Goal: Task Accomplishment & Management: Use online tool/utility

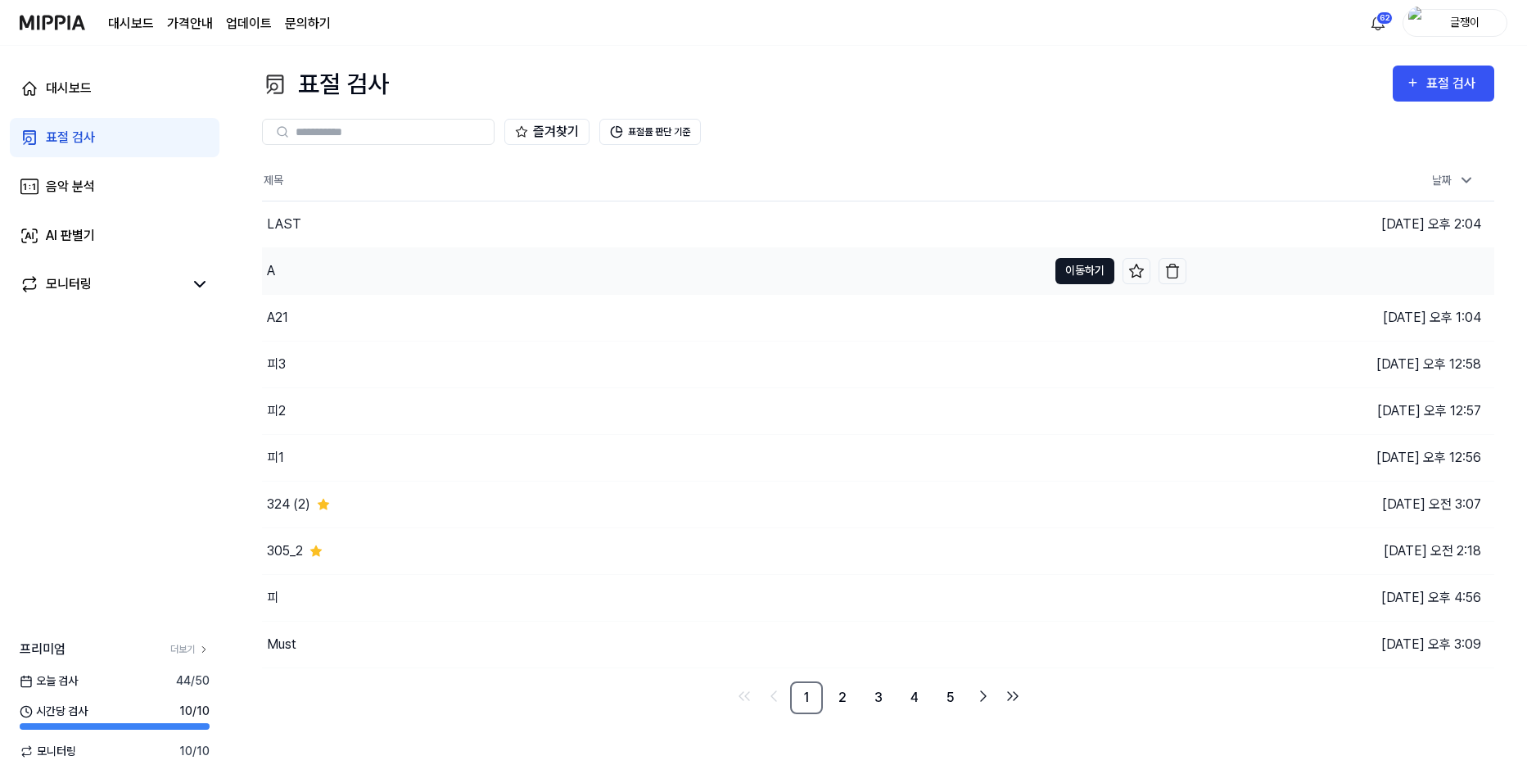
click at [1068, 265] on button "이동하기" at bounding box center [1085, 271] width 59 height 26
click at [1067, 213] on button "이동하기" at bounding box center [1085, 224] width 59 height 26
click at [1076, 265] on button "이동하기" at bounding box center [1085, 271] width 59 height 26
click at [1078, 220] on button "이동하기" at bounding box center [1085, 224] width 59 height 26
click at [1077, 265] on button "이동하기" at bounding box center [1085, 271] width 59 height 26
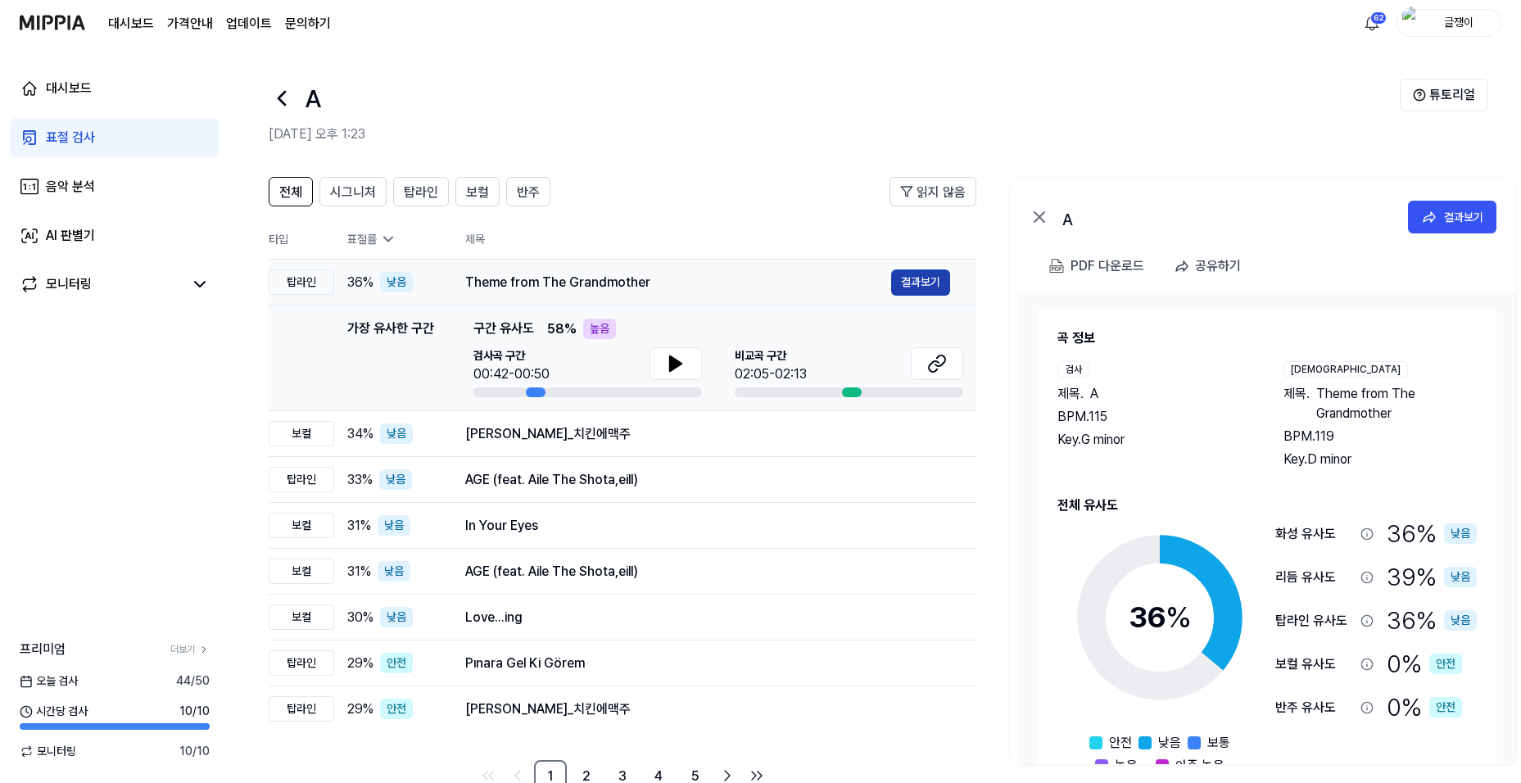
click at [909, 278] on button "결과보기" at bounding box center [920, 282] width 59 height 26
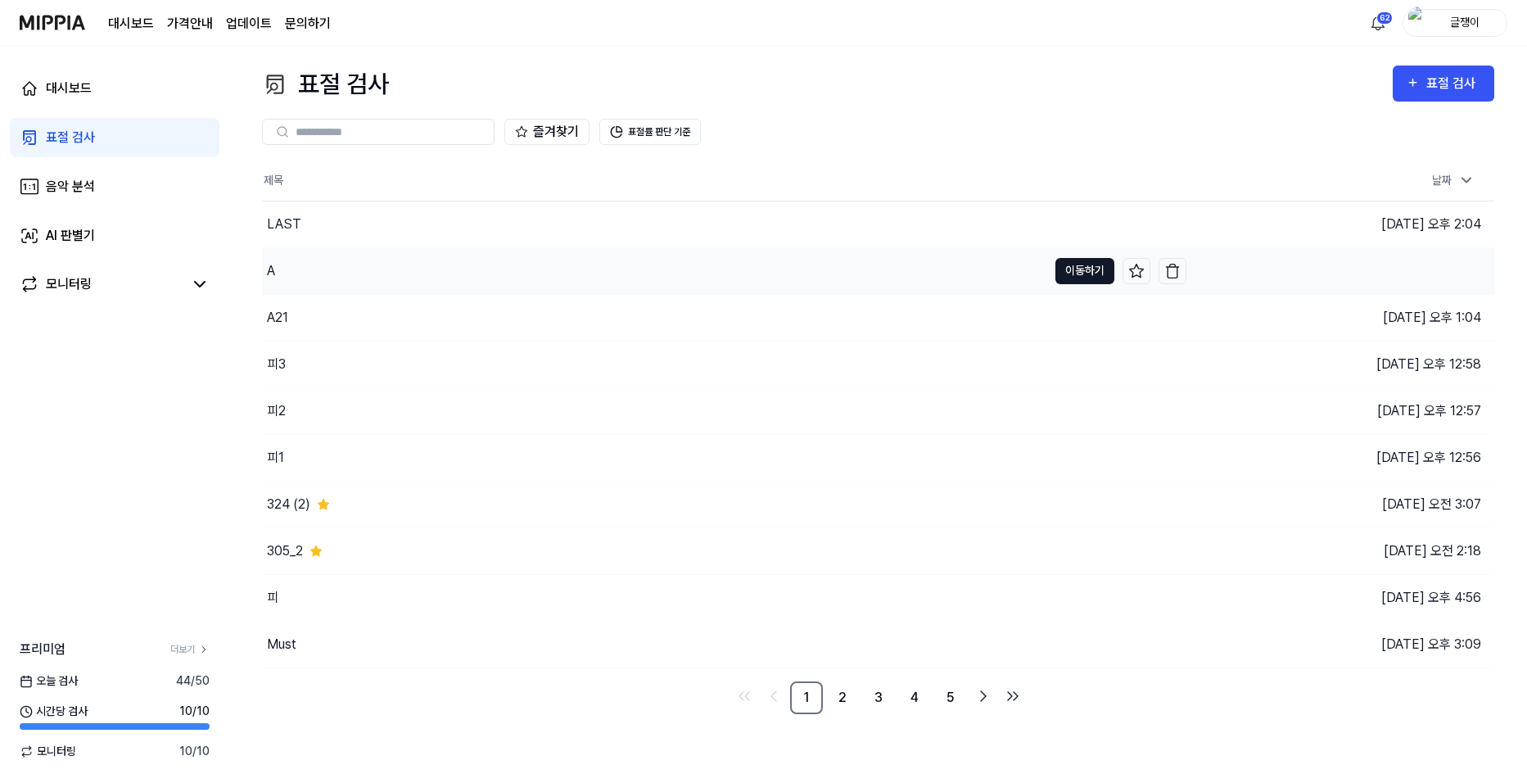
click at [1089, 269] on button "이동하기" at bounding box center [1085, 271] width 59 height 26
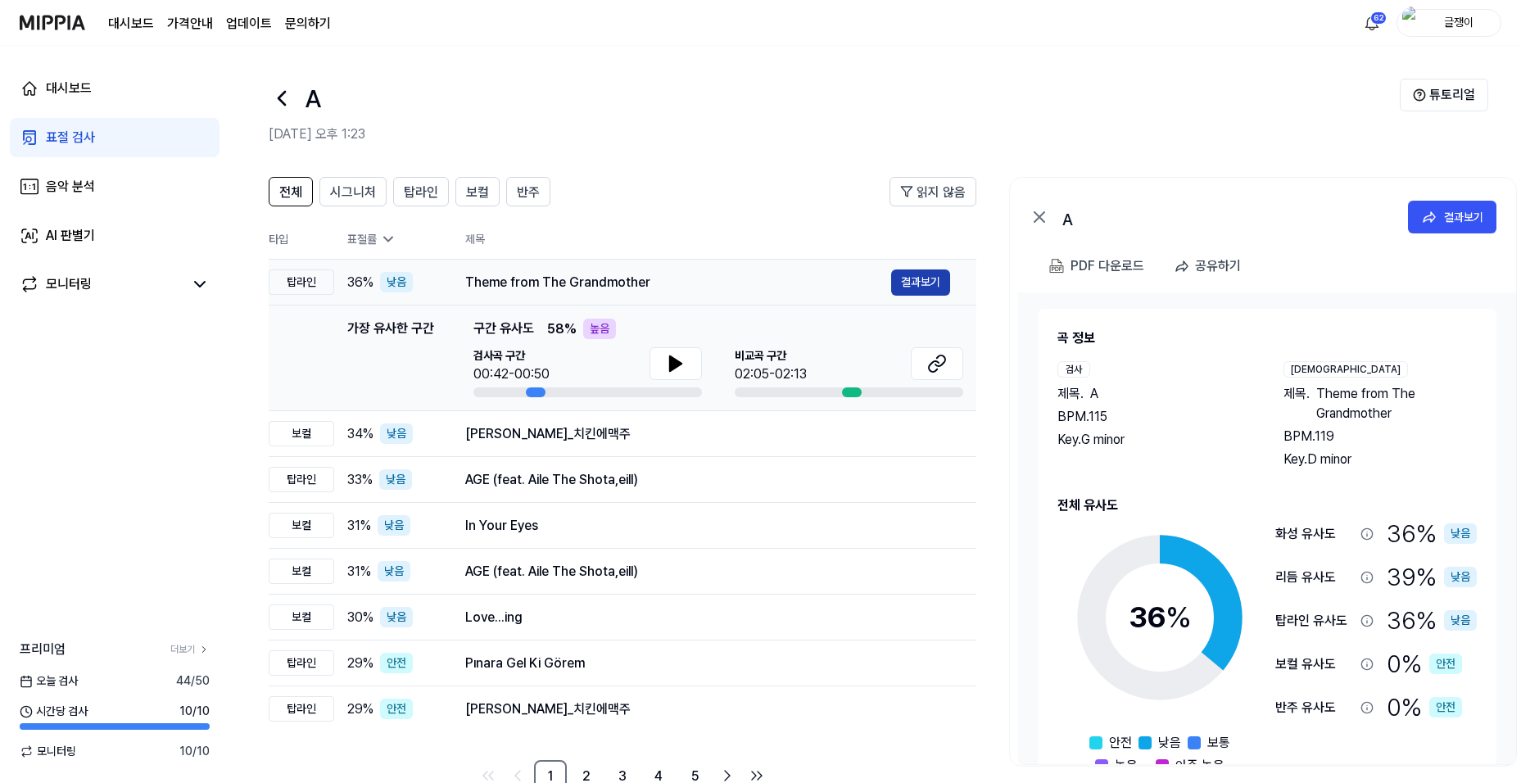
click at [935, 274] on button "결과보기" at bounding box center [920, 282] width 59 height 26
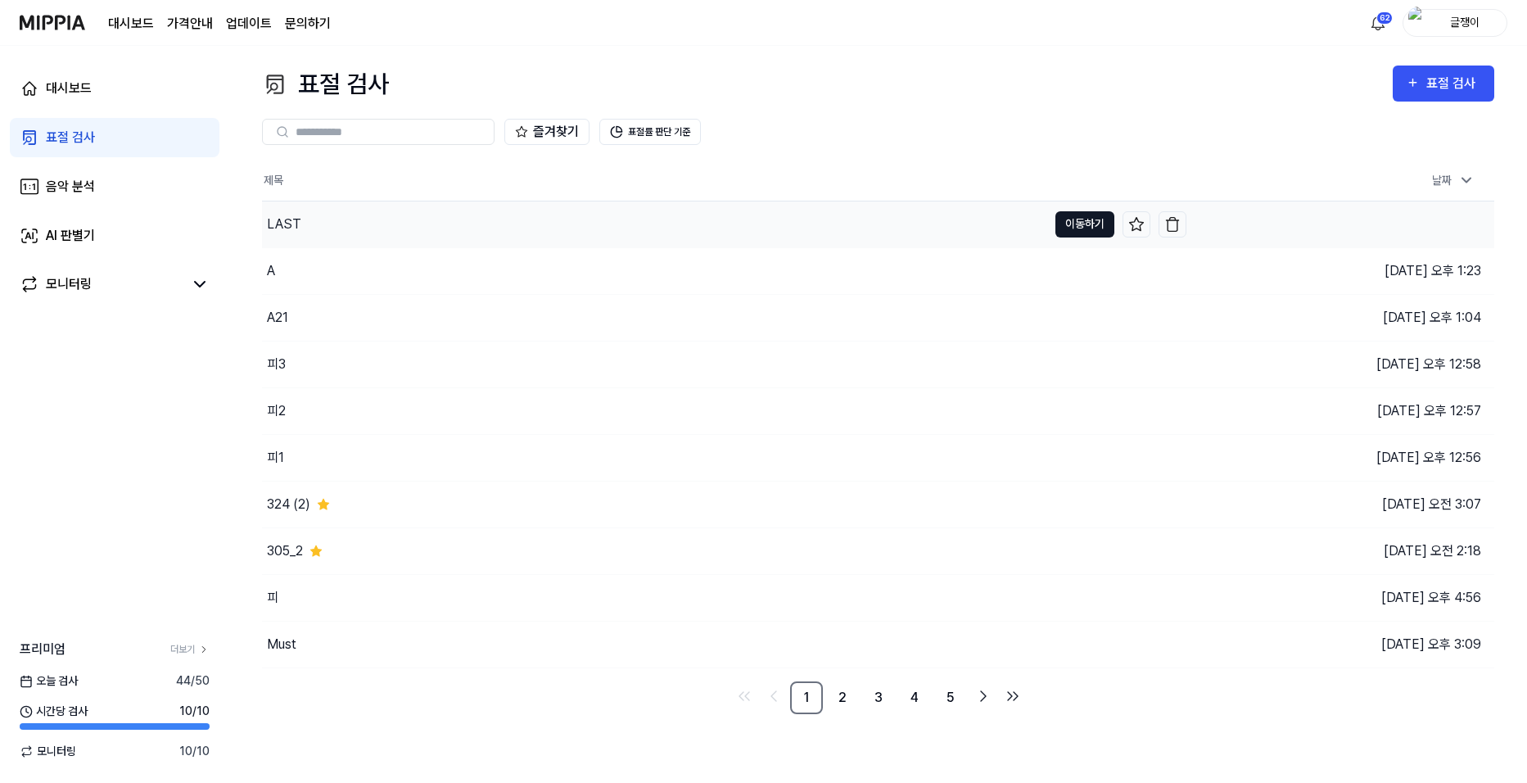
click at [1085, 224] on button "이동하기" at bounding box center [1085, 224] width 59 height 26
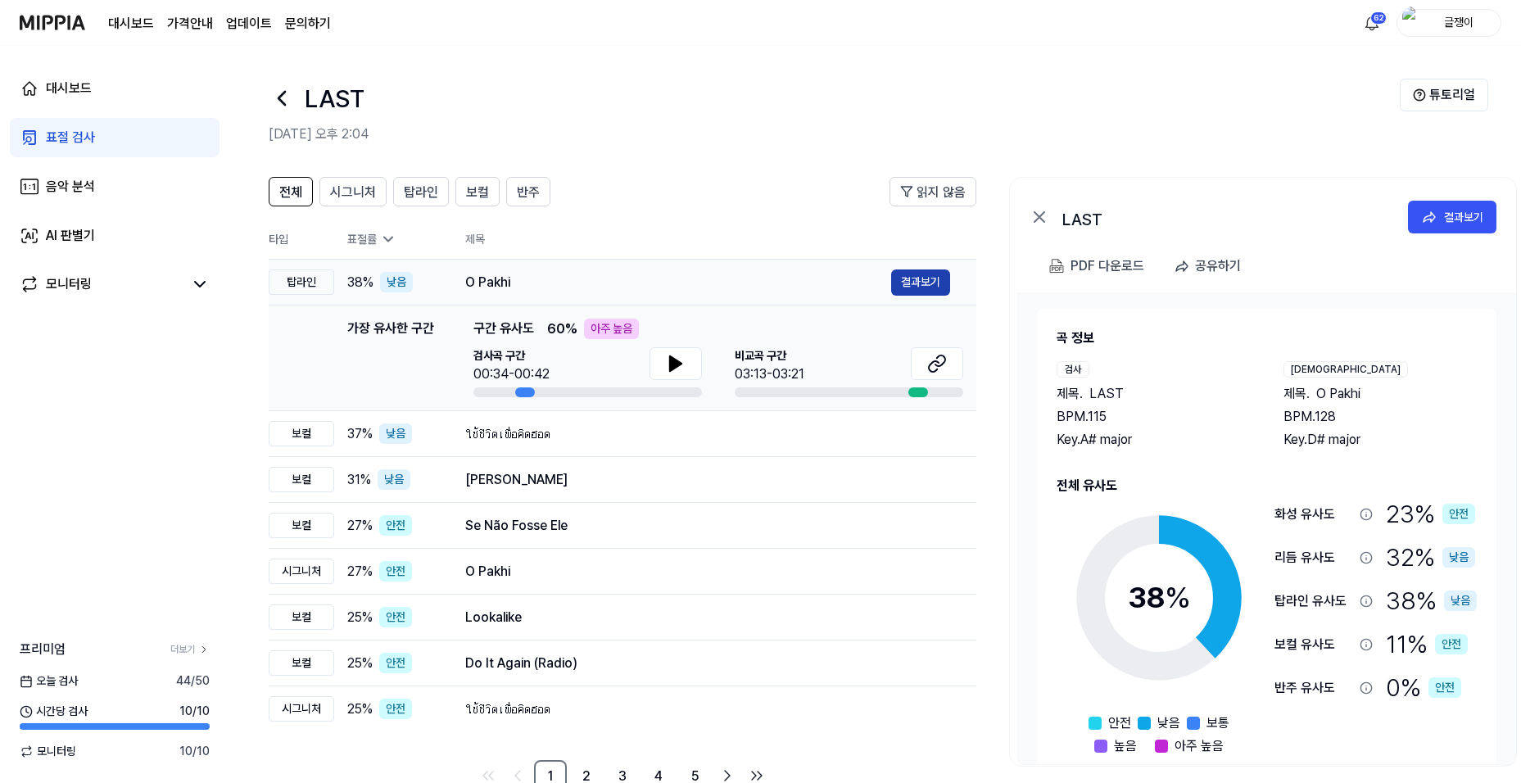
click at [920, 276] on button "결과보기" at bounding box center [920, 282] width 59 height 26
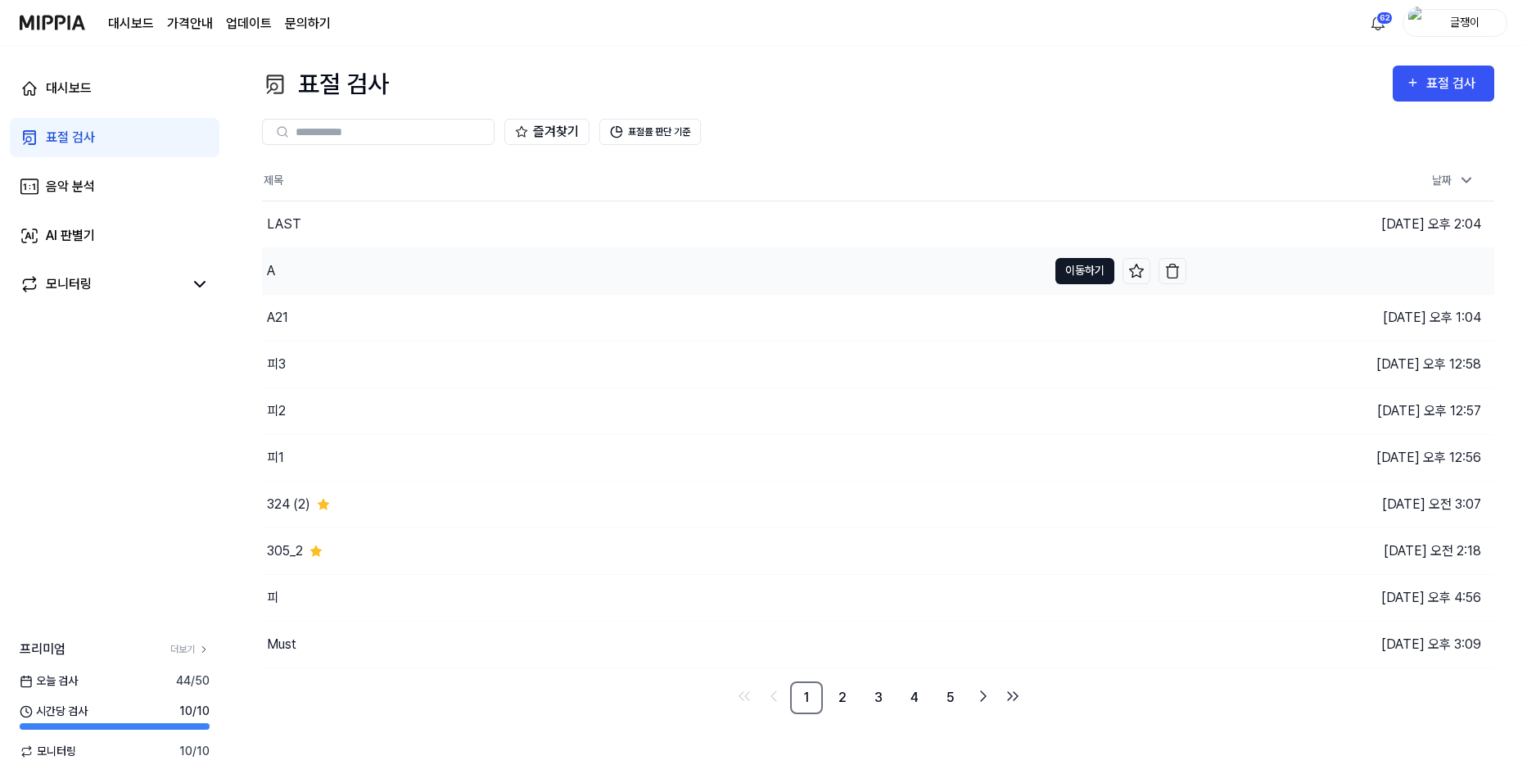
click at [1071, 272] on button "이동하기" at bounding box center [1085, 271] width 59 height 26
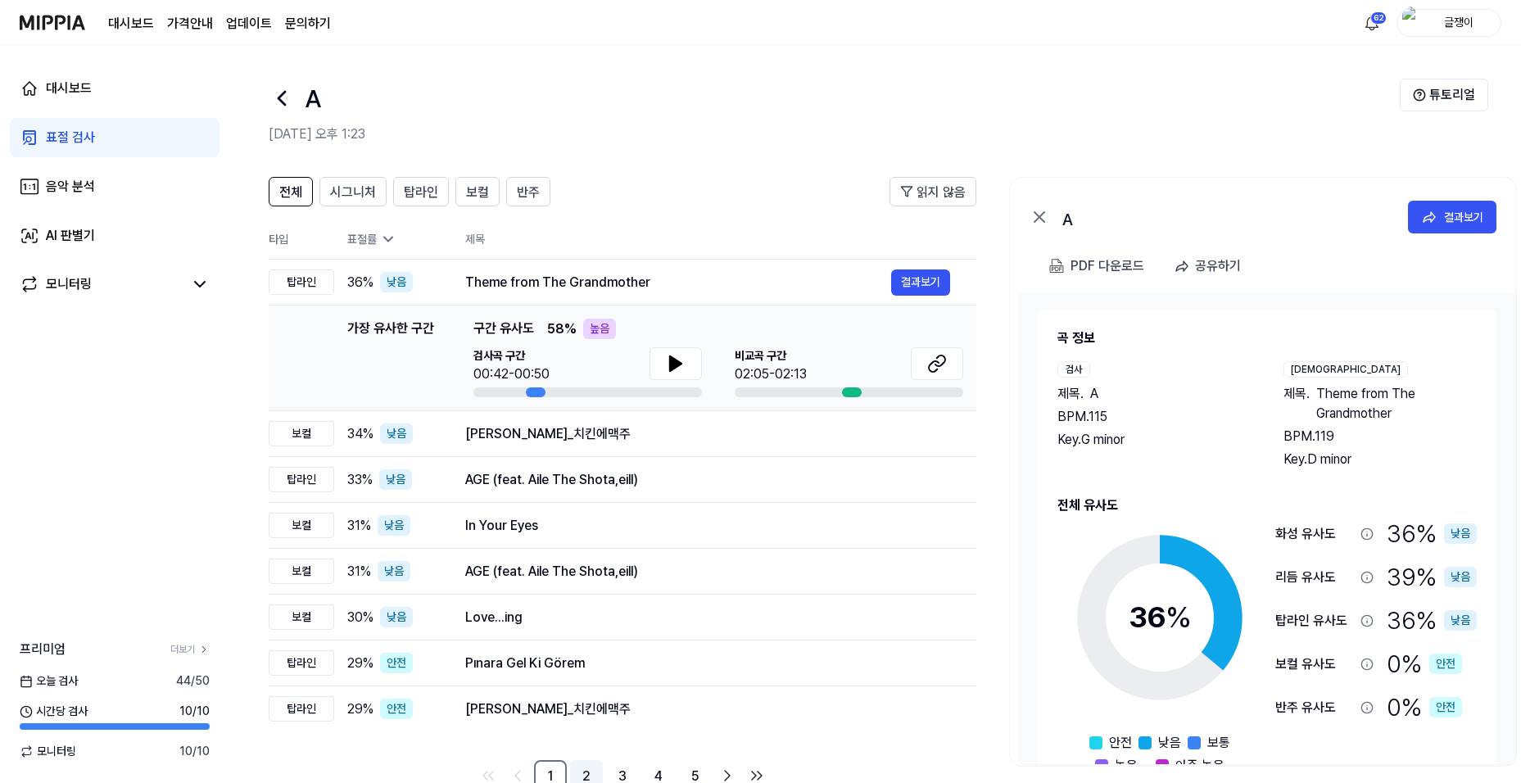
click at [588, 775] on link "2" at bounding box center [586, 776] width 33 height 33
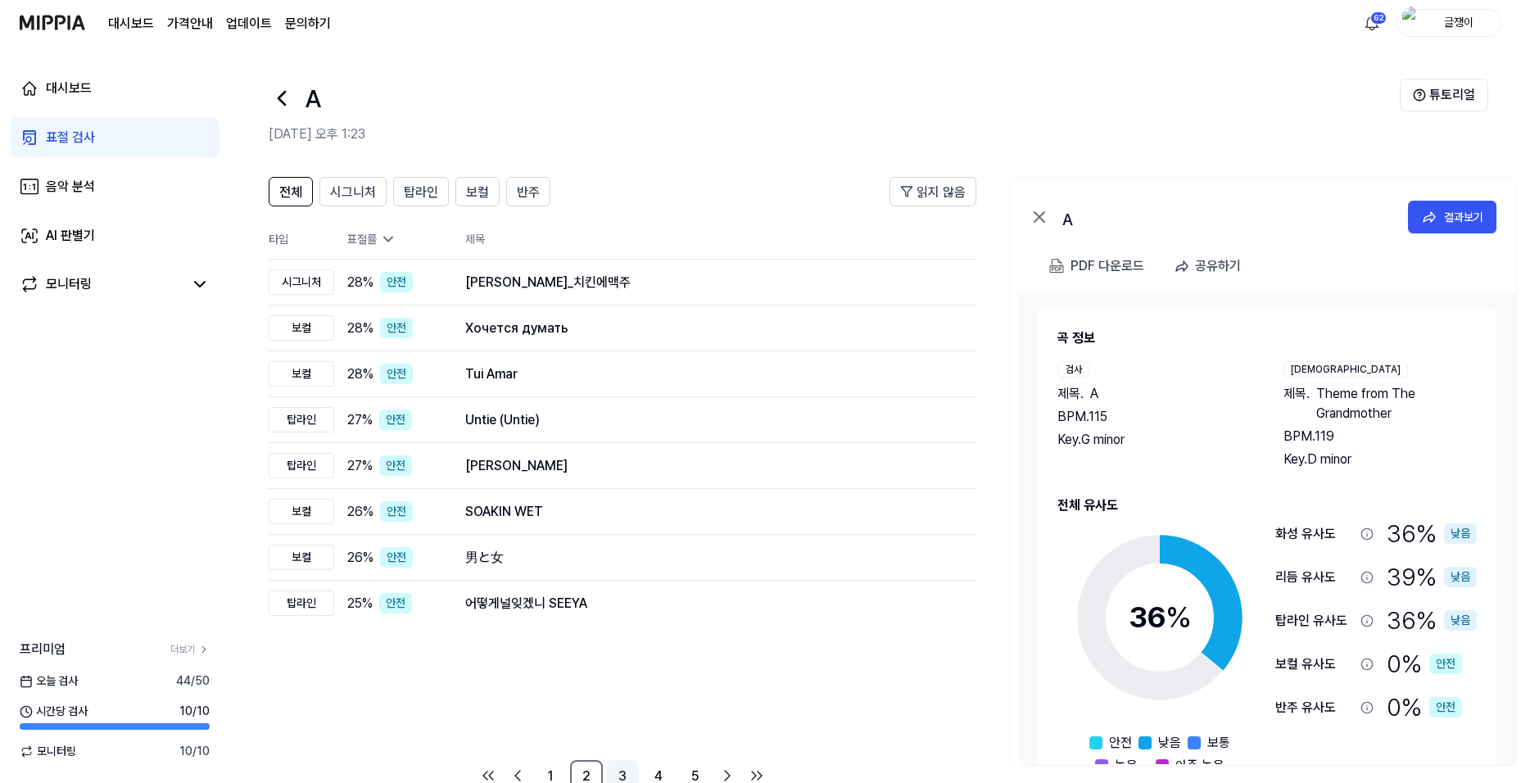
click at [617, 775] on link "3" at bounding box center [622, 776] width 33 height 33
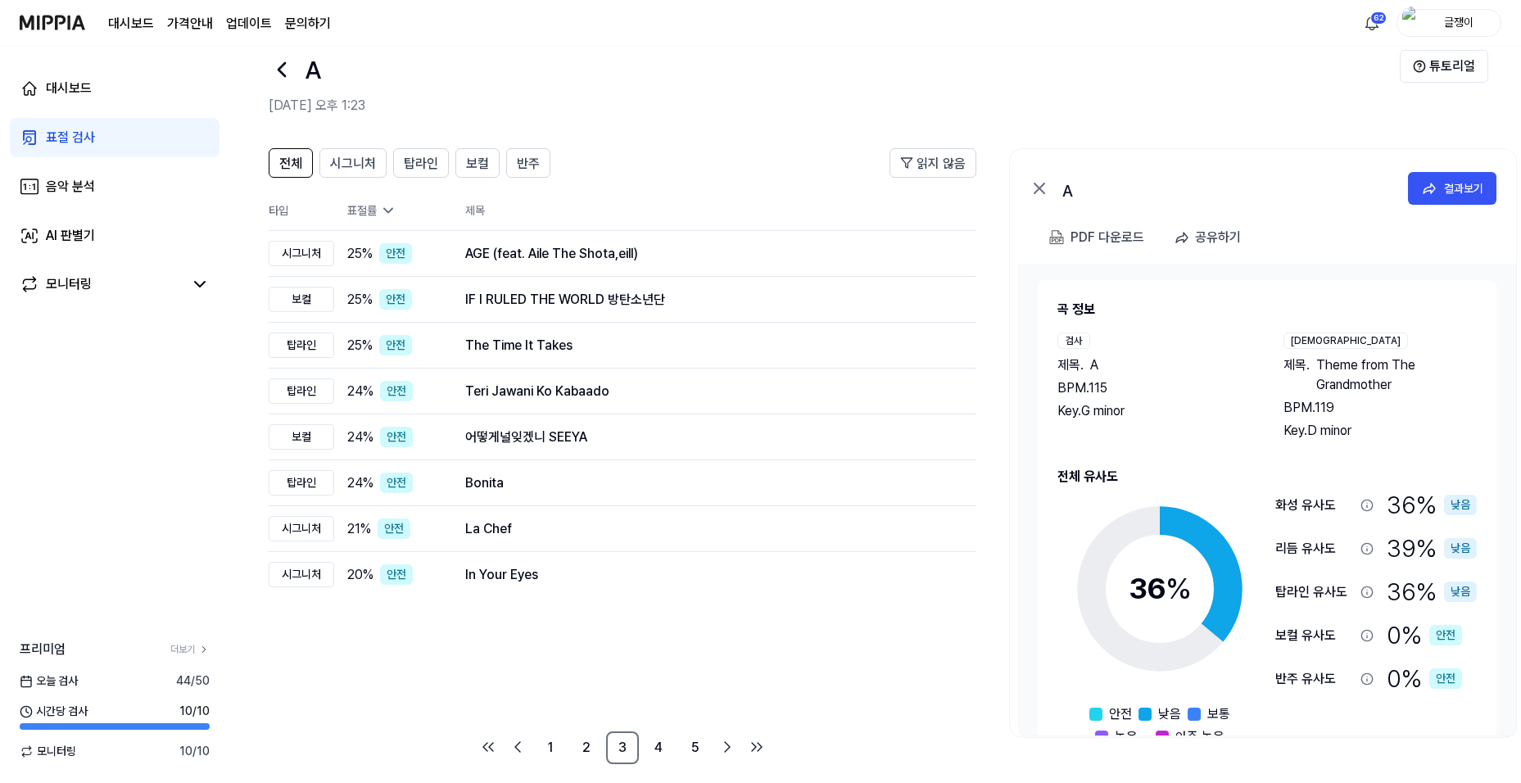
scroll to position [43, 0]
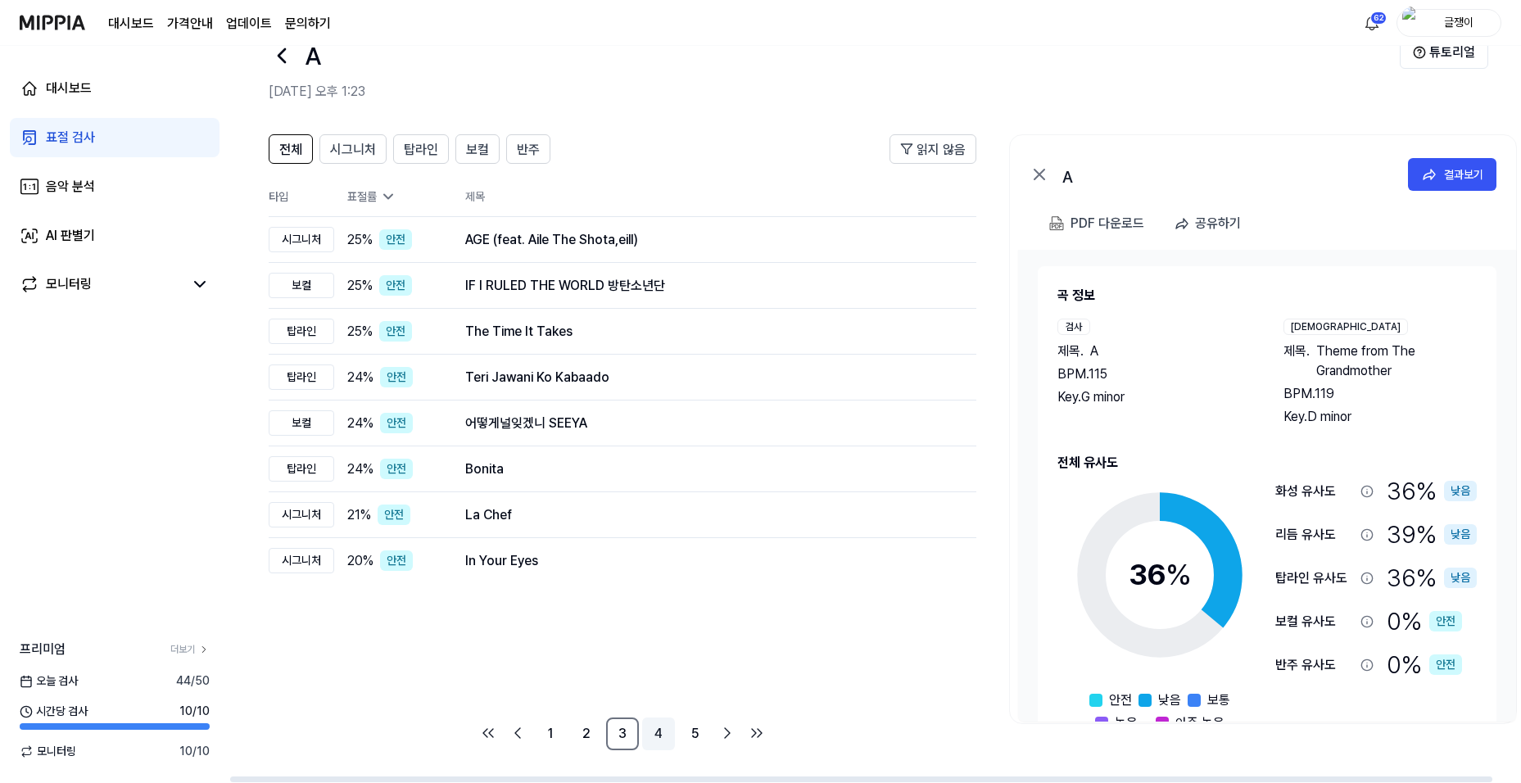
click at [656, 735] on link "4" at bounding box center [658, 733] width 33 height 33
click at [691, 728] on link "5" at bounding box center [694, 733] width 33 height 33
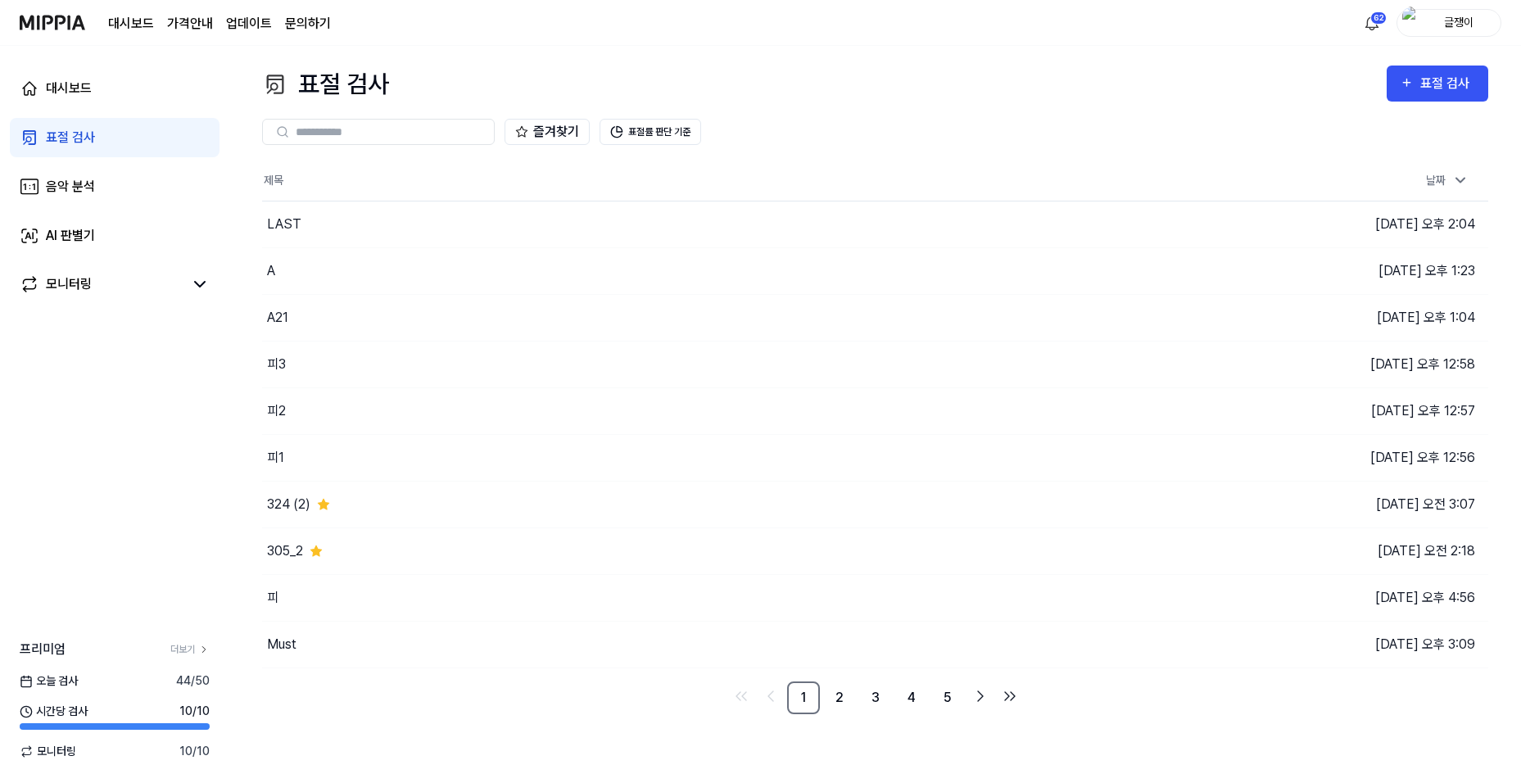
scroll to position [0, 0]
click at [1078, 220] on button "이동하기" at bounding box center [1085, 224] width 59 height 26
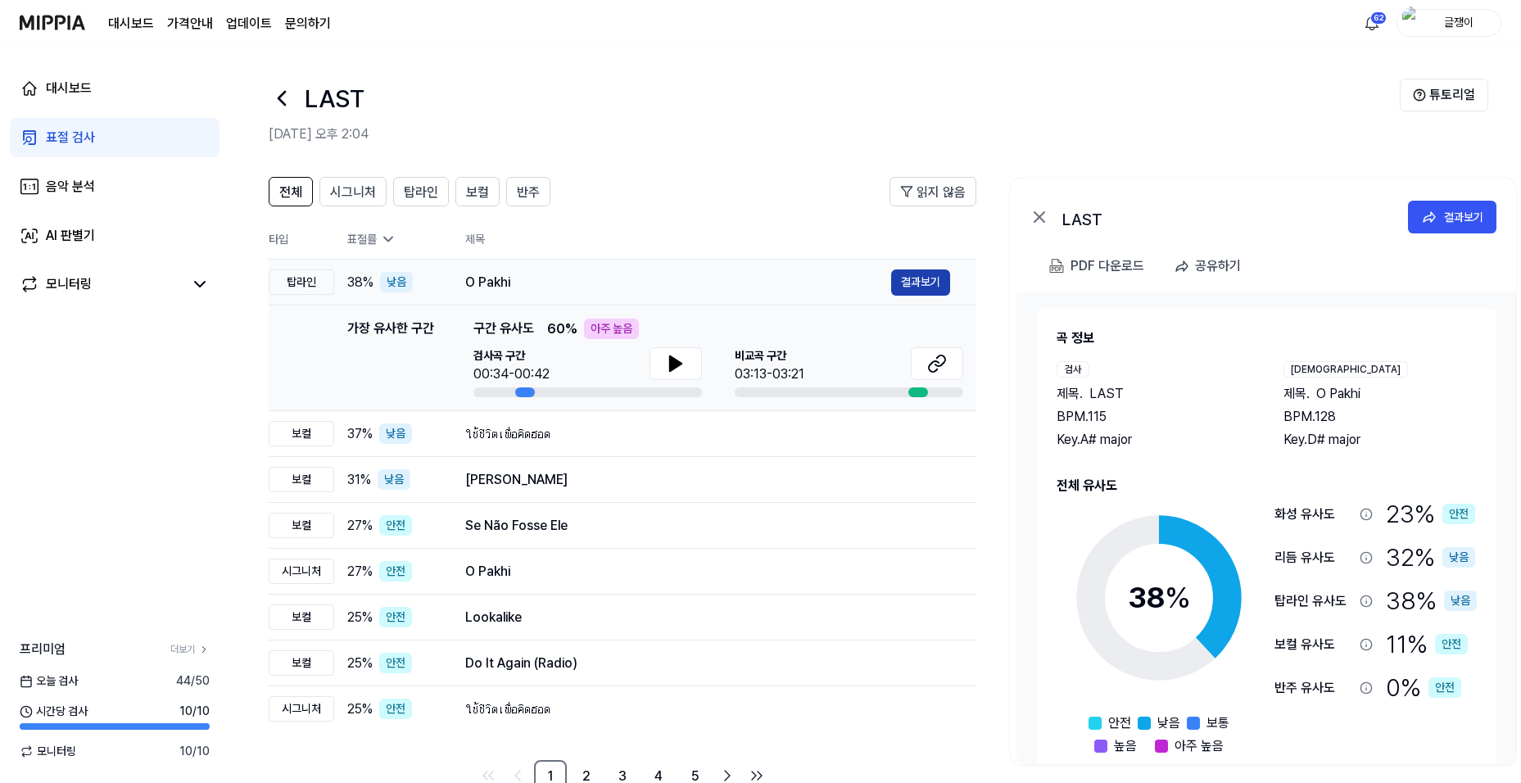
click at [917, 278] on button "결과보기" at bounding box center [920, 282] width 59 height 26
click at [912, 570] on button "결과보기" at bounding box center [920, 571] width 59 height 26
click at [913, 277] on button "결과보기" at bounding box center [920, 282] width 59 height 26
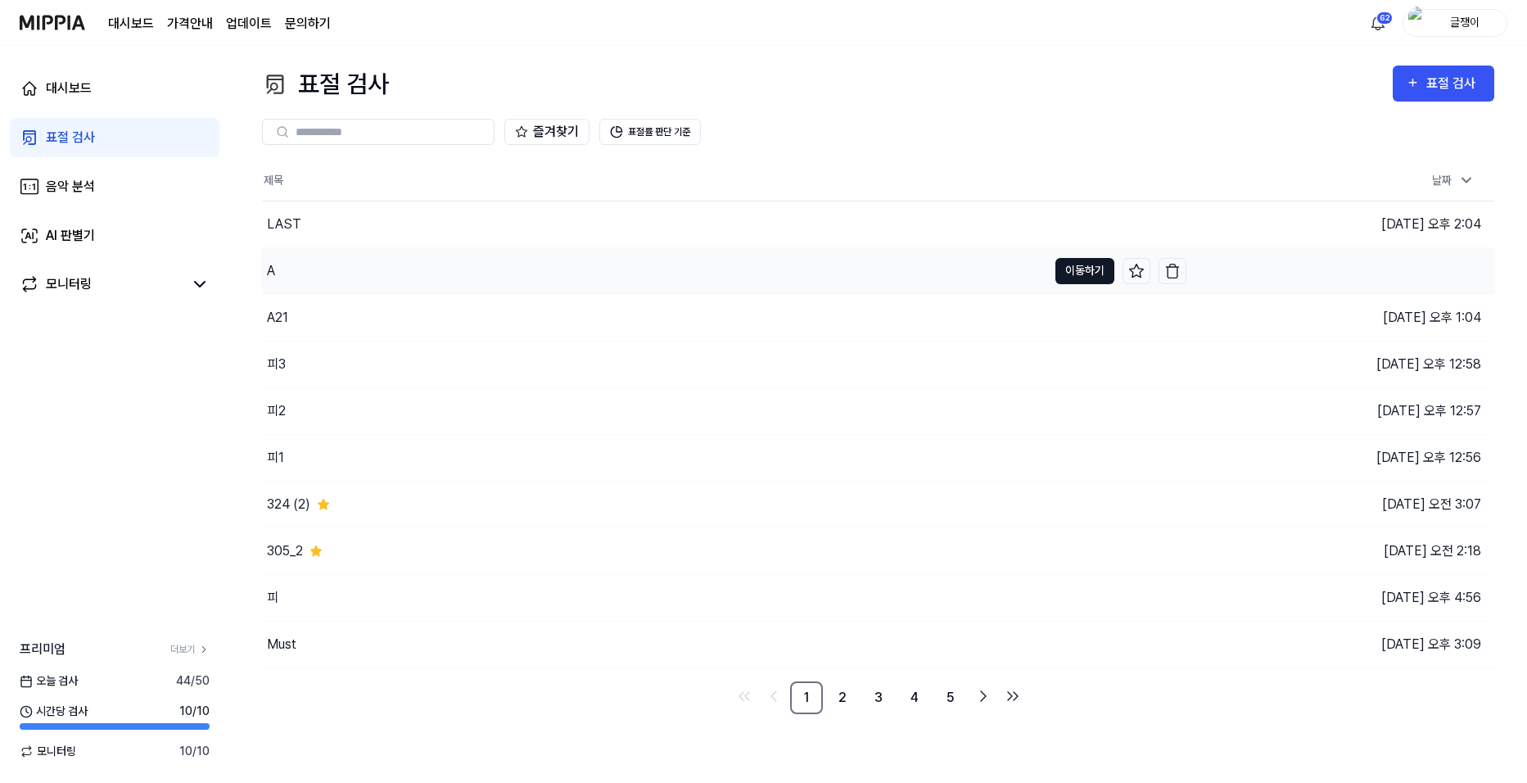
click at [1064, 266] on button "이동하기" at bounding box center [1085, 271] width 59 height 26
click at [1092, 224] on button "이동하기" at bounding box center [1085, 224] width 59 height 26
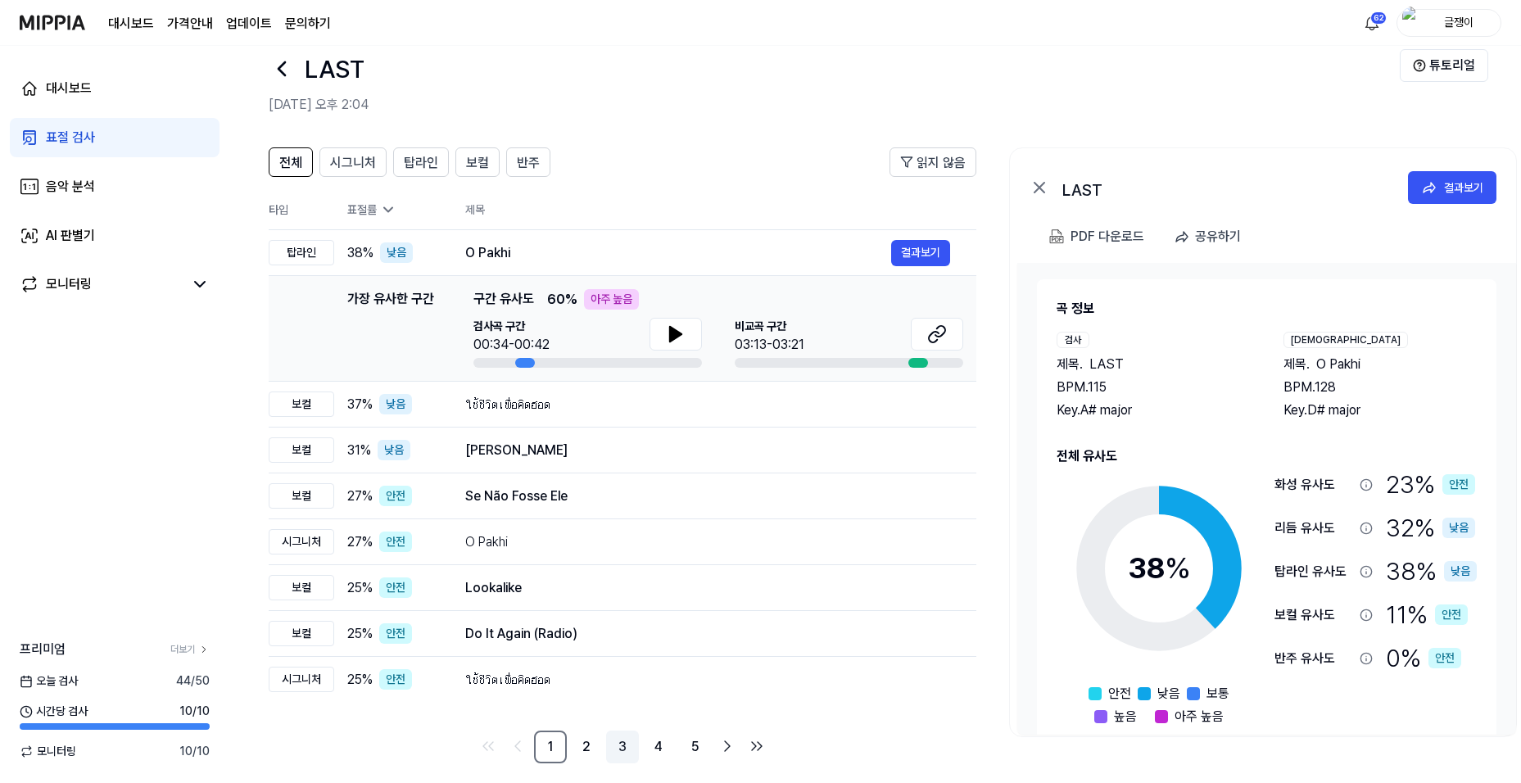
scroll to position [43, 0]
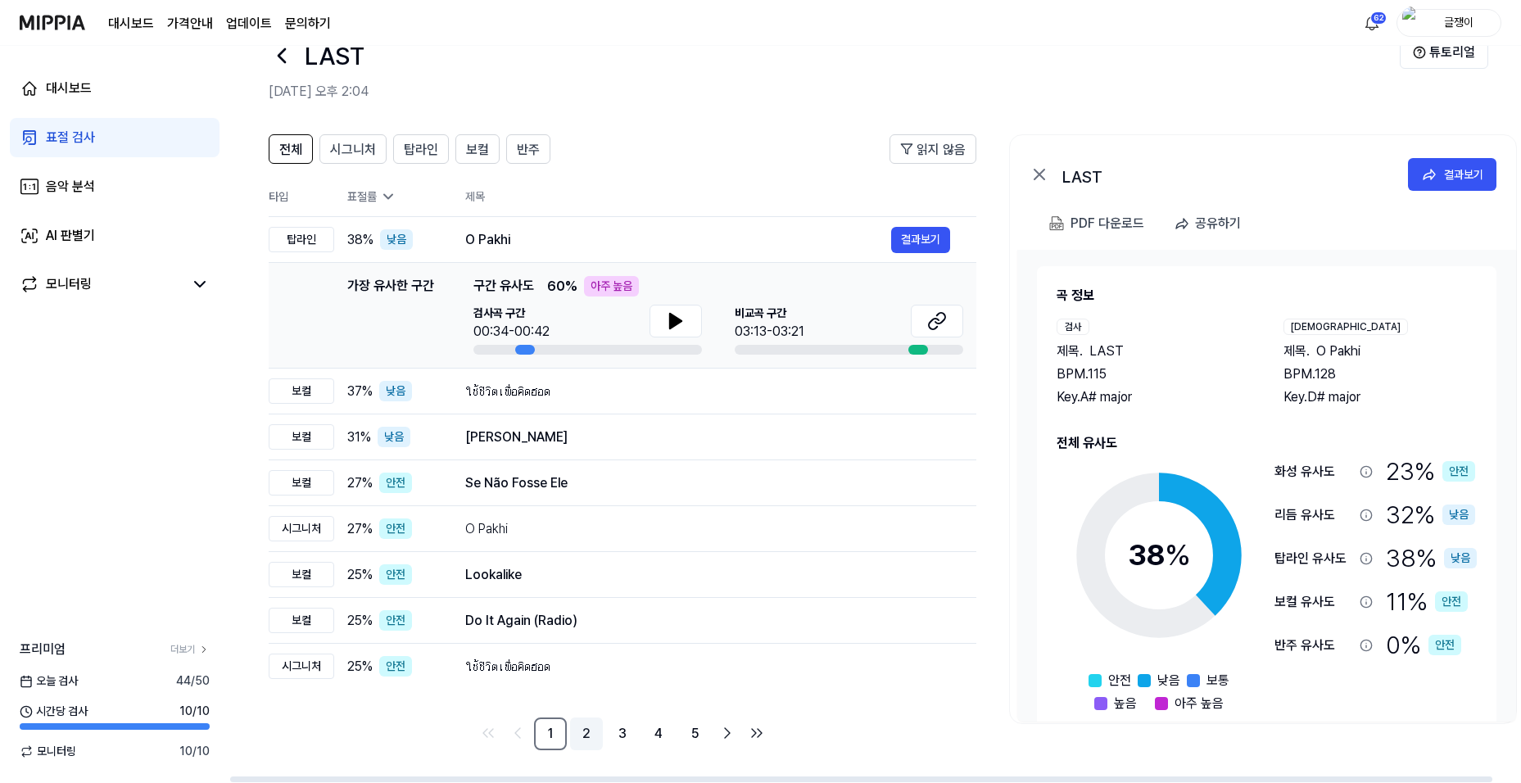
click at [590, 731] on link "2" at bounding box center [586, 733] width 33 height 33
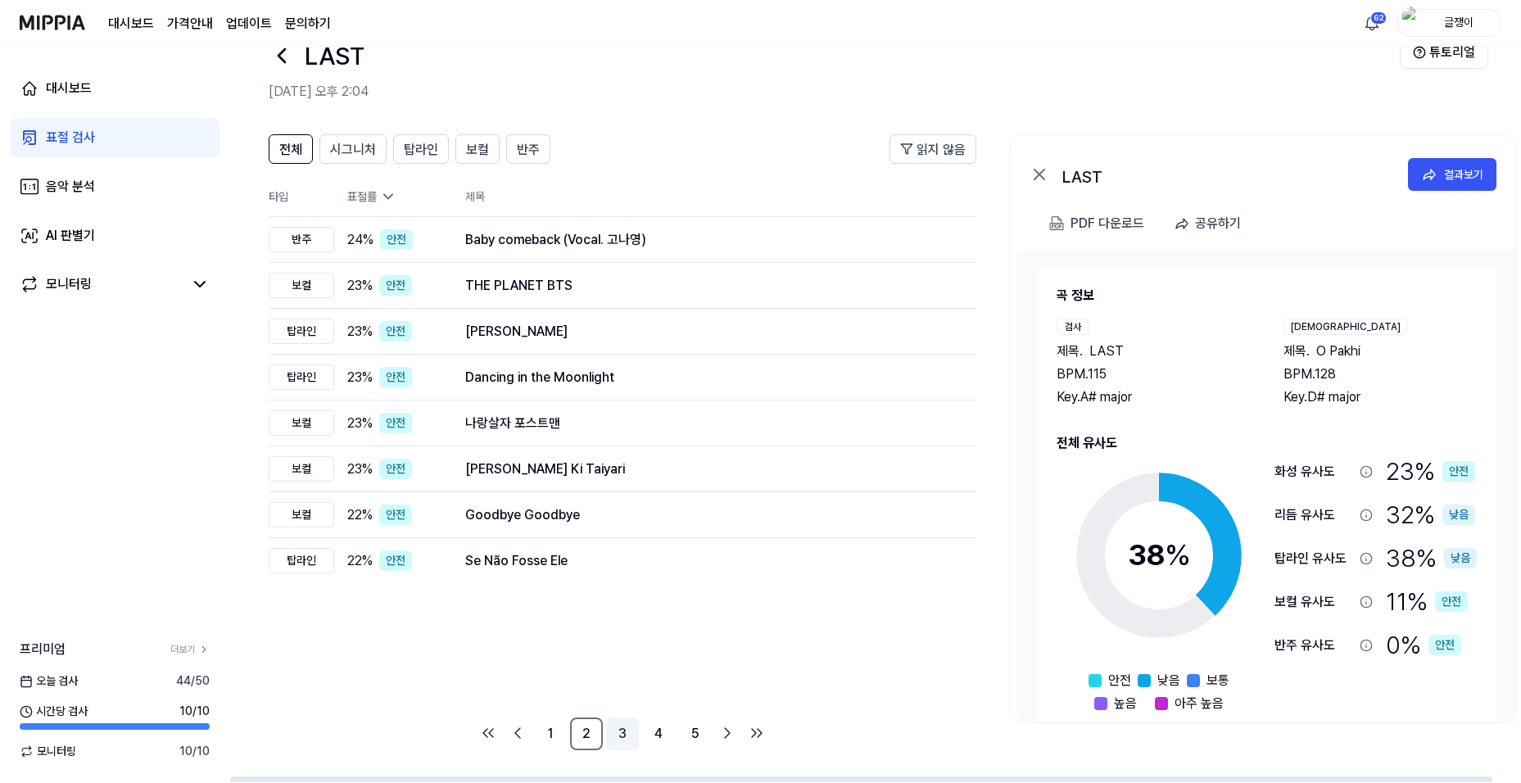
click at [624, 735] on link "3" at bounding box center [622, 733] width 33 height 33
click at [658, 734] on link "4" at bounding box center [658, 733] width 33 height 33
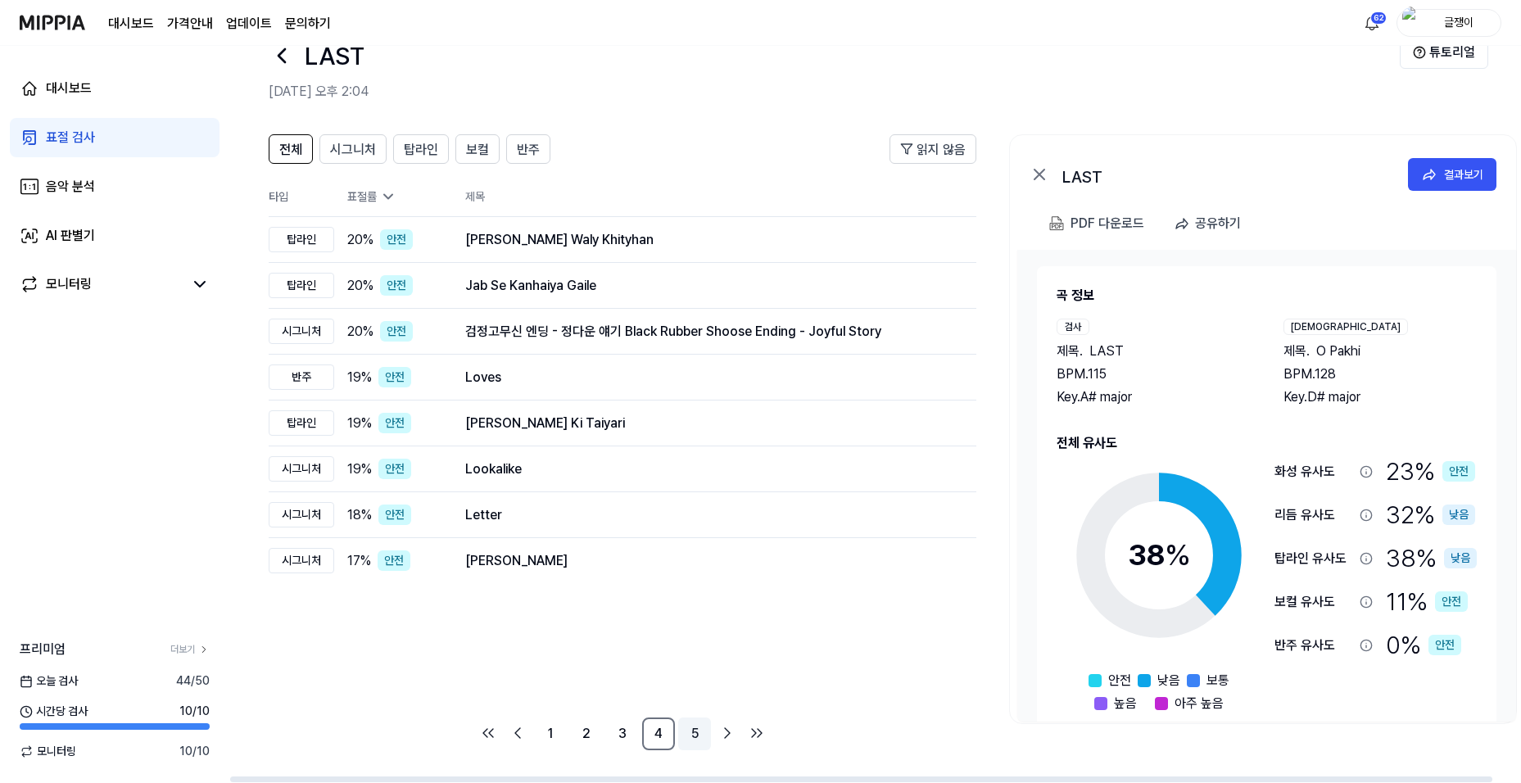
click at [696, 731] on link "5" at bounding box center [694, 733] width 33 height 33
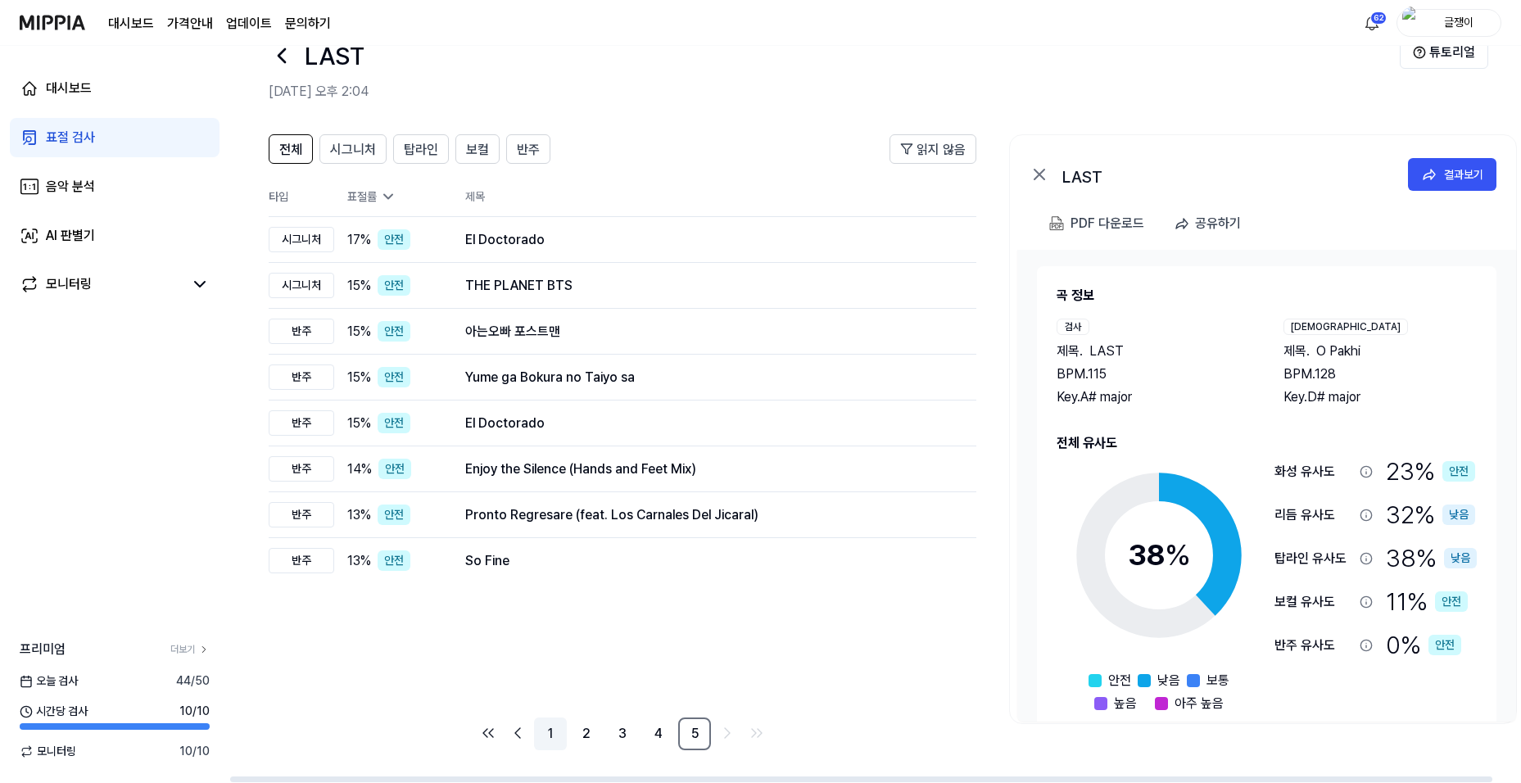
click at [553, 731] on link "1" at bounding box center [550, 733] width 33 height 33
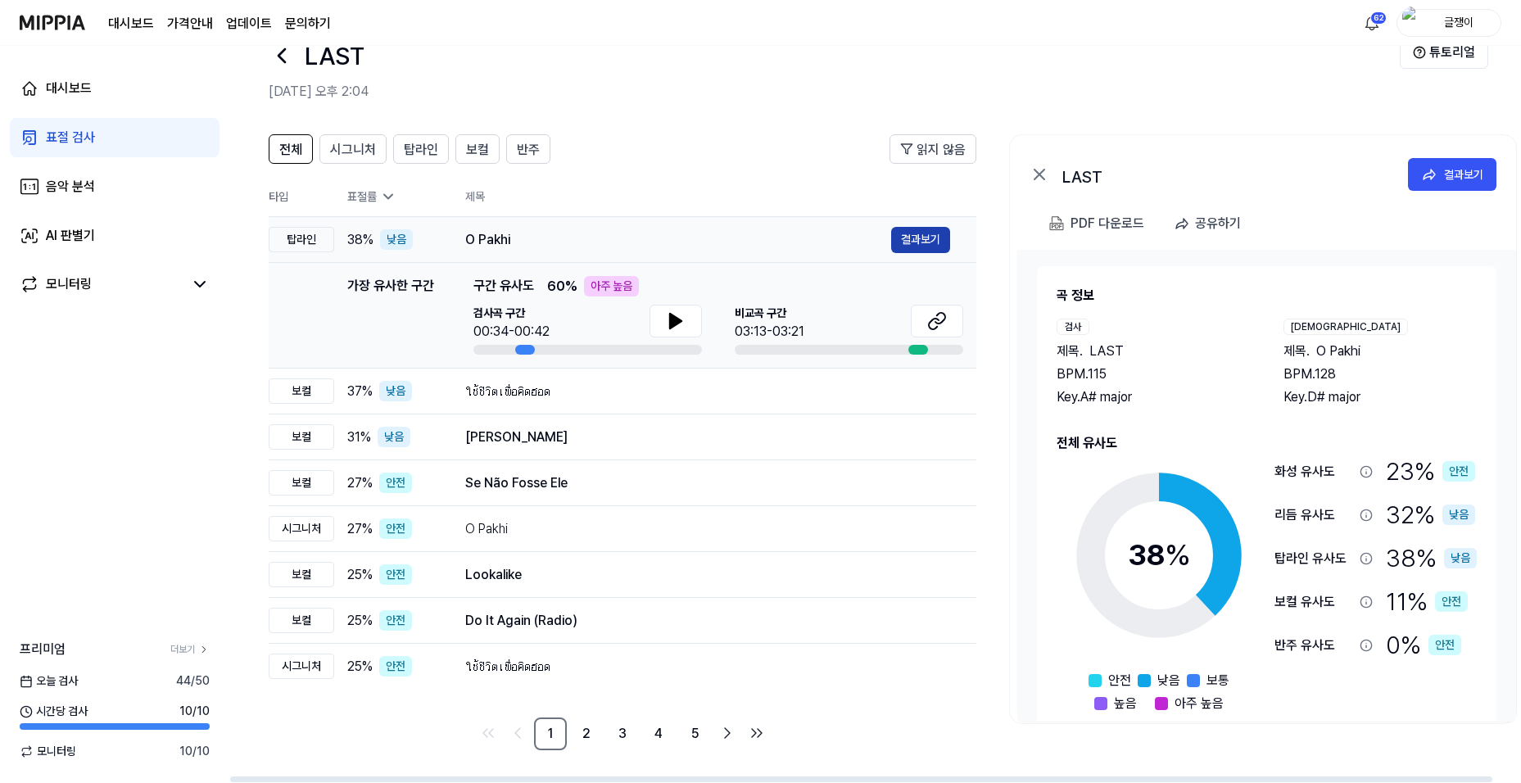
click at [929, 235] on button "결과보기" at bounding box center [920, 240] width 59 height 26
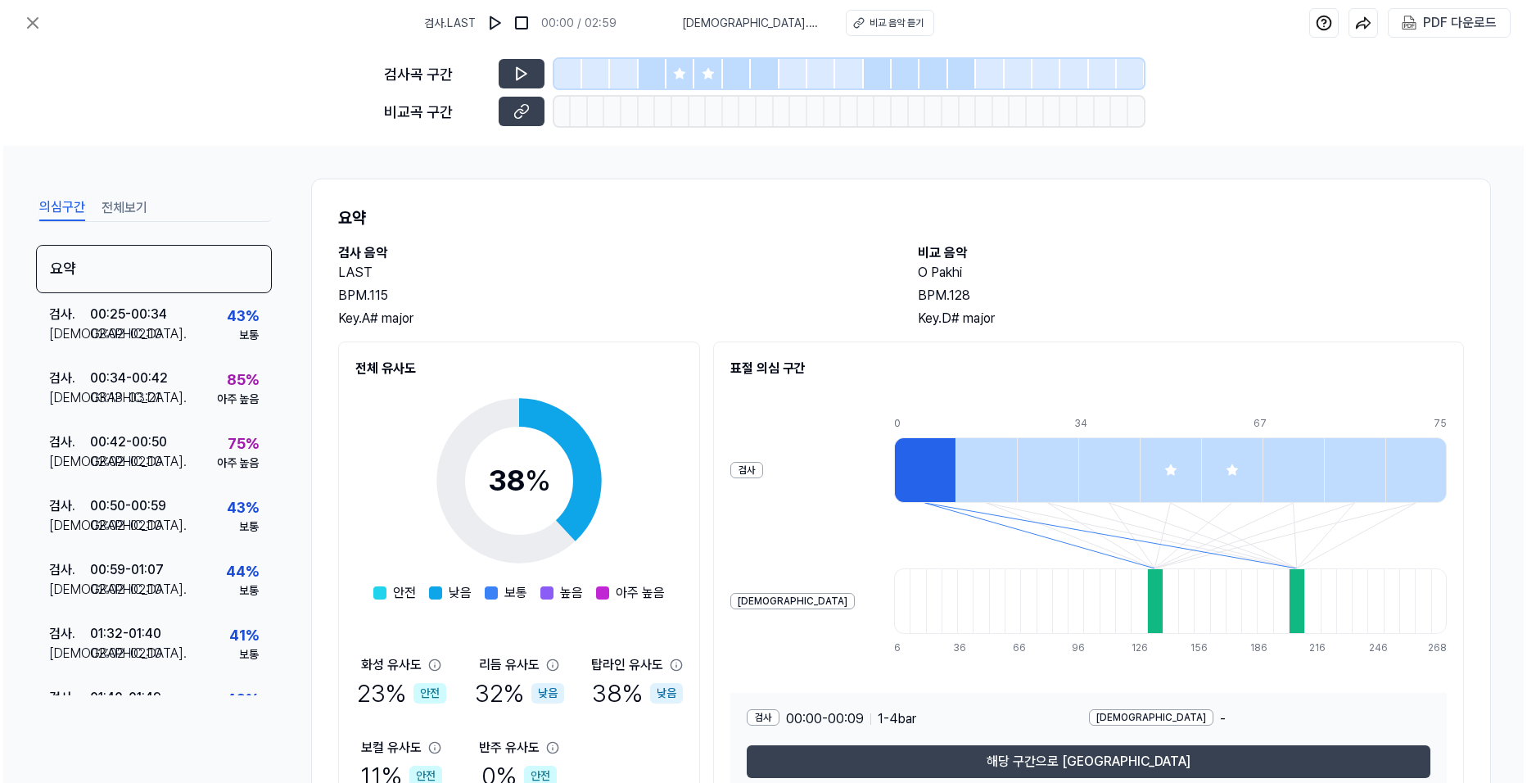
scroll to position [0, 0]
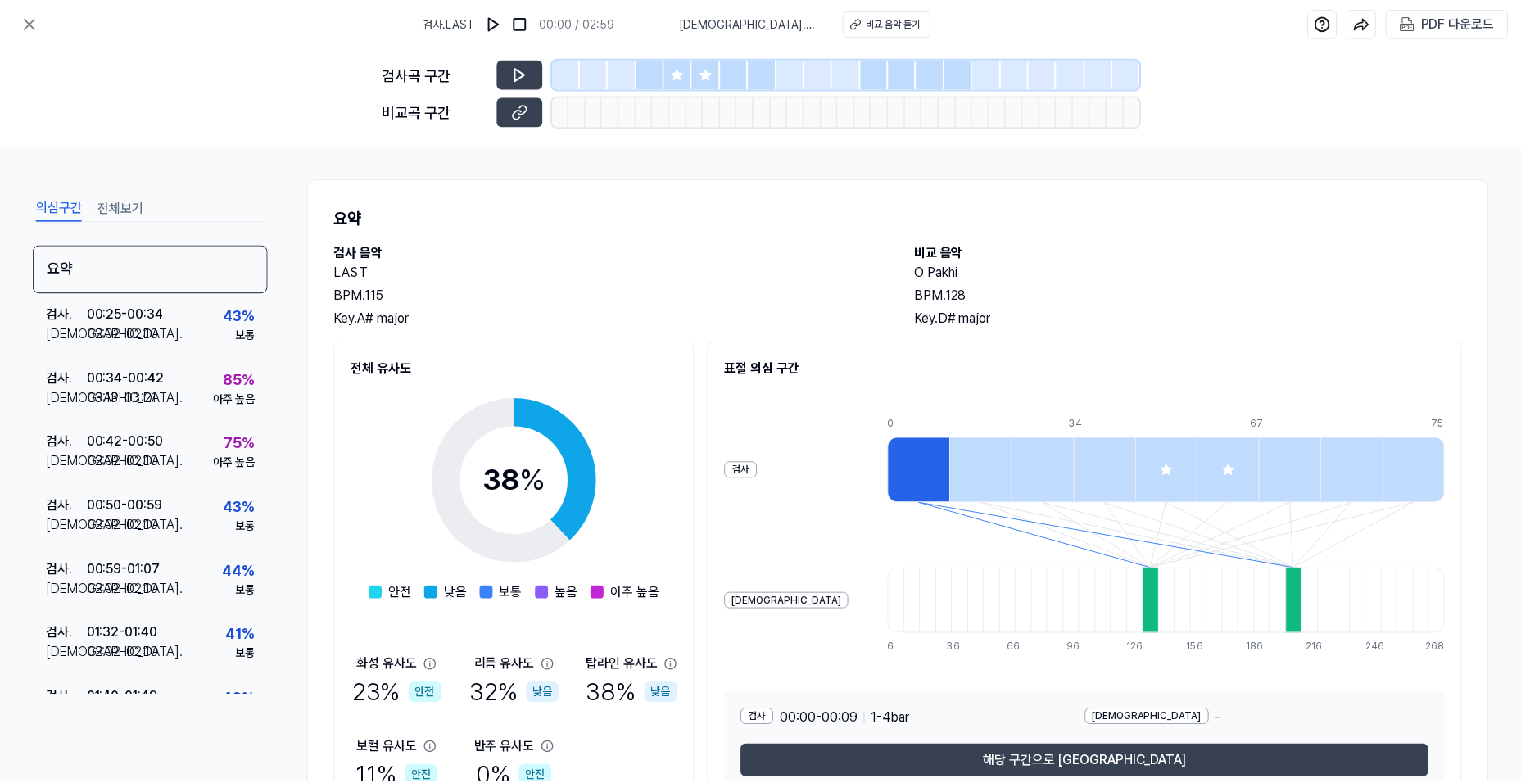
scroll to position [43, 0]
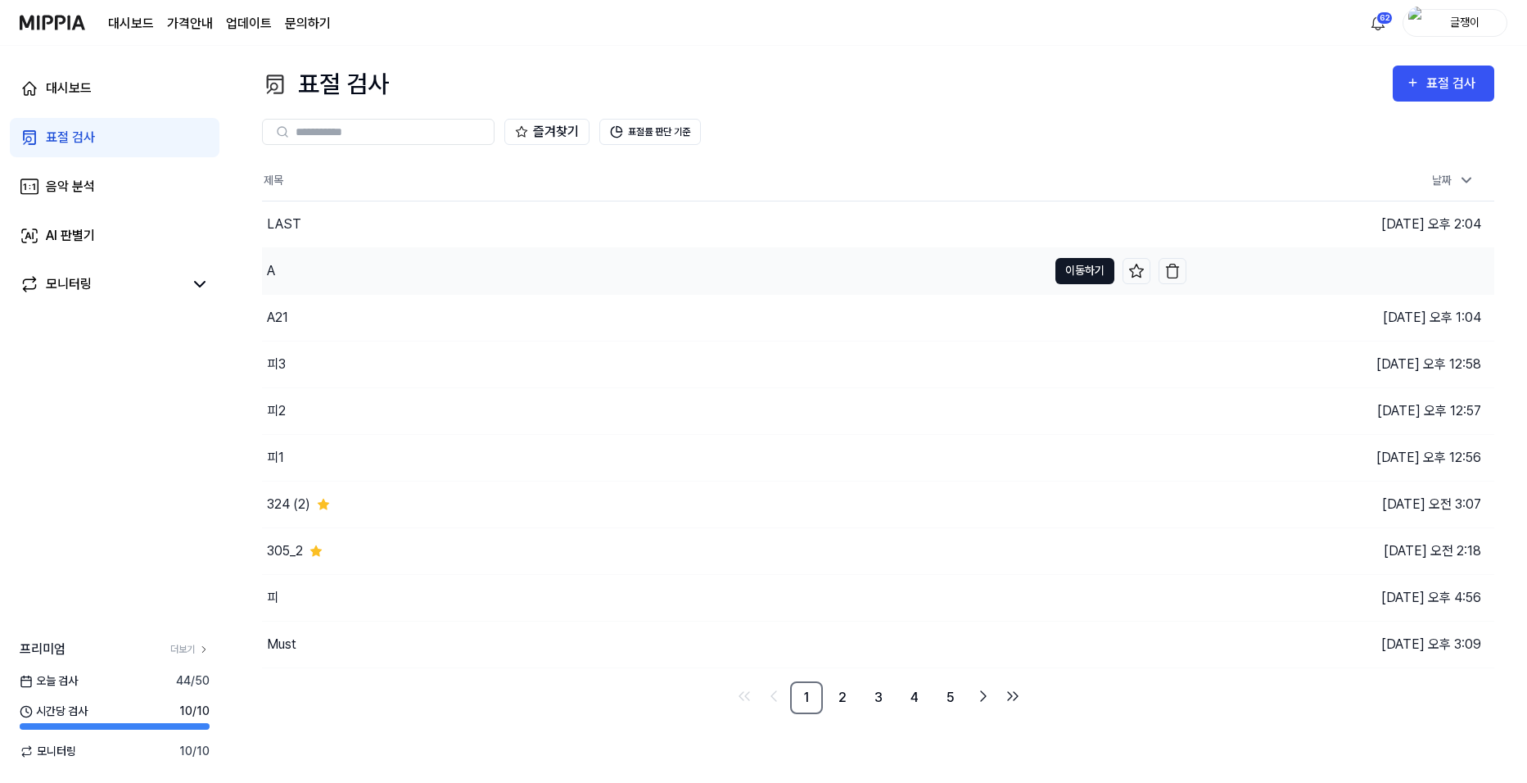
click at [1083, 269] on button "이동하기" at bounding box center [1085, 271] width 59 height 26
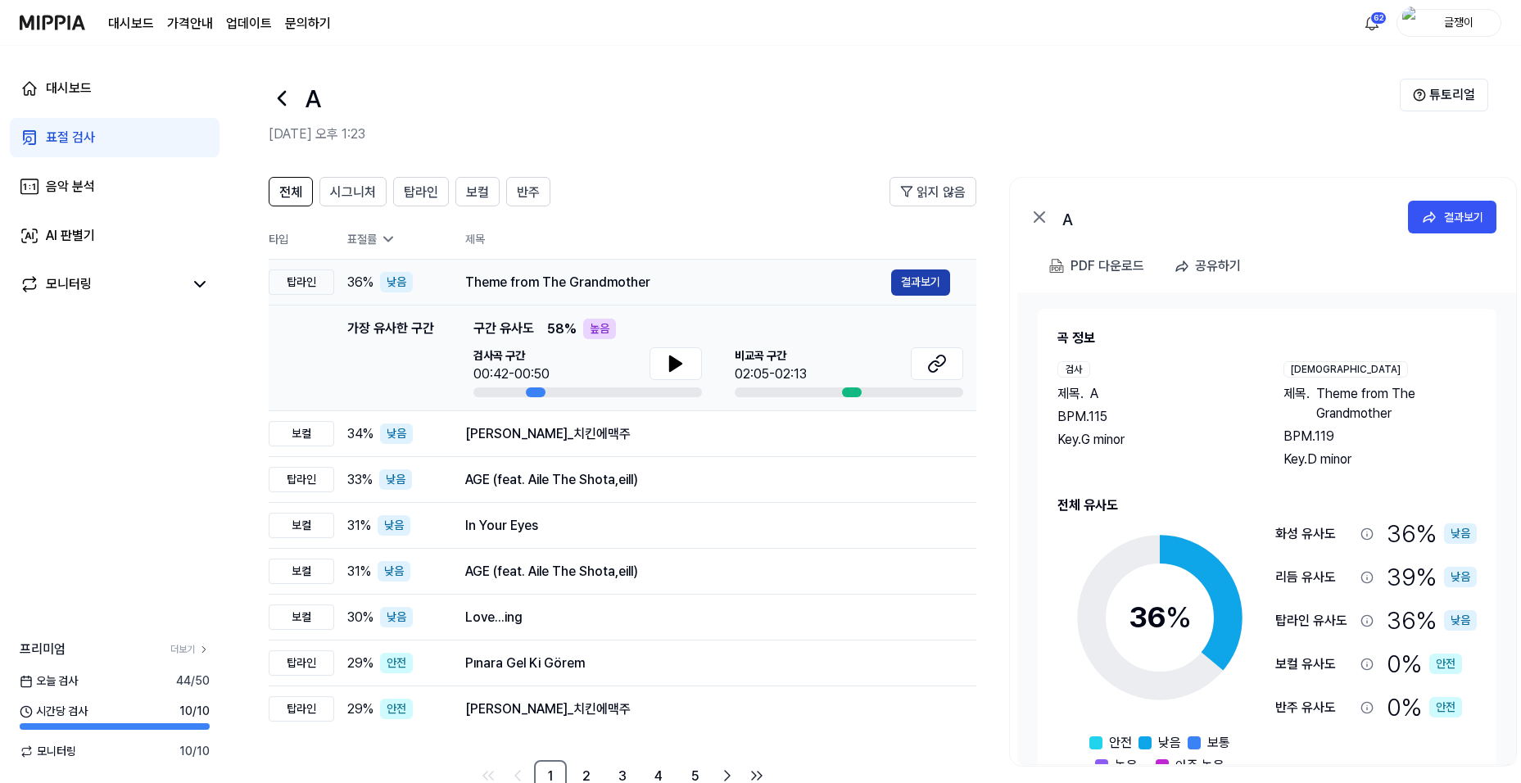
click at [922, 280] on button "결과보기" at bounding box center [920, 282] width 59 height 26
click at [354, 183] on span "시그니처" at bounding box center [353, 193] width 46 height 20
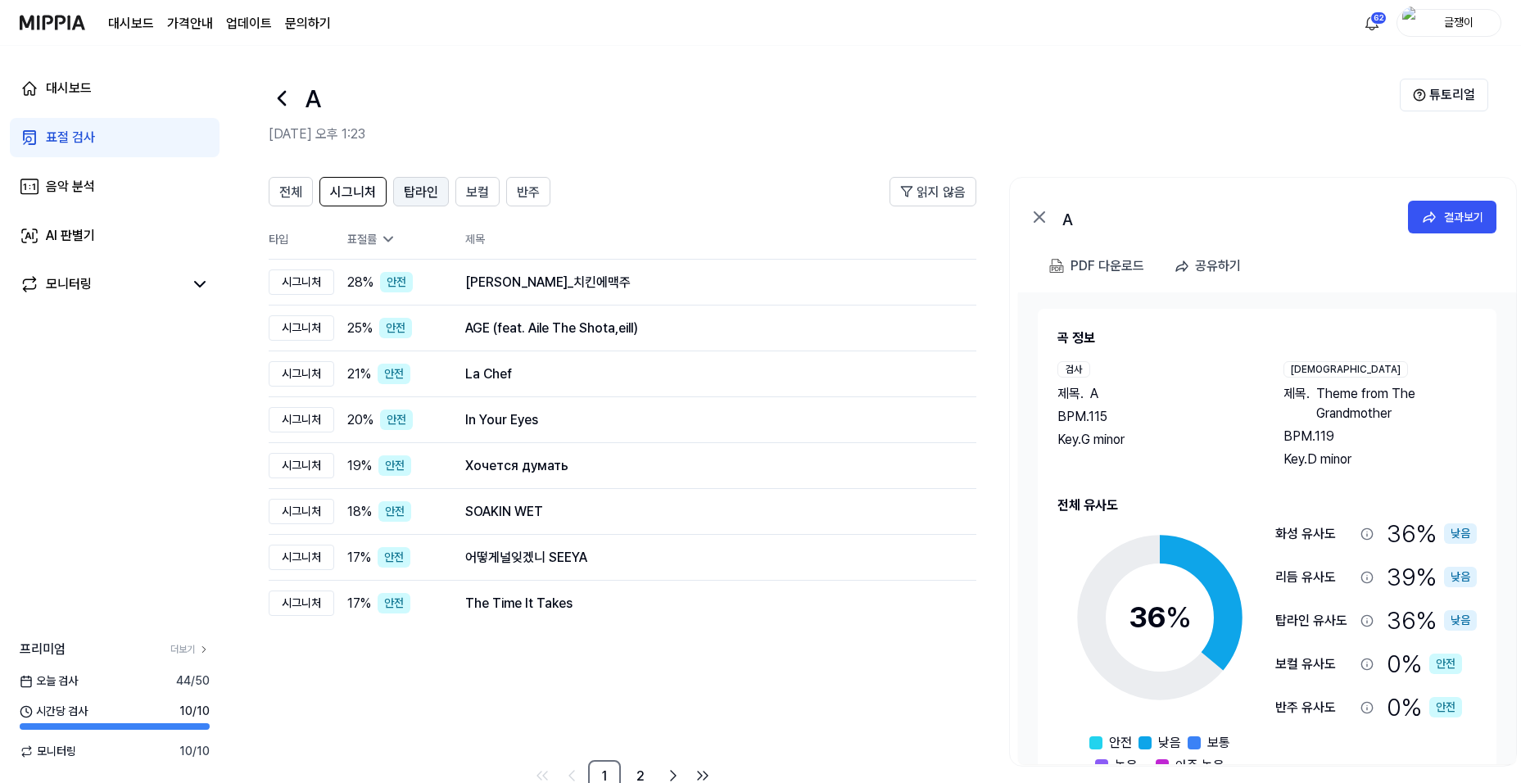
click at [415, 189] on span "탑라인" at bounding box center [421, 193] width 34 height 20
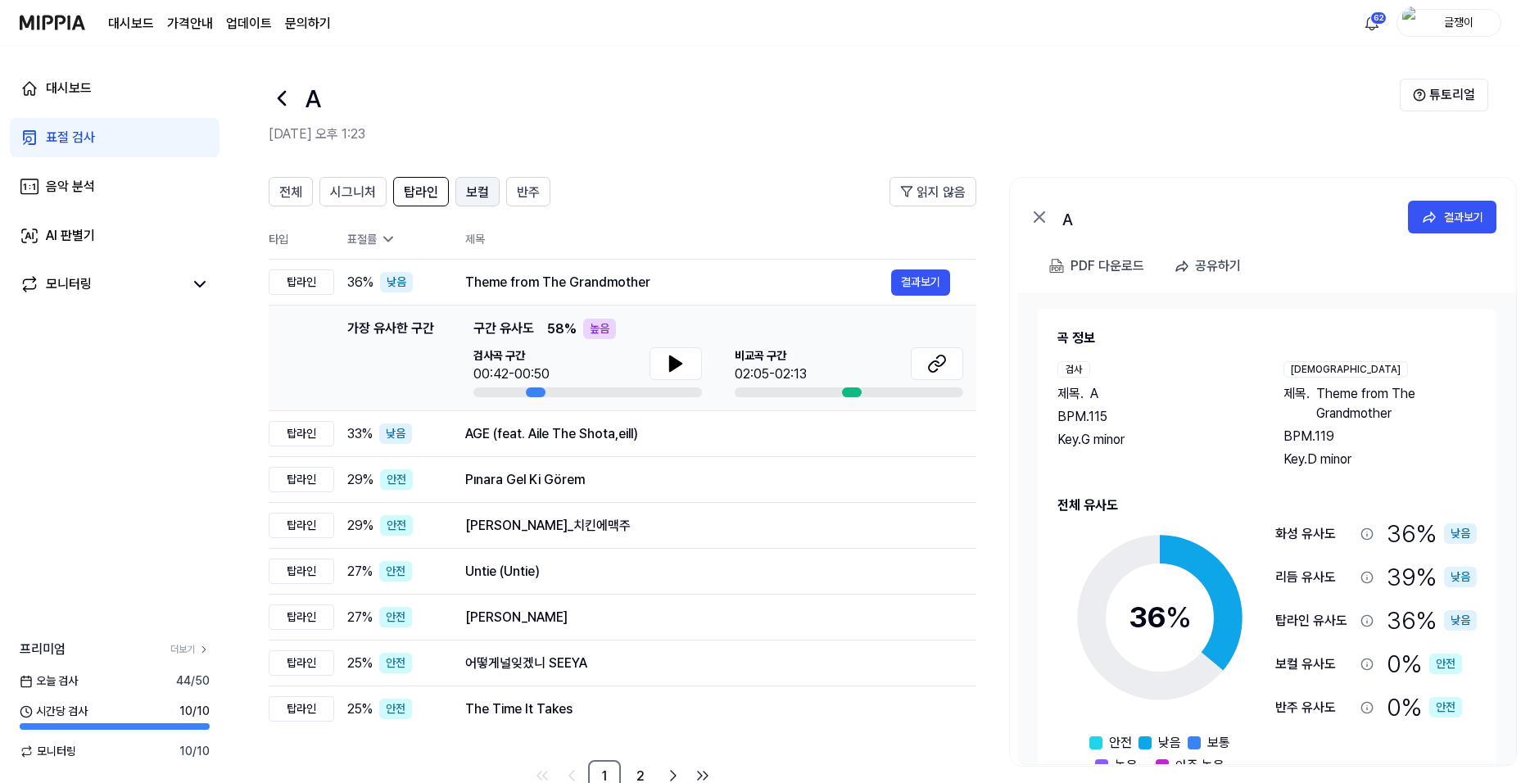
click at [477, 192] on span "보컬" at bounding box center [477, 193] width 23 height 20
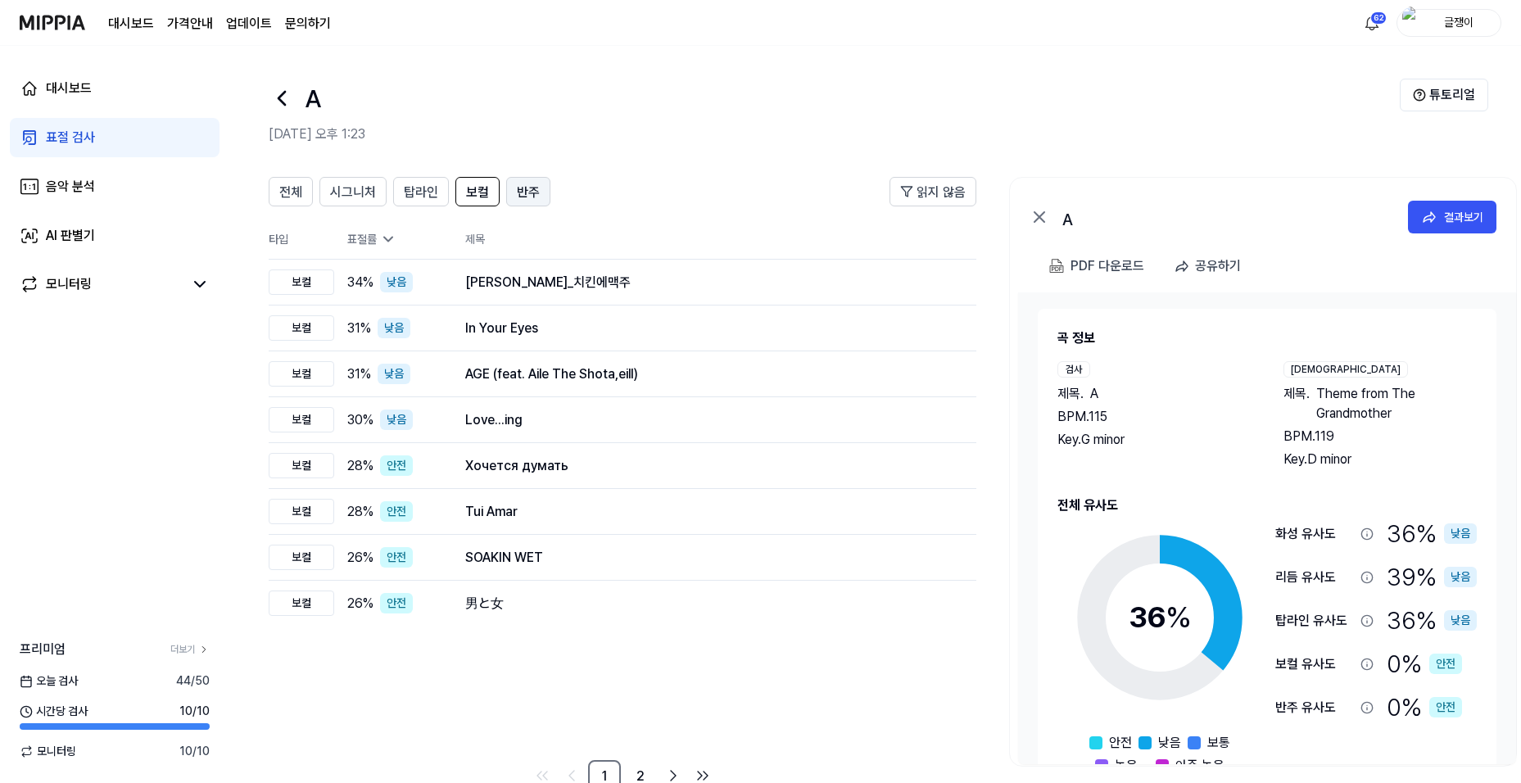
click at [509, 197] on button "반주" at bounding box center [528, 191] width 44 height 29
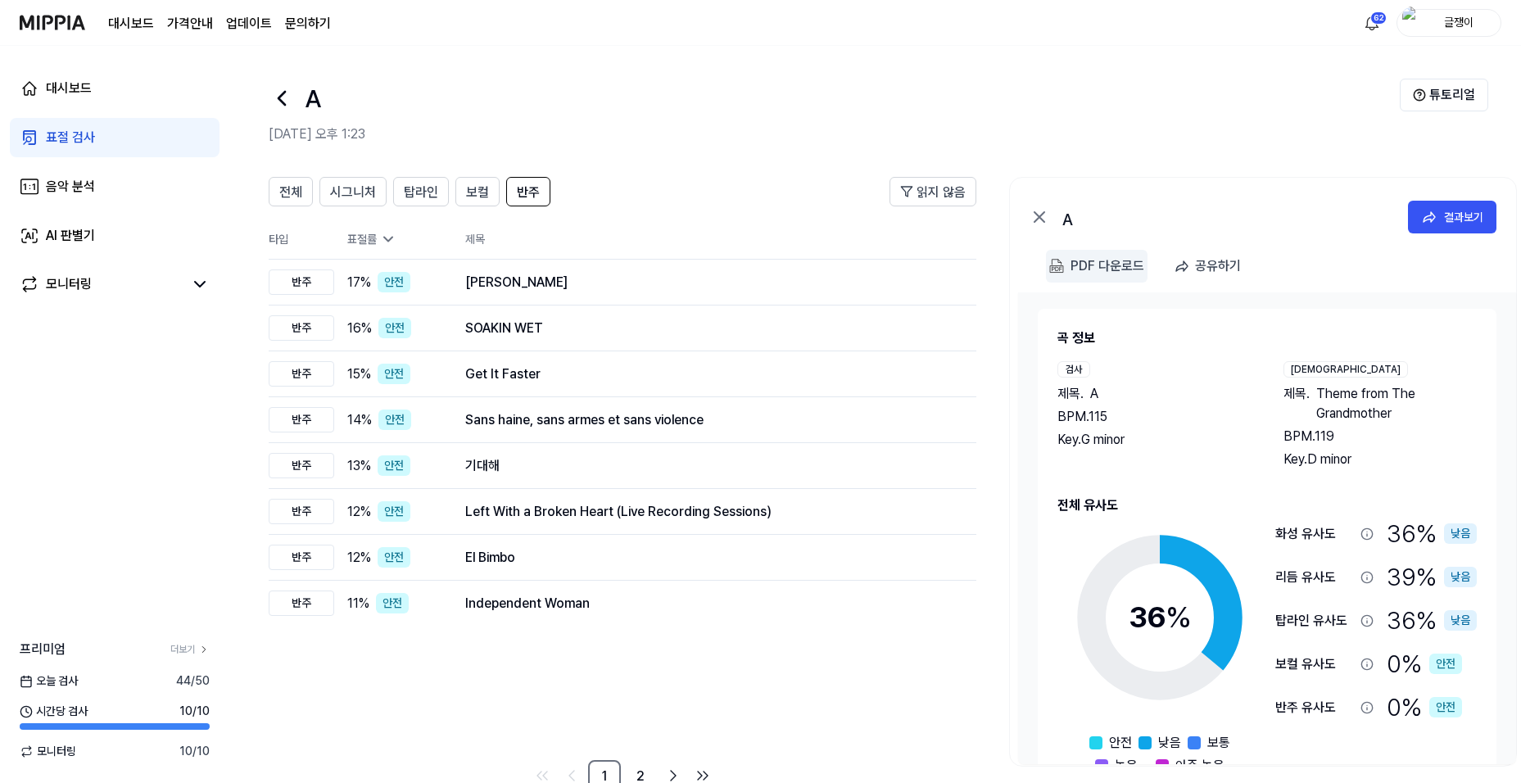
click at [1069, 263] on 다운로드 "PDF 다운로드" at bounding box center [1097, 266] width 102 height 33
drag, startPoint x: 348, startPoint y: 182, endPoint x: 360, endPoint y: 181, distance: 12.3
click at [349, 181] on div "시그니처" at bounding box center [353, 191] width 46 height 21
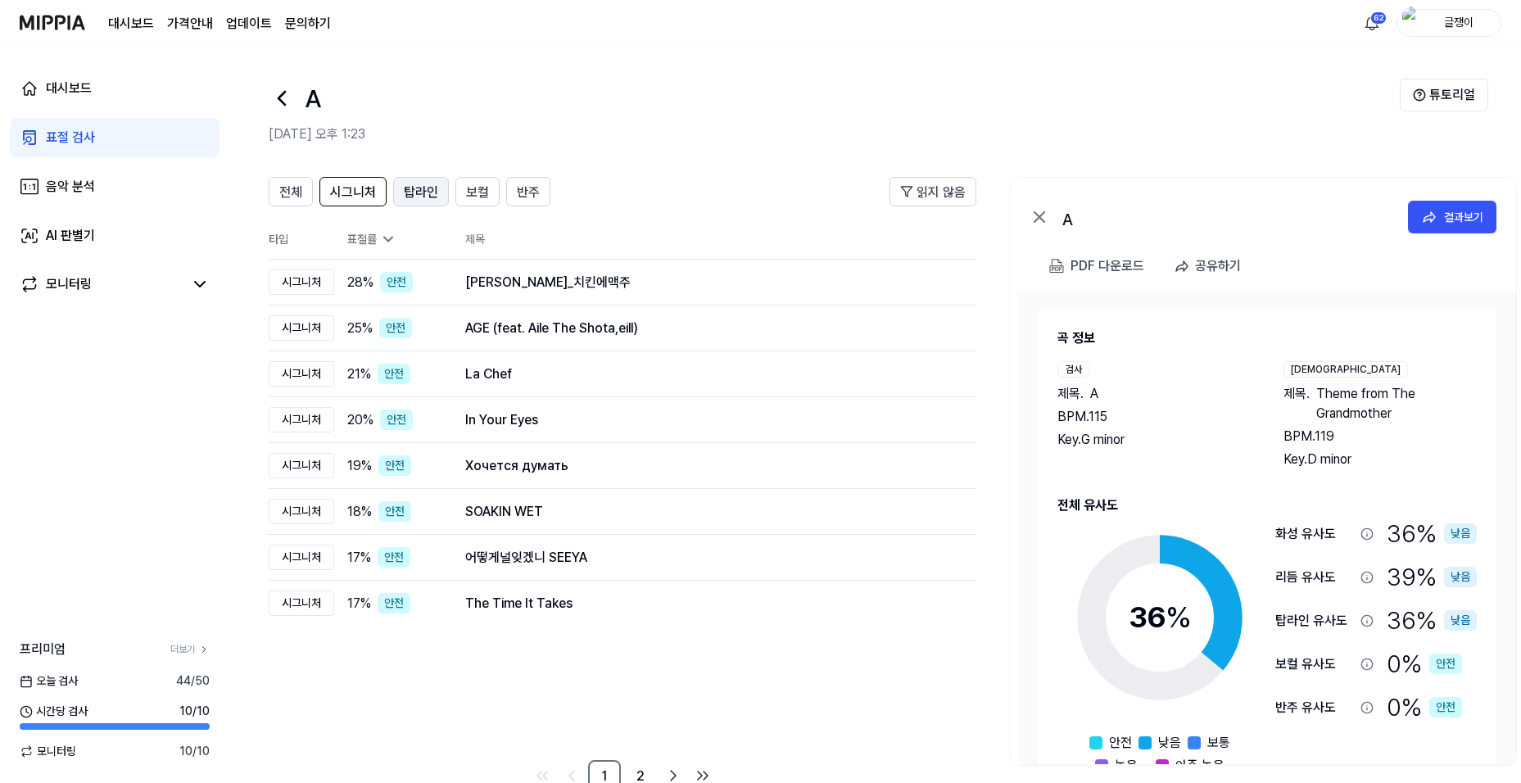
drag, startPoint x: 418, startPoint y: 193, endPoint x: 426, endPoint y: 201, distance: 10.4
click at [419, 193] on span "탑라인" at bounding box center [421, 193] width 34 height 20
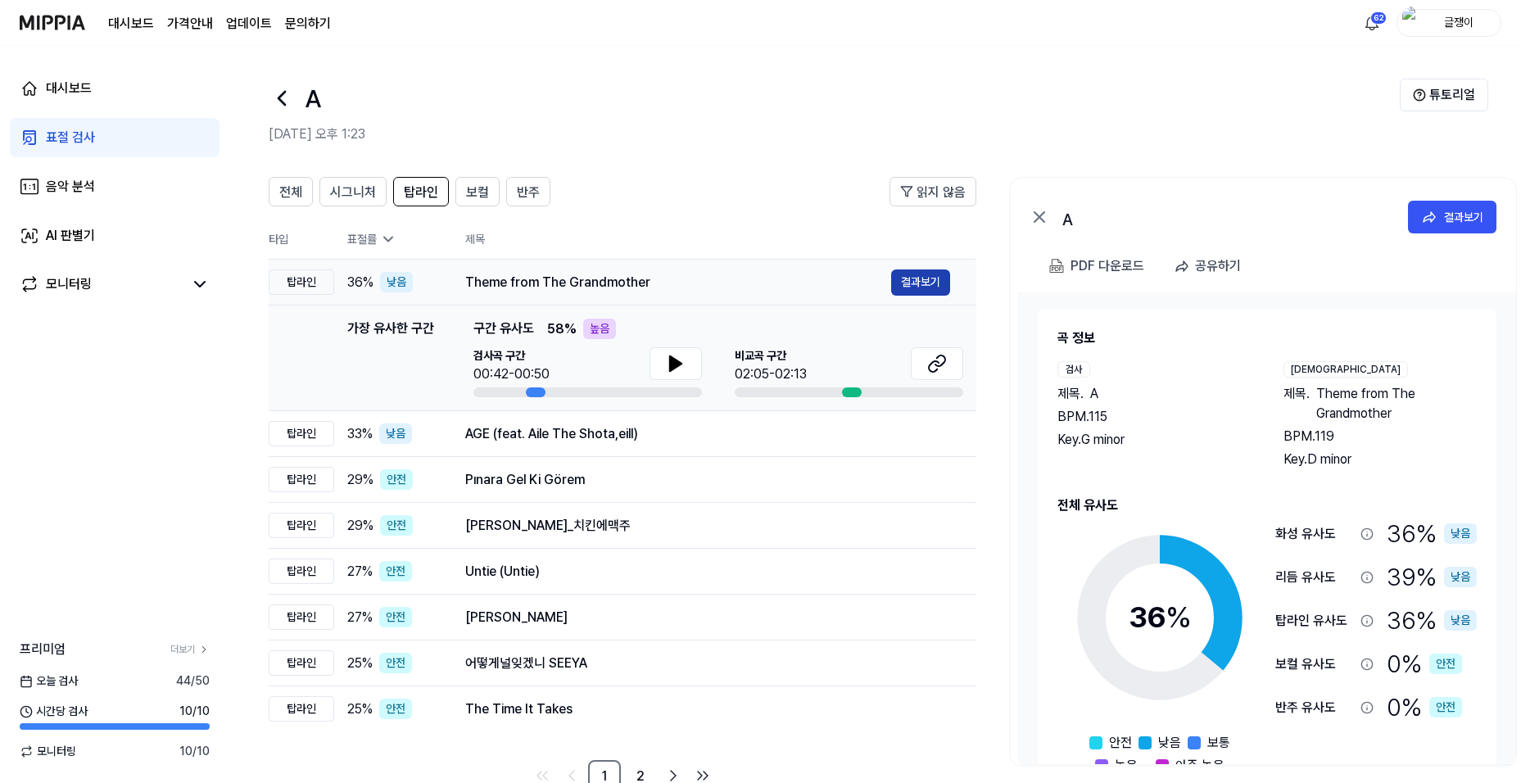
click at [919, 278] on button "결과보기" at bounding box center [920, 282] width 59 height 26
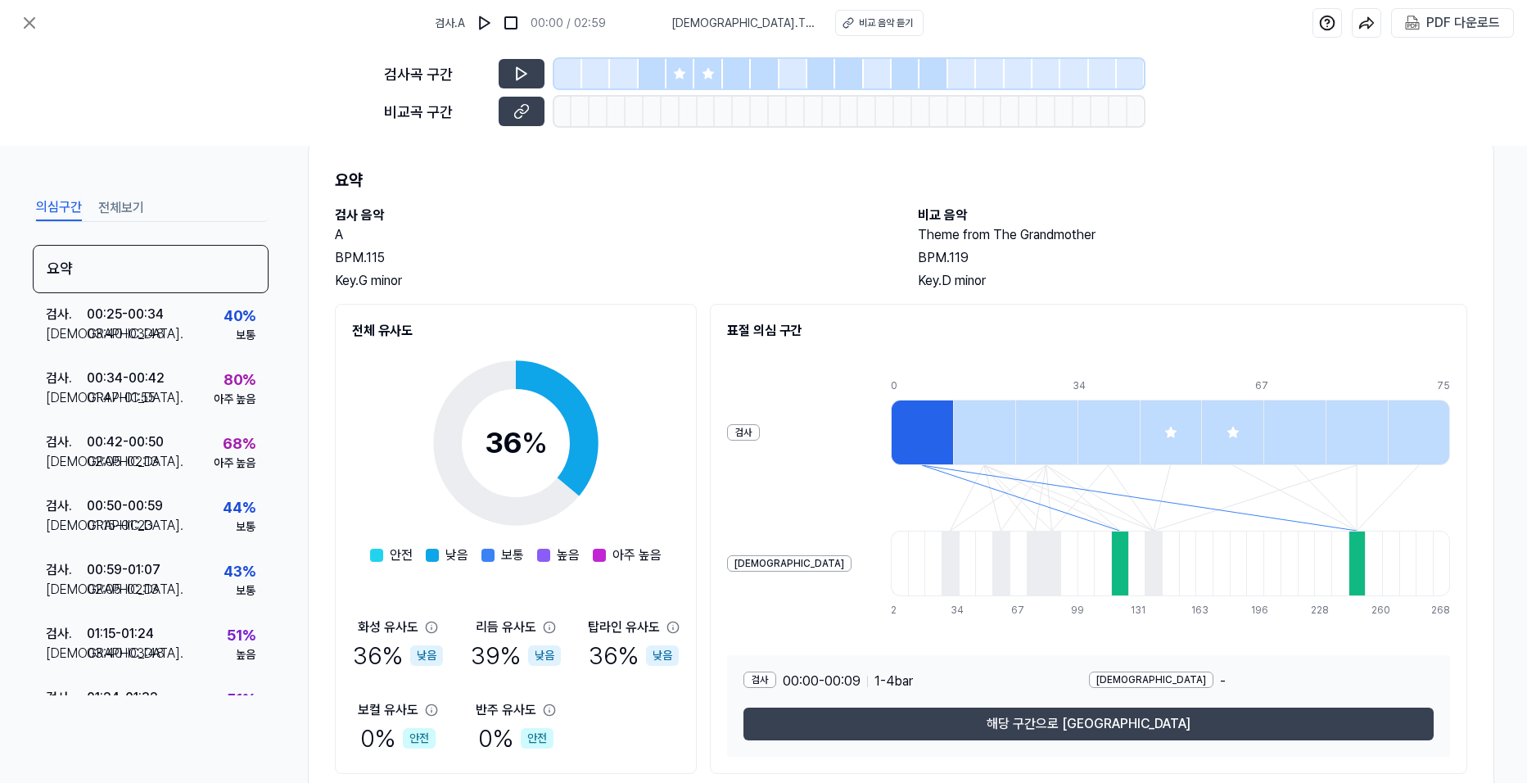
scroll to position [88, 0]
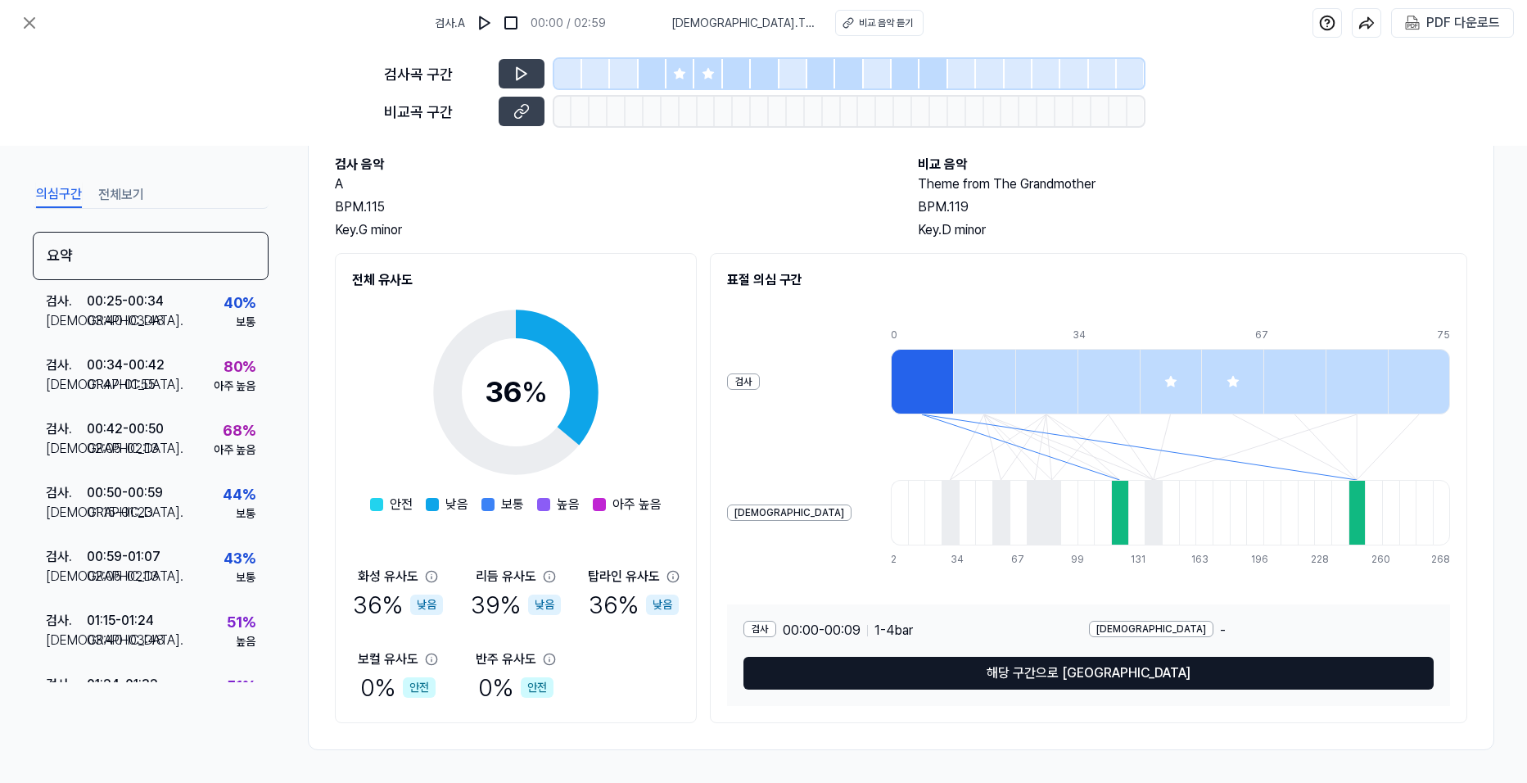
click at [1081, 676] on button "해당 구간으로 [GEOGRAPHIC_DATA]" at bounding box center [1089, 673] width 690 height 33
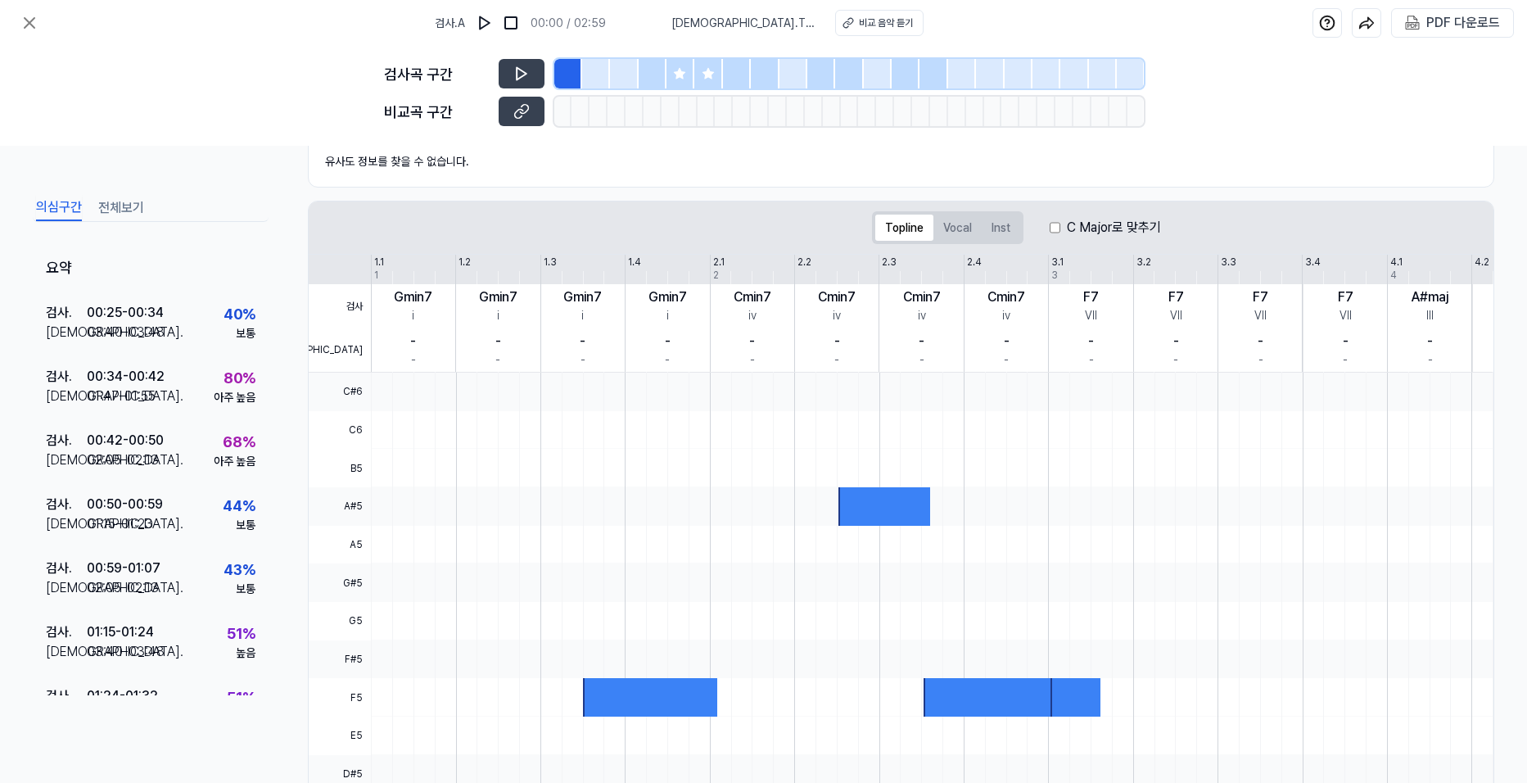
scroll to position [240, 0]
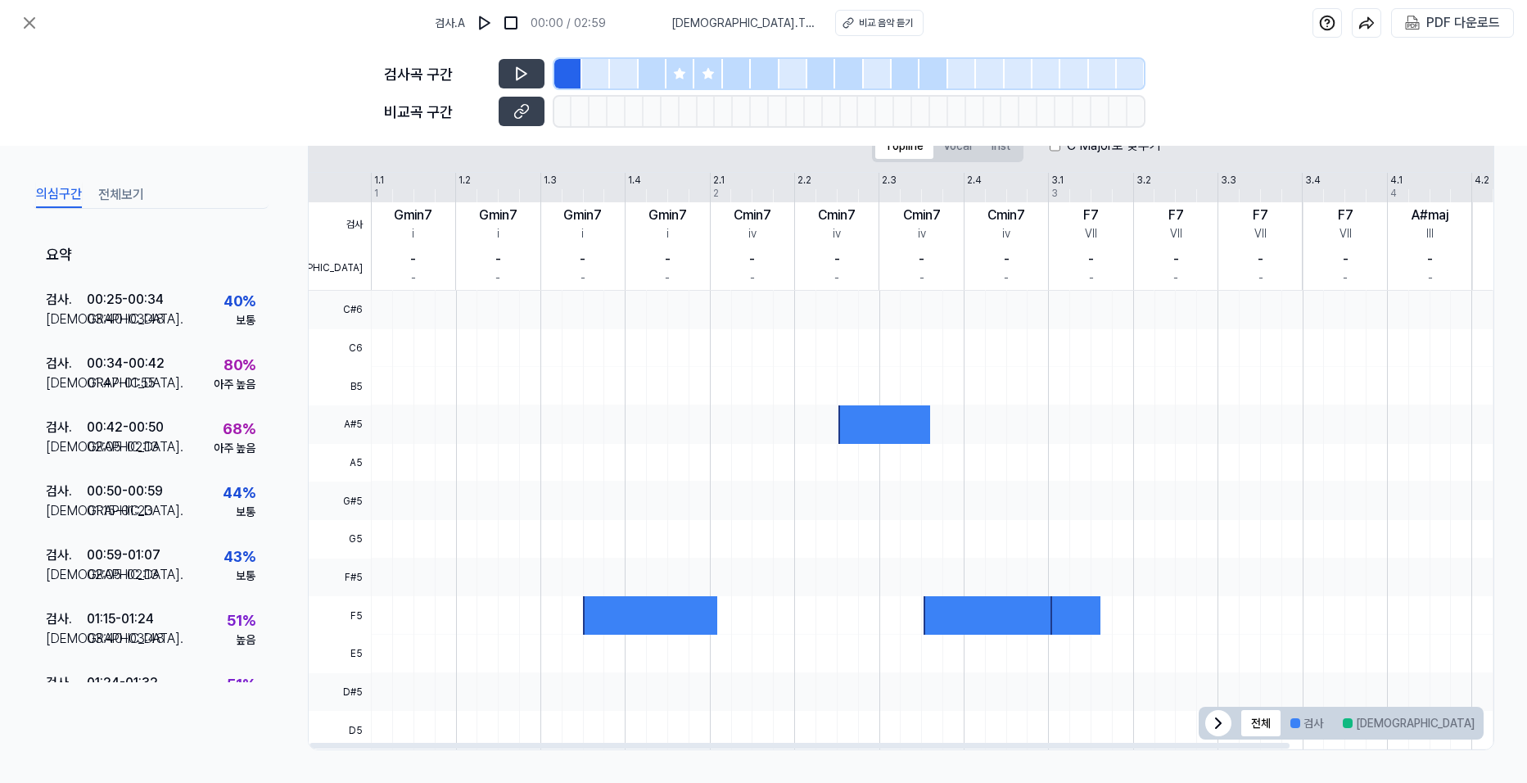
click at [1485, 718] on button "겹치는 부분" at bounding box center [1527, 723] width 84 height 26
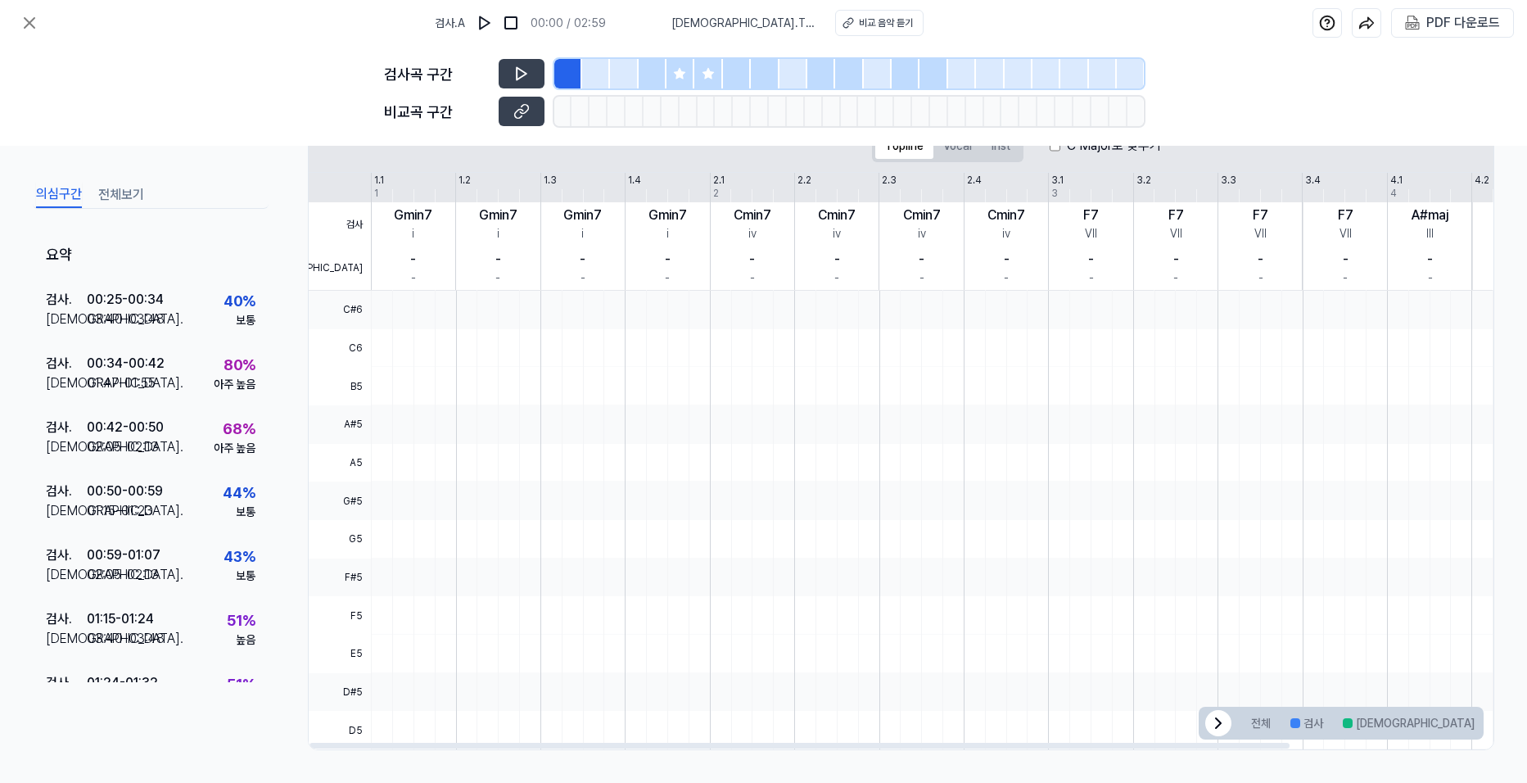
click at [1485, 722] on button "겹치는 부분" at bounding box center [1527, 723] width 84 height 26
click at [1485, 729] on button "겹치는 부분" at bounding box center [1527, 723] width 84 height 26
click at [1360, 719] on button "[DEMOGRAPHIC_DATA]" at bounding box center [1408, 723] width 151 height 26
click at [1309, 721] on button "검사" at bounding box center [1307, 723] width 52 height 26
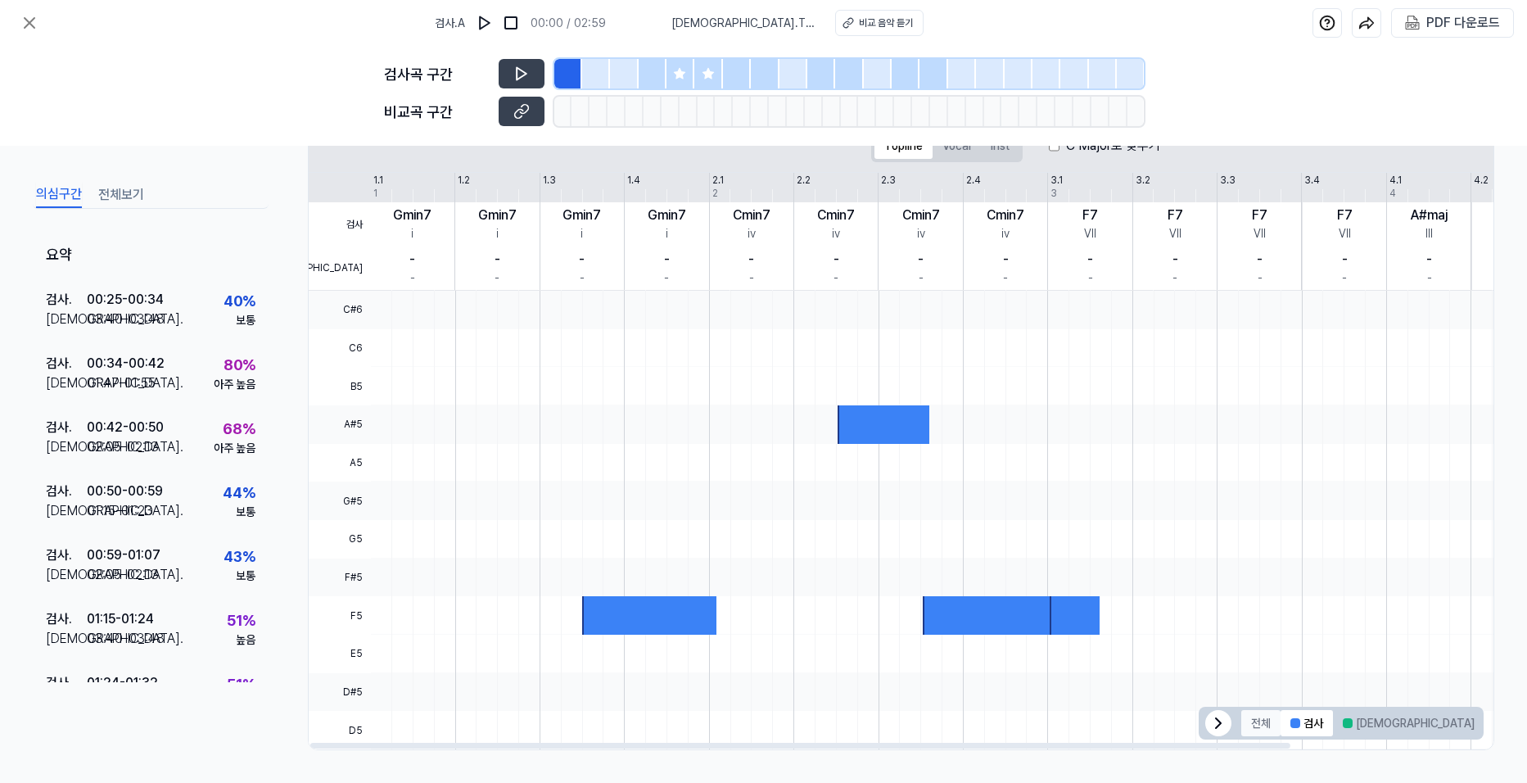
click at [1261, 721] on button "전체" at bounding box center [1260, 723] width 39 height 26
click at [117, 193] on button "전체보기" at bounding box center [121, 195] width 46 height 26
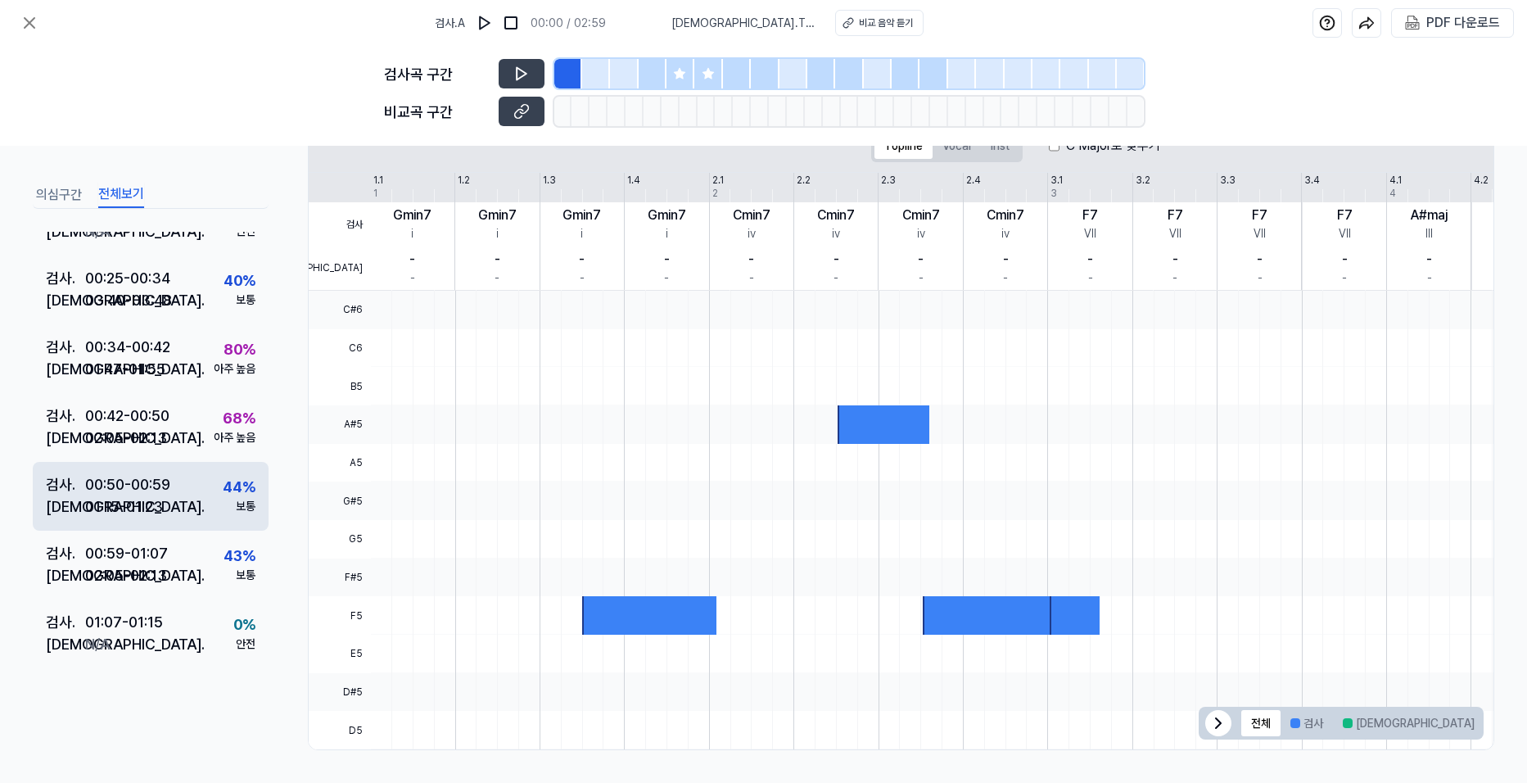
scroll to position [246, 0]
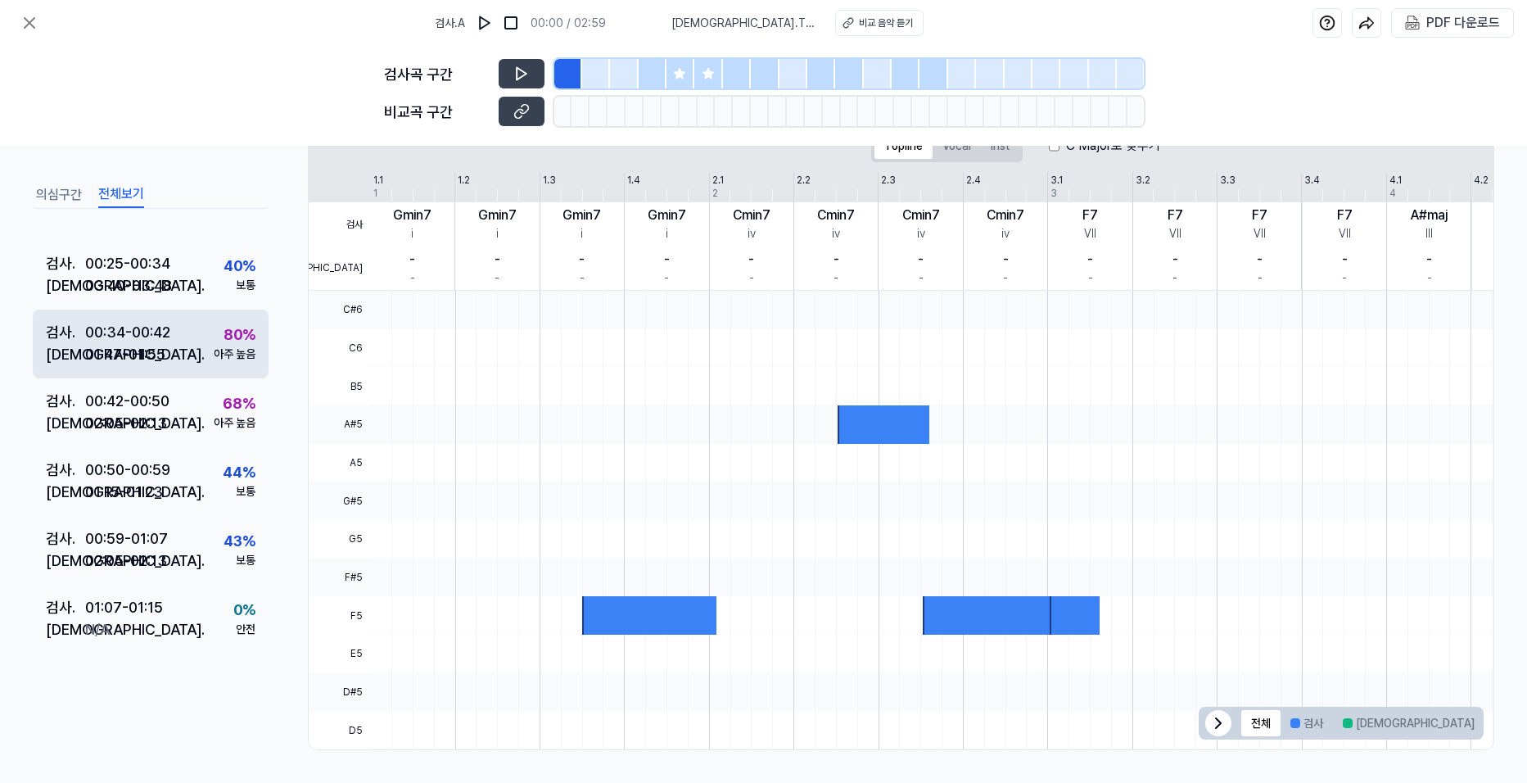
click at [201, 349] on div "검사 . 00:34 - 00:42 비교 . 01:47 - 01:55 80 % 아주 높음" at bounding box center [151, 344] width 236 height 69
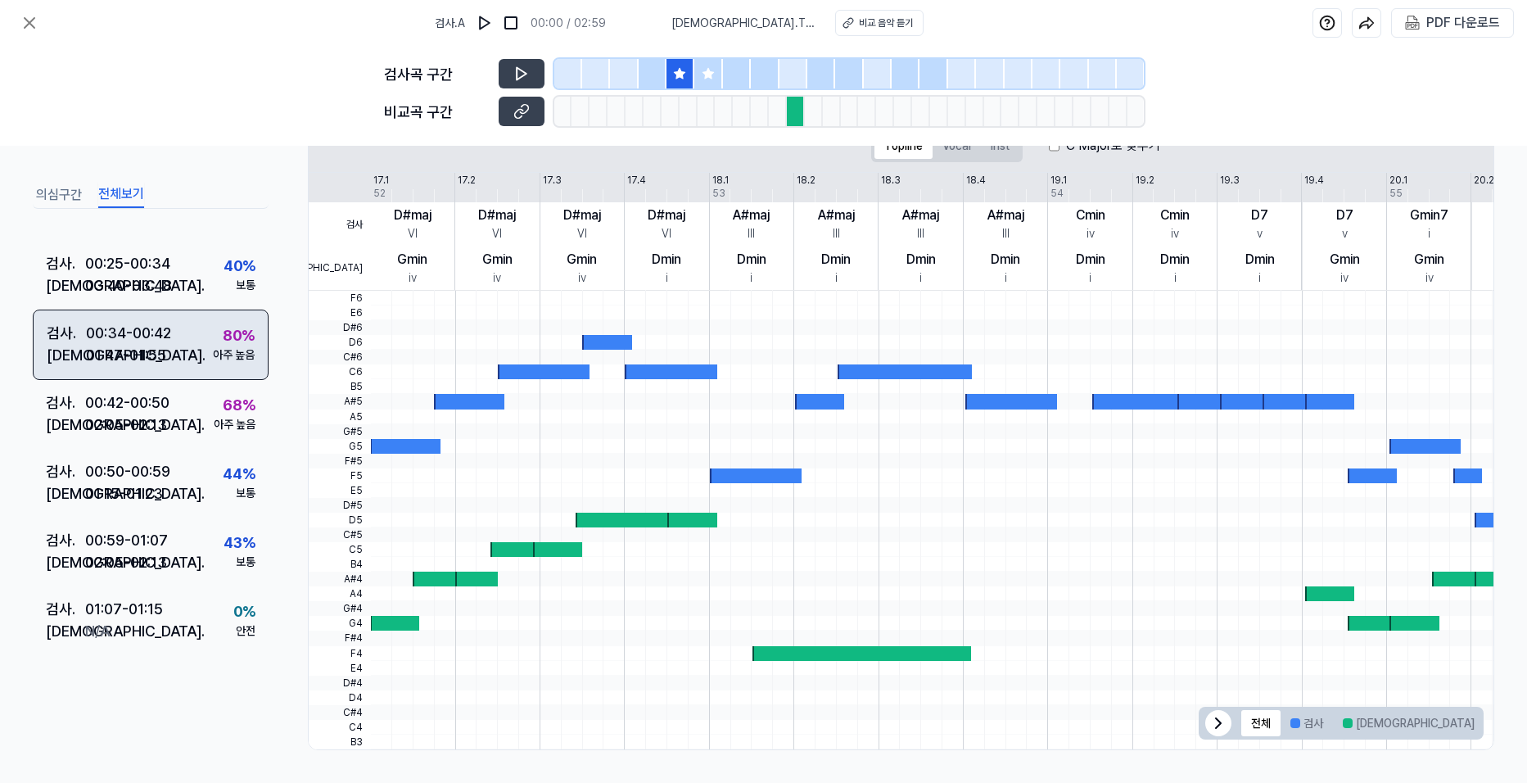
click at [201, 349] on div "검사 . 00:34 - 00:42 비교 . 01:47 - 01:55 80 % 아주 높음" at bounding box center [151, 345] width 236 height 70
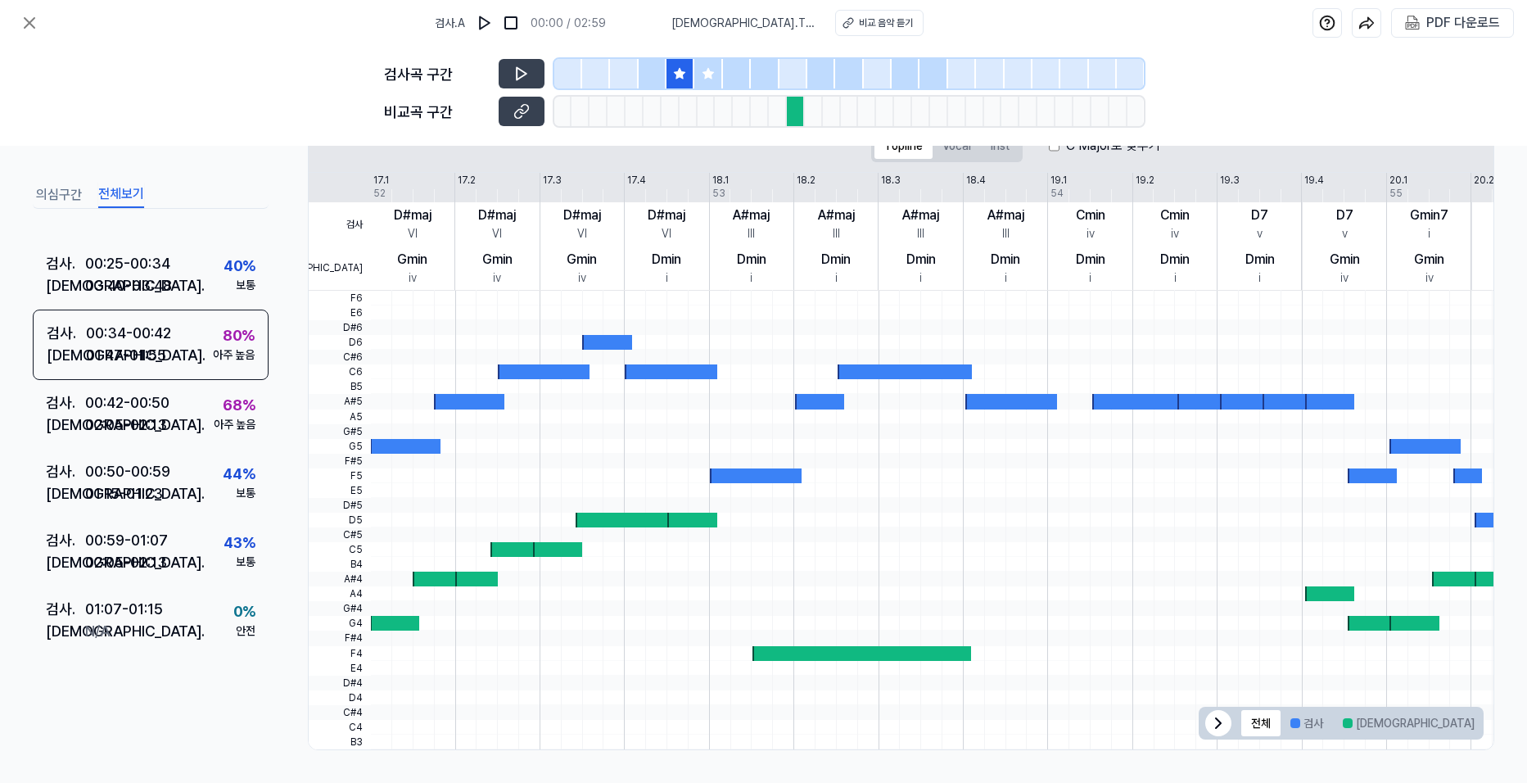
click at [675, 74] on icon at bounding box center [679, 73] width 13 height 13
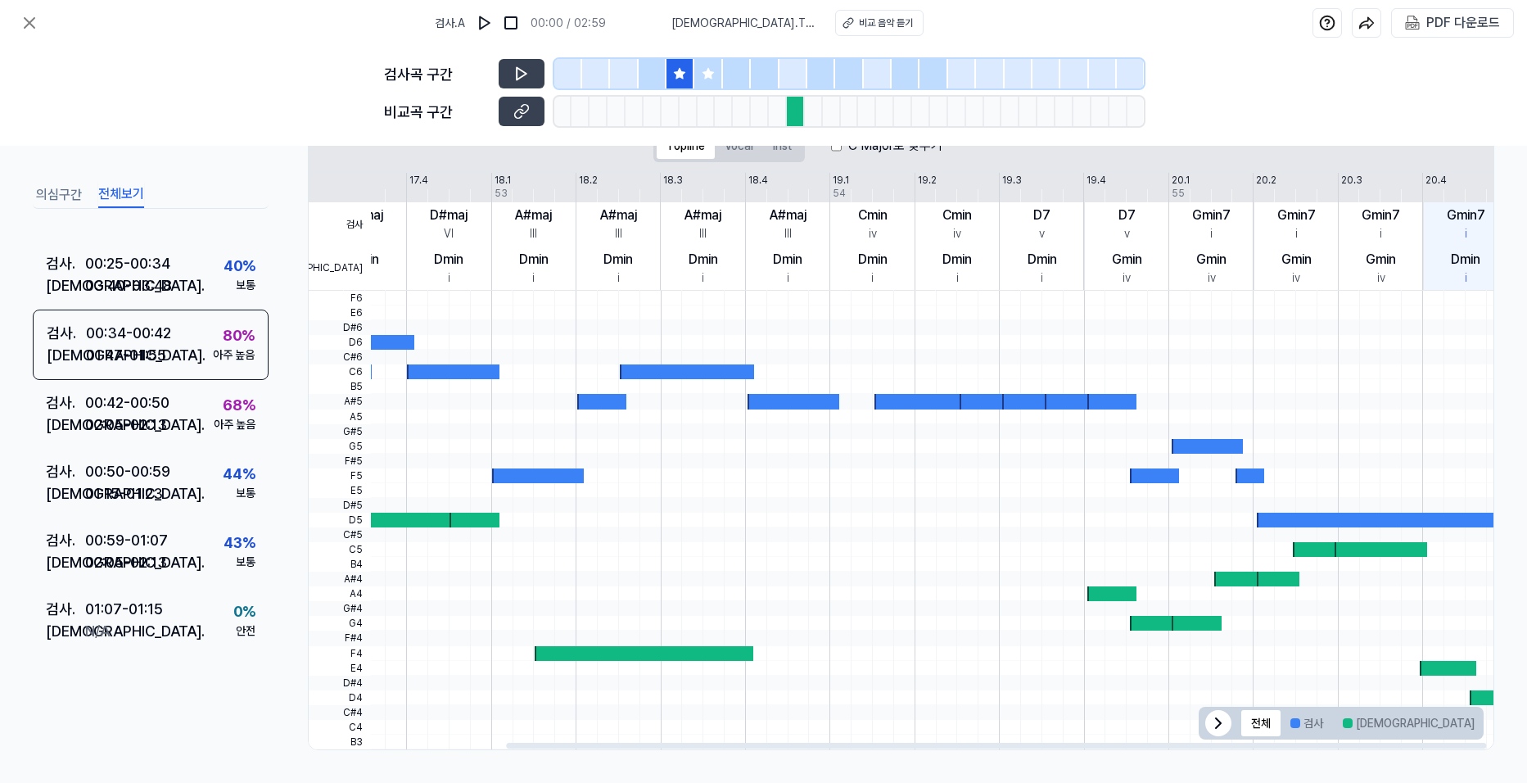
scroll to position [0, 237]
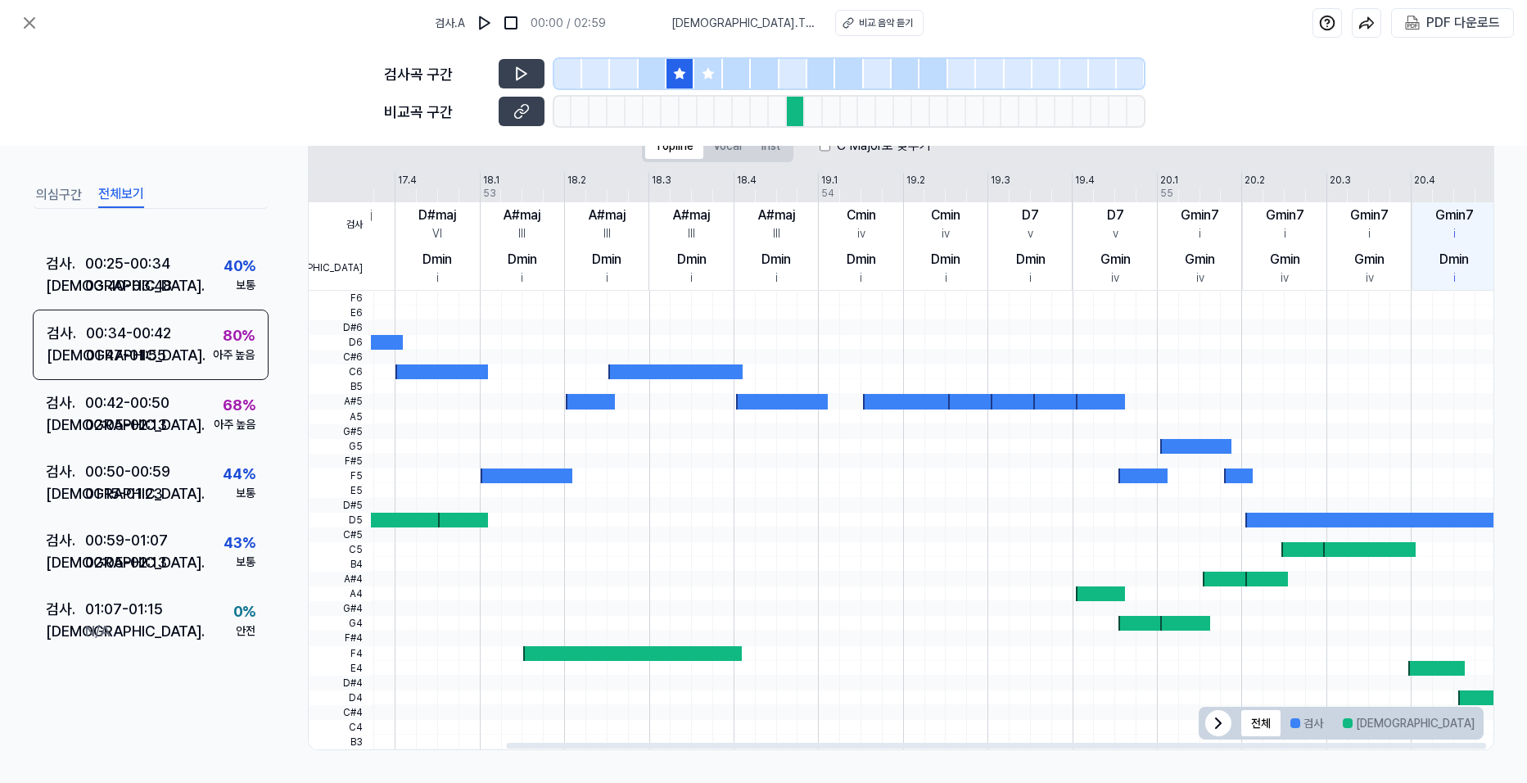
drag, startPoint x: 1229, startPoint y: 397, endPoint x: 720, endPoint y: 403, distance: 509.4
click at [720, 403] on div at bounding box center [817, 520] width 1353 height 459
drag, startPoint x: 1247, startPoint y: 382, endPoint x: 994, endPoint y: 405, distance: 254.2
click at [1035, 394] on div at bounding box center [817, 520] width 1353 height 459
drag, startPoint x: 990, startPoint y: 416, endPoint x: 866, endPoint y: 392, distance: 125.9
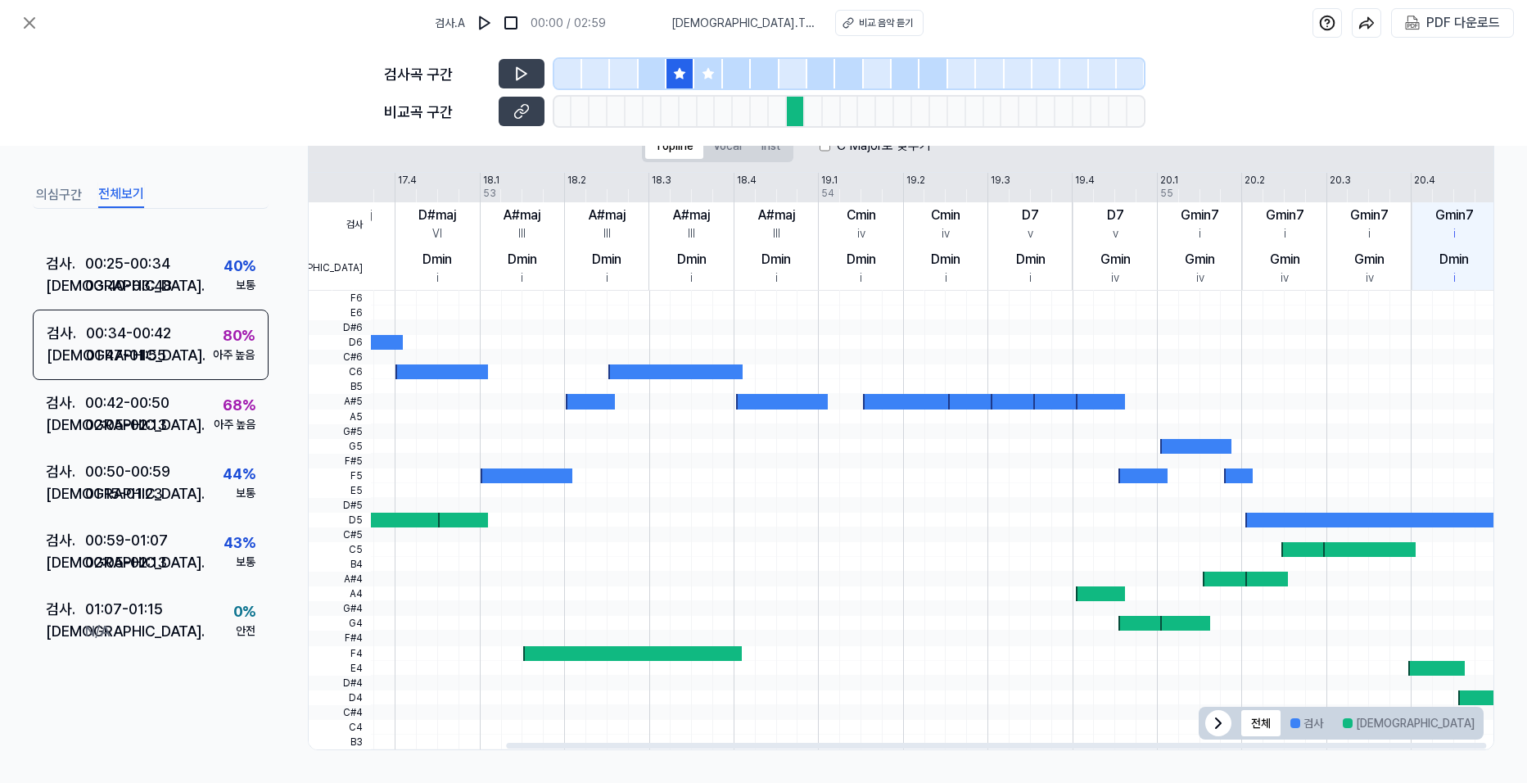
click at [866, 291] on div at bounding box center [817, 291] width 1353 height 0
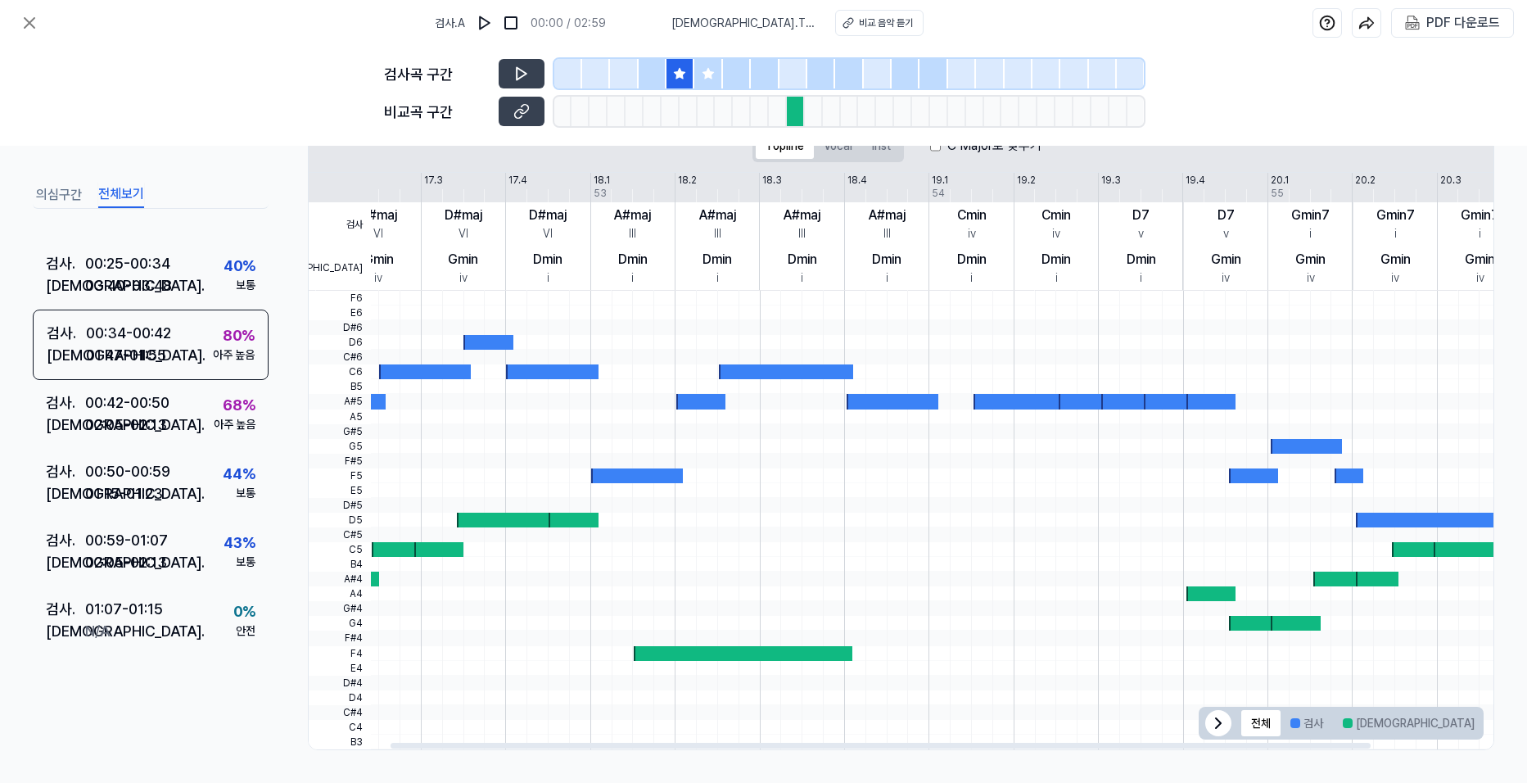
scroll to position [0, 0]
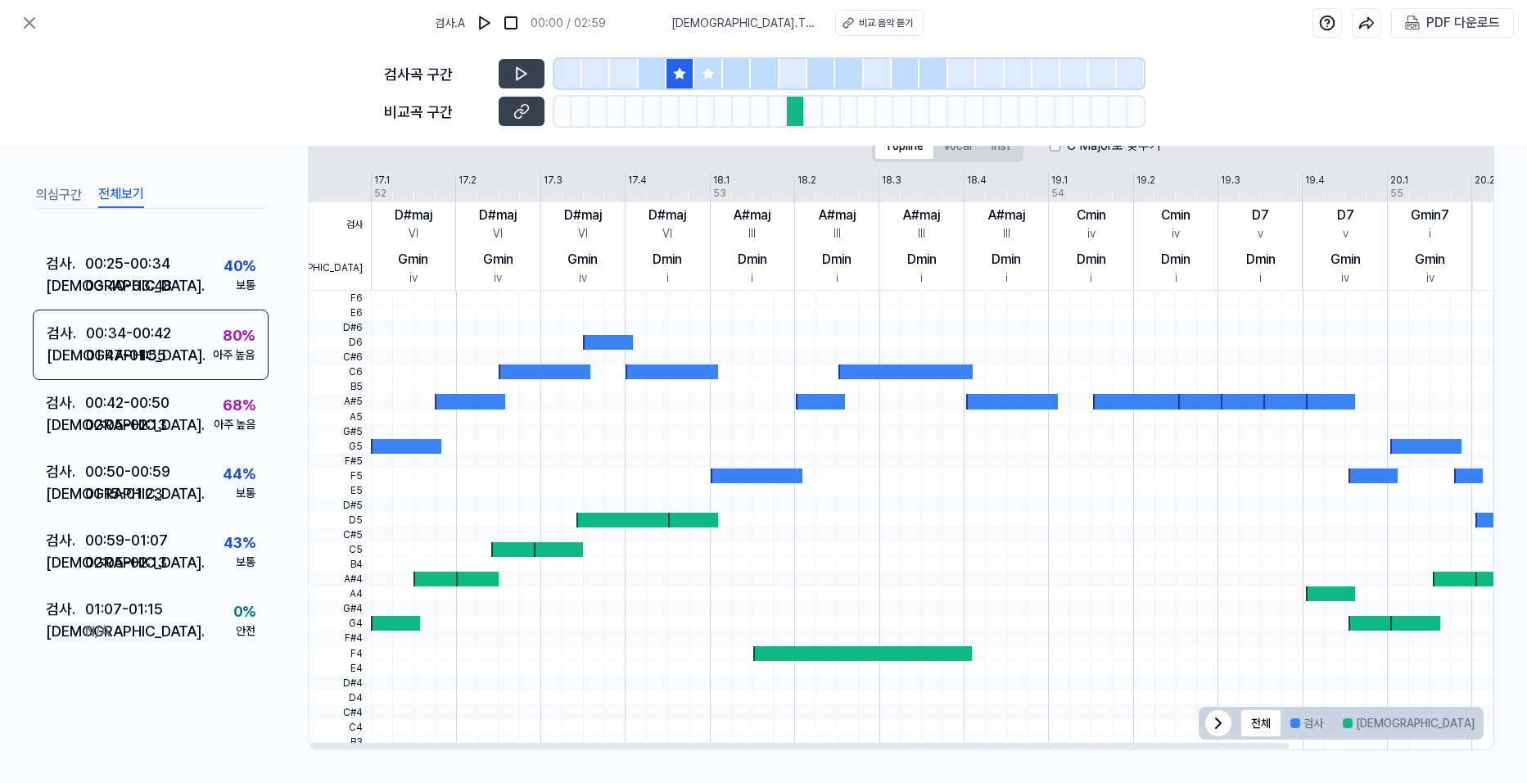
drag, startPoint x: 828, startPoint y: 504, endPoint x: 1130, endPoint y: 515, distance: 302.4
click at [1241, 291] on div at bounding box center [1047, 291] width 1353 height 0
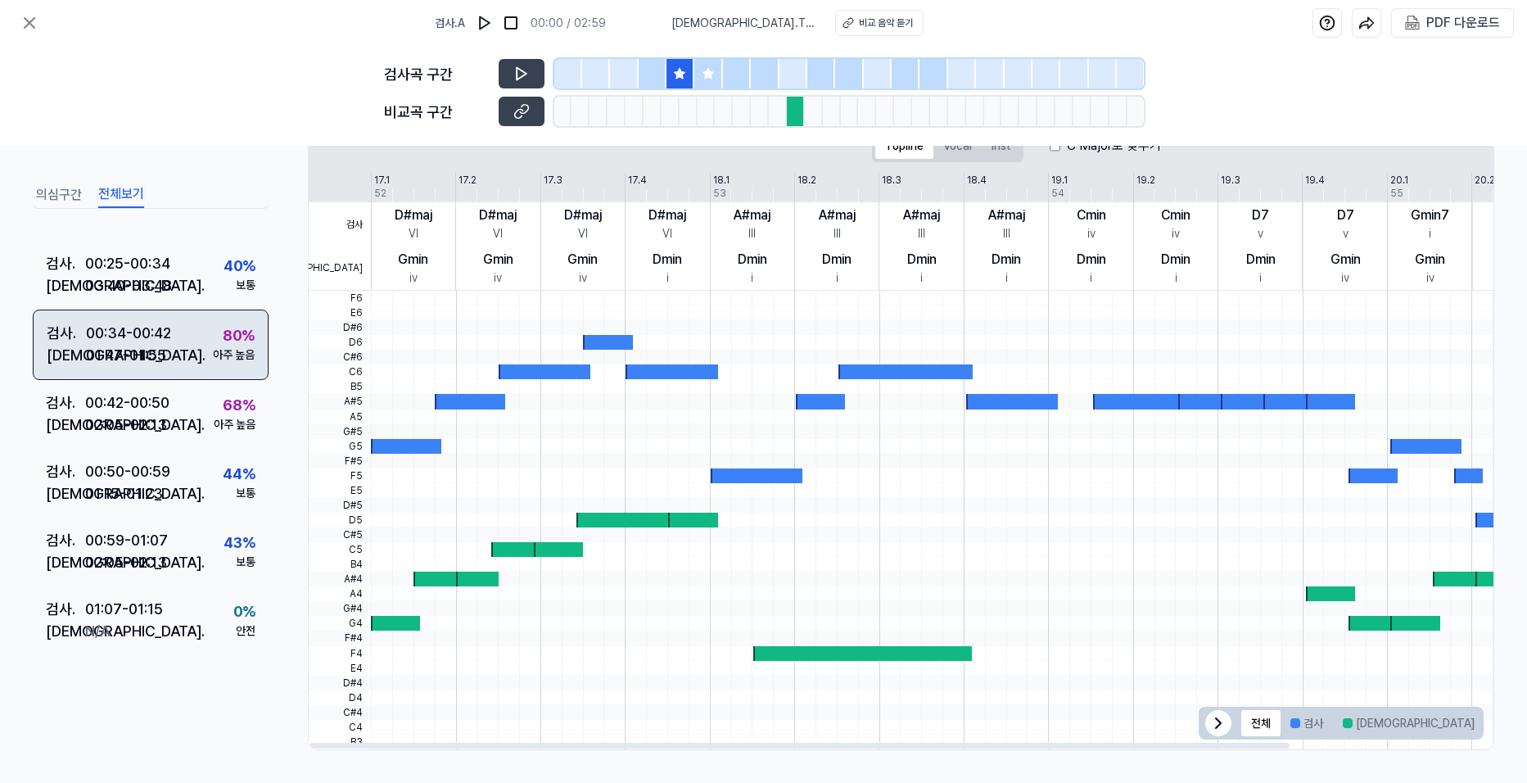
click at [197, 339] on div "검사 . 00:34 - 00:42 비교 . 01:47 - 01:55 80 % 아주 높음" at bounding box center [151, 345] width 236 height 70
drag, startPoint x: 197, startPoint y: 339, endPoint x: 165, endPoint y: 340, distance: 31.9
click at [165, 340] on div "00:34 - 00:42" at bounding box center [128, 333] width 85 height 22
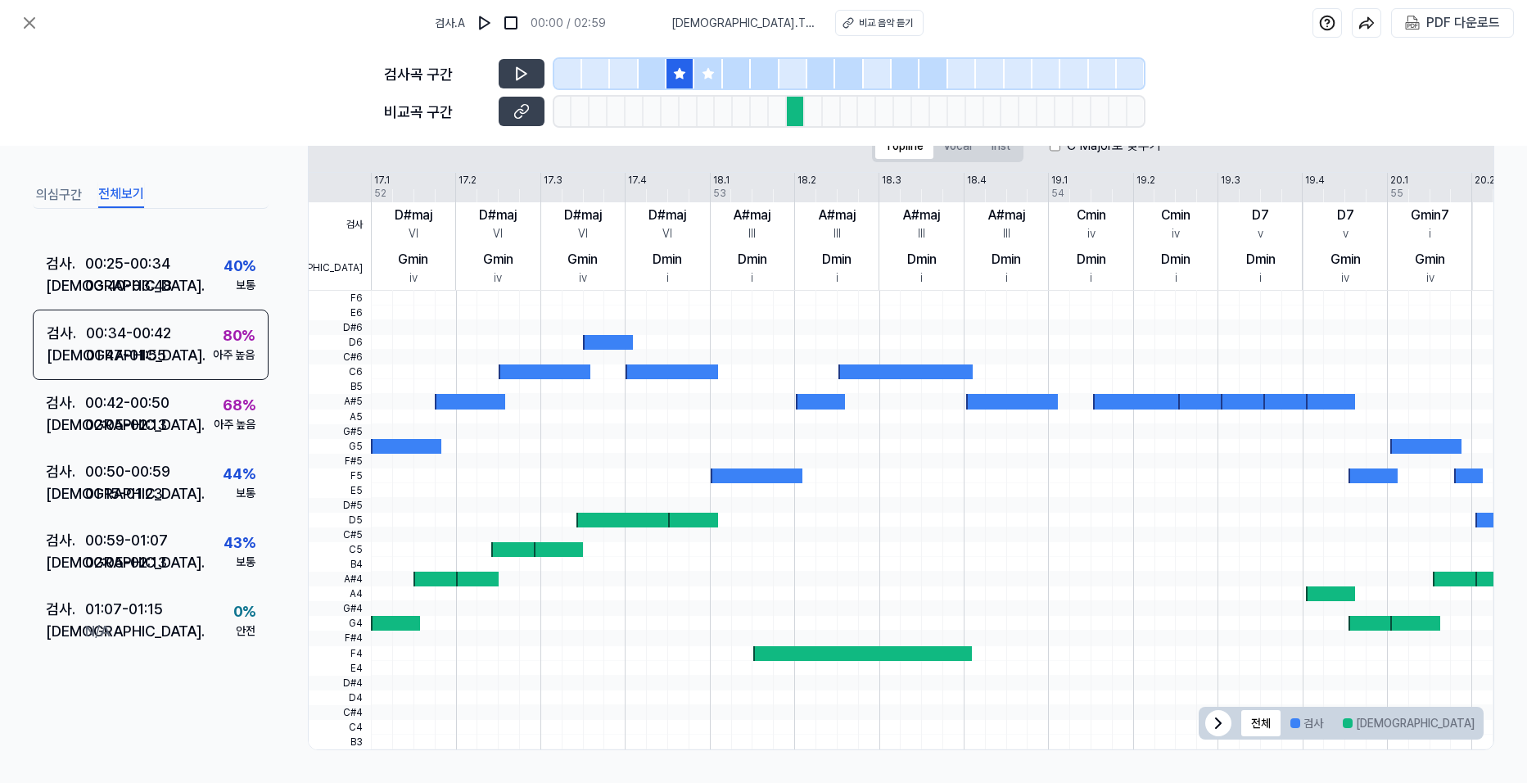
click at [676, 70] on icon at bounding box center [679, 73] width 13 height 13
click at [680, 77] on icon at bounding box center [680, 73] width 11 height 11
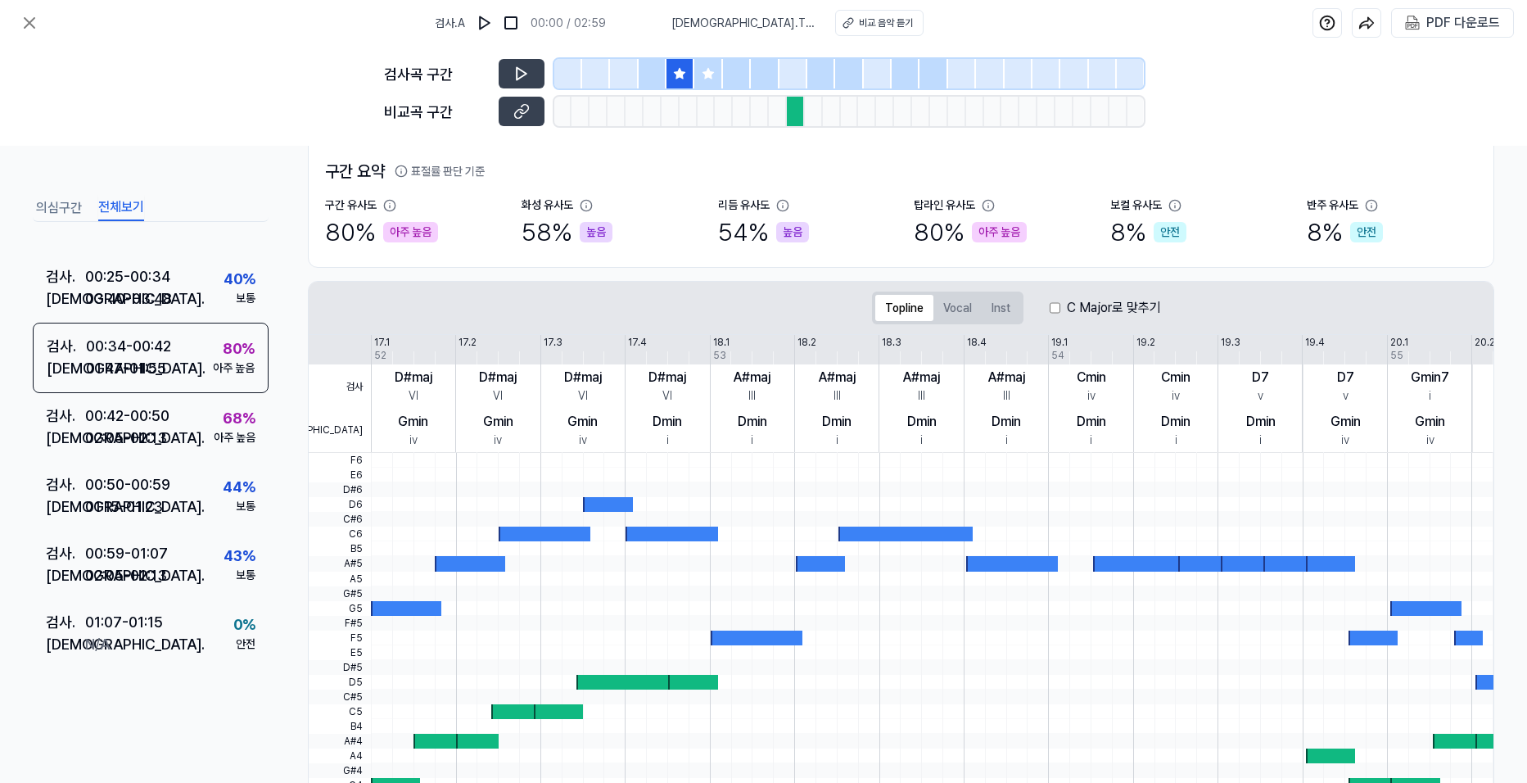
scroll to position [113, 0]
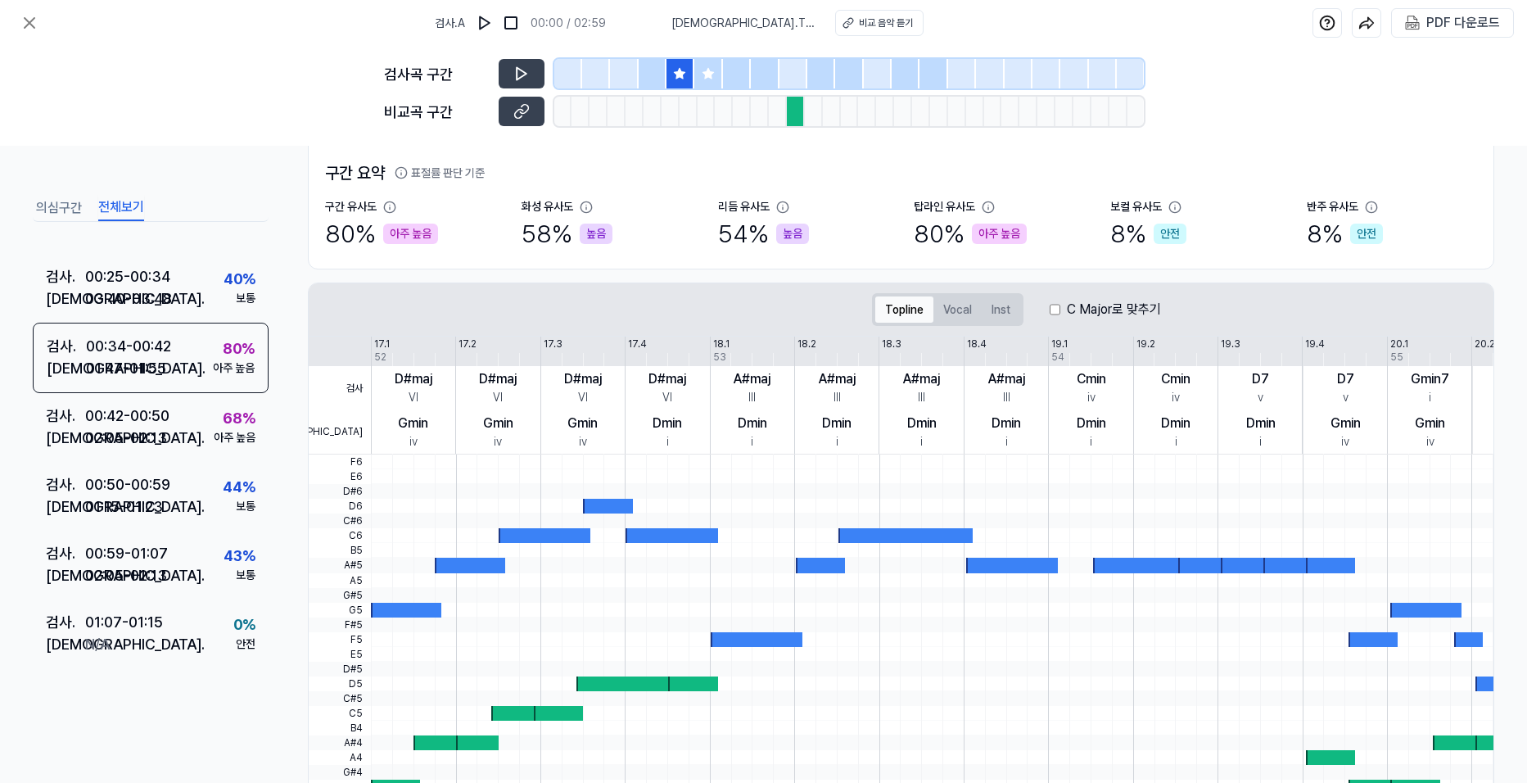
click at [895, 310] on button "Topline" at bounding box center [904, 309] width 58 height 26
click at [949, 305] on button "Vocal" at bounding box center [958, 309] width 48 height 26
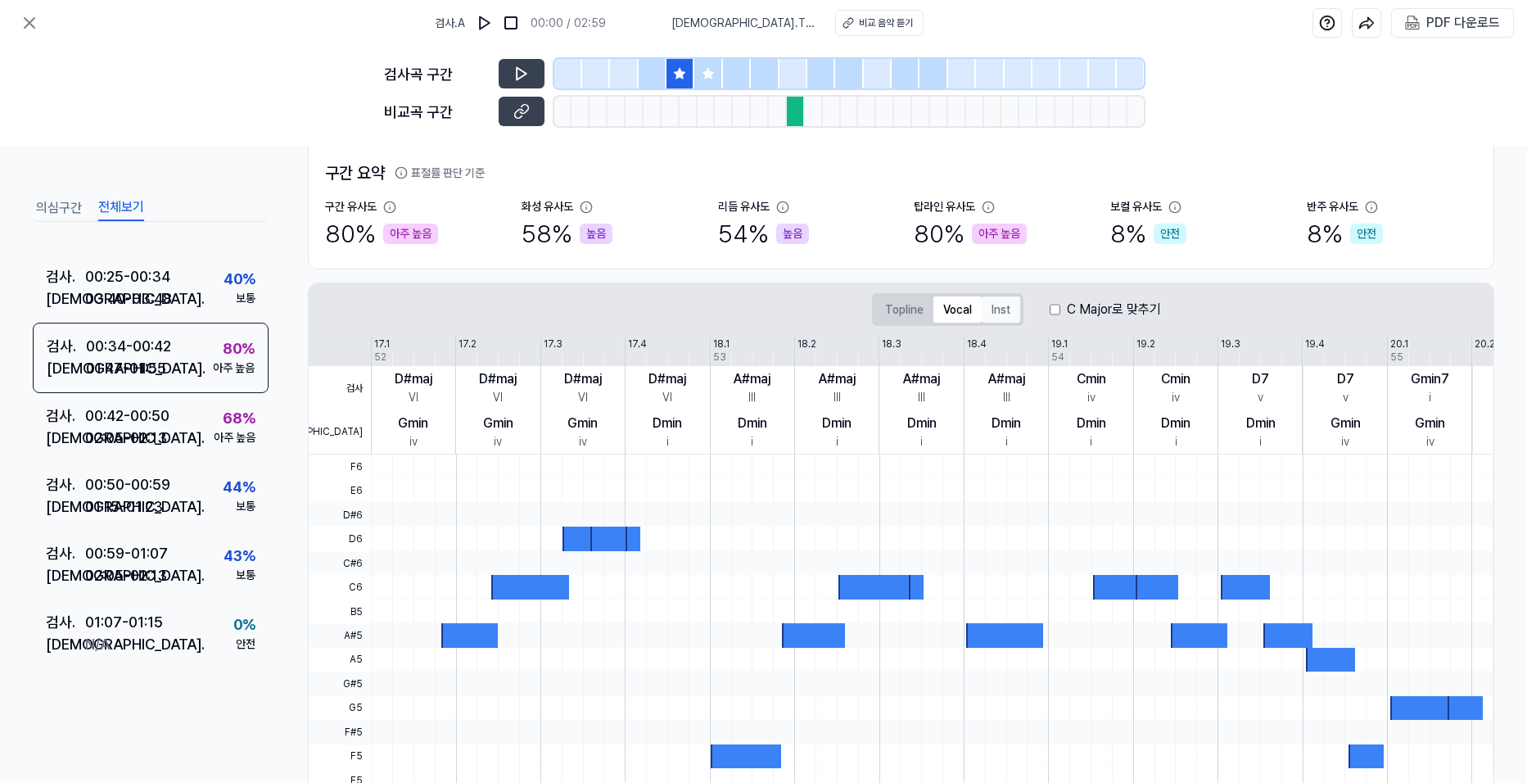
click at [999, 305] on button "Inst" at bounding box center [1001, 309] width 38 height 26
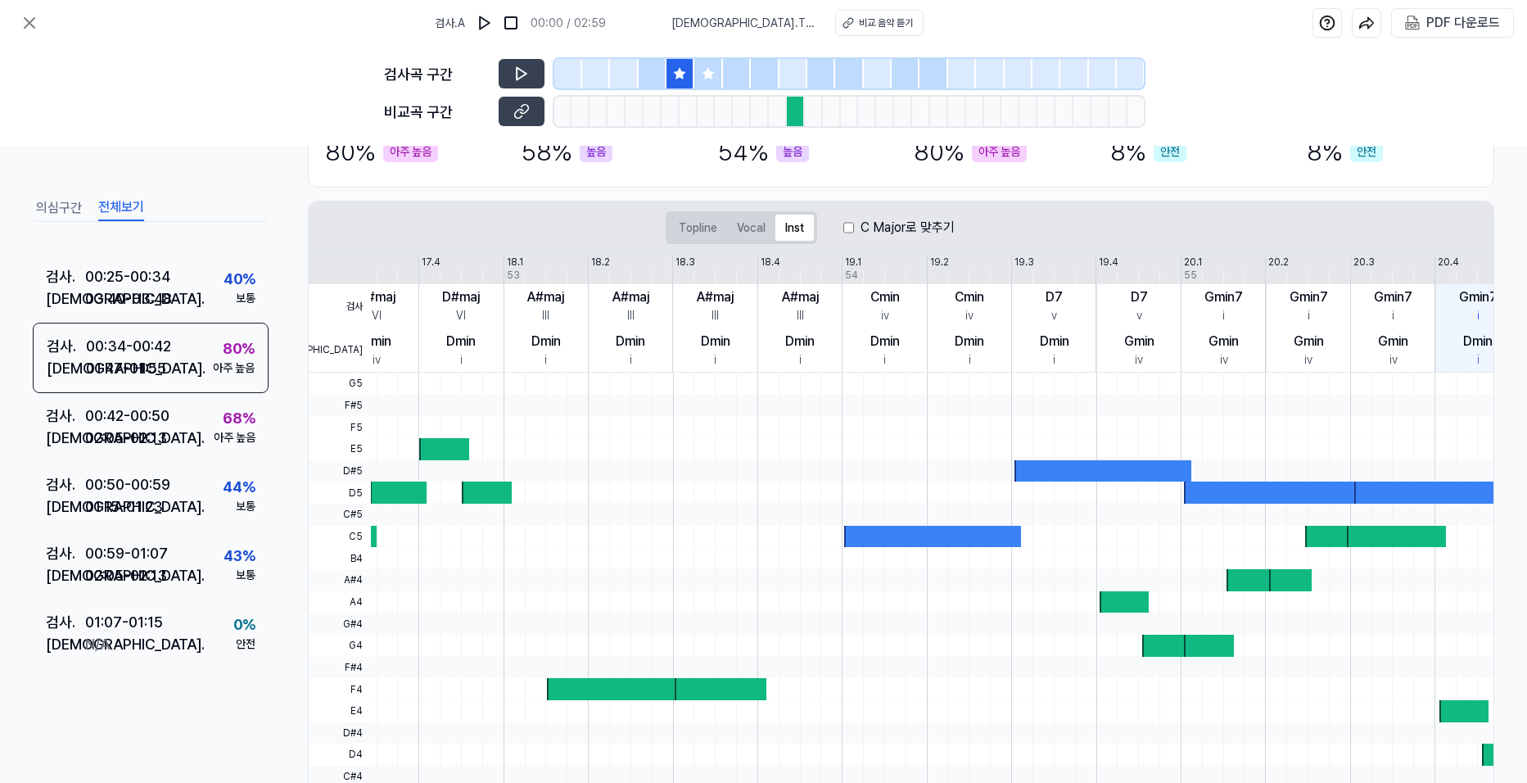
scroll to position [0, 237]
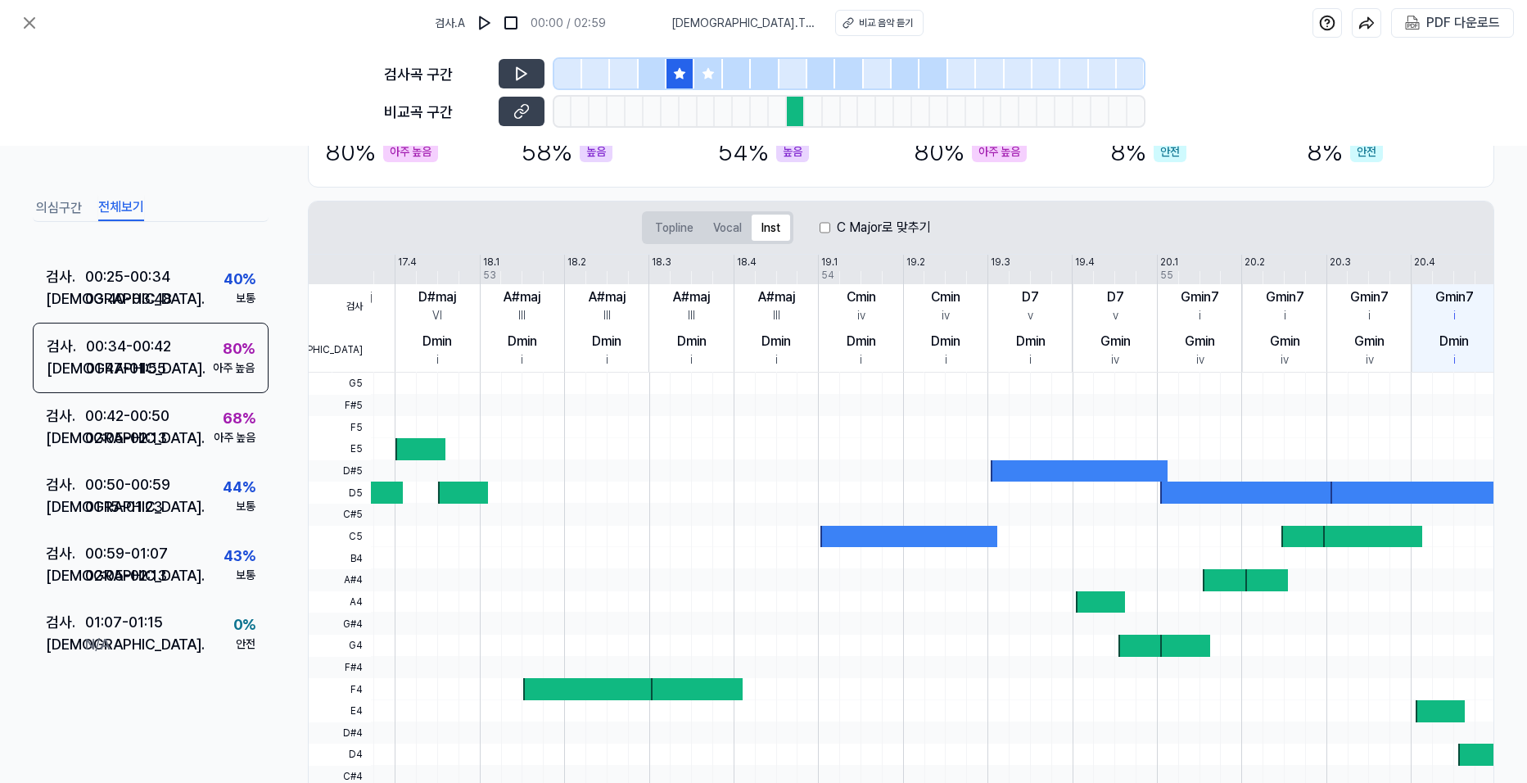
drag, startPoint x: 1232, startPoint y: 457, endPoint x: 785, endPoint y: 450, distance: 447.2
click at [785, 450] on div at bounding box center [817, 449] width 1353 height 22
drag, startPoint x: 785, startPoint y: 450, endPoint x: 708, endPoint y: 460, distance: 78.4
click at [708, 373] on div at bounding box center [817, 373] width 1353 height 0
drag, startPoint x: 708, startPoint y: 461, endPoint x: 690, endPoint y: 487, distance: 31.8
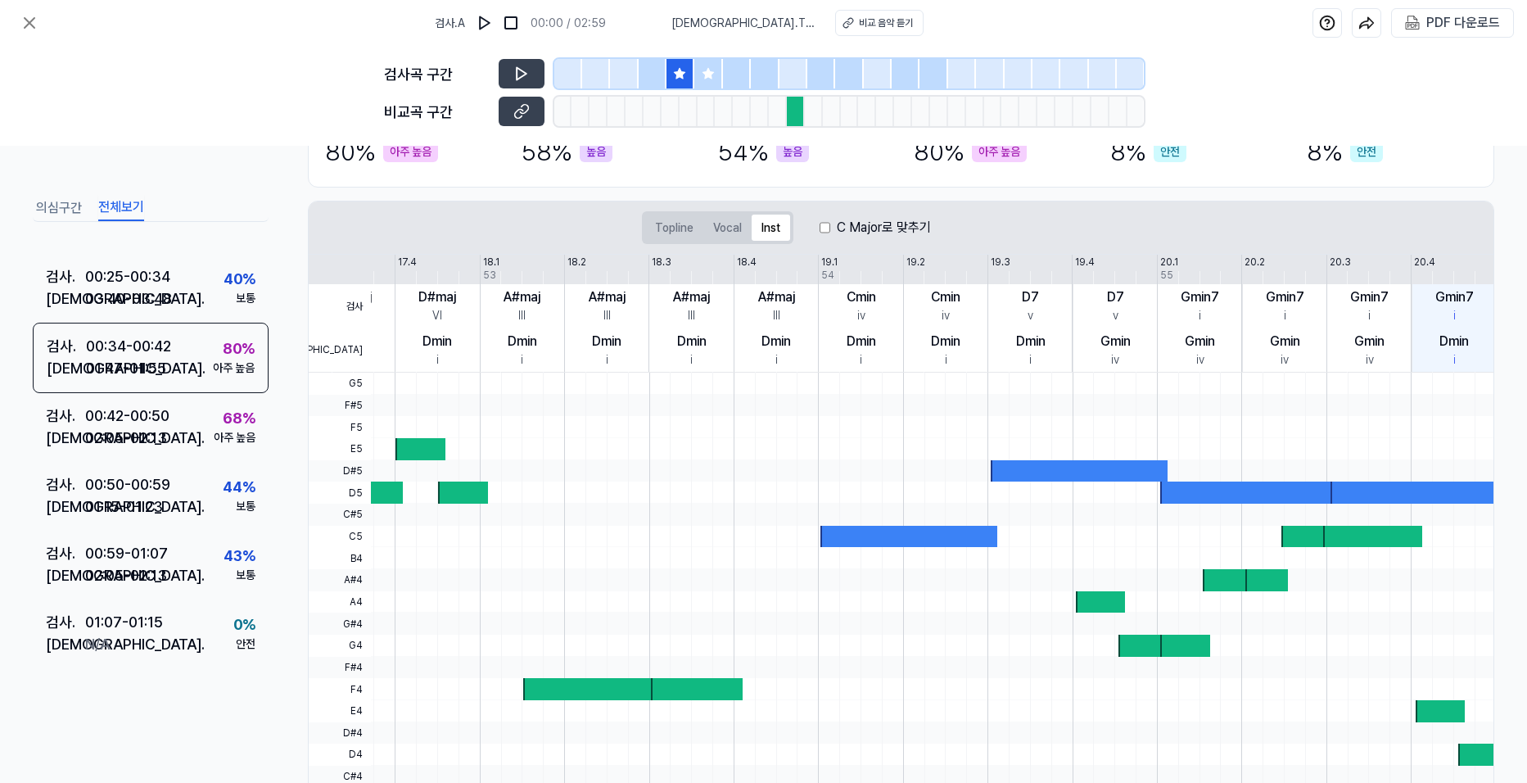
click at [690, 373] on div at bounding box center [817, 373] width 1353 height 0
drag, startPoint x: 1307, startPoint y: 406, endPoint x: 1270, endPoint y: 405, distance: 36.9
click at [1228, 415] on div at bounding box center [817, 406] width 1353 height 22
click at [1441, 350] on div "Dmin i" at bounding box center [1455, 350] width 84 height 44
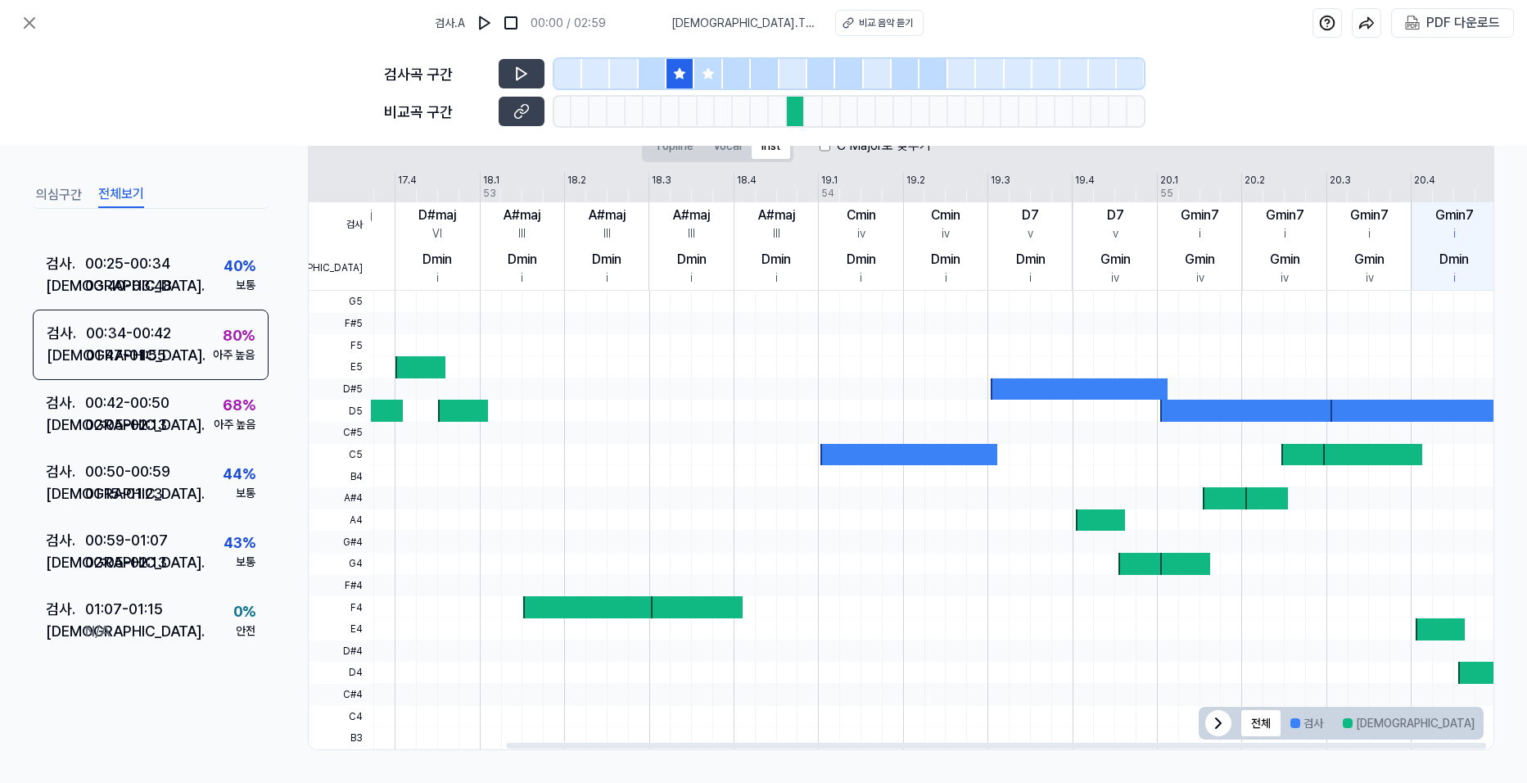
click at [1485, 724] on button "겹치는 부분" at bounding box center [1527, 723] width 84 height 26
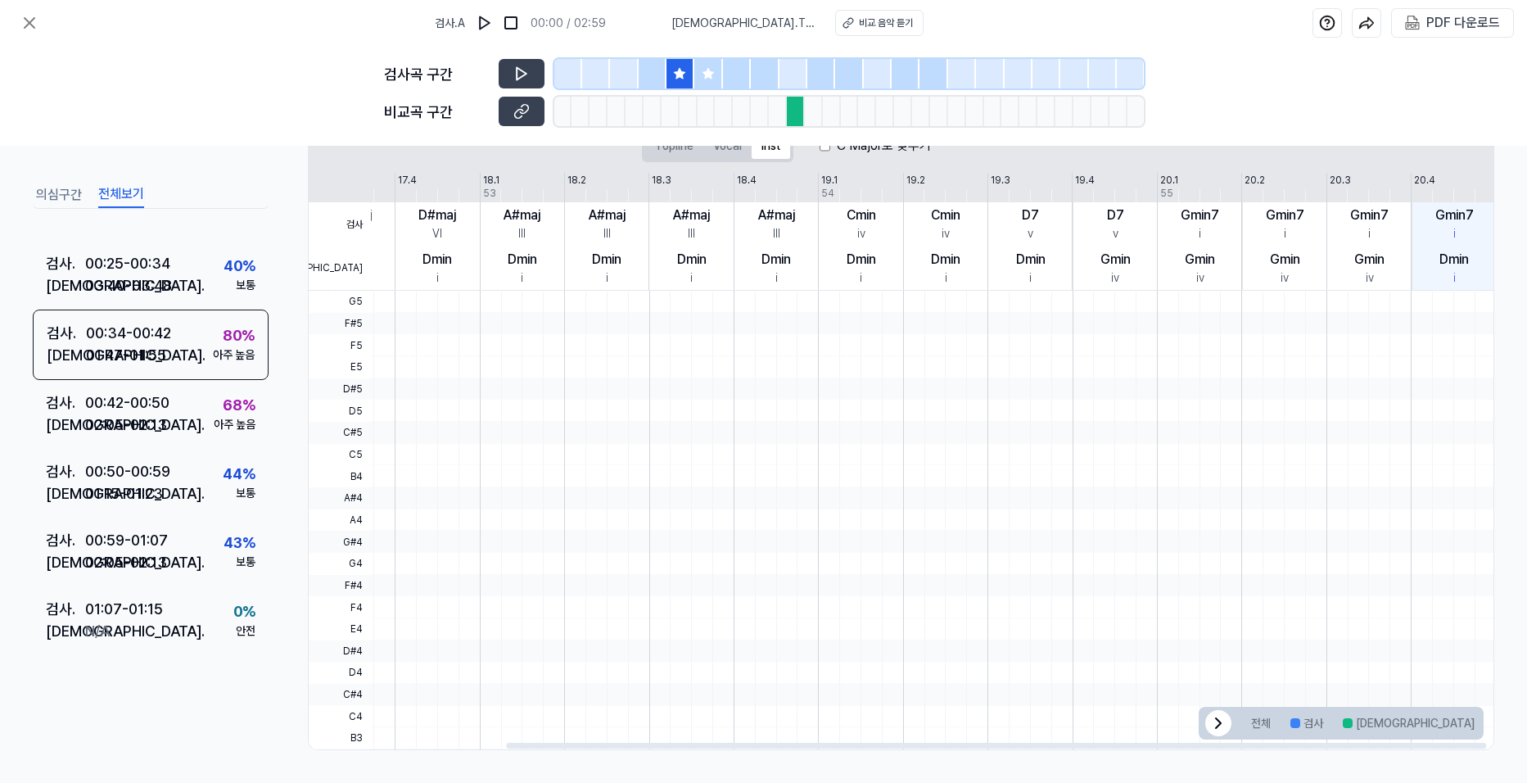
drag, startPoint x: 1308, startPoint y: 507, endPoint x: 1141, endPoint y: 514, distance: 167.2
click at [1141, 291] on div at bounding box center [817, 291] width 1353 height 0
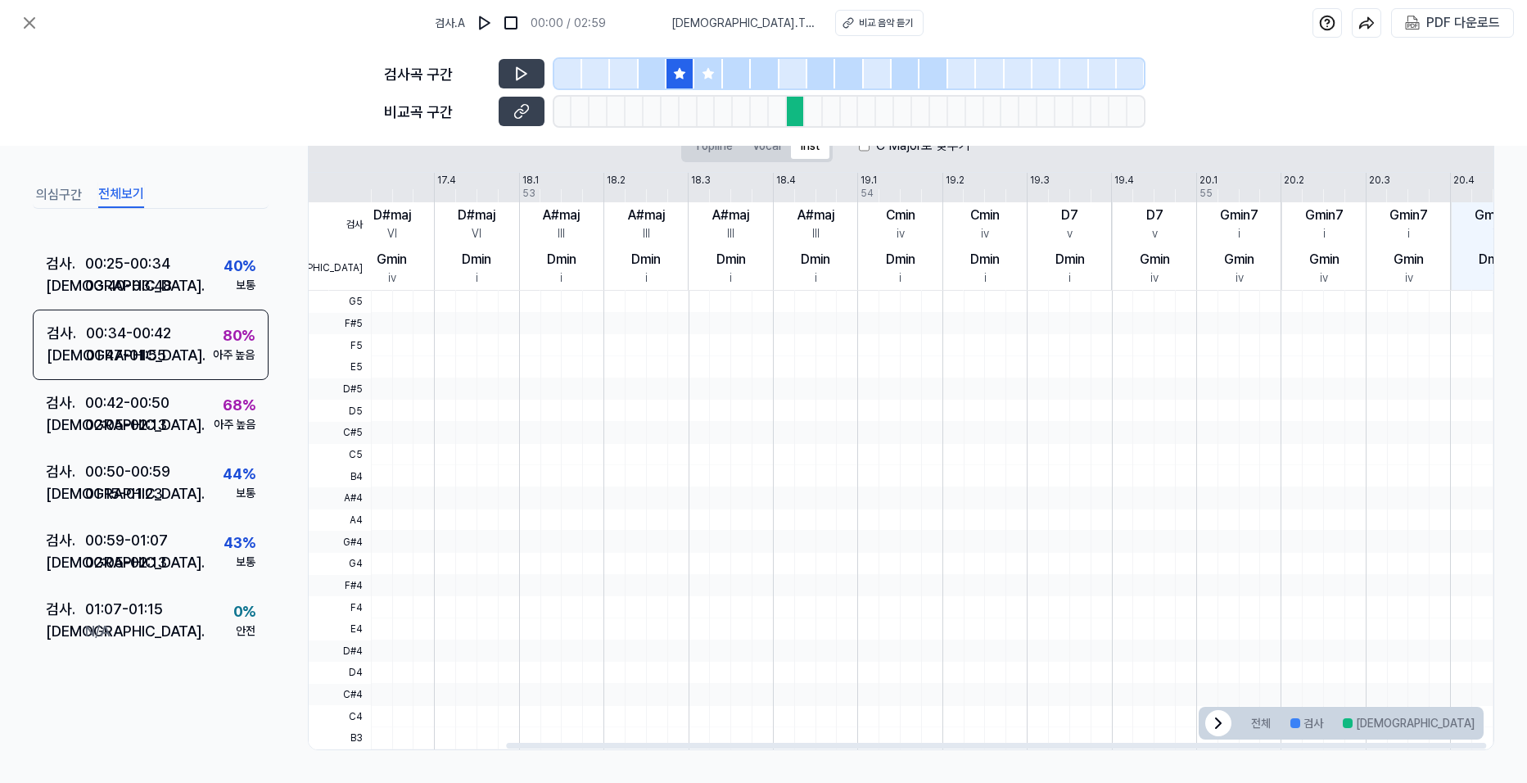
scroll to position [0, 237]
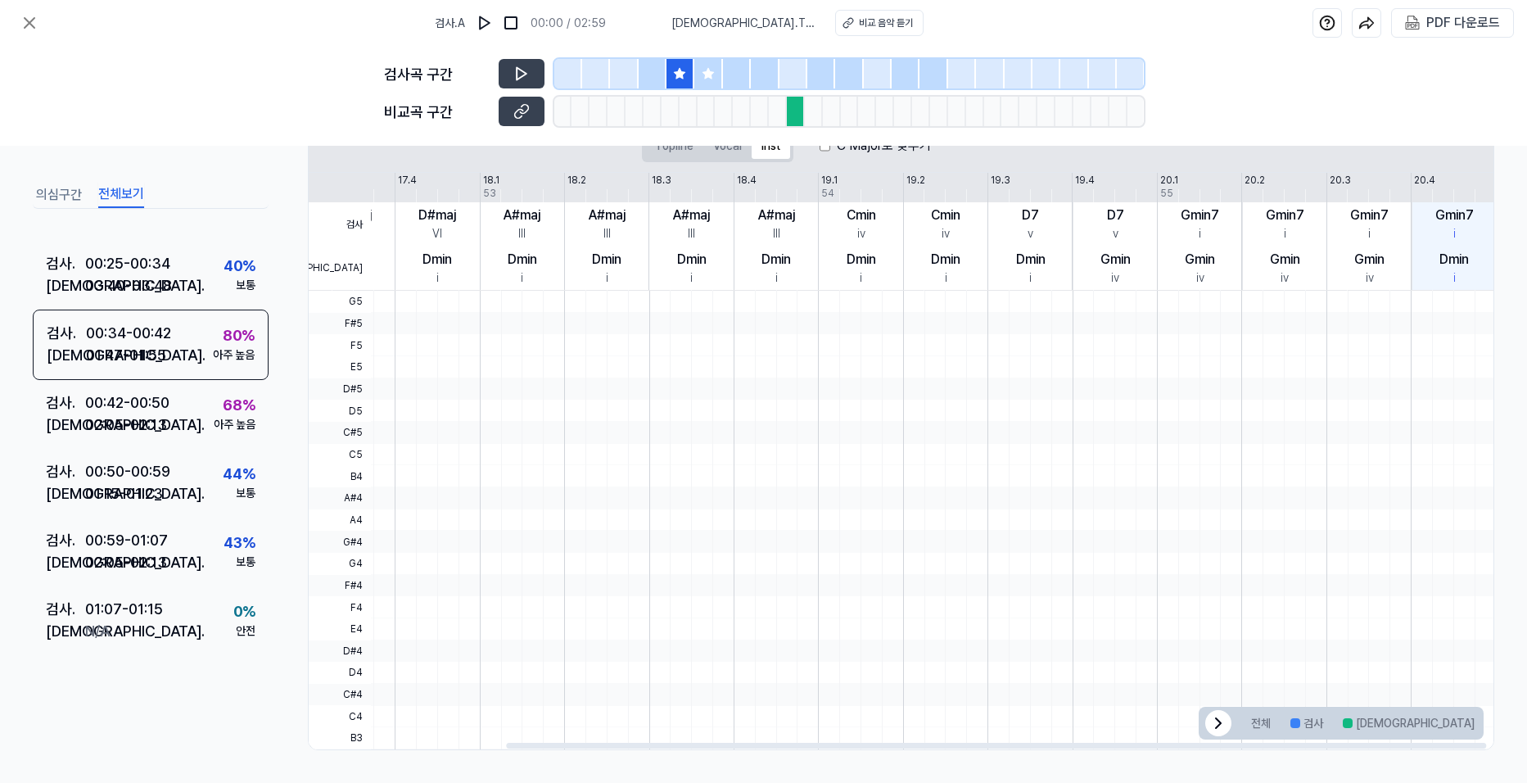
drag, startPoint x: 1052, startPoint y: 496, endPoint x: 878, endPoint y: 526, distance: 176.9
click at [878, 291] on div at bounding box center [817, 291] width 1353 height 0
click at [1485, 726] on button "겹치는 부분" at bounding box center [1527, 723] width 84 height 26
click at [1485, 718] on button "겹치는 부분" at bounding box center [1527, 723] width 84 height 26
click at [1363, 712] on button "[DEMOGRAPHIC_DATA]" at bounding box center [1408, 723] width 151 height 26
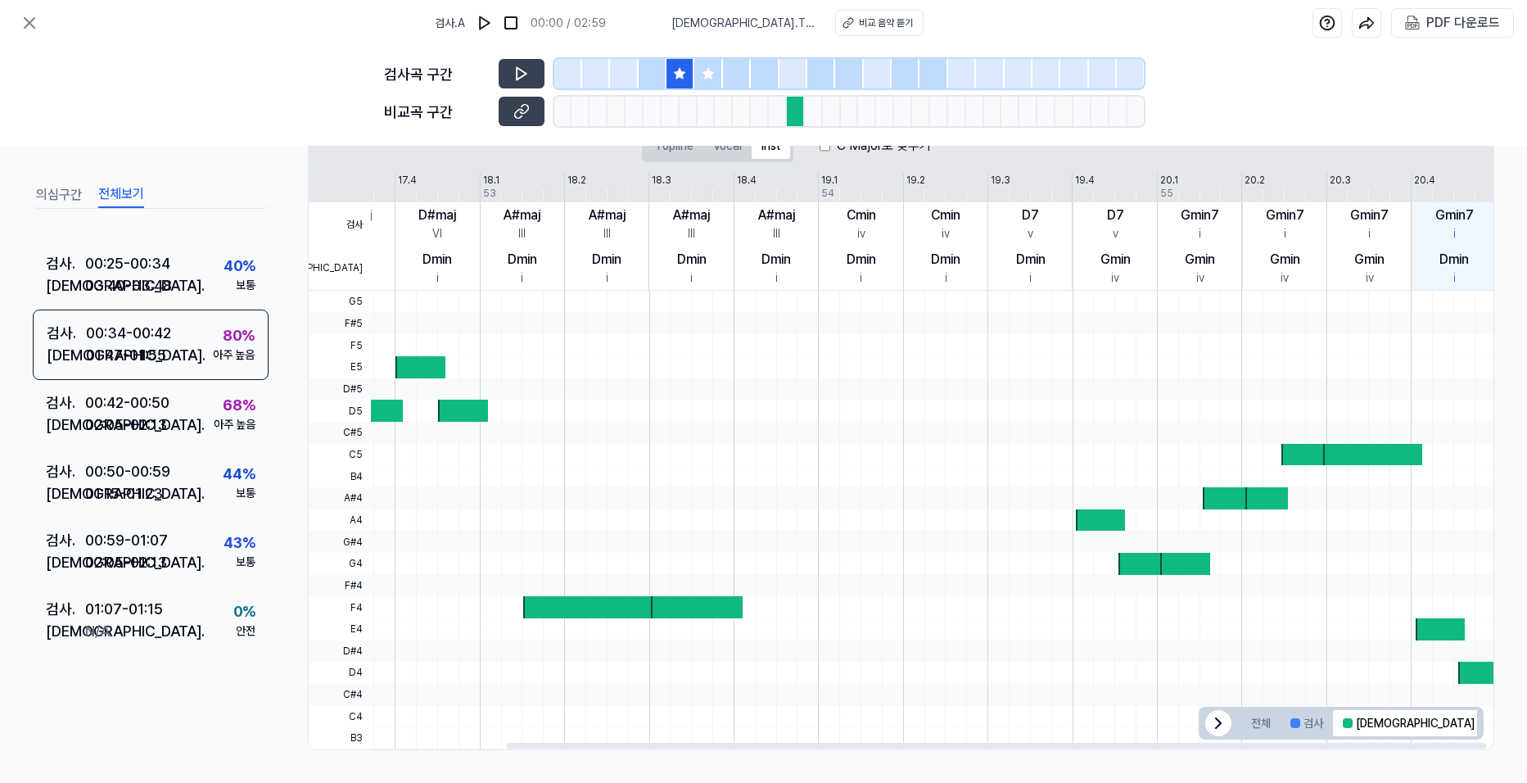
click at [1485, 722] on button "겹치는 부분" at bounding box center [1527, 723] width 84 height 26
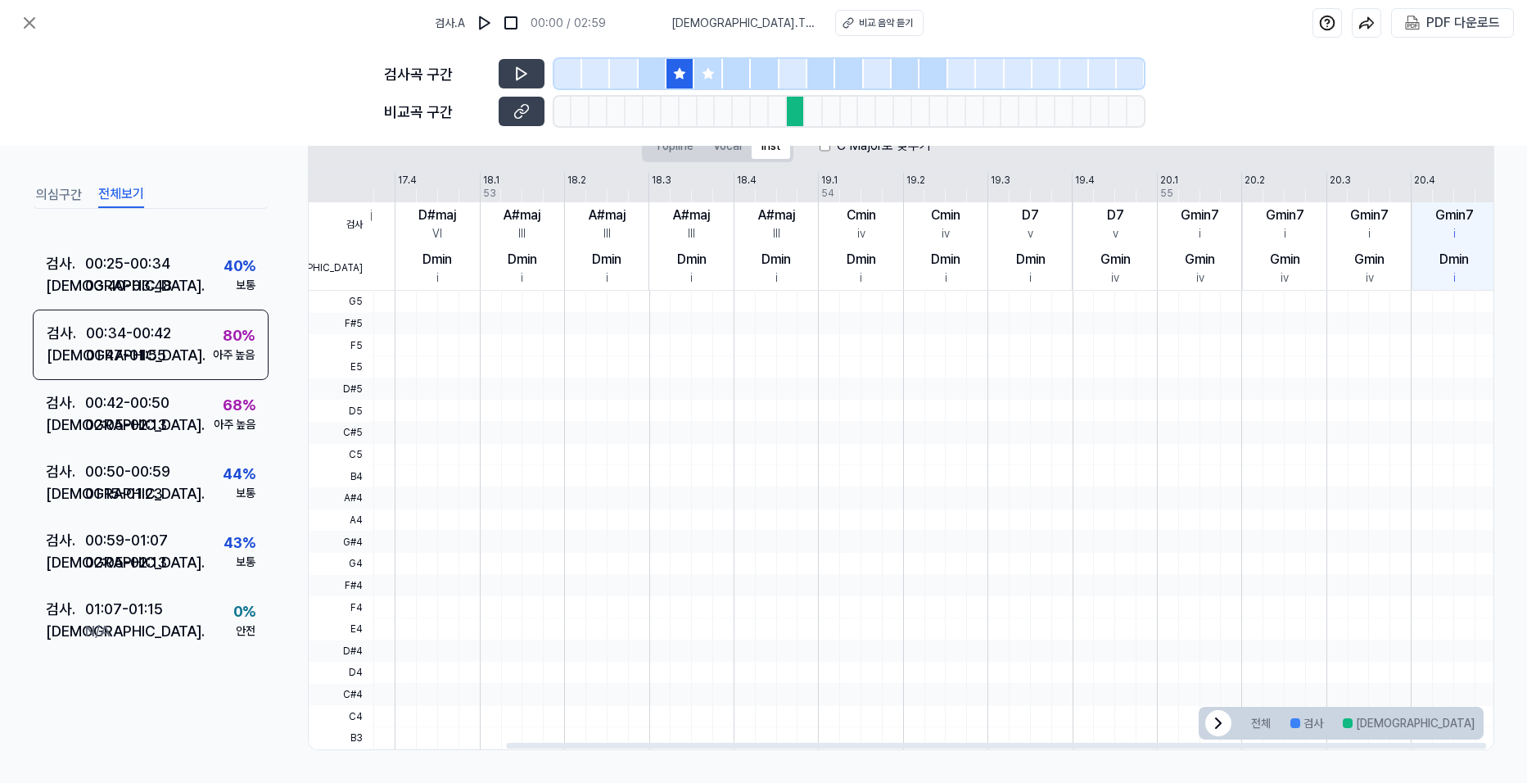
click at [1485, 722] on button "겹치는 부분" at bounding box center [1527, 723] width 84 height 26
click at [1485, 721] on button "겹치는 부분" at bounding box center [1527, 723] width 84 height 26
click at [1363, 719] on button "[DEMOGRAPHIC_DATA]" at bounding box center [1408, 723] width 151 height 26
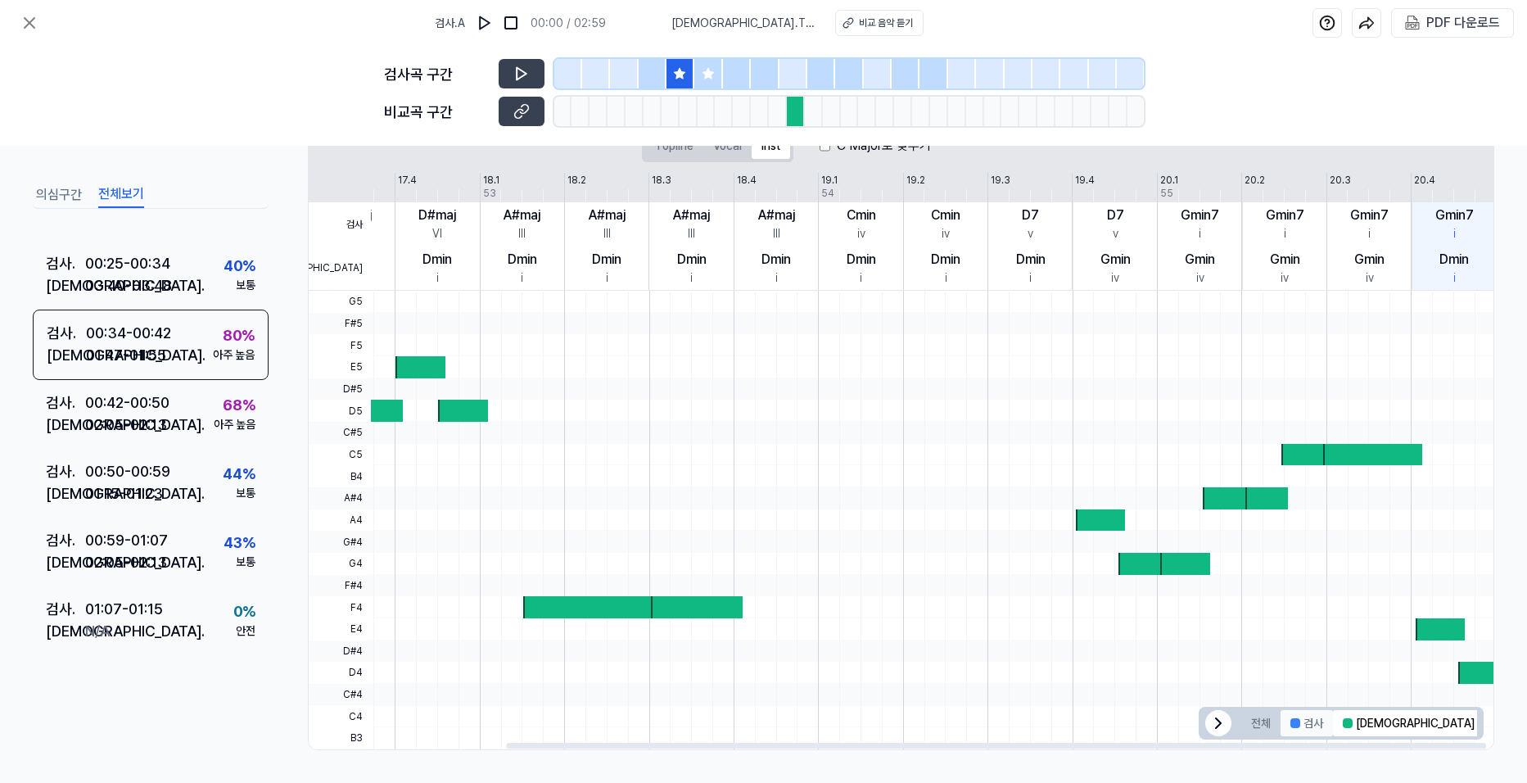
click at [1306, 726] on button "검사" at bounding box center [1307, 723] width 52 height 26
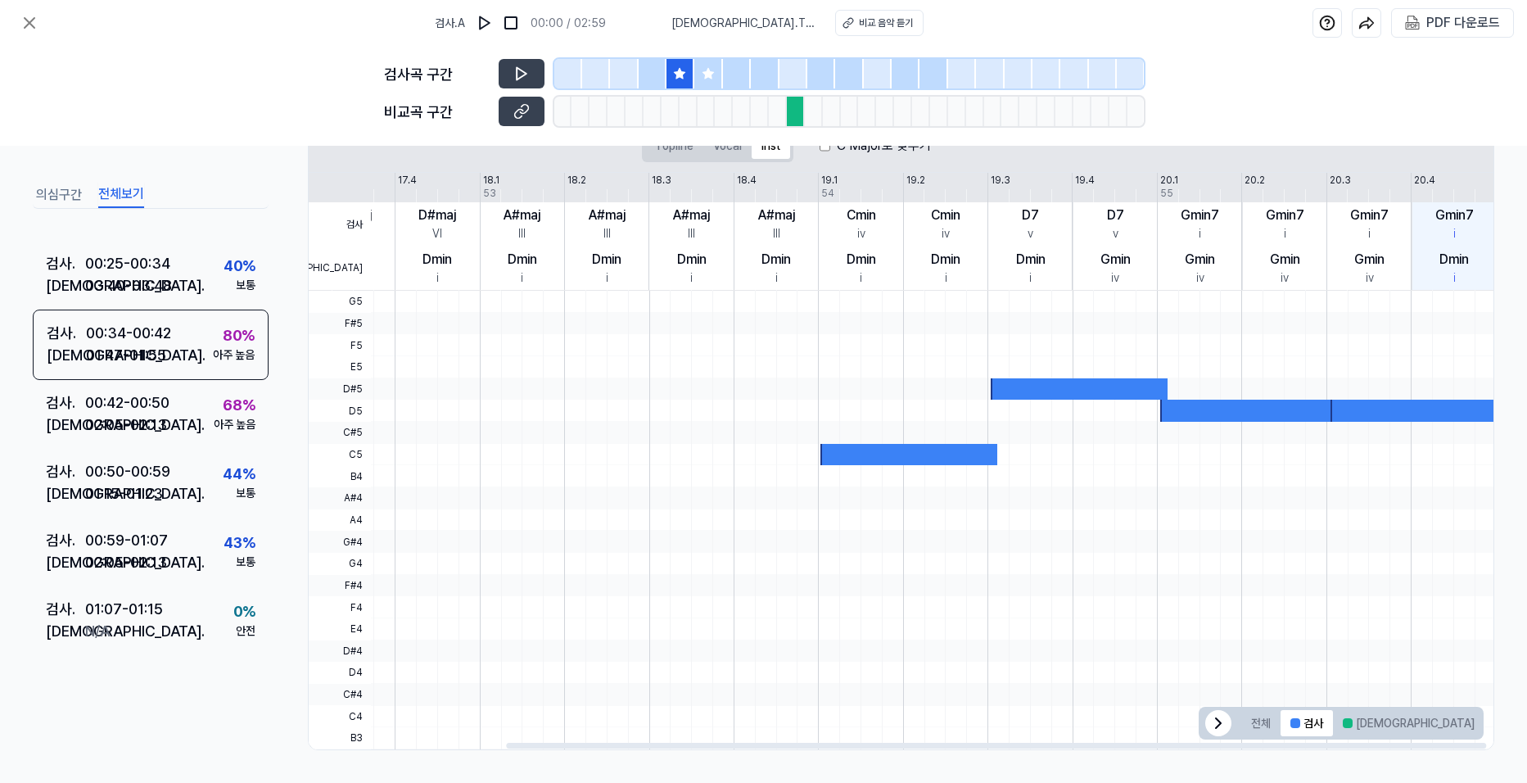
drag, startPoint x: 1337, startPoint y: 521, endPoint x: 1253, endPoint y: 535, distance: 85.5
click at [1254, 291] on div at bounding box center [817, 291] width 1353 height 0
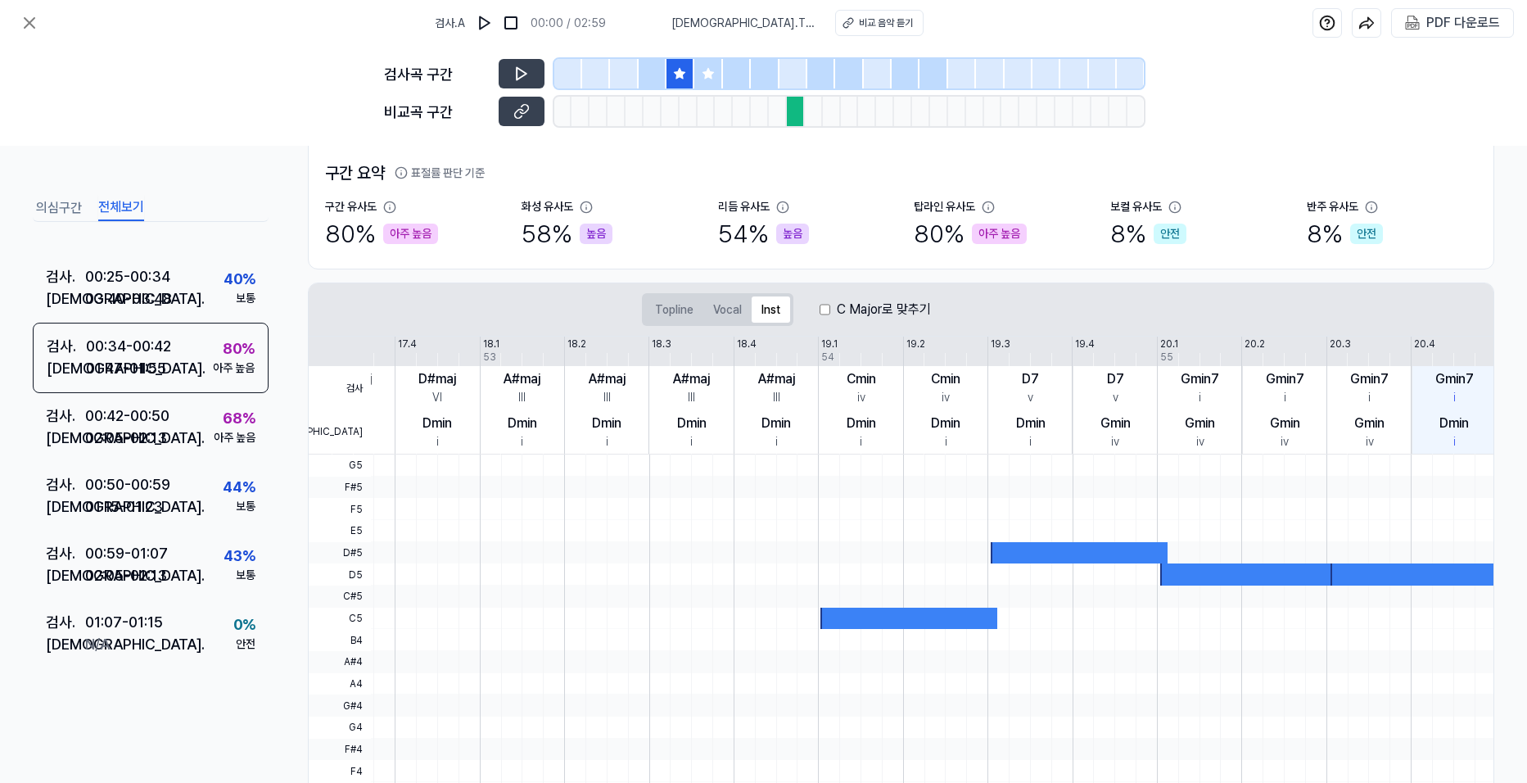
scroll to position [277, 0]
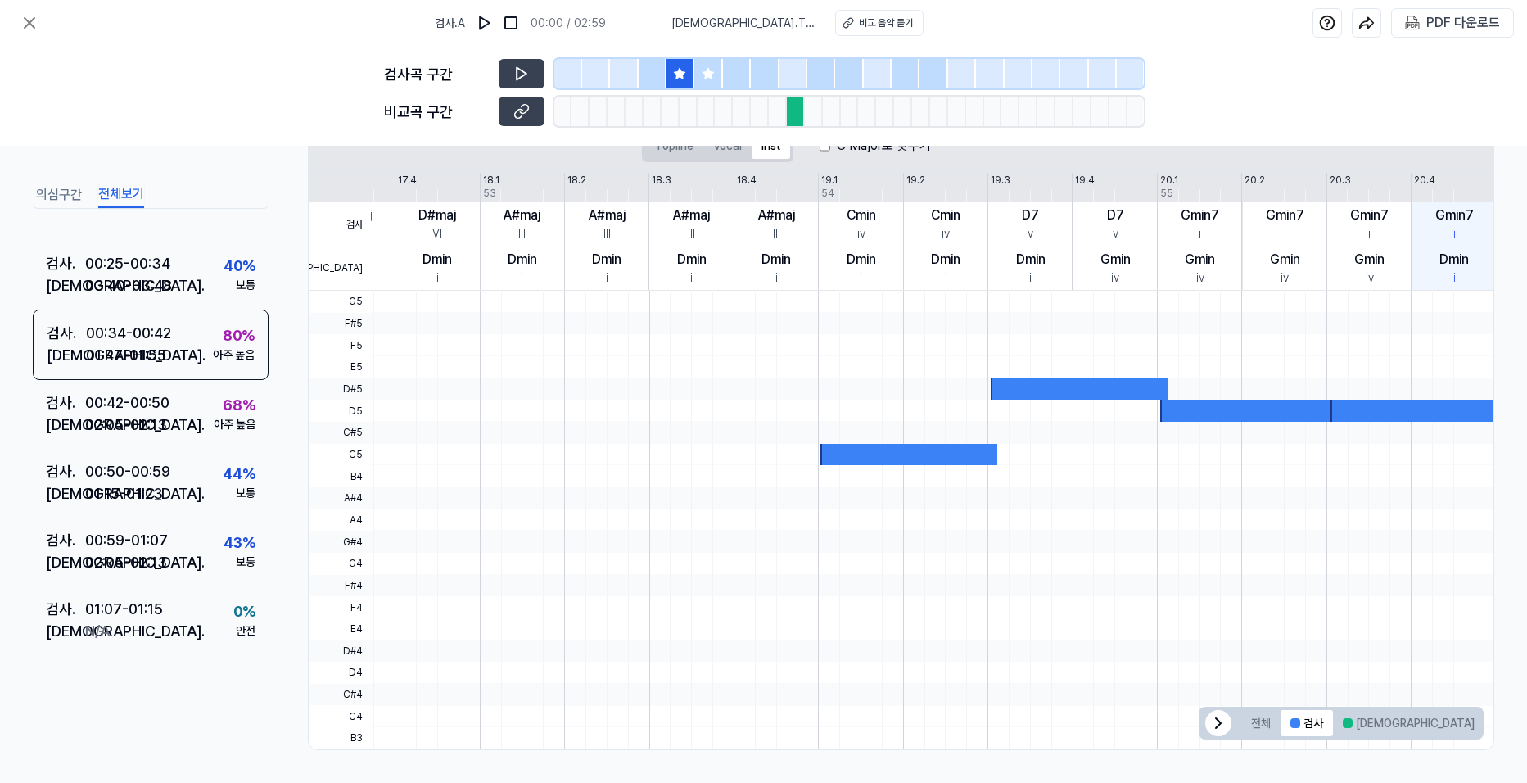
click at [661, 73] on div at bounding box center [653, 73] width 28 height 29
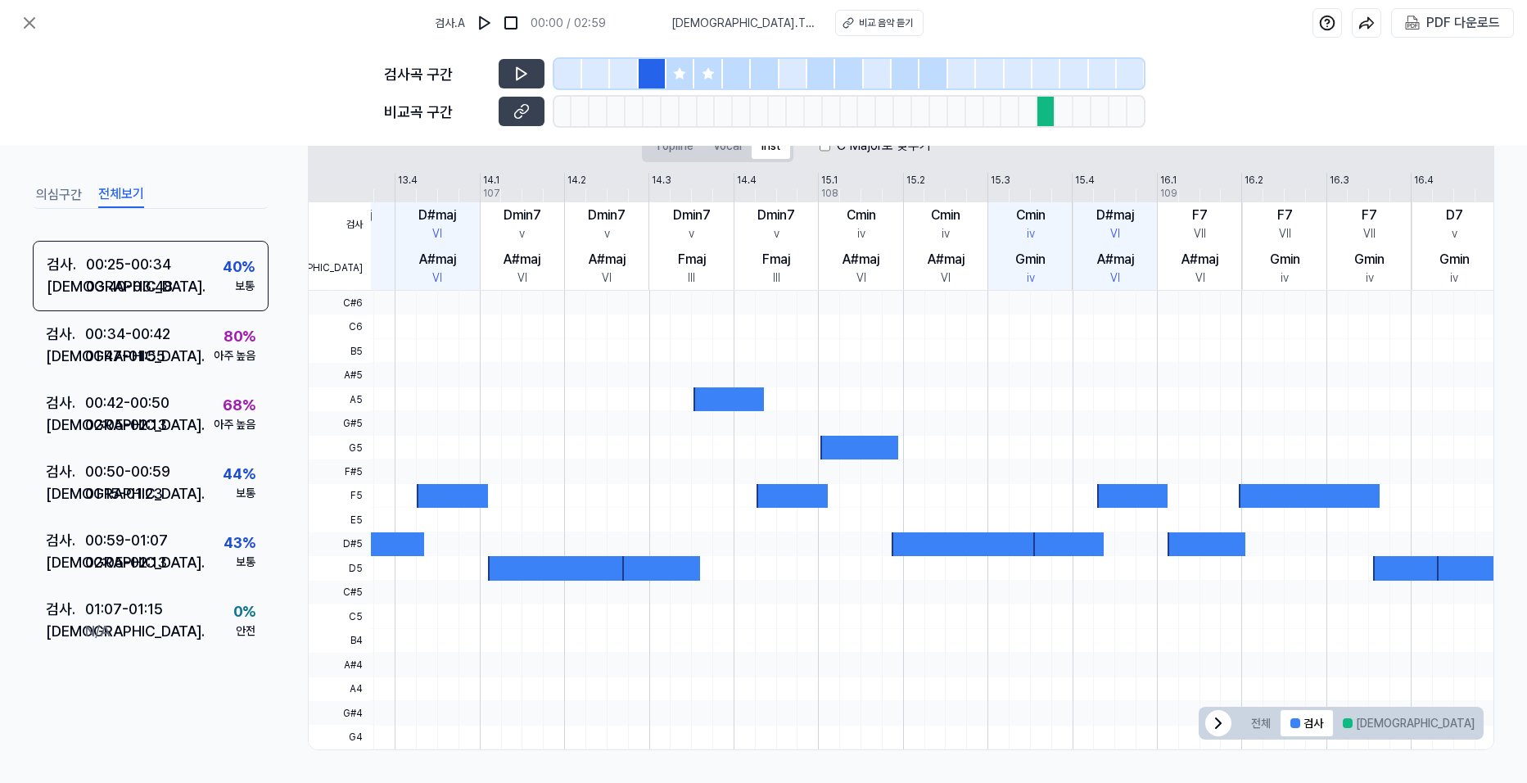
click at [677, 70] on icon at bounding box center [679, 73] width 13 height 13
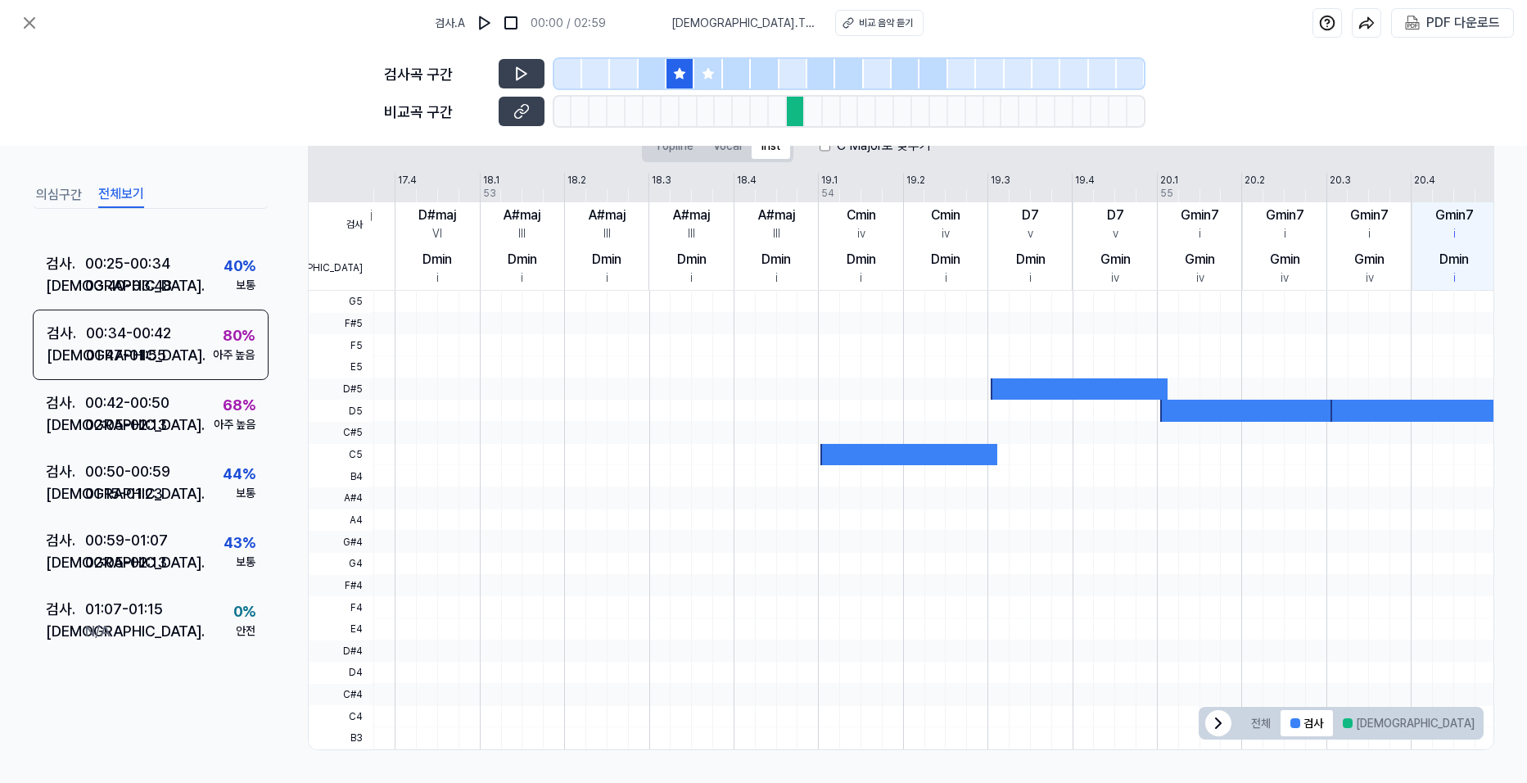
click at [797, 99] on div at bounding box center [796, 111] width 18 height 29
click at [685, 74] on icon at bounding box center [679, 73] width 13 height 13
click at [685, 73] on icon at bounding box center [680, 73] width 11 height 11
click at [685, 72] on icon at bounding box center [680, 73] width 11 height 11
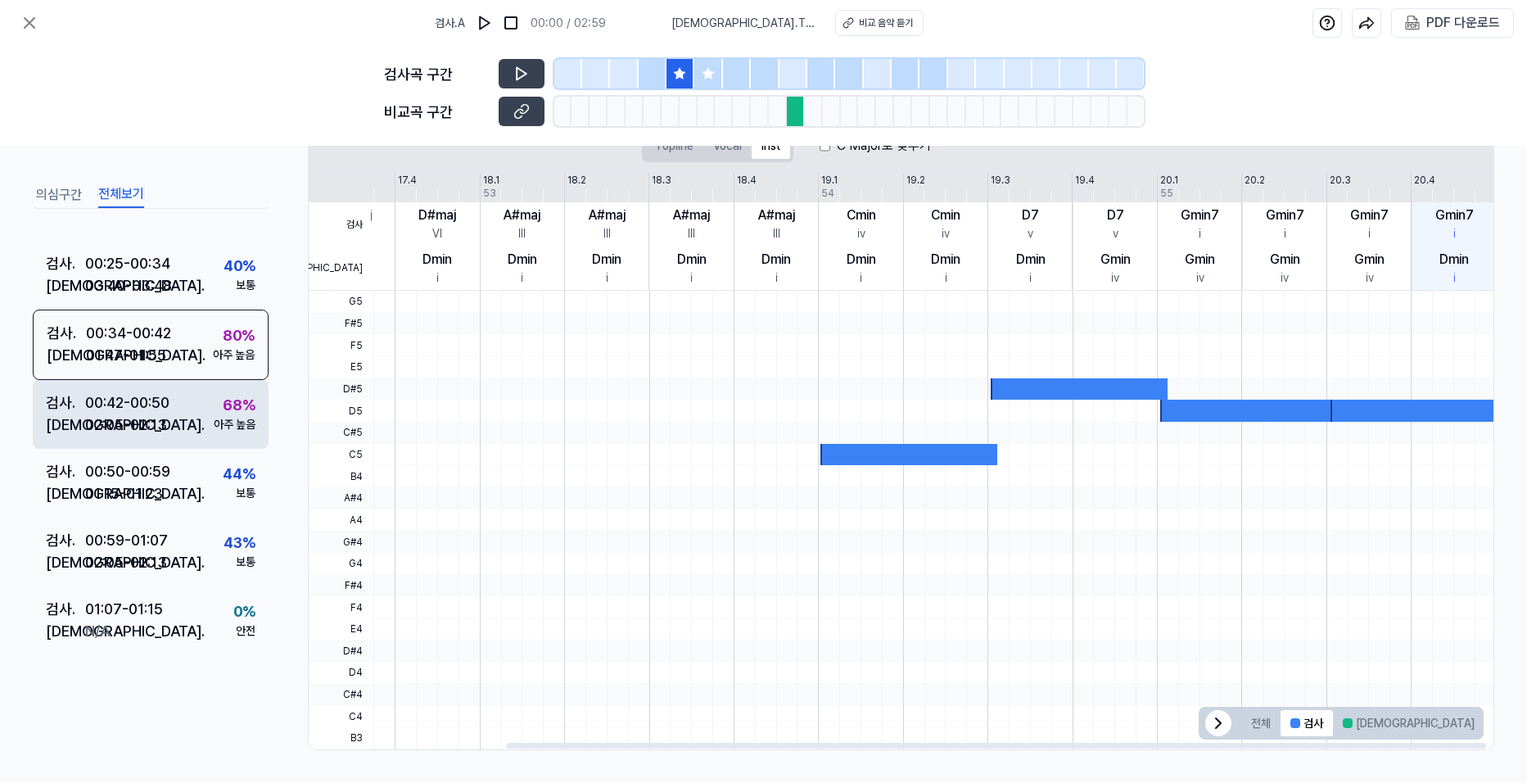
click at [176, 410] on div "검사 . 00:42 - 00:50 비교 . 02:05 - 02:13 68 % 아주 높음" at bounding box center [151, 414] width 236 height 69
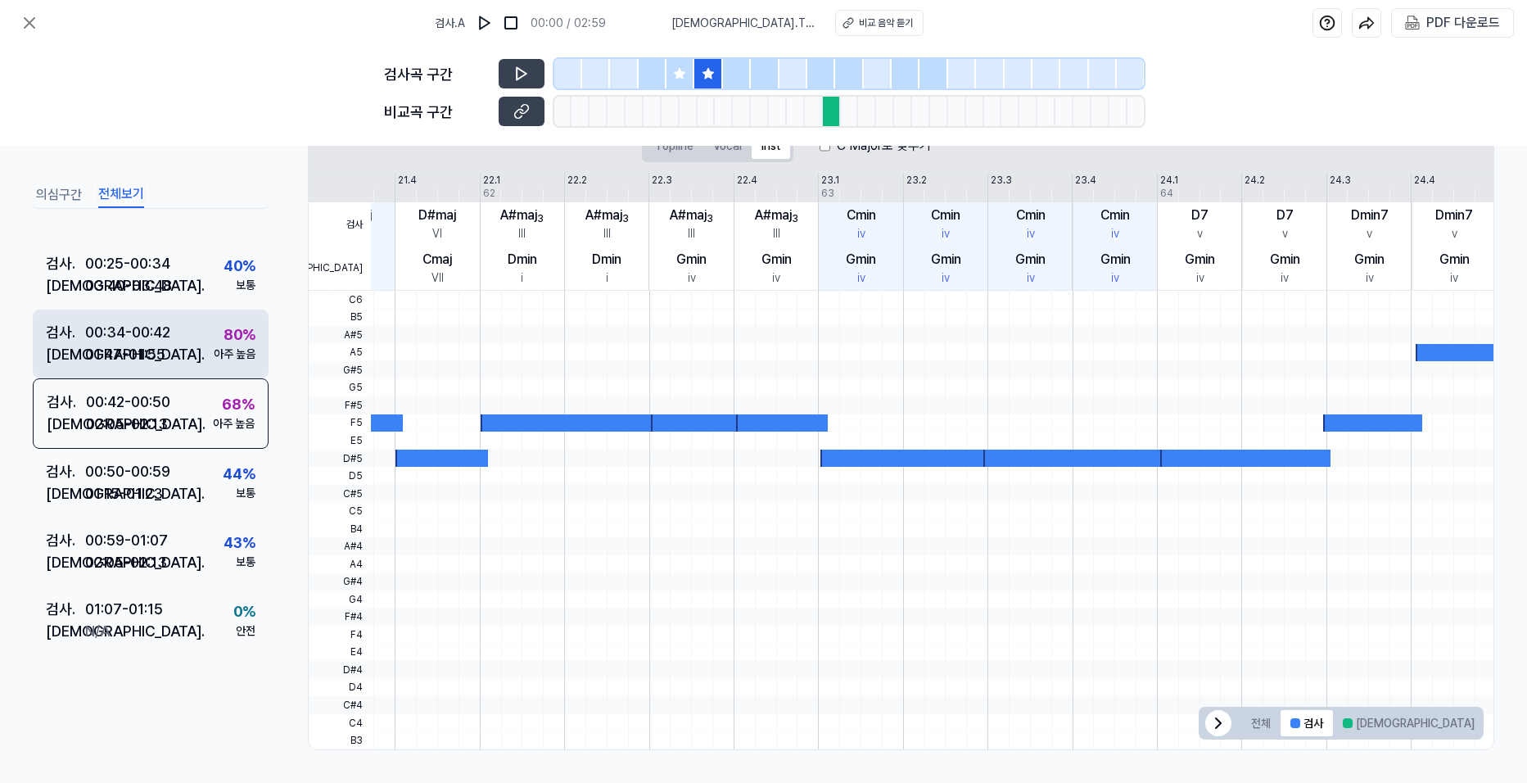
click at [174, 354] on div "검사 . 00:34 - 00:42 비교 . 01:47 - 01:55 80 % 아주 높음" at bounding box center [151, 344] width 236 height 69
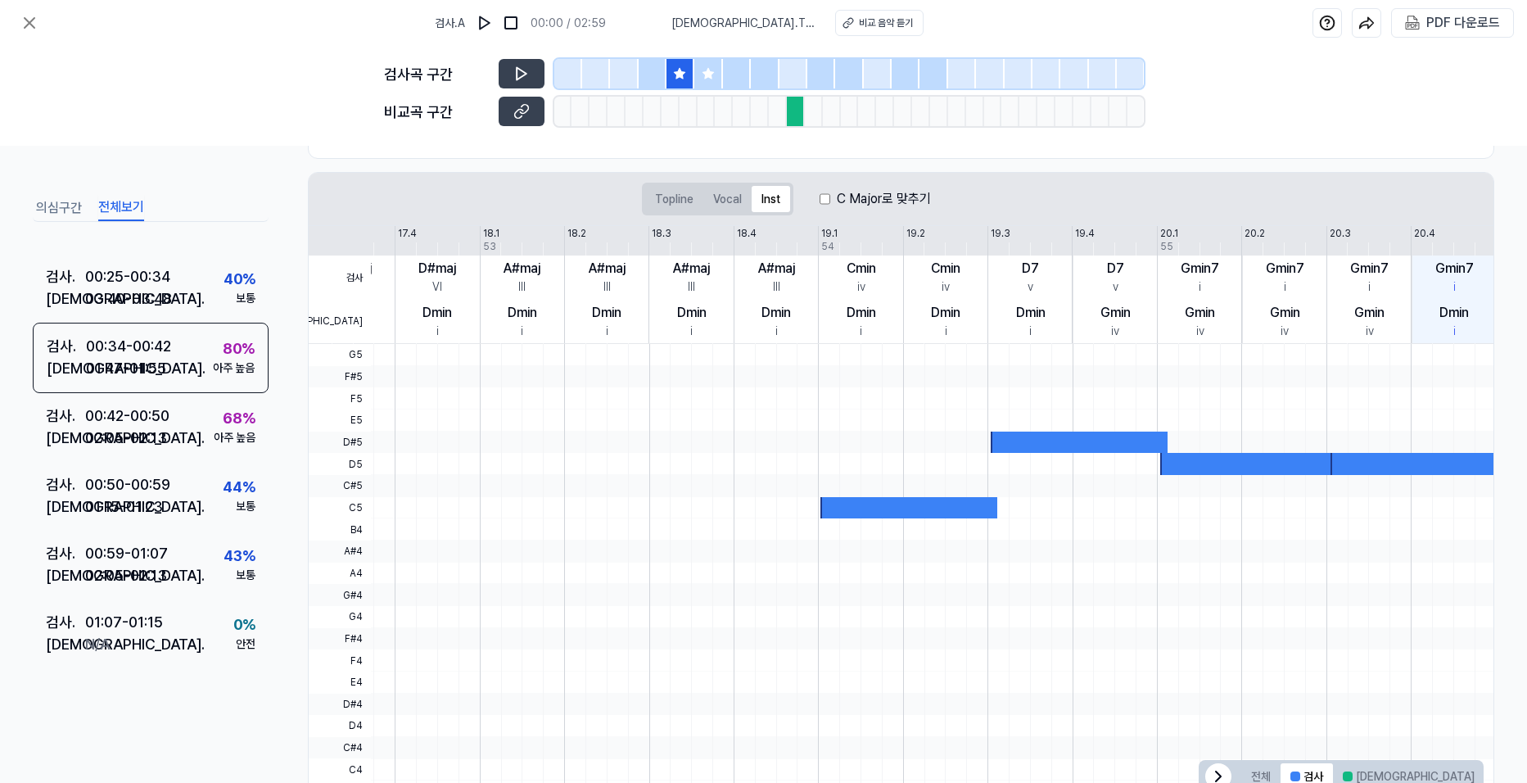
scroll to position [195, 0]
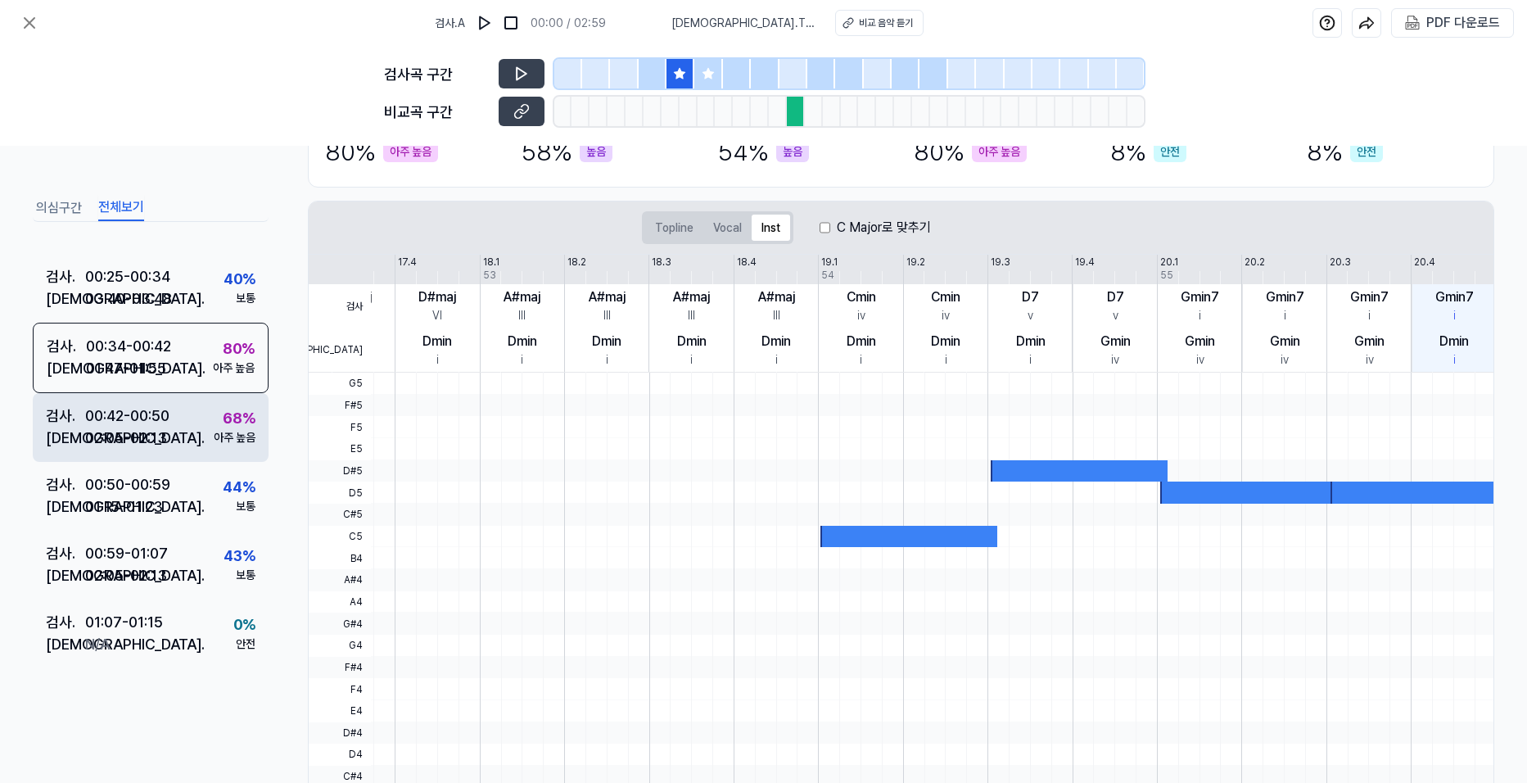
click at [190, 414] on div "검사 . 00:42 - 00:50 비교 . 02:05 - 02:13 68 % 아주 높음" at bounding box center [151, 427] width 236 height 69
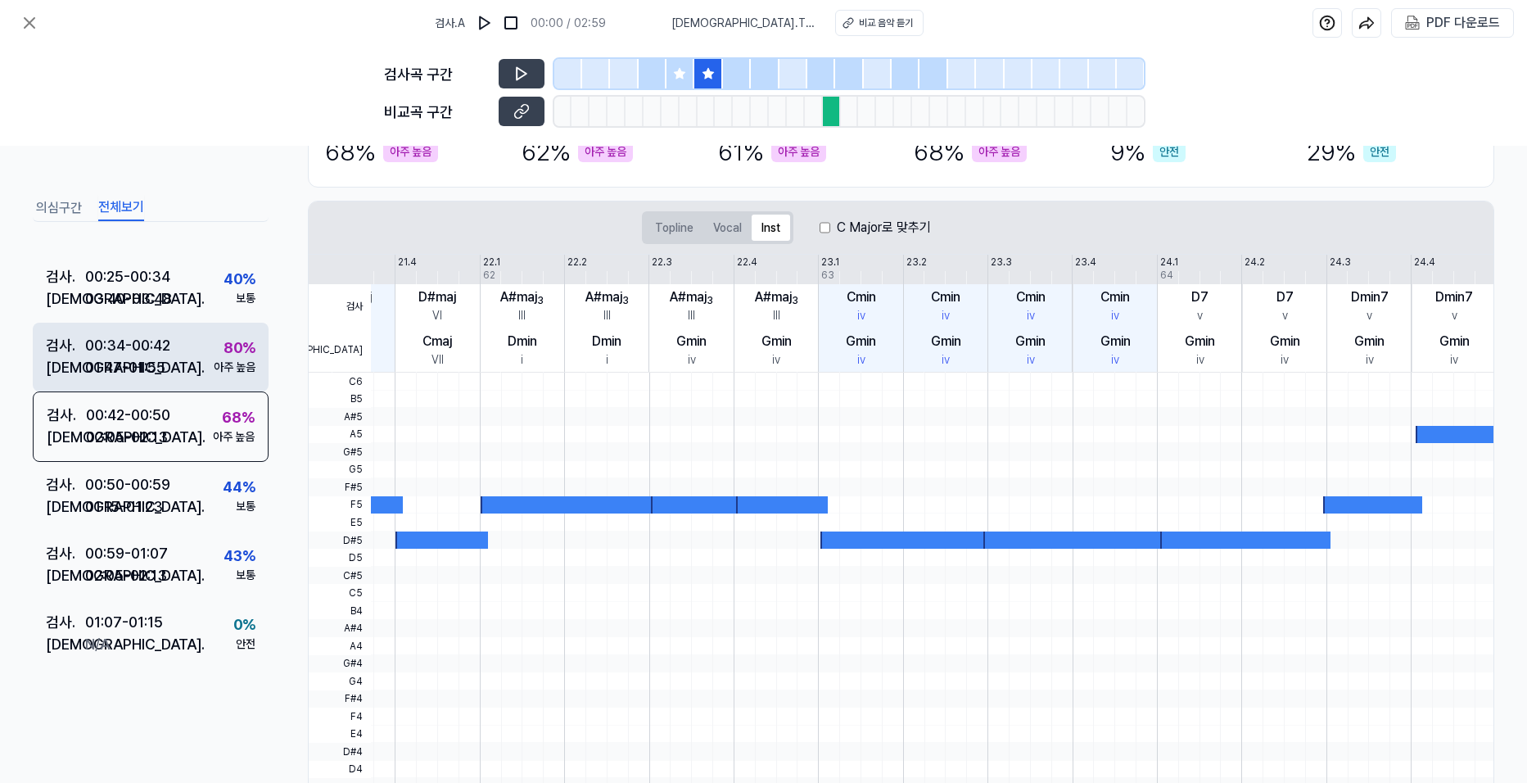
click at [165, 373] on div "01:47 - 01:55" at bounding box center [125, 367] width 80 height 22
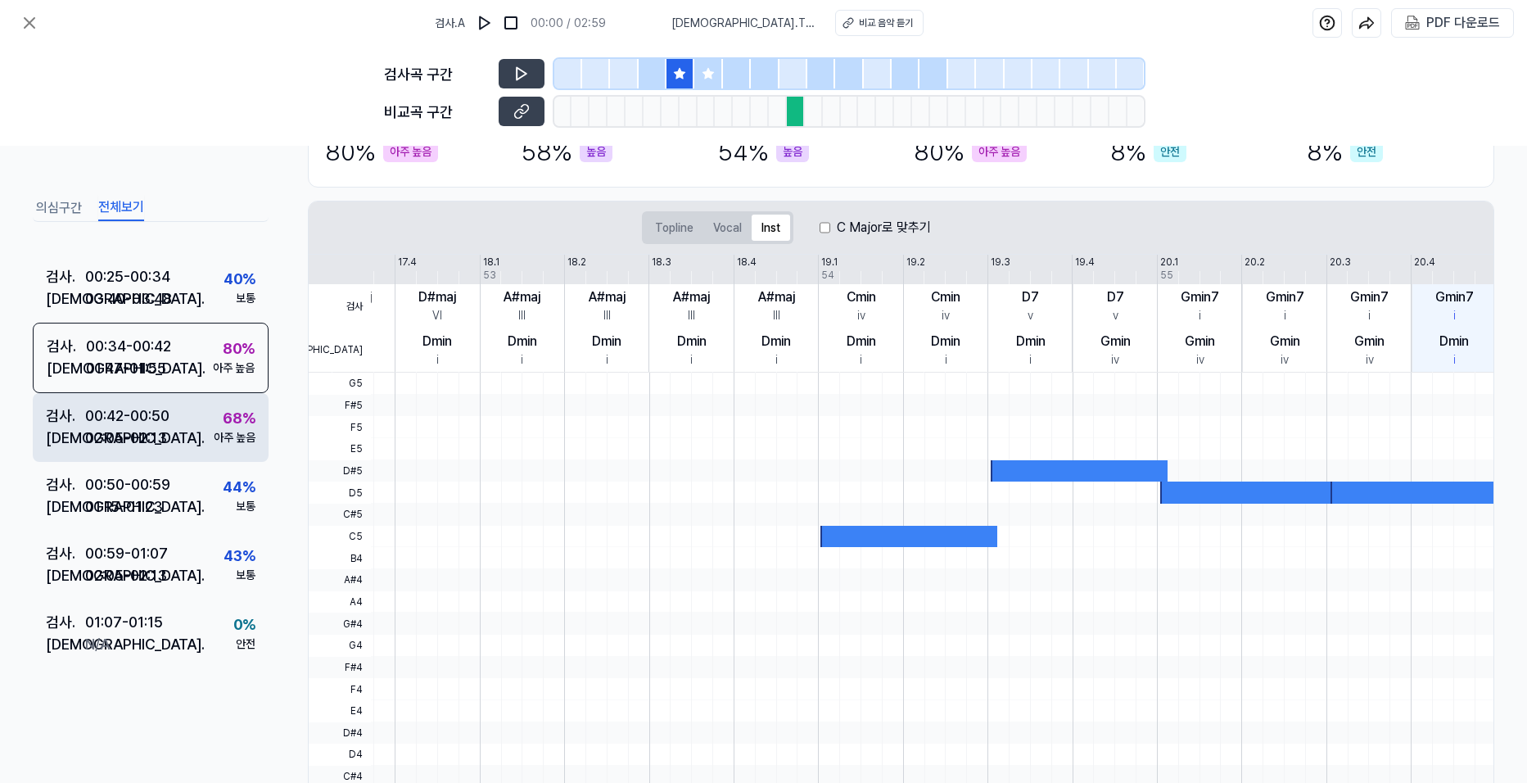
click at [154, 412] on div "00:42 - 00:50" at bounding box center [127, 416] width 84 height 22
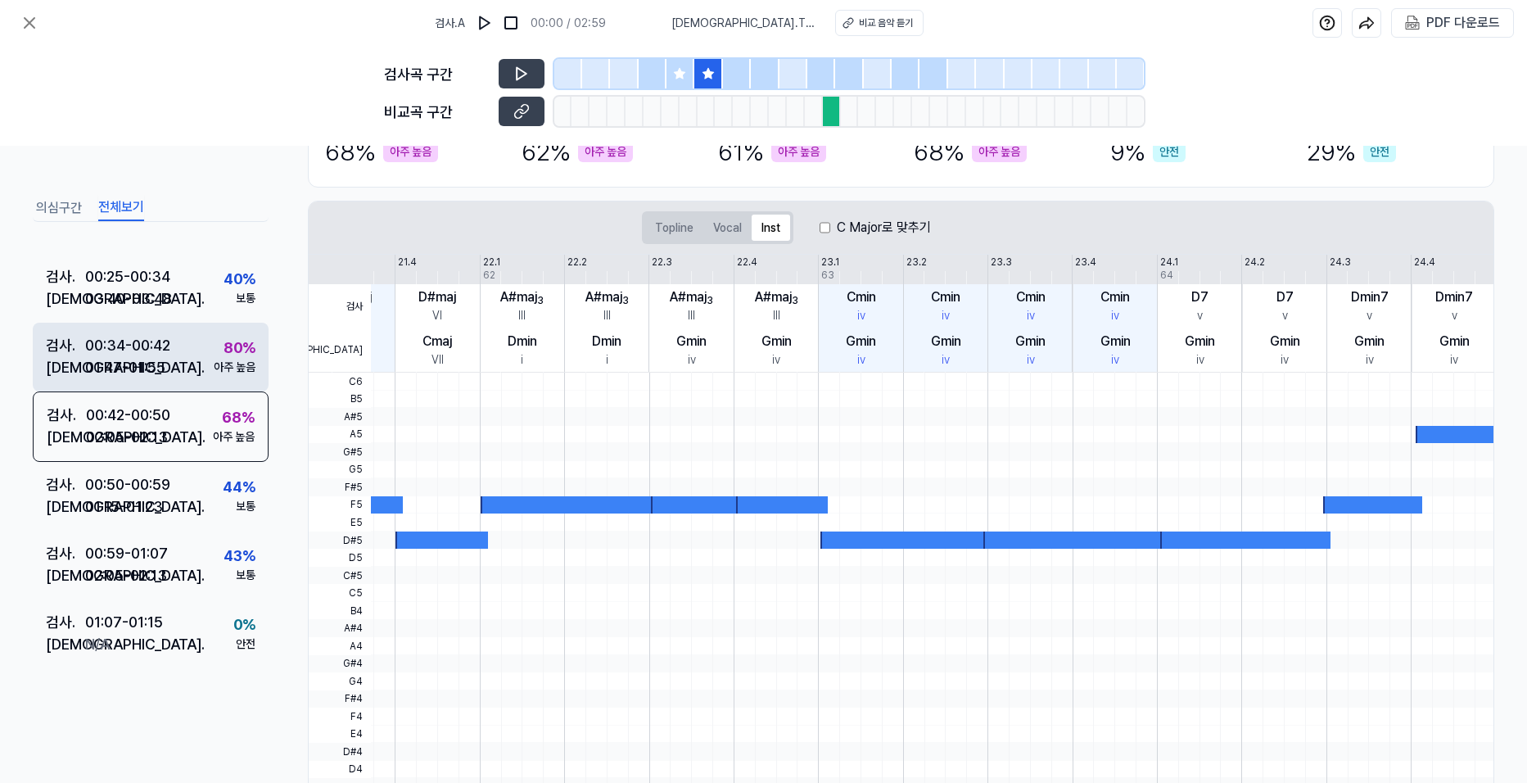
click at [170, 364] on div "[DEMOGRAPHIC_DATA] . 01:47 - 01:55" at bounding box center [108, 367] width 124 height 22
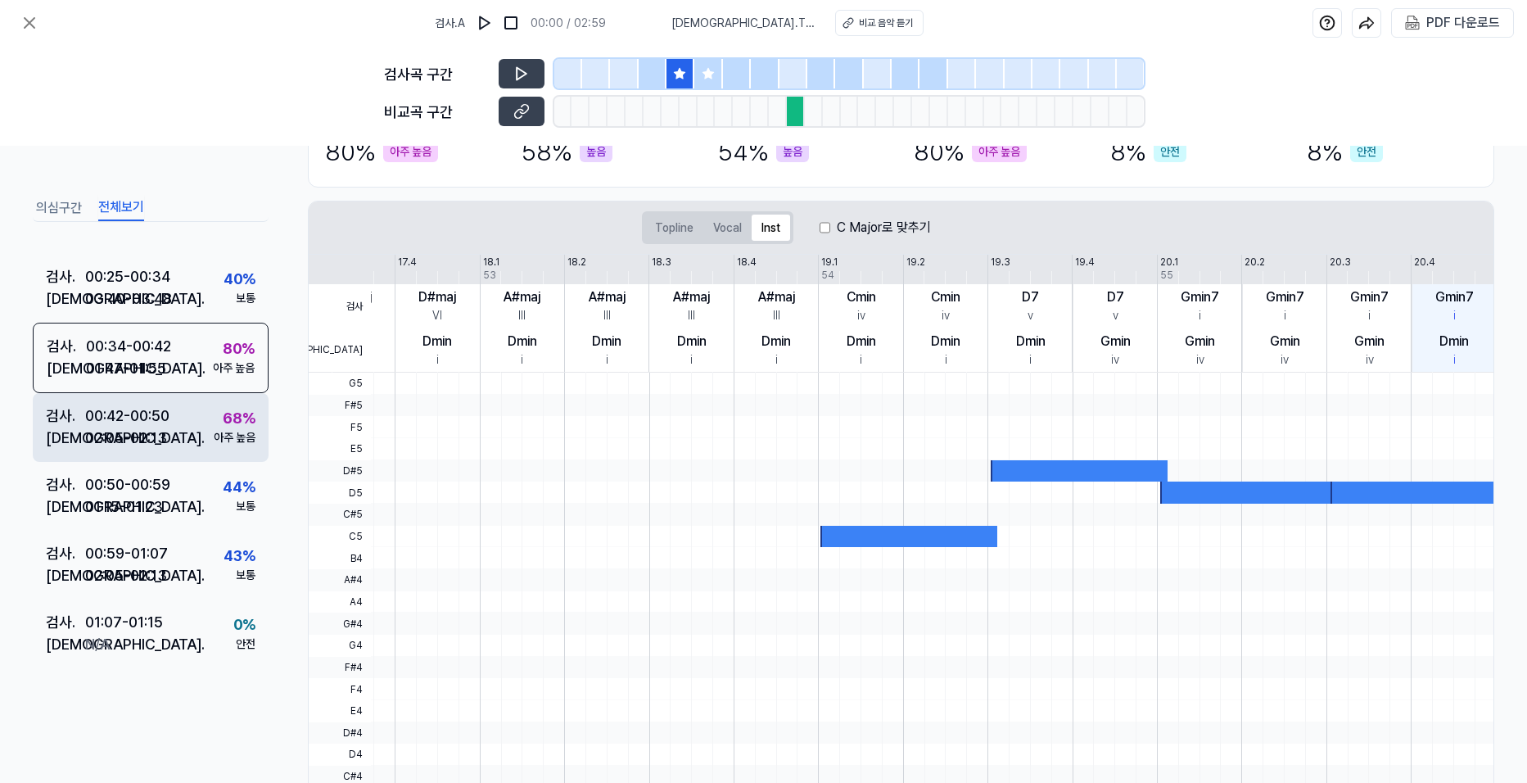
click at [165, 405] on div "00:42 - 00:50" at bounding box center [127, 416] width 84 height 22
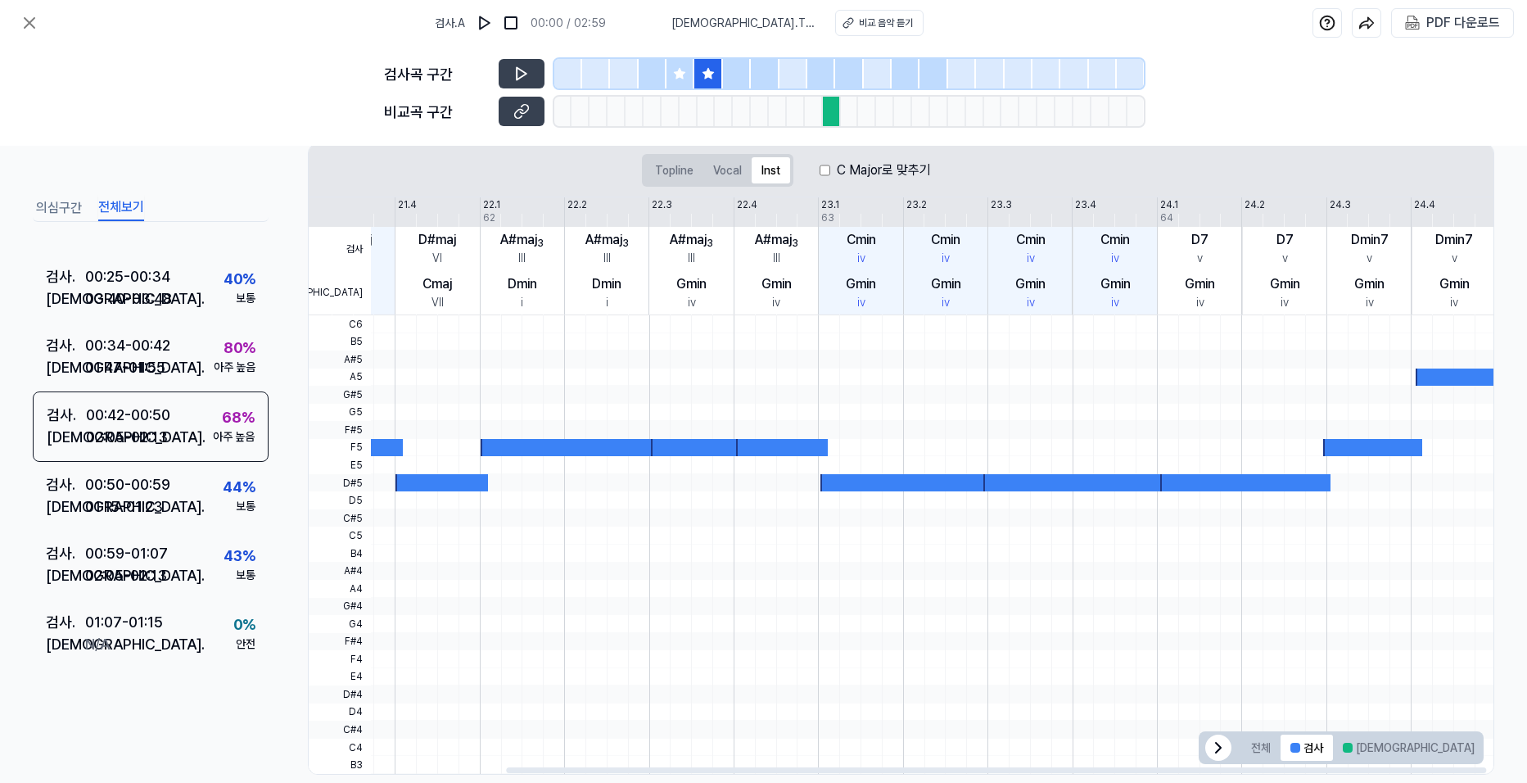
scroll to position [277, 0]
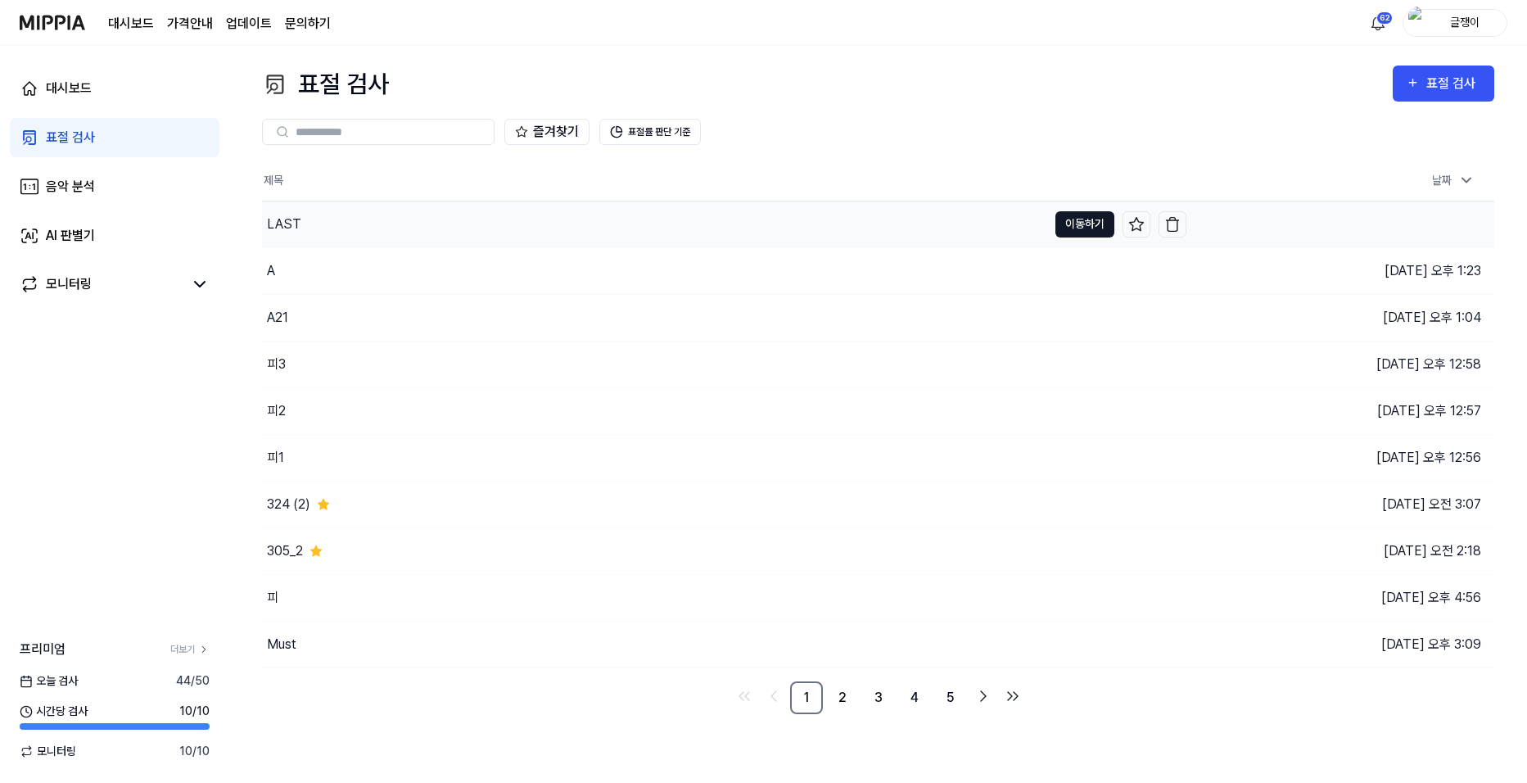
click at [1071, 220] on button "이동하기" at bounding box center [1085, 224] width 59 height 26
click at [1435, 81] on div "표절 검사" at bounding box center [1454, 83] width 55 height 21
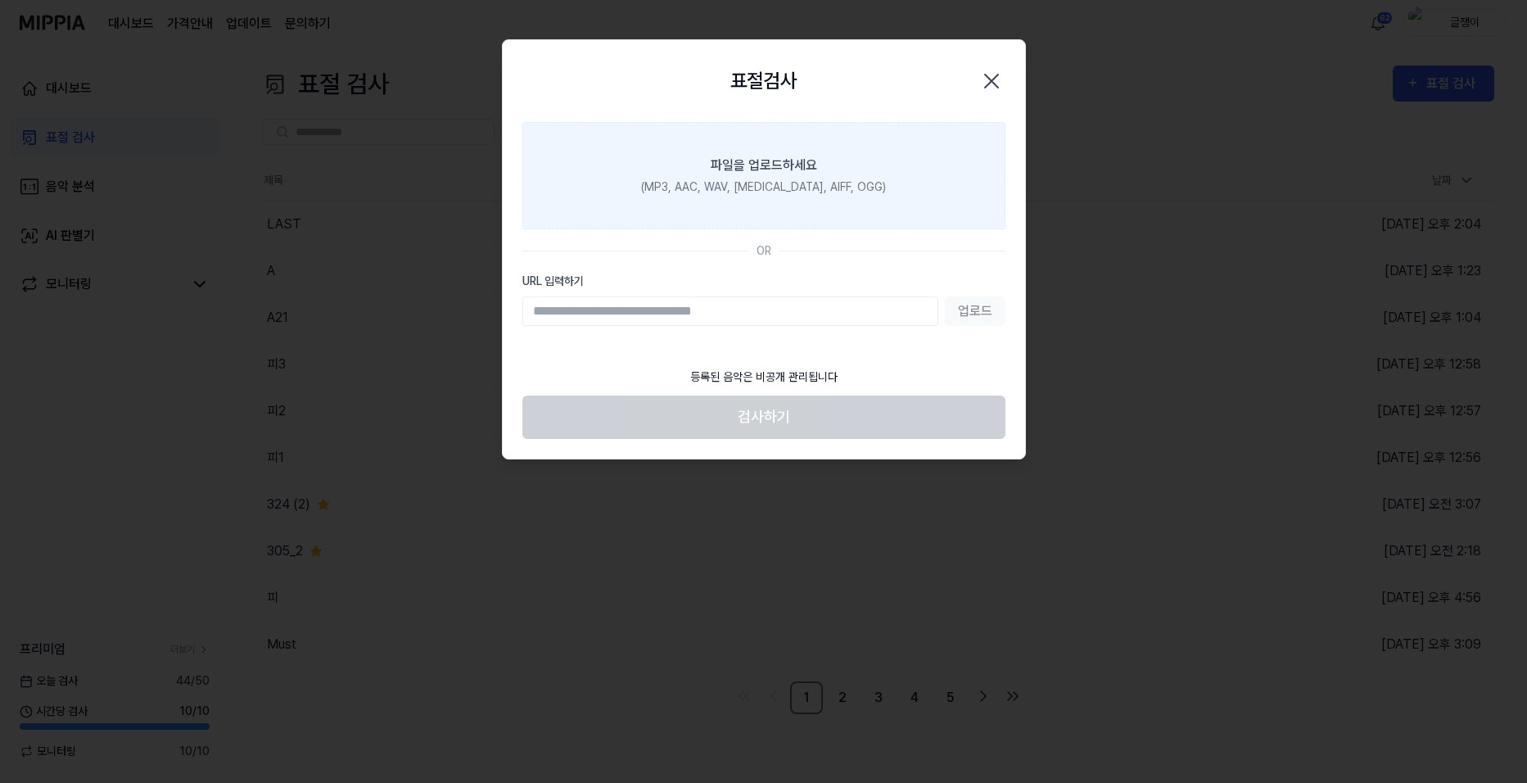
click at [823, 152] on label "파일을 업로드하세요 (MP3, AAC, WAV, [MEDICAL_DATA], AIFF, OGG)" at bounding box center [763, 175] width 483 height 107
click at [0, 0] on input "파일을 업로드하세요 (MP3, AAC, WAV, [MEDICAL_DATA], AIFF, OGG)" at bounding box center [0, 0] width 0 height 0
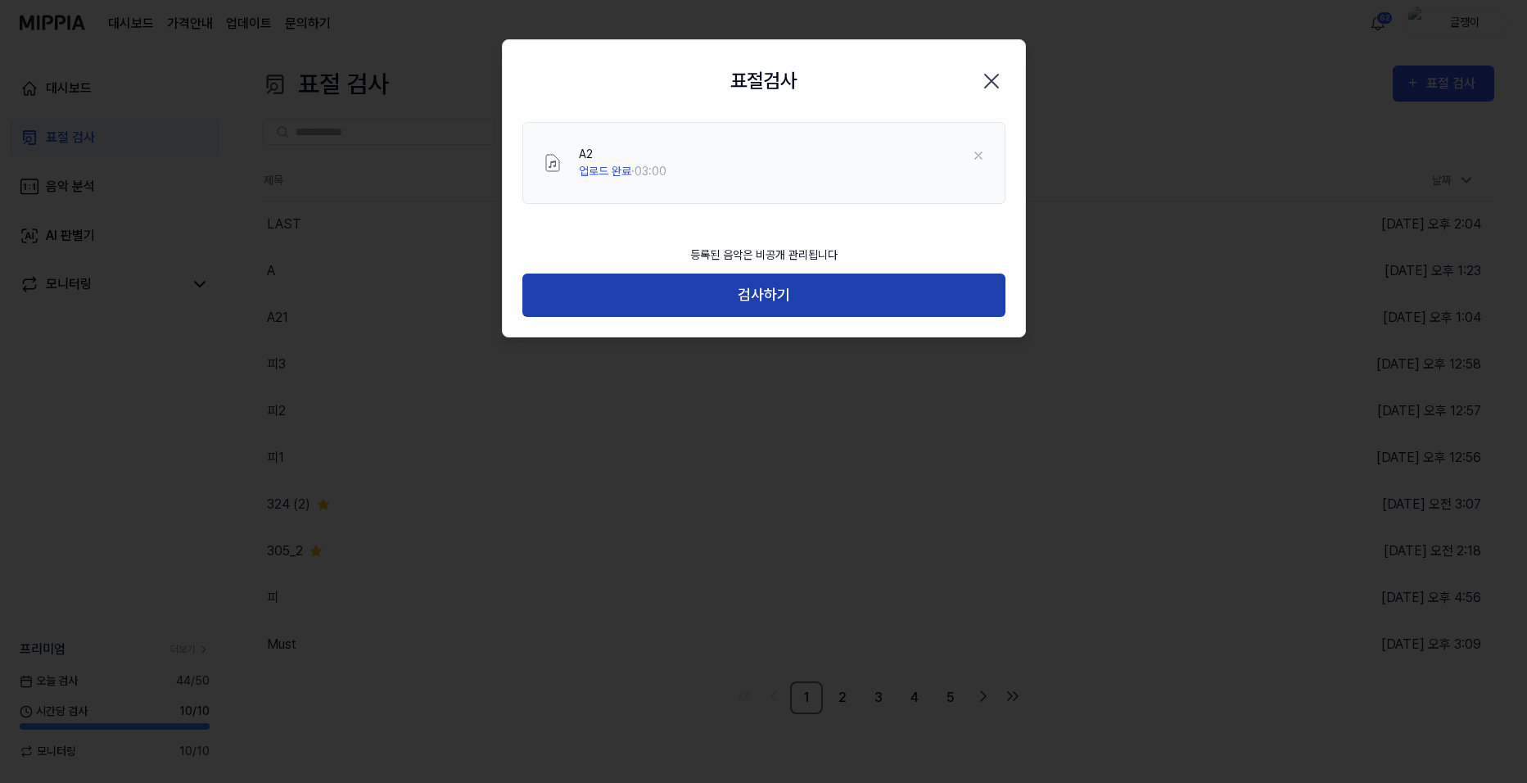
click at [755, 285] on button "검사하기" at bounding box center [763, 295] width 483 height 43
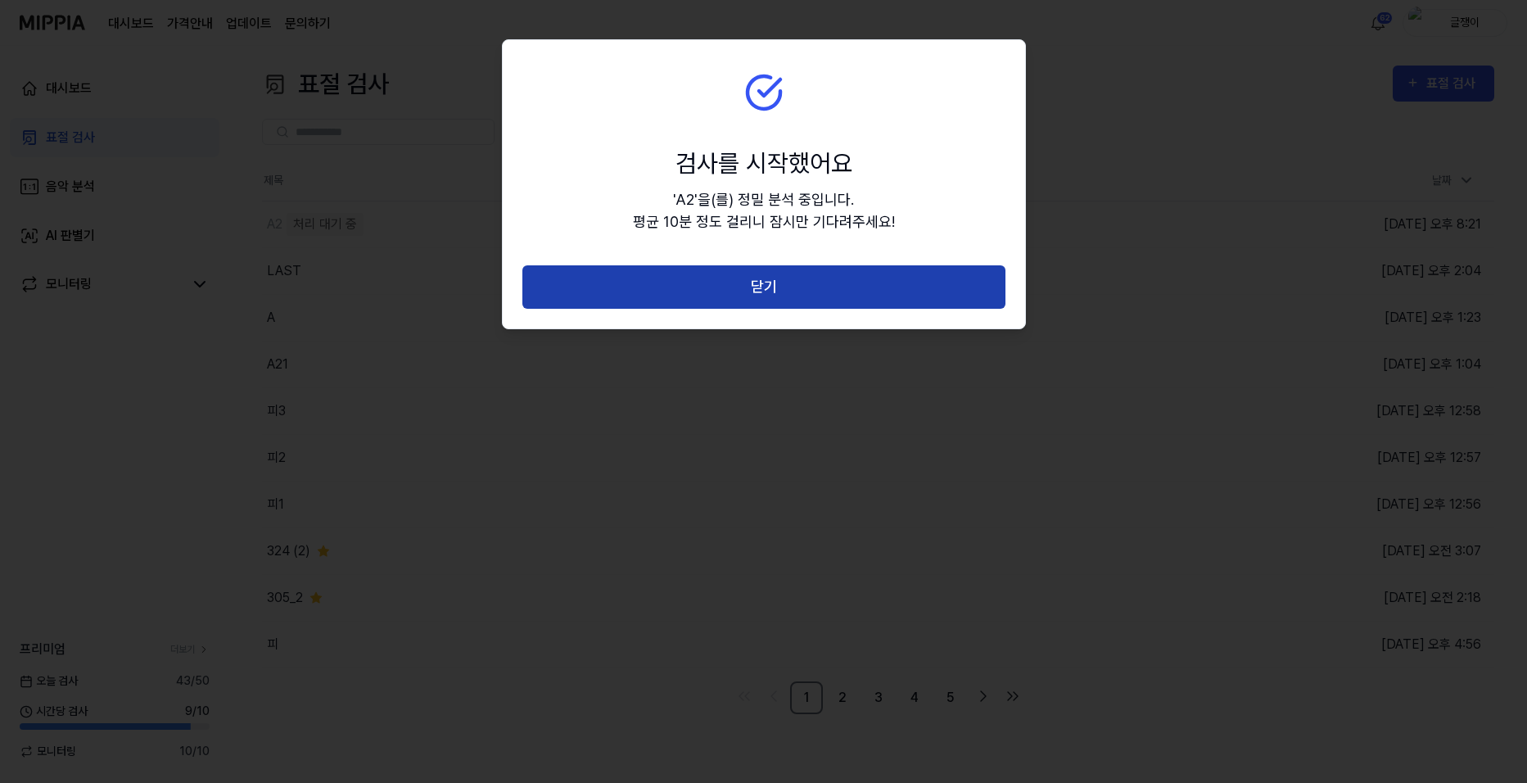
click at [756, 284] on button "닫기" at bounding box center [763, 286] width 483 height 43
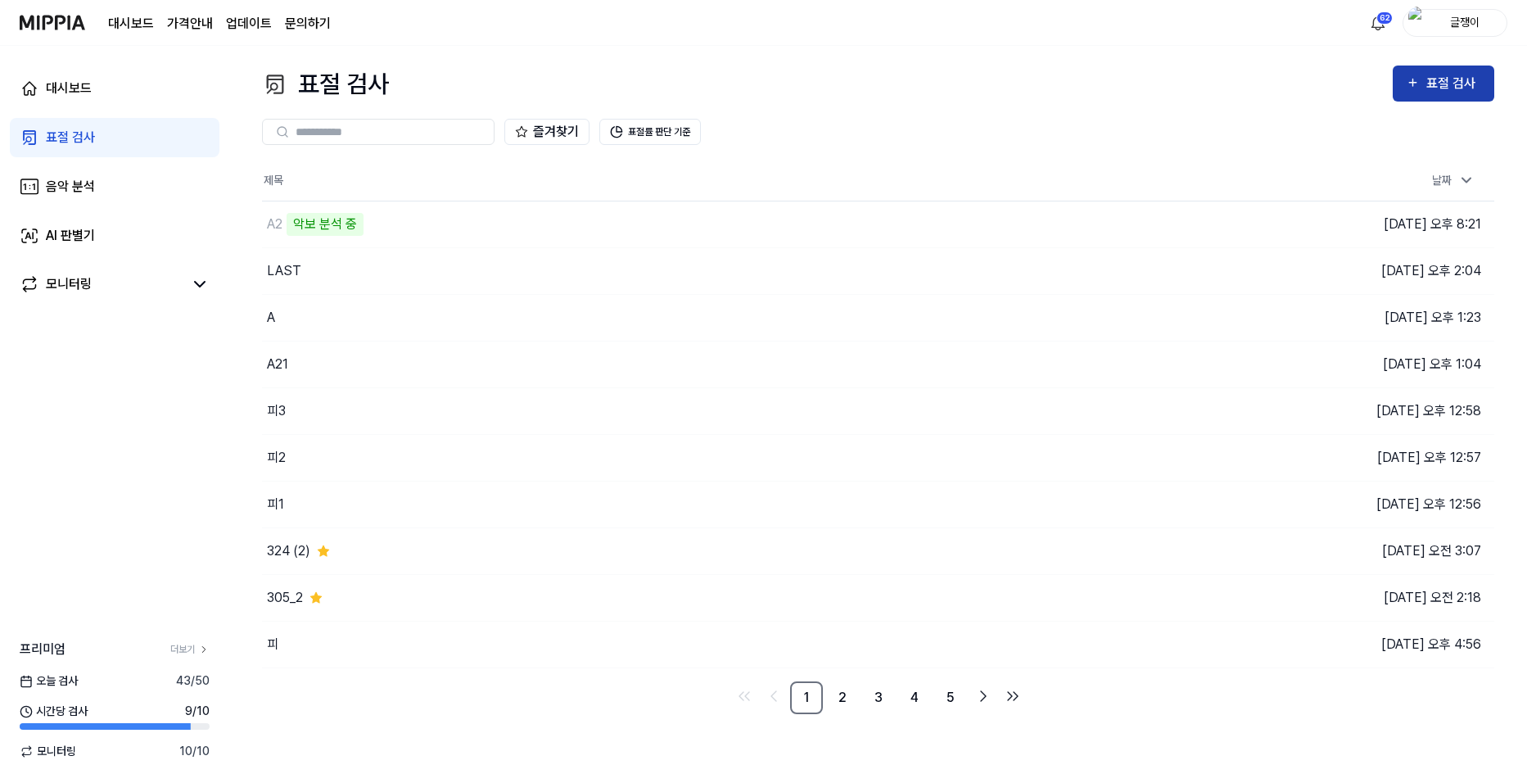
click at [1445, 81] on div "표절 검사" at bounding box center [1454, 83] width 55 height 21
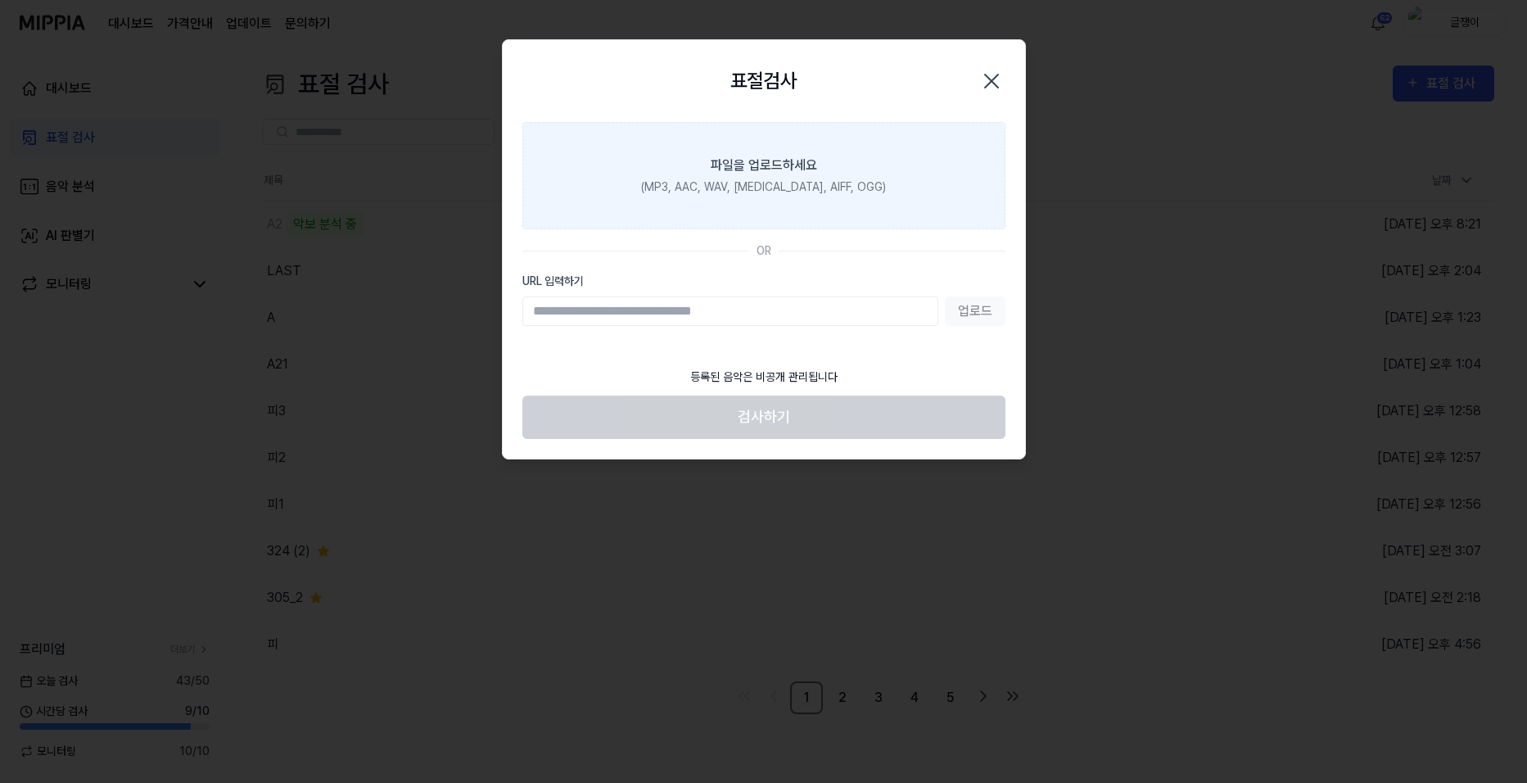
click at [736, 163] on div "파일을 업로드하세요" at bounding box center [764, 166] width 106 height 20
click at [0, 0] on input "파일을 업로드하세요 (MP3, AAC, WAV, [MEDICAL_DATA], AIFF, OGG)" at bounding box center [0, 0] width 0 height 0
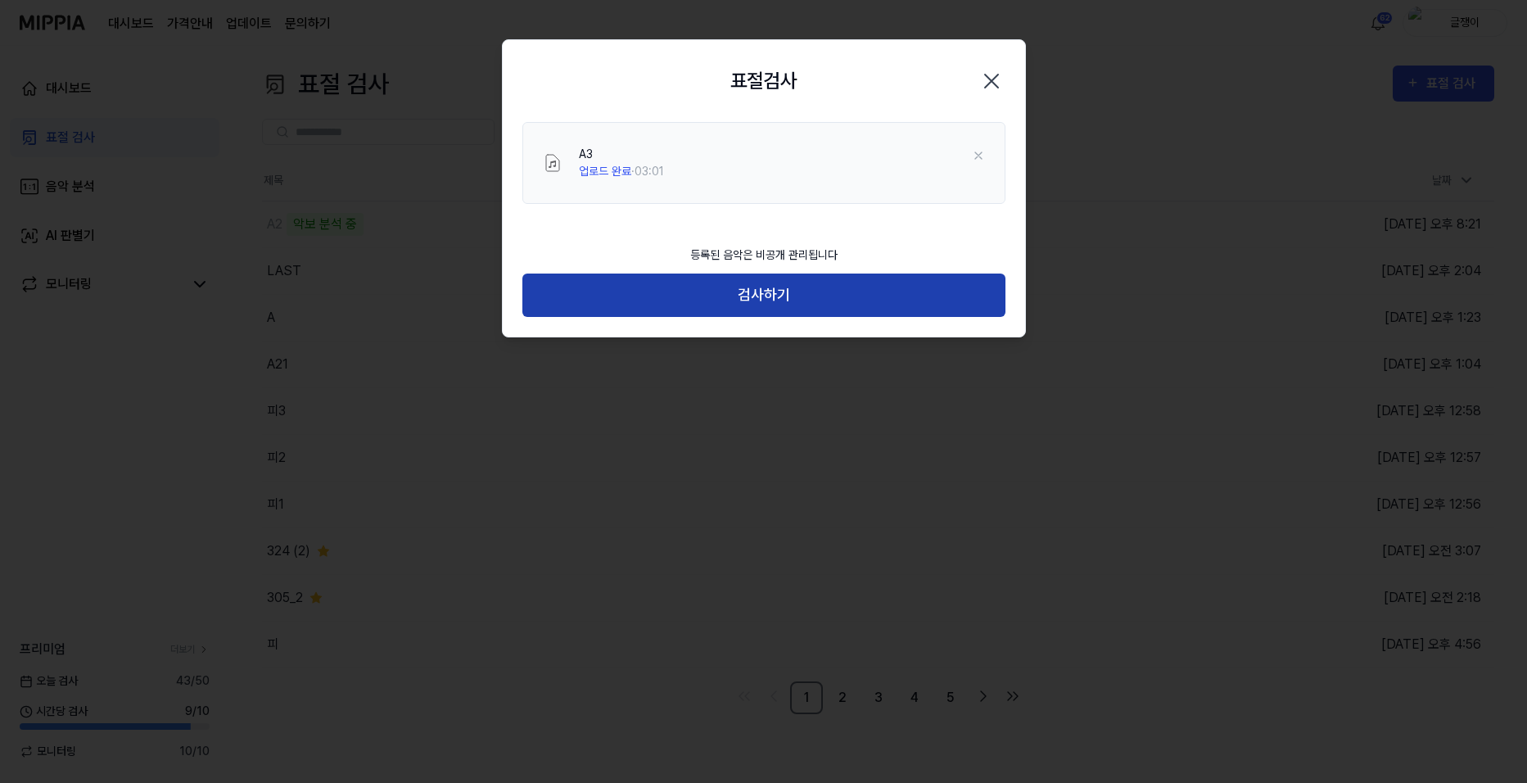
click at [787, 292] on button "검사하기" at bounding box center [763, 295] width 483 height 43
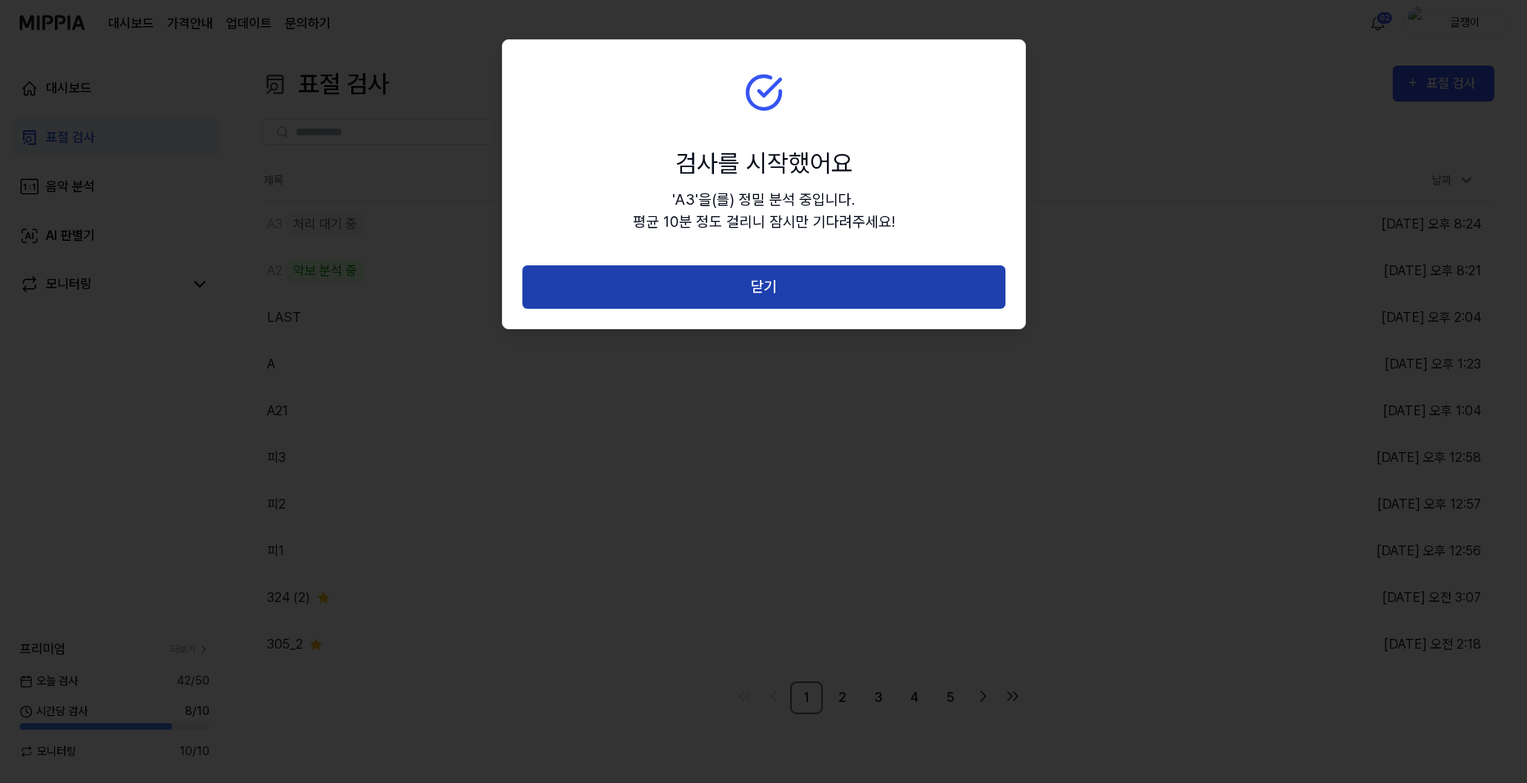
click at [785, 293] on button "닫기" at bounding box center [763, 286] width 483 height 43
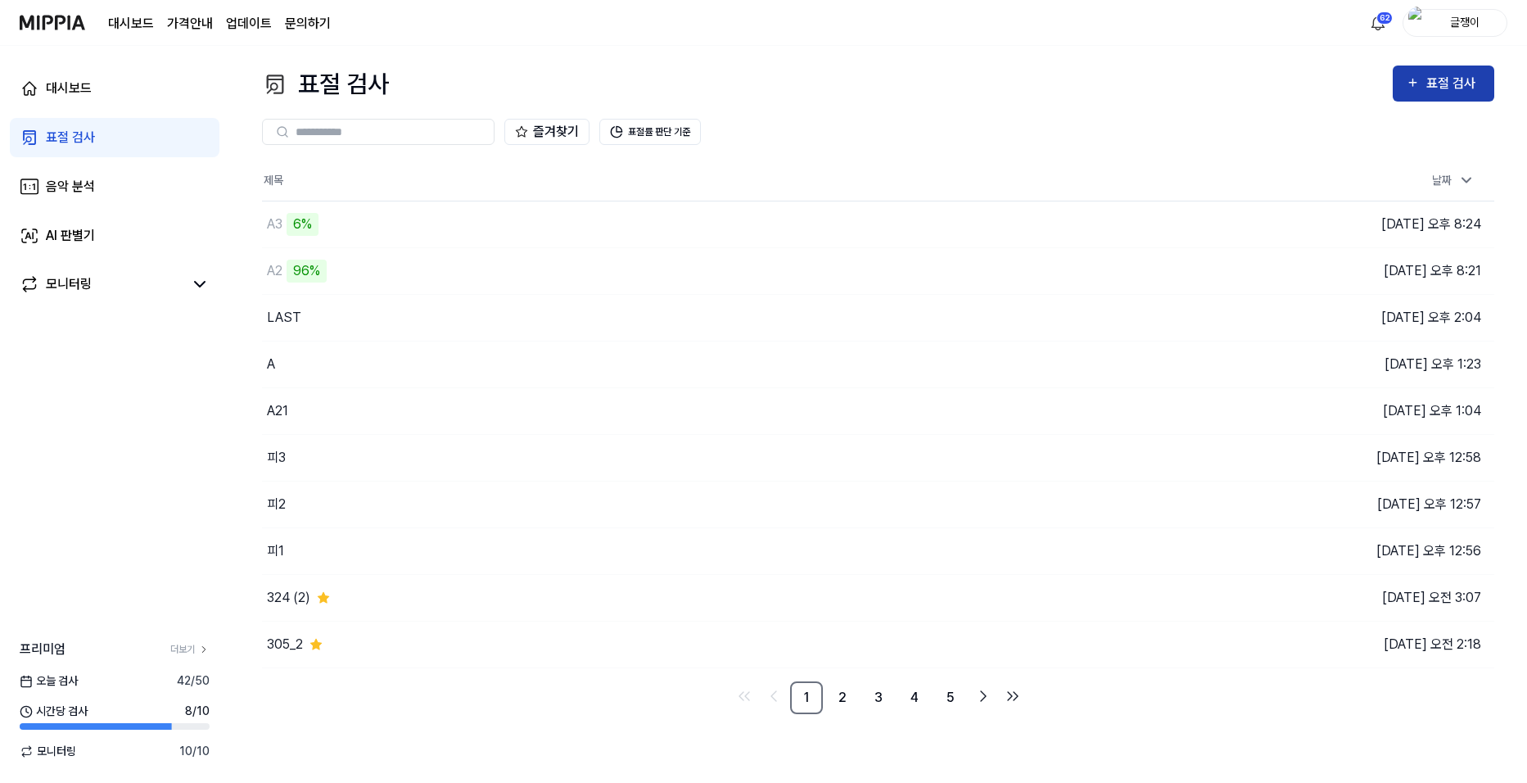
click at [1417, 82] on icon "button" at bounding box center [1413, 83] width 14 height 20
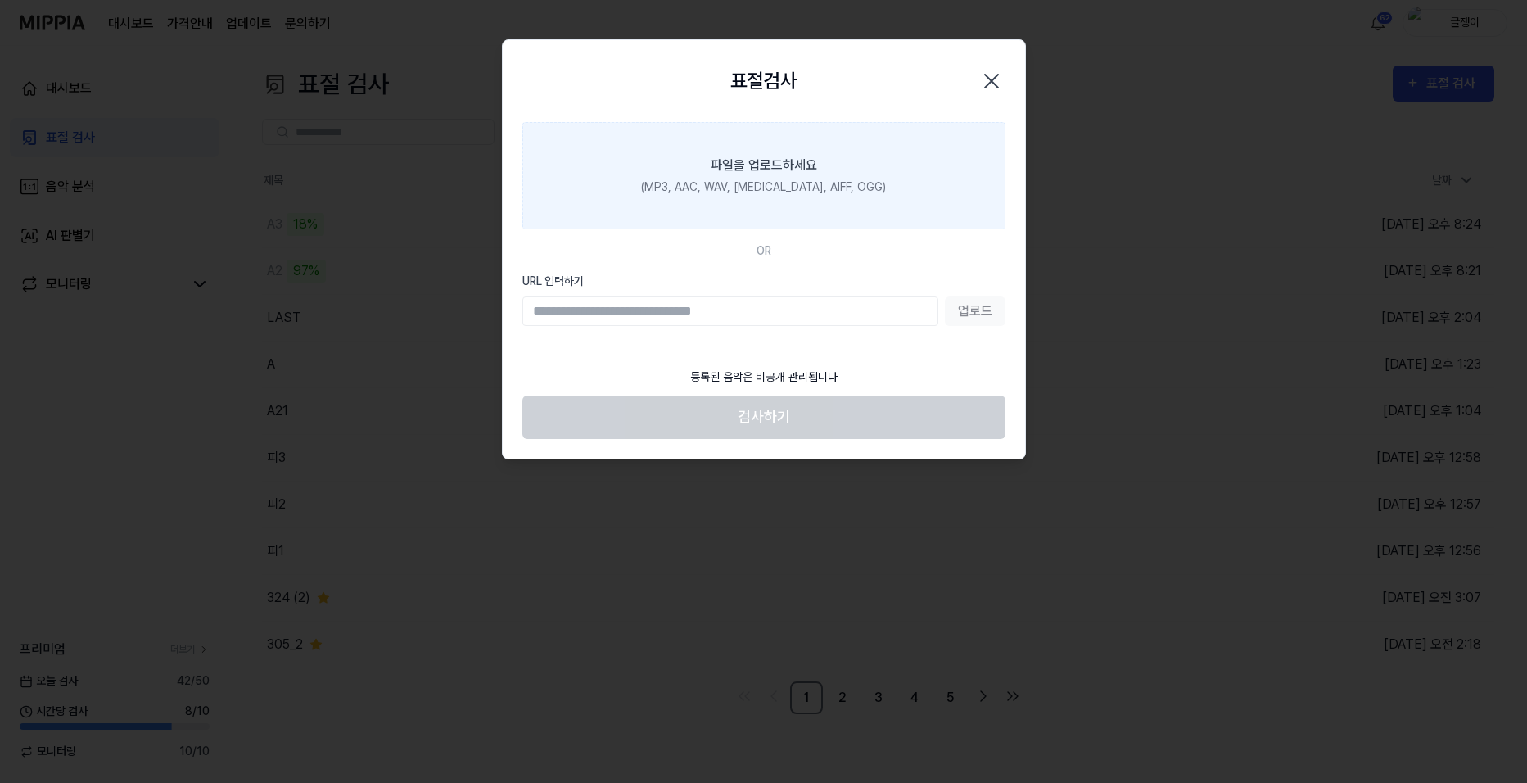
click at [777, 172] on div "파일을 업로드하세요" at bounding box center [764, 166] width 106 height 20
click at [0, 0] on input "파일을 업로드하세요 (MP3, AAC, WAV, [MEDICAL_DATA], AIFF, OGG)" at bounding box center [0, 0] width 0 height 0
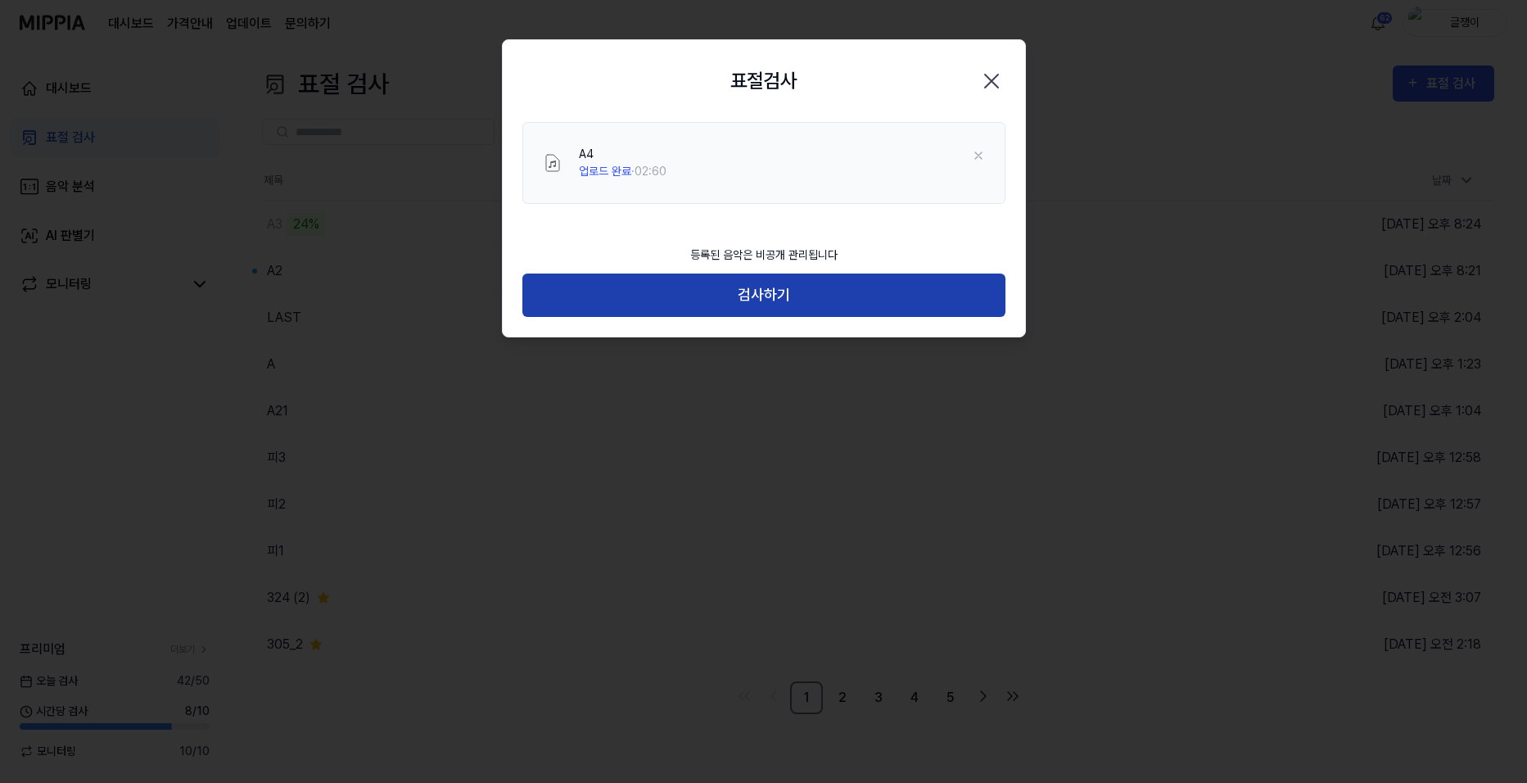
click at [780, 292] on button "검사하기" at bounding box center [763, 295] width 483 height 43
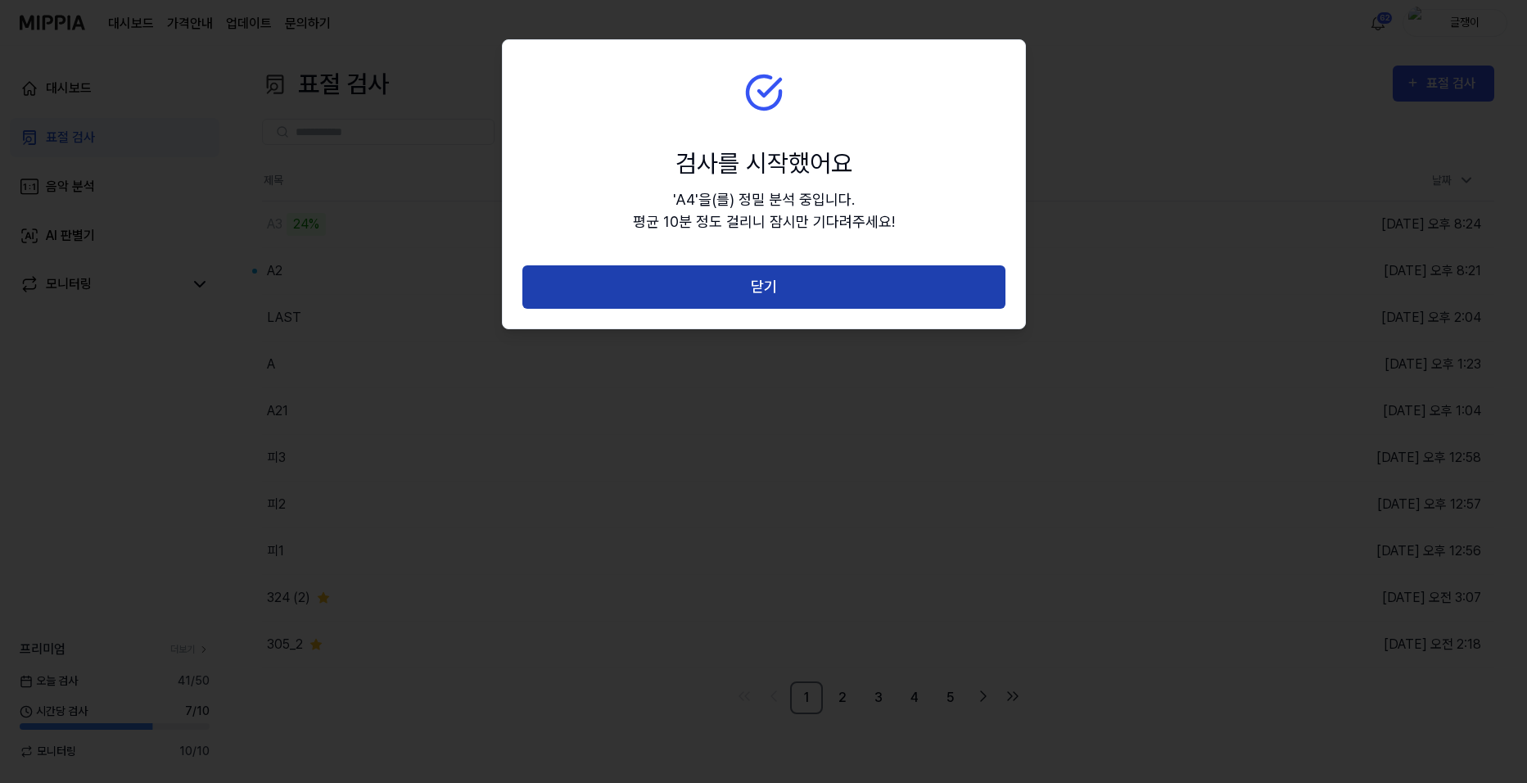
click at [780, 291] on button "닫기" at bounding box center [763, 286] width 483 height 43
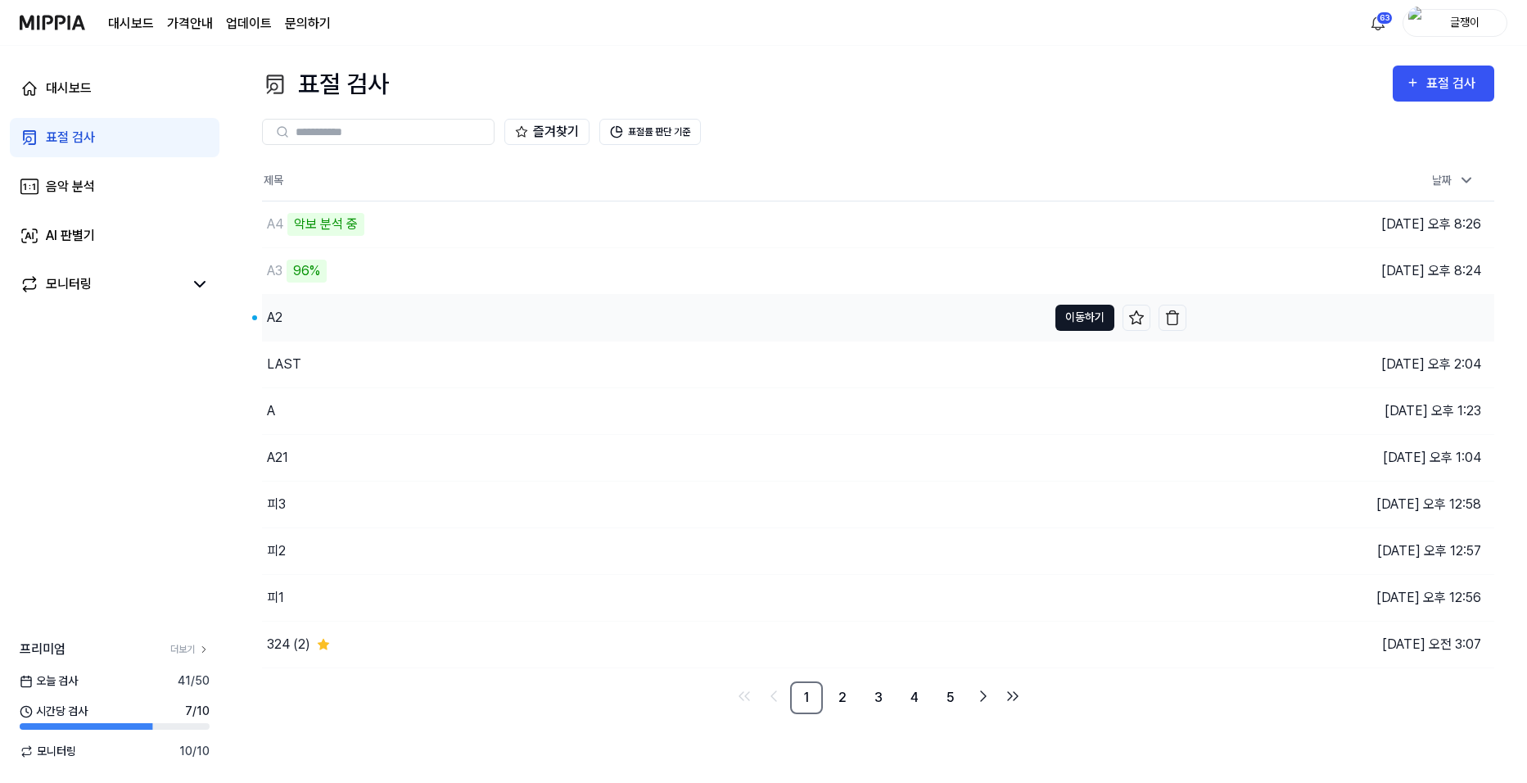
click at [1074, 317] on button "이동하기" at bounding box center [1085, 318] width 59 height 26
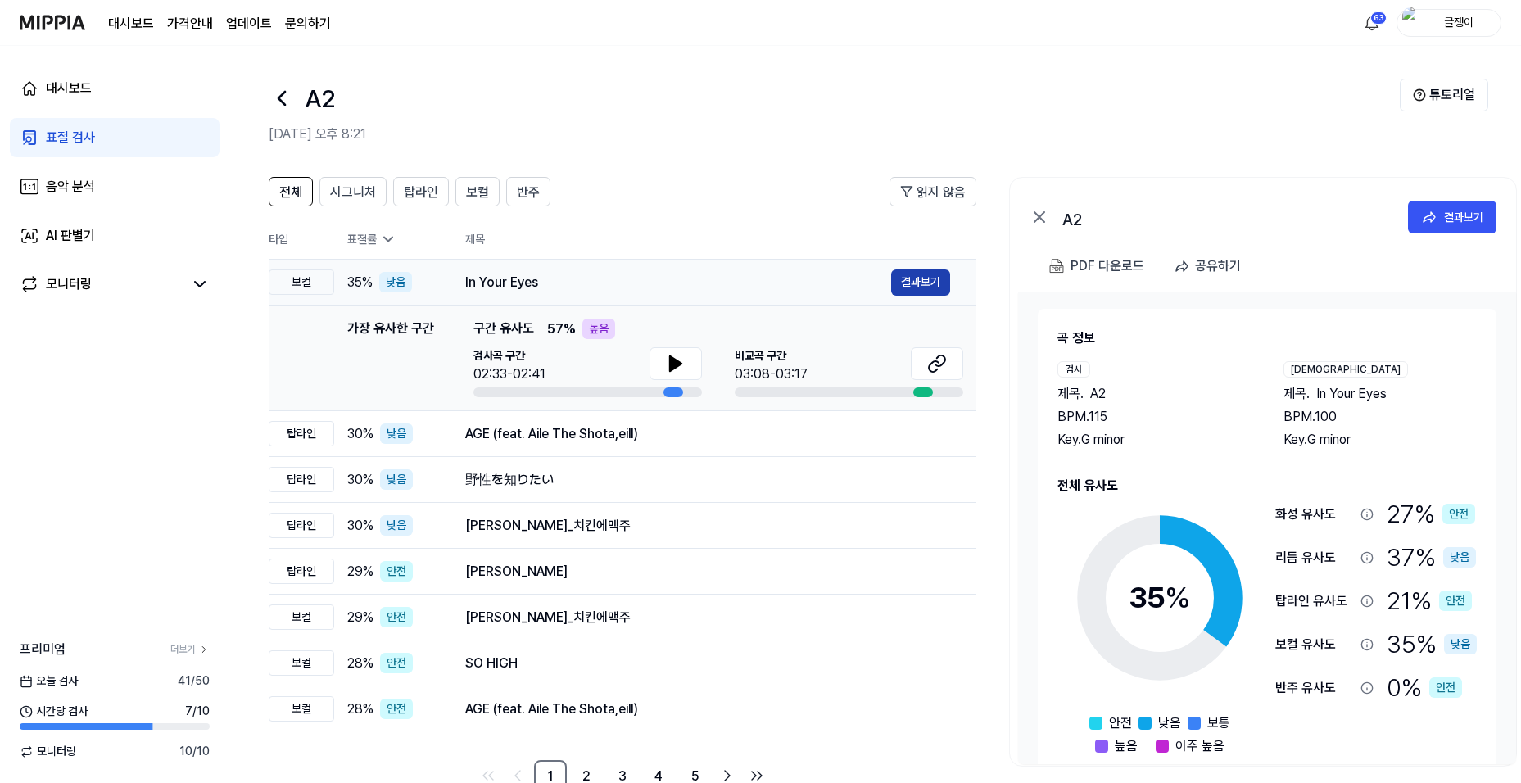
click at [907, 282] on button "결과보기" at bounding box center [920, 282] width 59 height 26
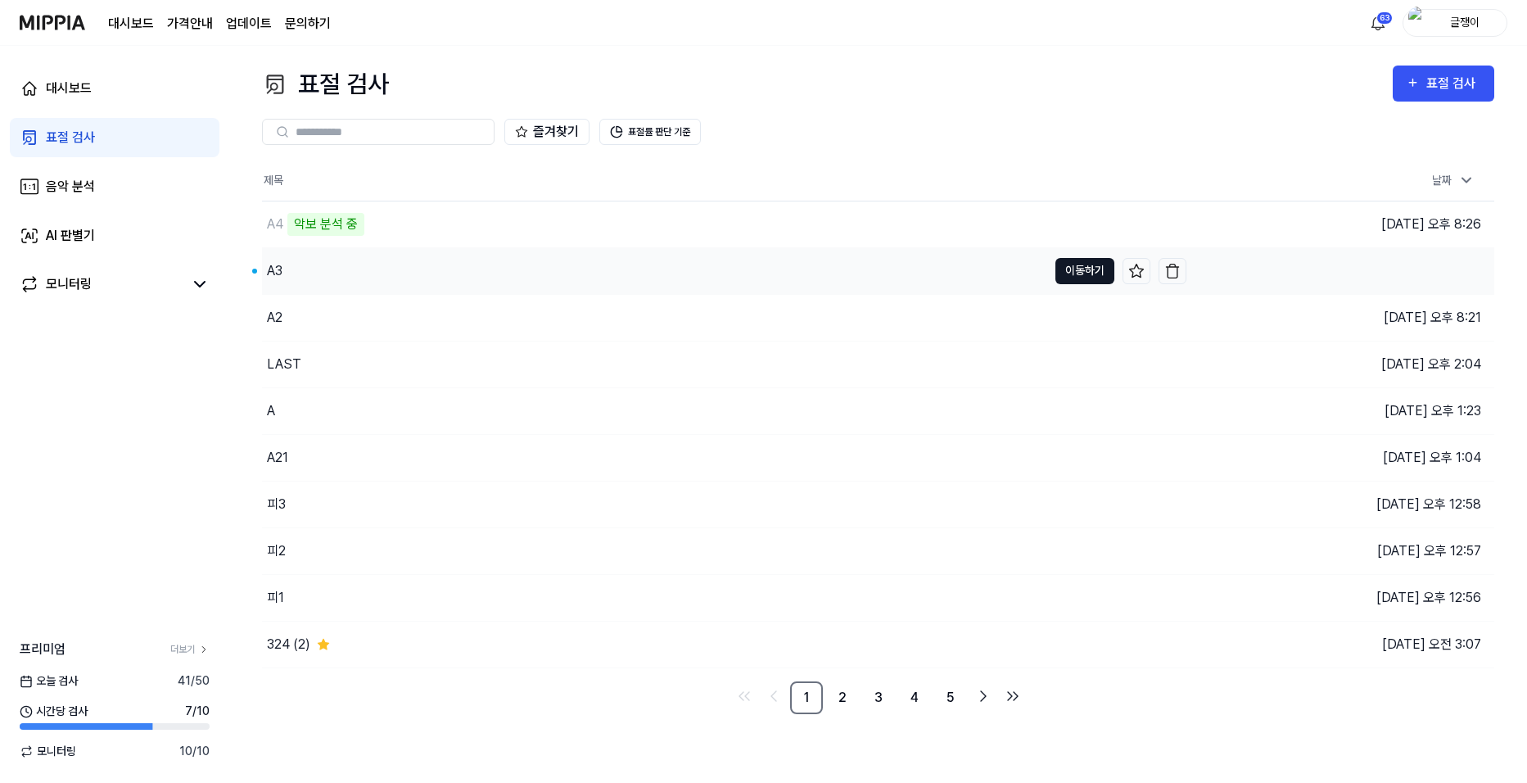
click at [1065, 273] on button "이동하기" at bounding box center [1085, 271] width 59 height 26
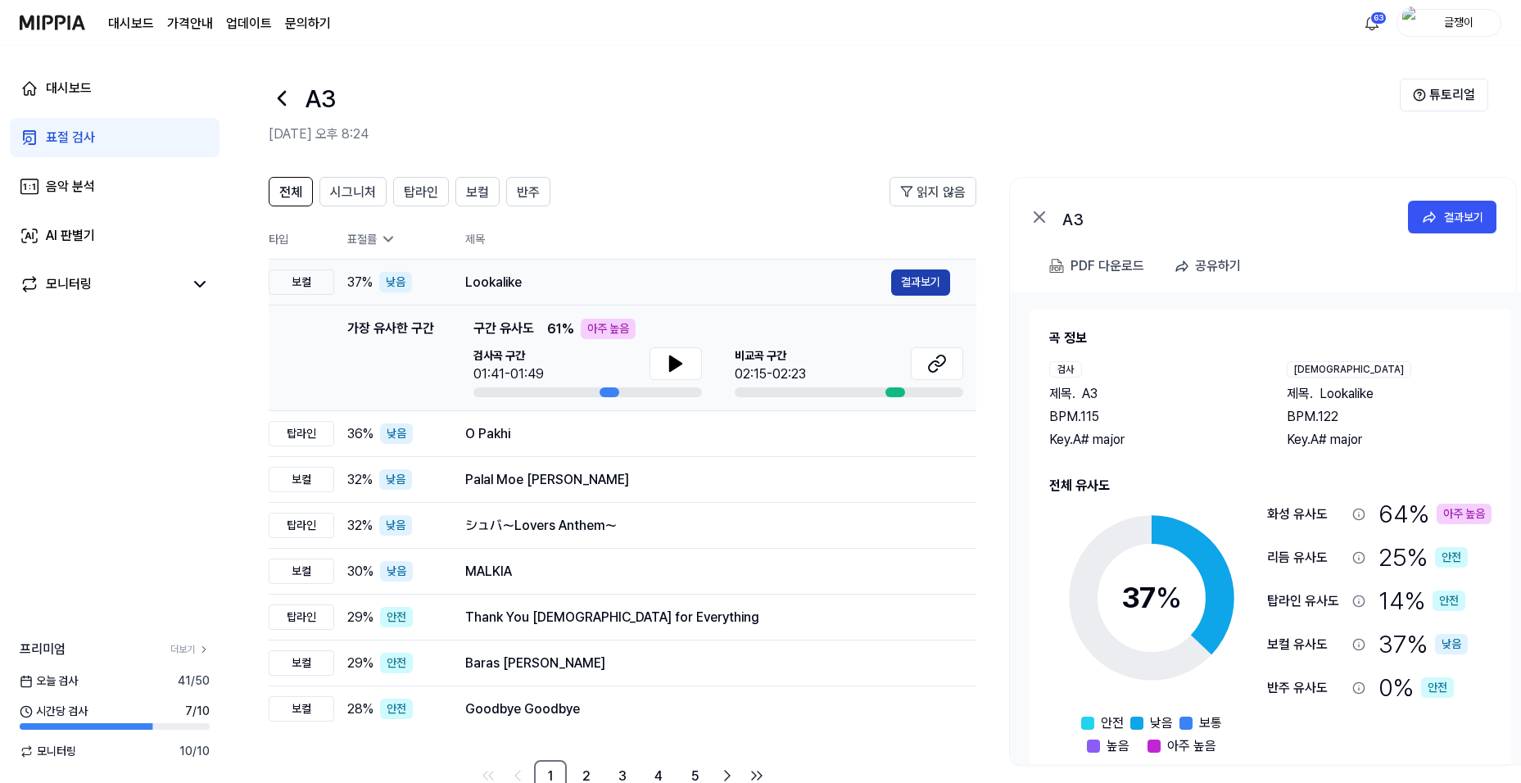
click at [909, 278] on button "결과보기" at bounding box center [920, 282] width 59 height 26
click at [369, 195] on span "시그니처" at bounding box center [353, 193] width 46 height 20
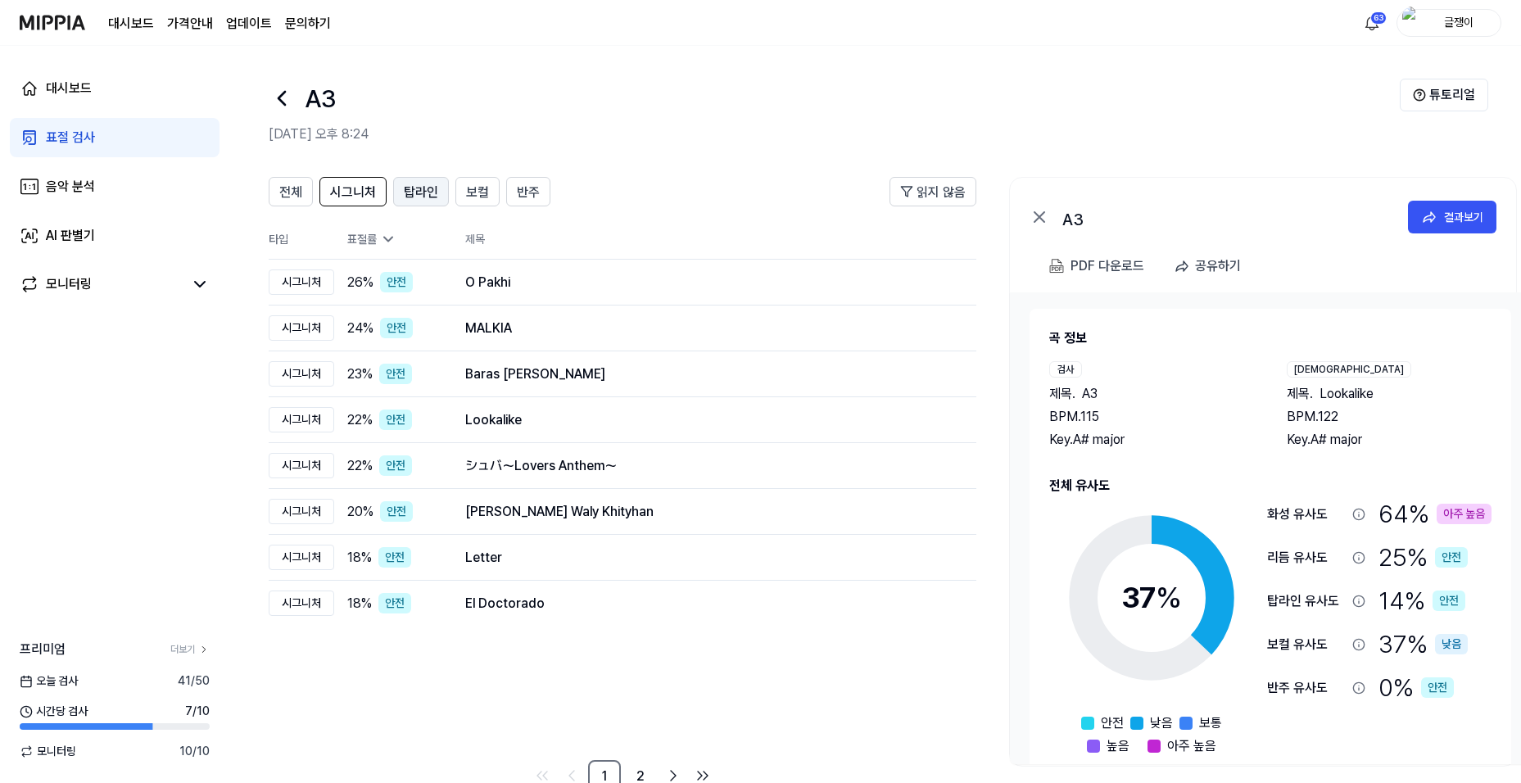
click at [424, 192] on span "탑라인" at bounding box center [421, 193] width 34 height 20
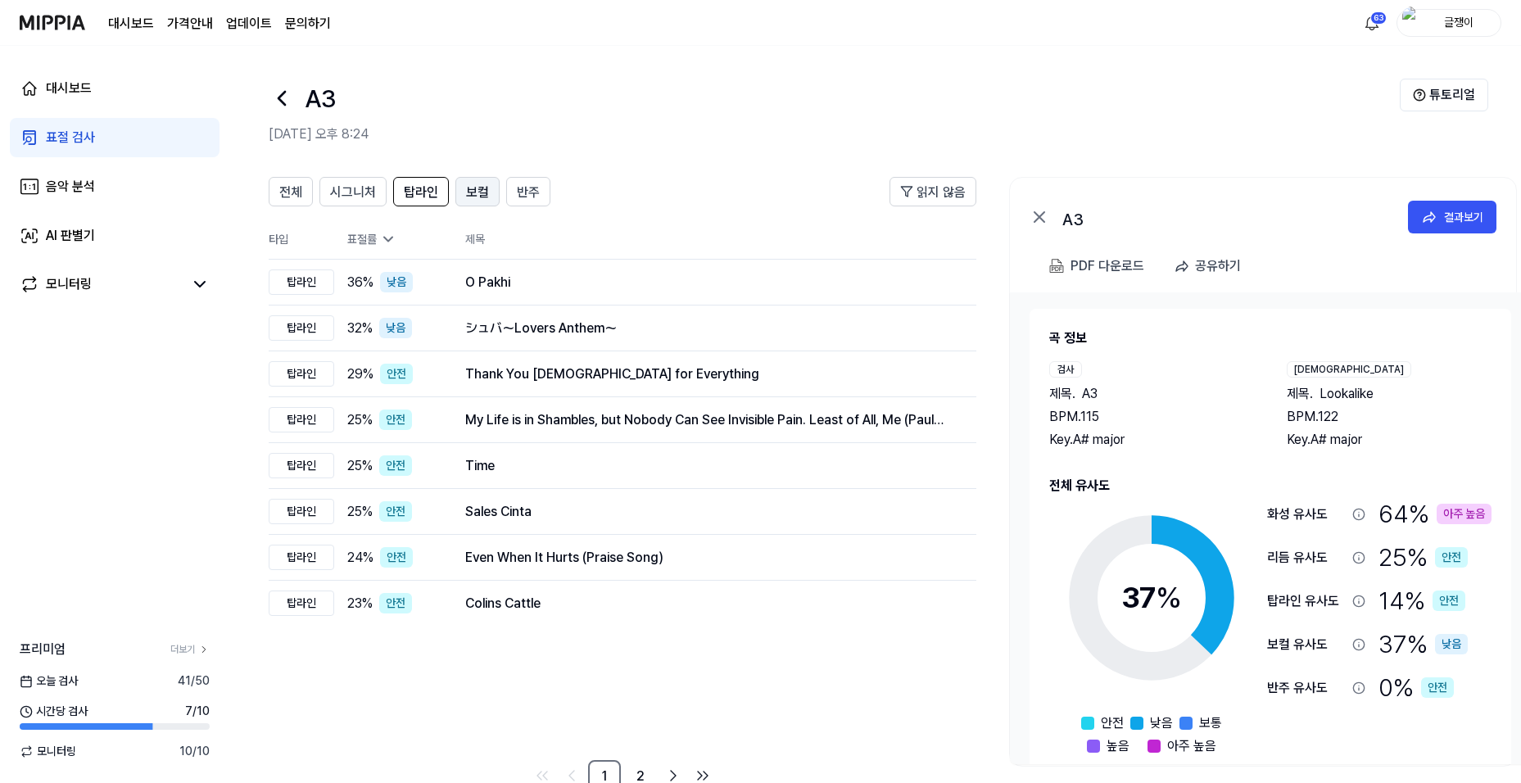
click at [477, 185] on span "보컬" at bounding box center [477, 193] width 23 height 20
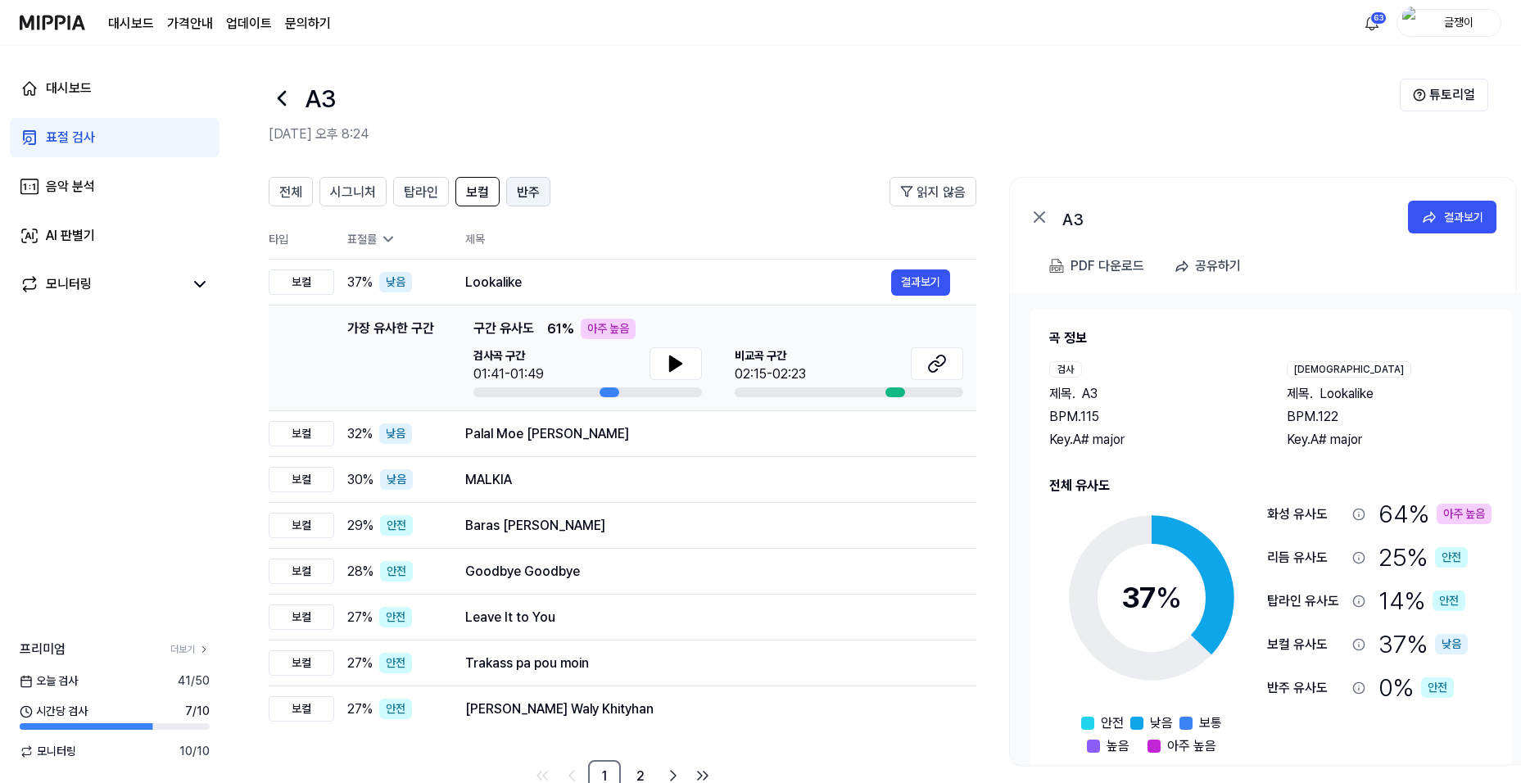
click at [520, 189] on span "반주" at bounding box center [528, 193] width 23 height 20
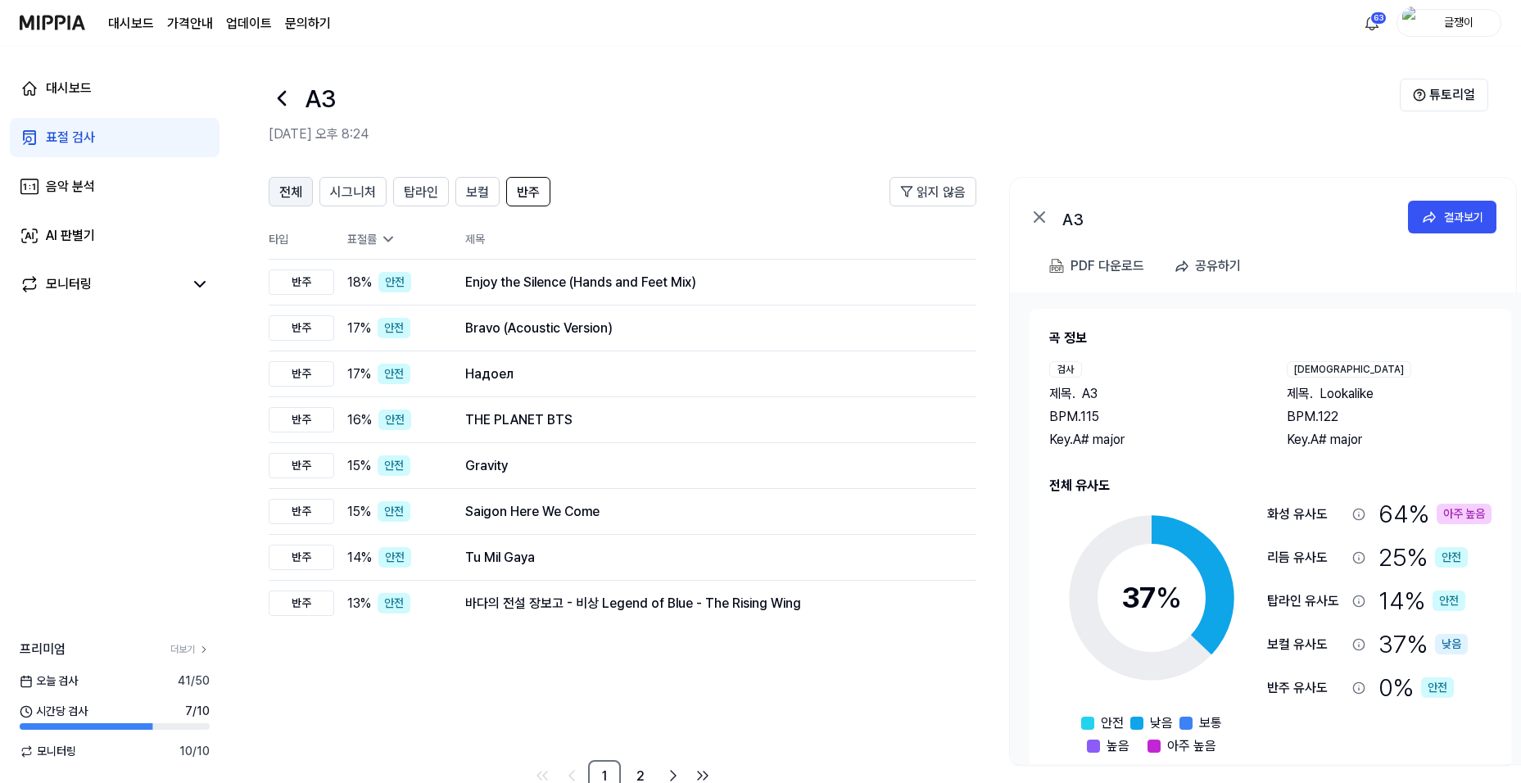
click at [288, 199] on span "전체" at bounding box center [290, 193] width 23 height 20
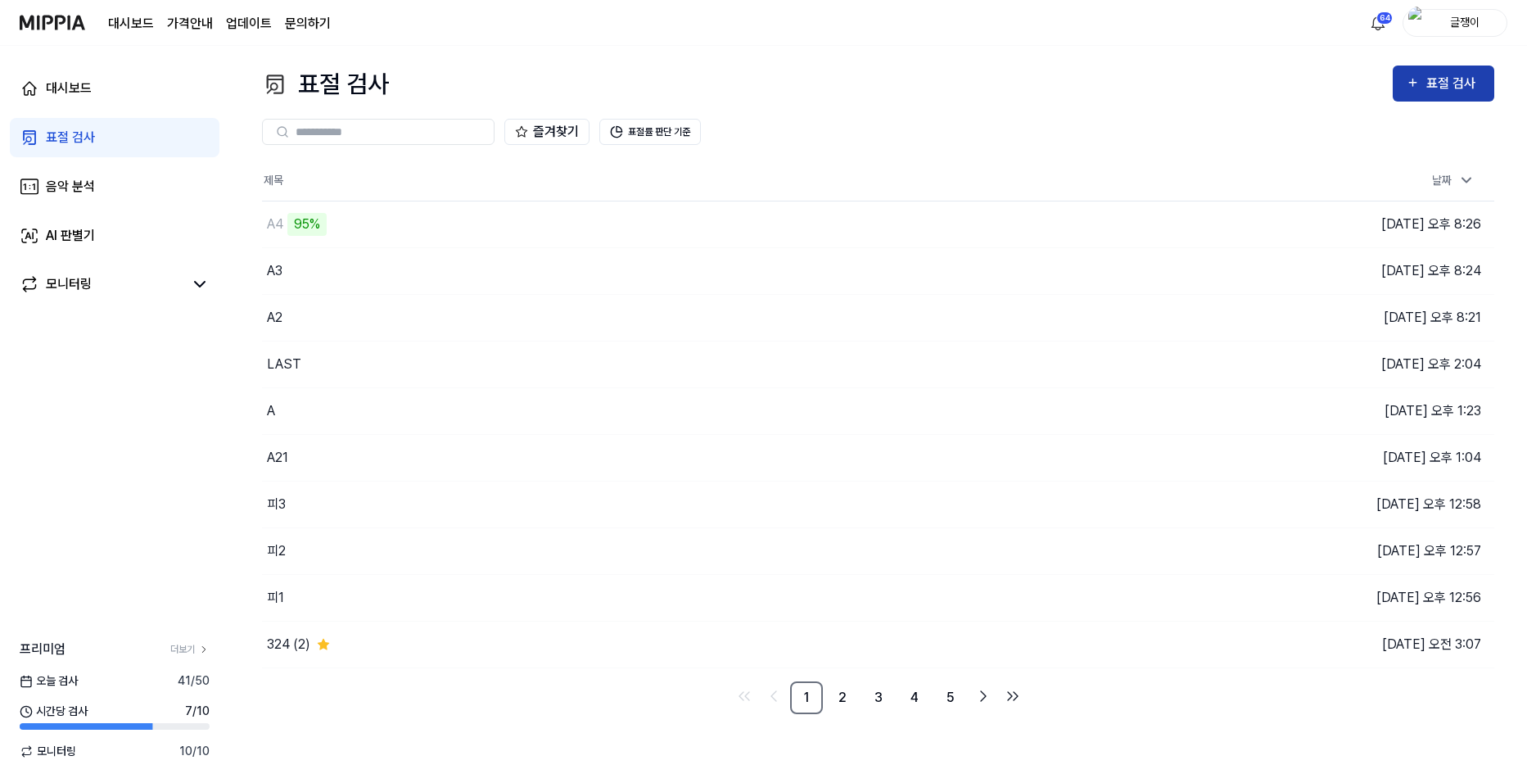
click at [1454, 78] on div "표절 검사" at bounding box center [1454, 83] width 55 height 21
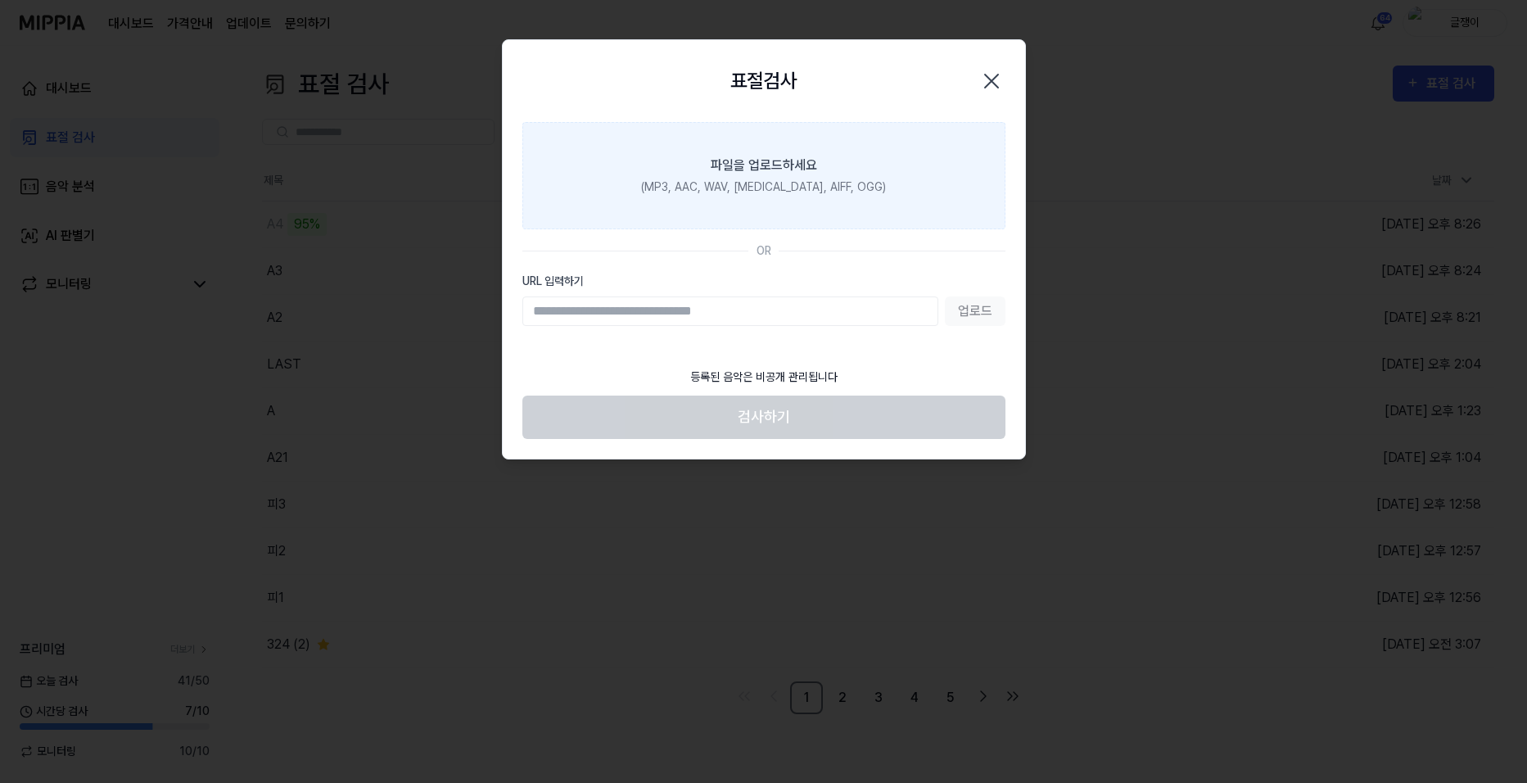
click at [756, 151] on label "파일을 업로드하세요 (MP3, AAC, WAV, [MEDICAL_DATA], AIFF, OGG)" at bounding box center [763, 175] width 483 height 107
click at [0, 0] on input "파일을 업로드하세요 (MP3, AAC, WAV, [MEDICAL_DATA], AIFF, OGG)" at bounding box center [0, 0] width 0 height 0
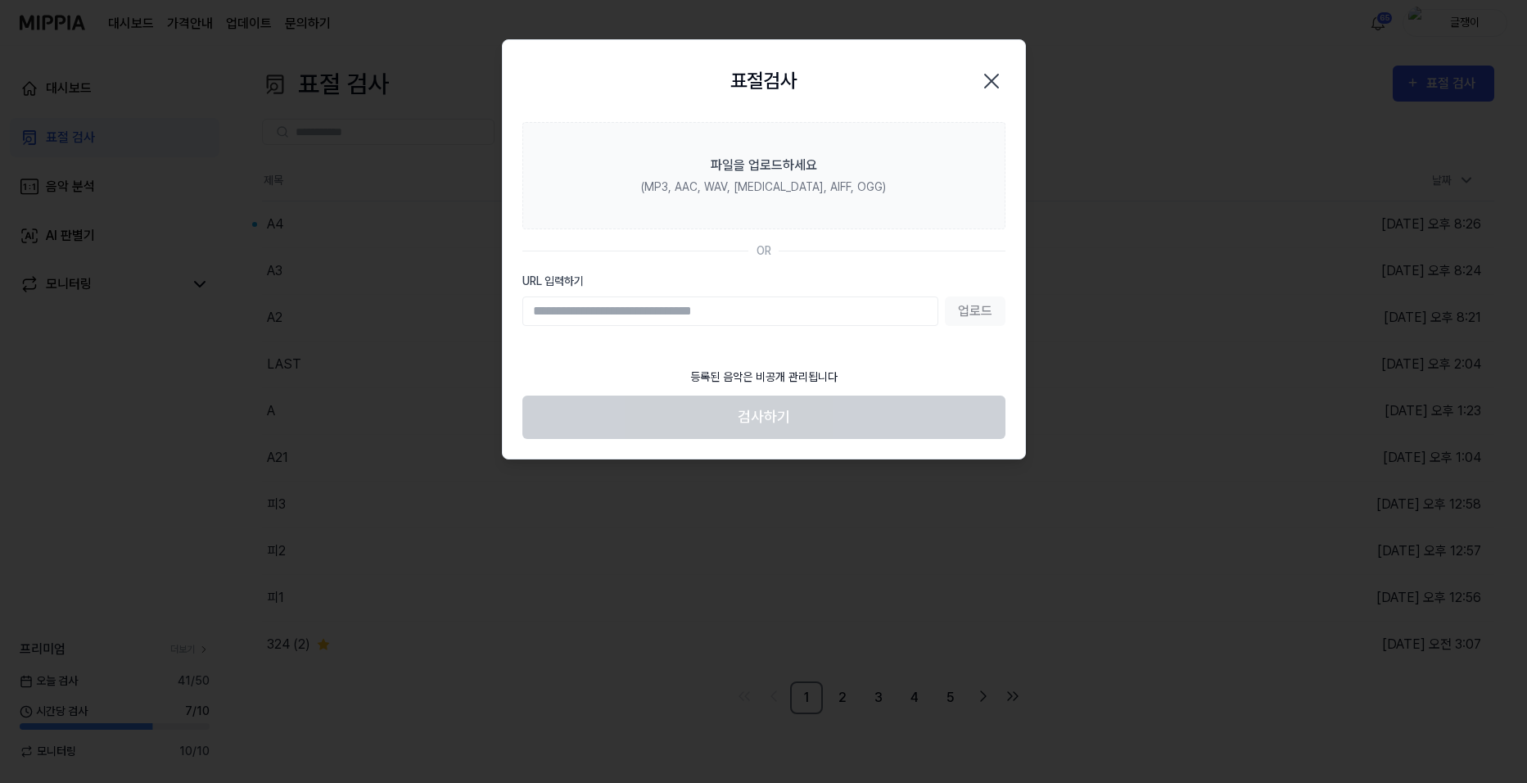
click at [986, 74] on icon "button" at bounding box center [992, 81] width 26 height 26
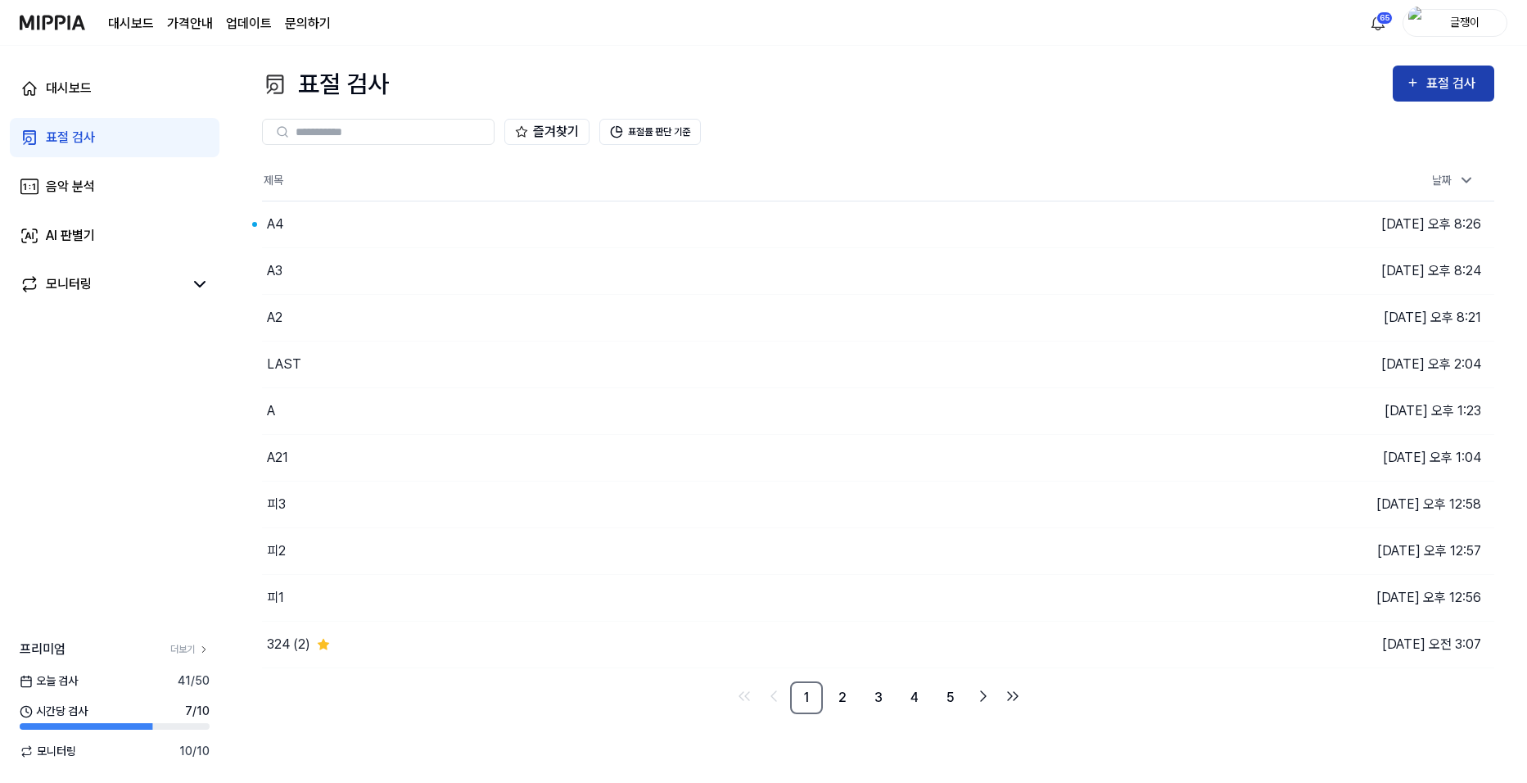
click at [1417, 80] on icon "button" at bounding box center [1413, 83] width 14 height 20
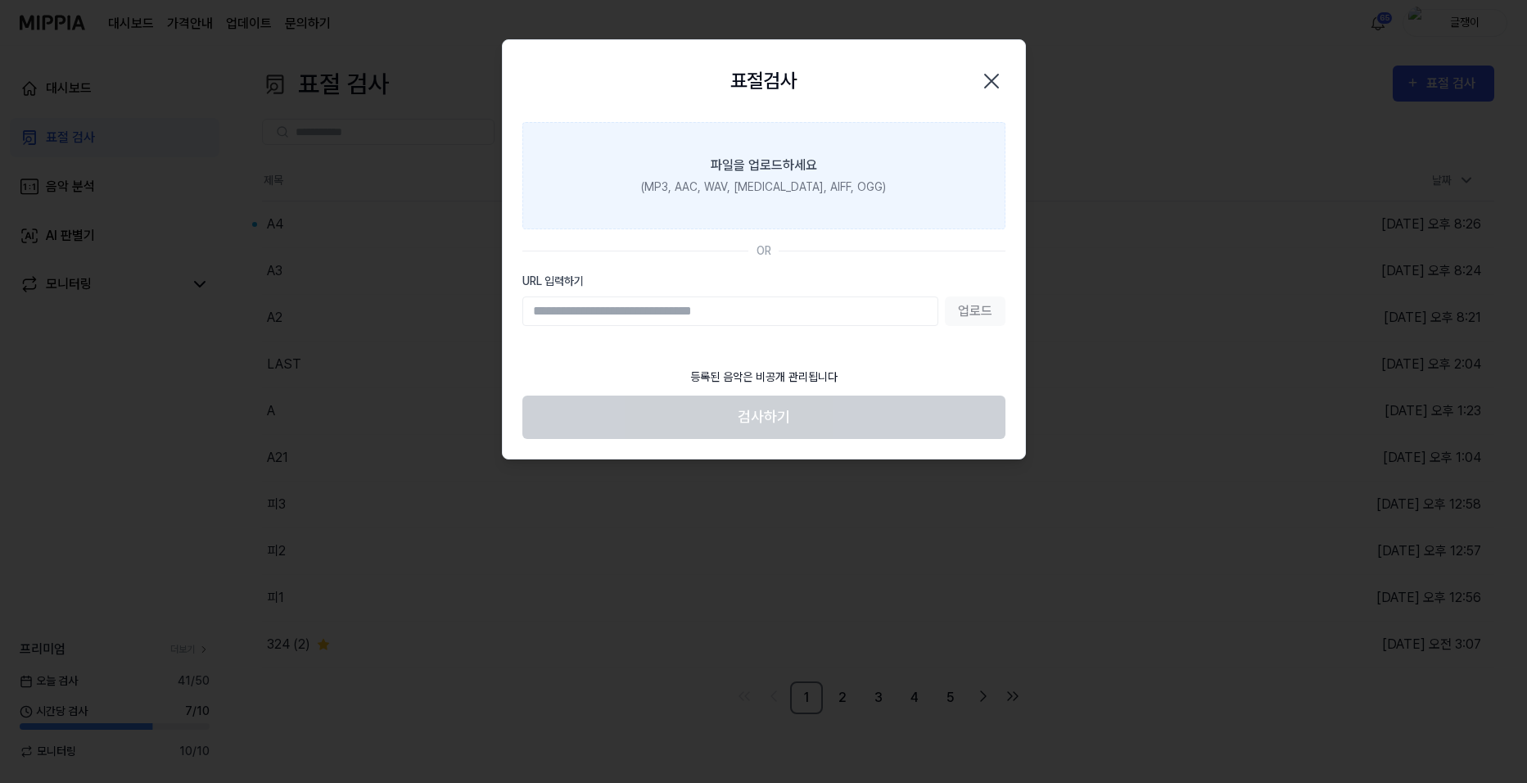
click at [732, 167] on div "파일을 업로드하세요" at bounding box center [764, 166] width 106 height 20
click at [0, 0] on input "파일을 업로드하세요 (MP3, AAC, WAV, [MEDICAL_DATA], AIFF, OGG)" at bounding box center [0, 0] width 0 height 0
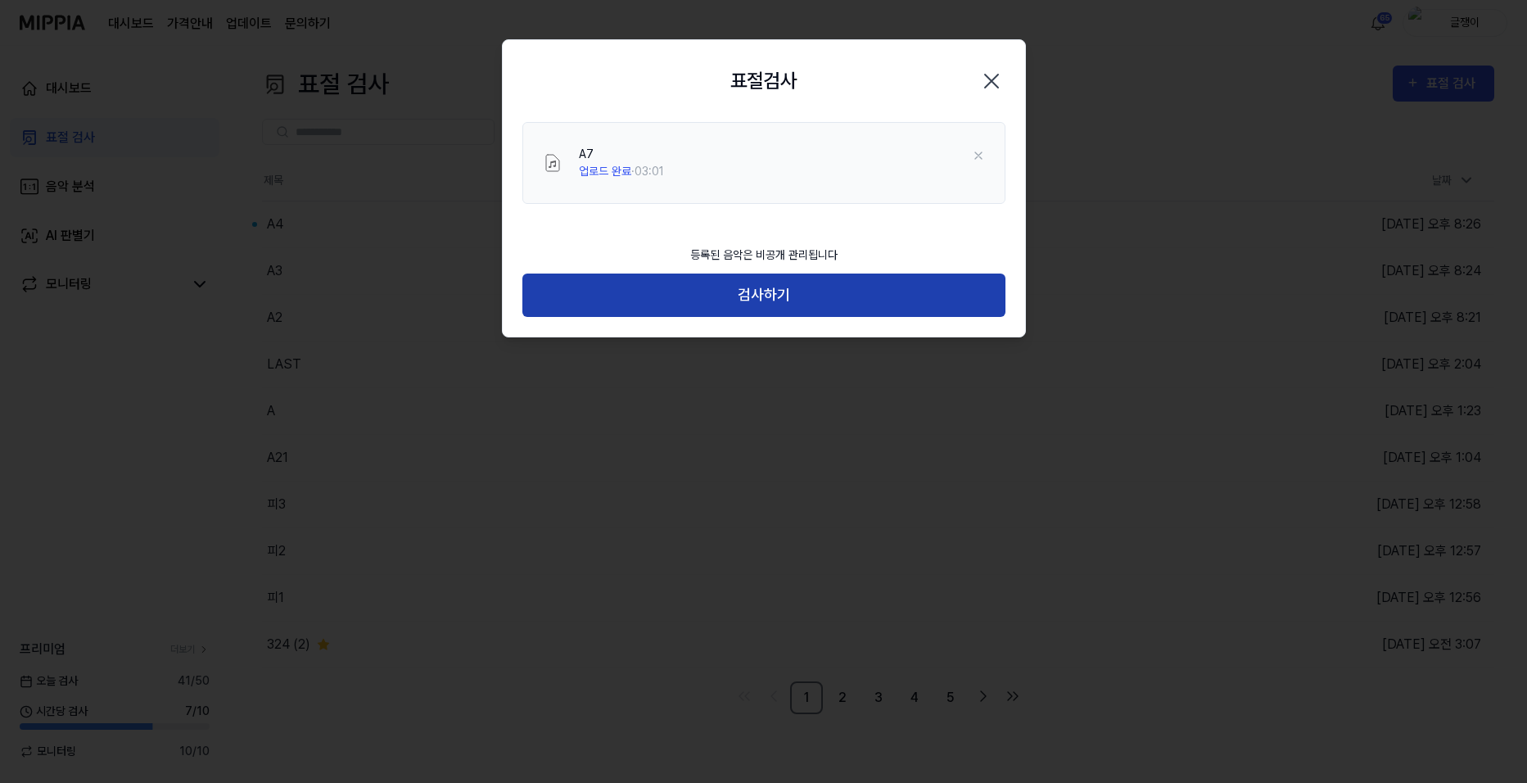
click at [792, 292] on button "검사하기" at bounding box center [763, 295] width 483 height 43
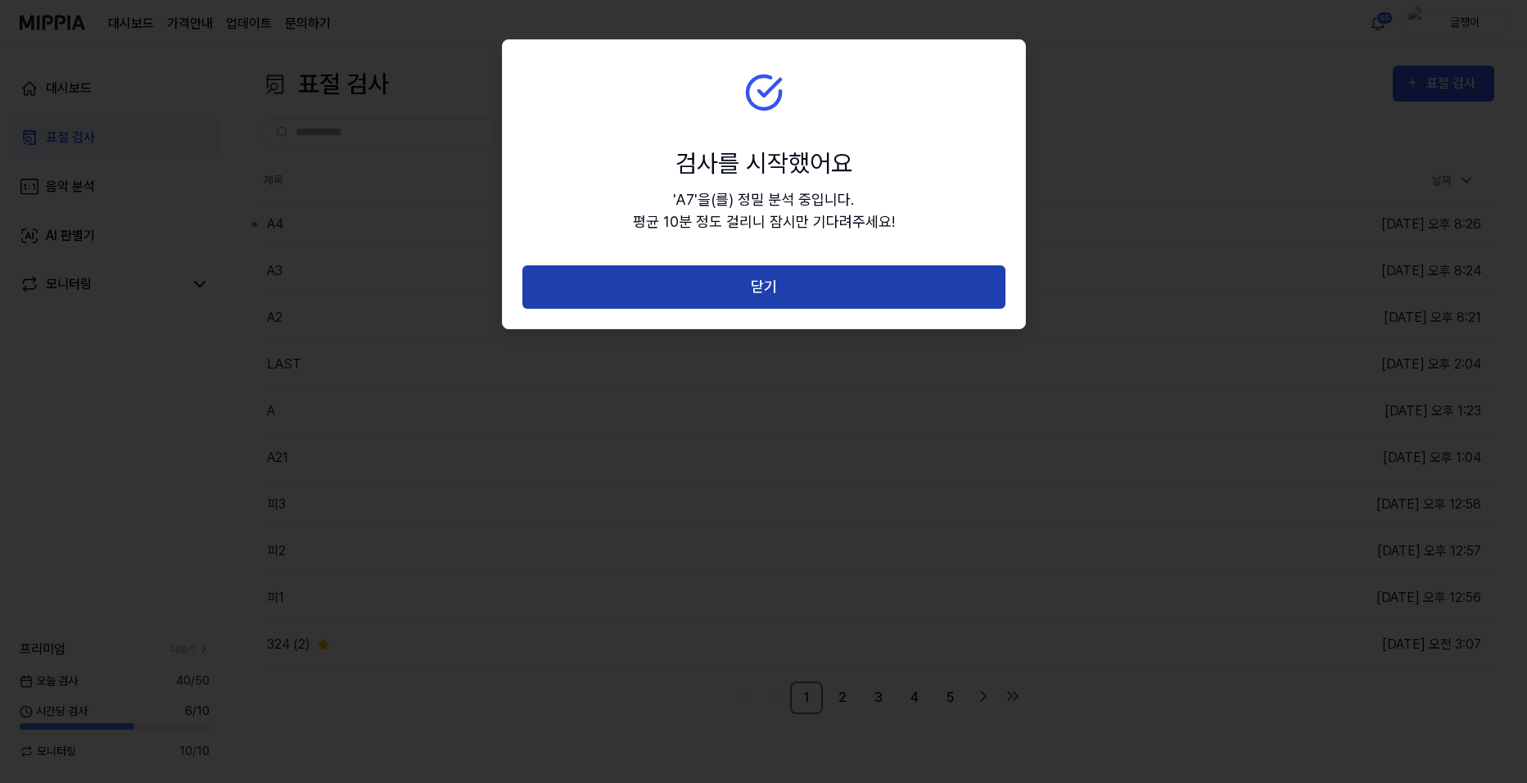
click at [773, 279] on button "닫기" at bounding box center [763, 286] width 483 height 43
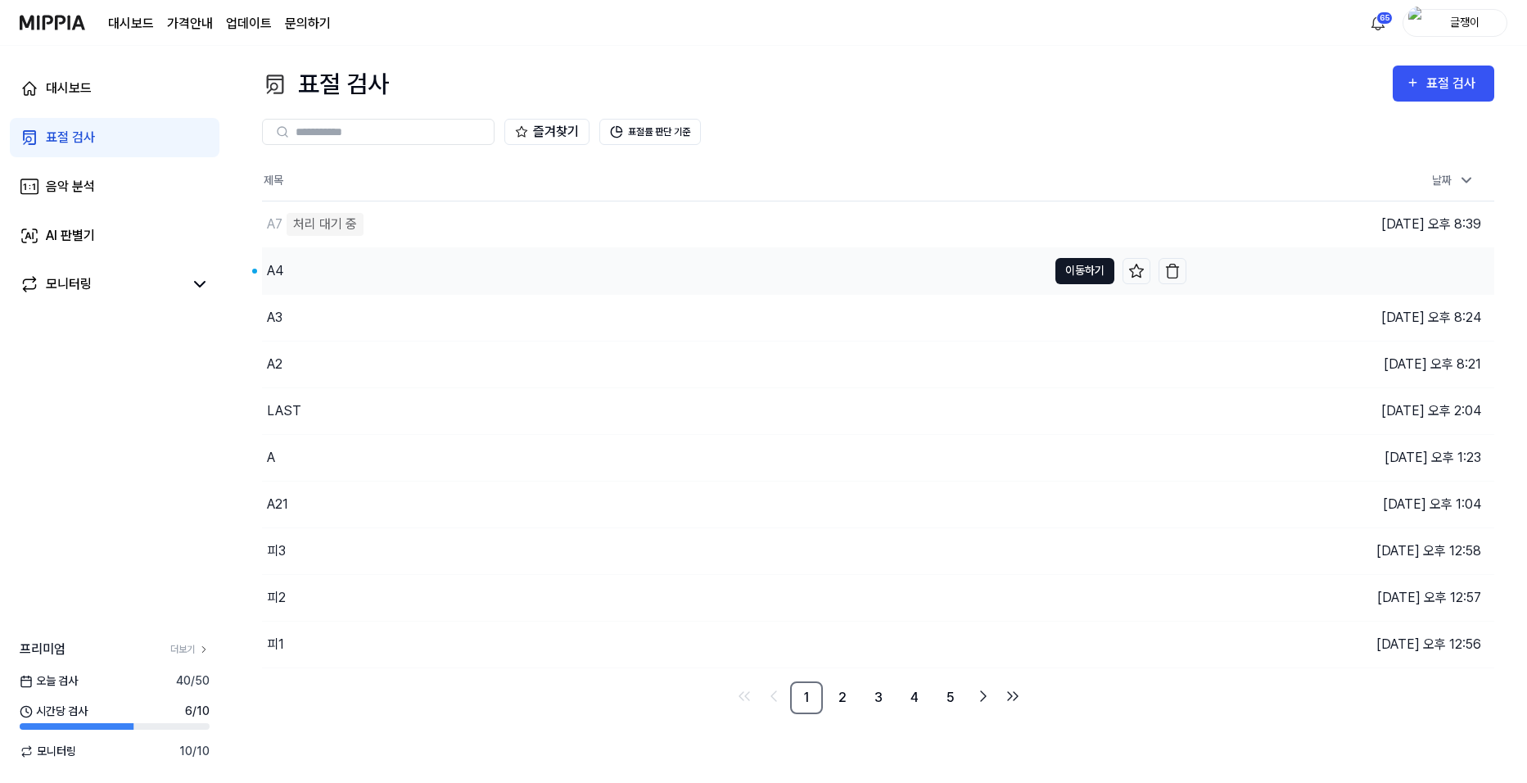
click at [1076, 271] on button "이동하기" at bounding box center [1085, 271] width 59 height 26
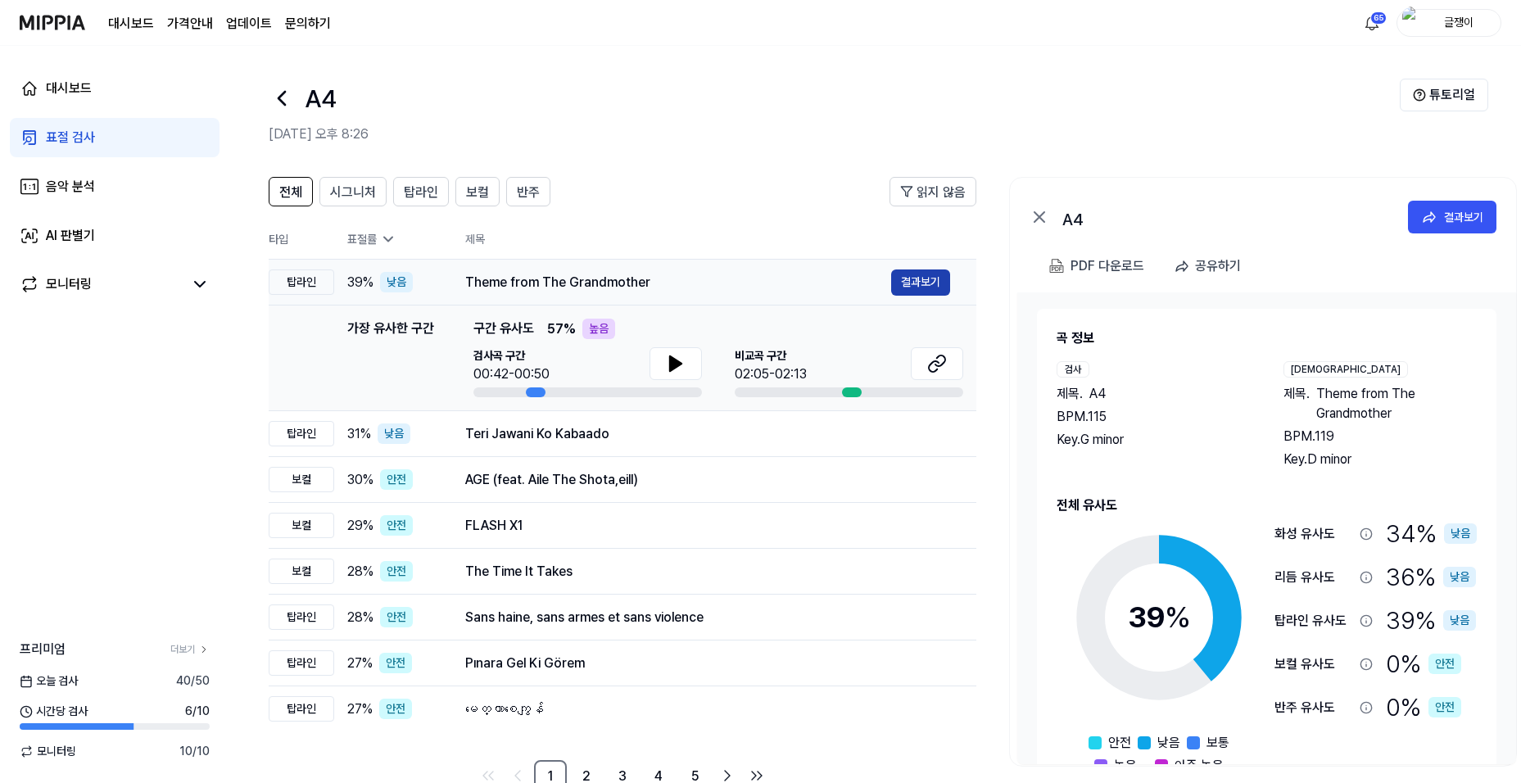
click at [914, 282] on button "결과보기" at bounding box center [920, 282] width 59 height 26
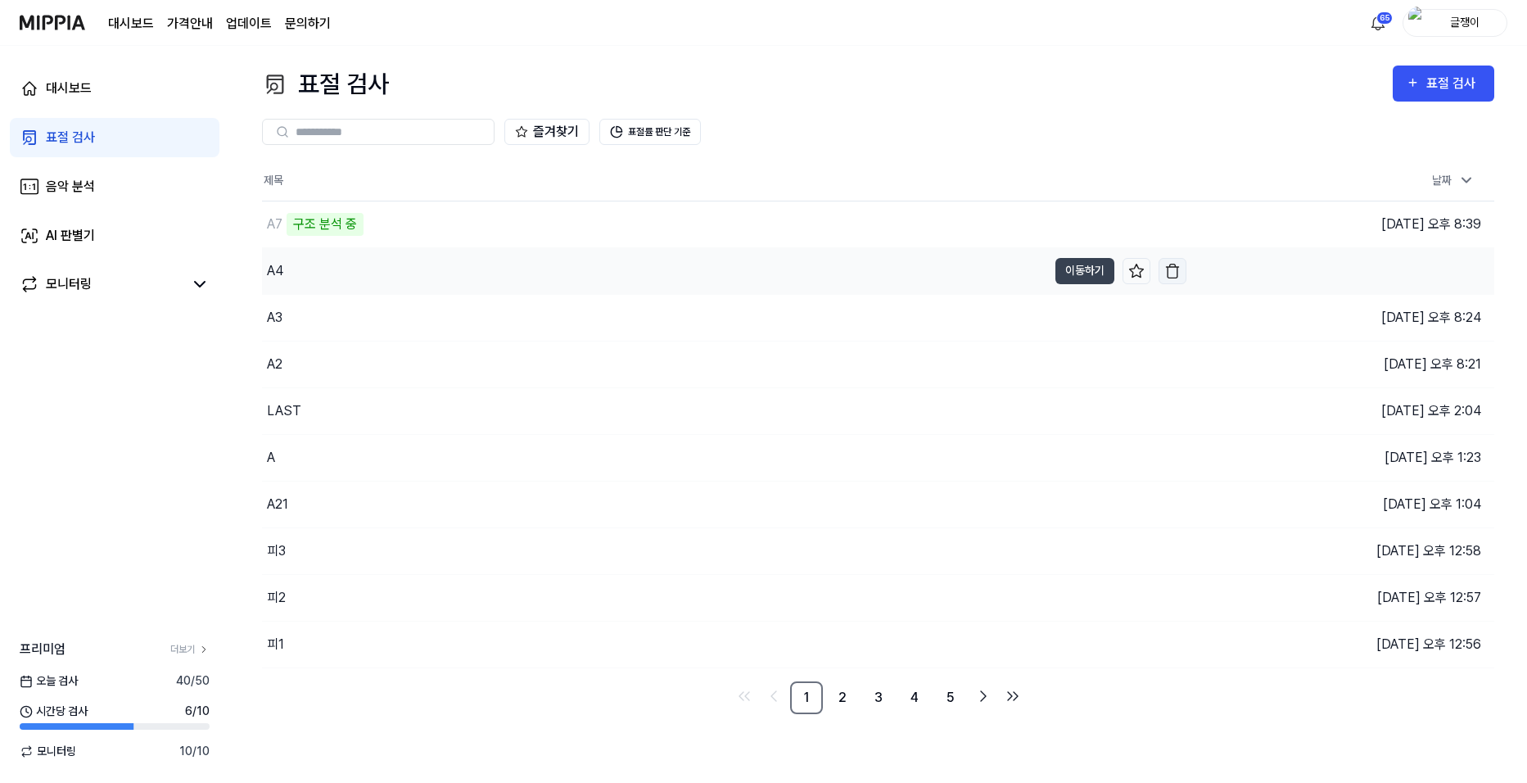
click at [1170, 274] on img "button" at bounding box center [1172, 271] width 16 height 16
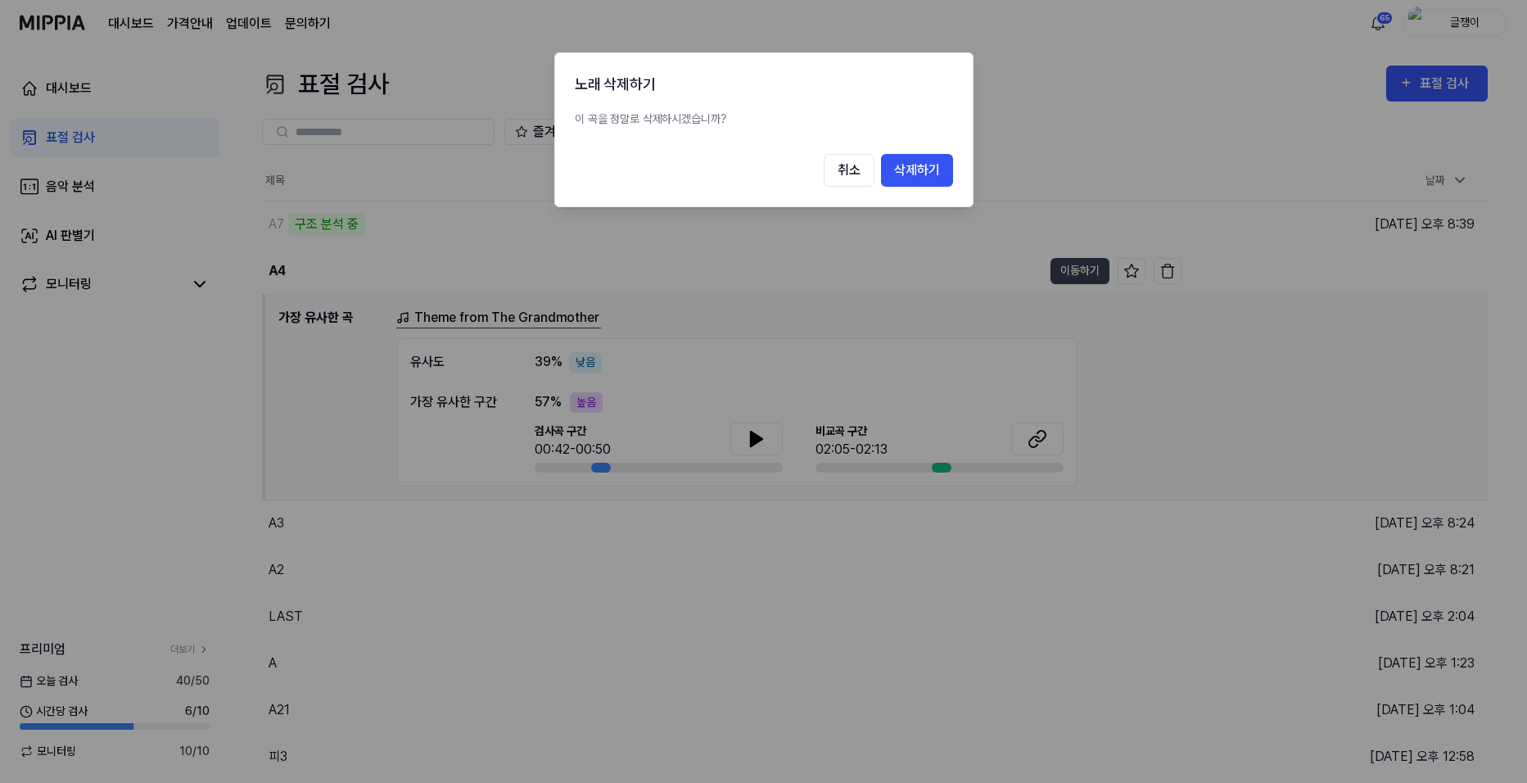
click at [914, 175] on button "삭제하기" at bounding box center [917, 170] width 72 height 33
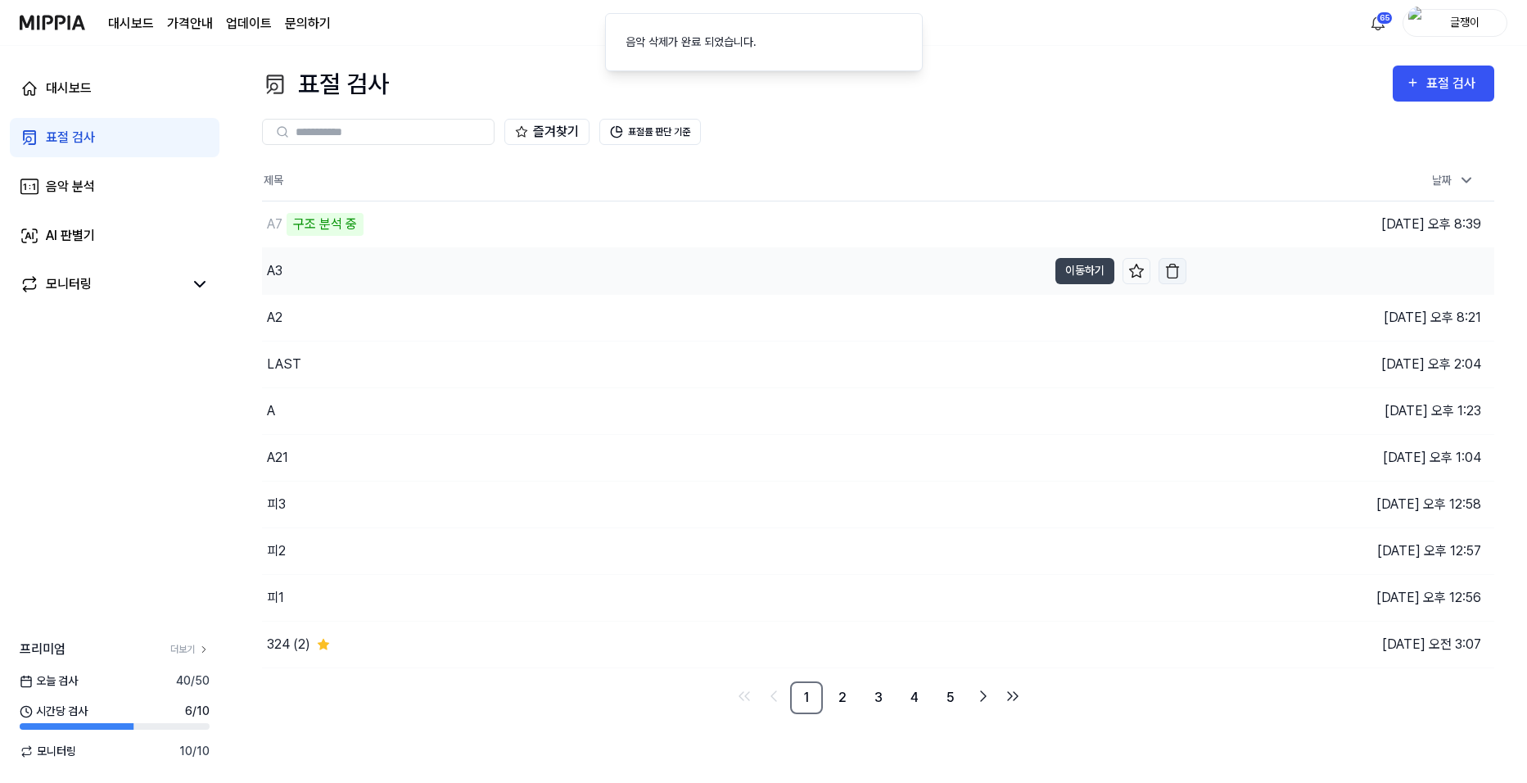
click at [1181, 275] on button "button" at bounding box center [1173, 271] width 28 height 26
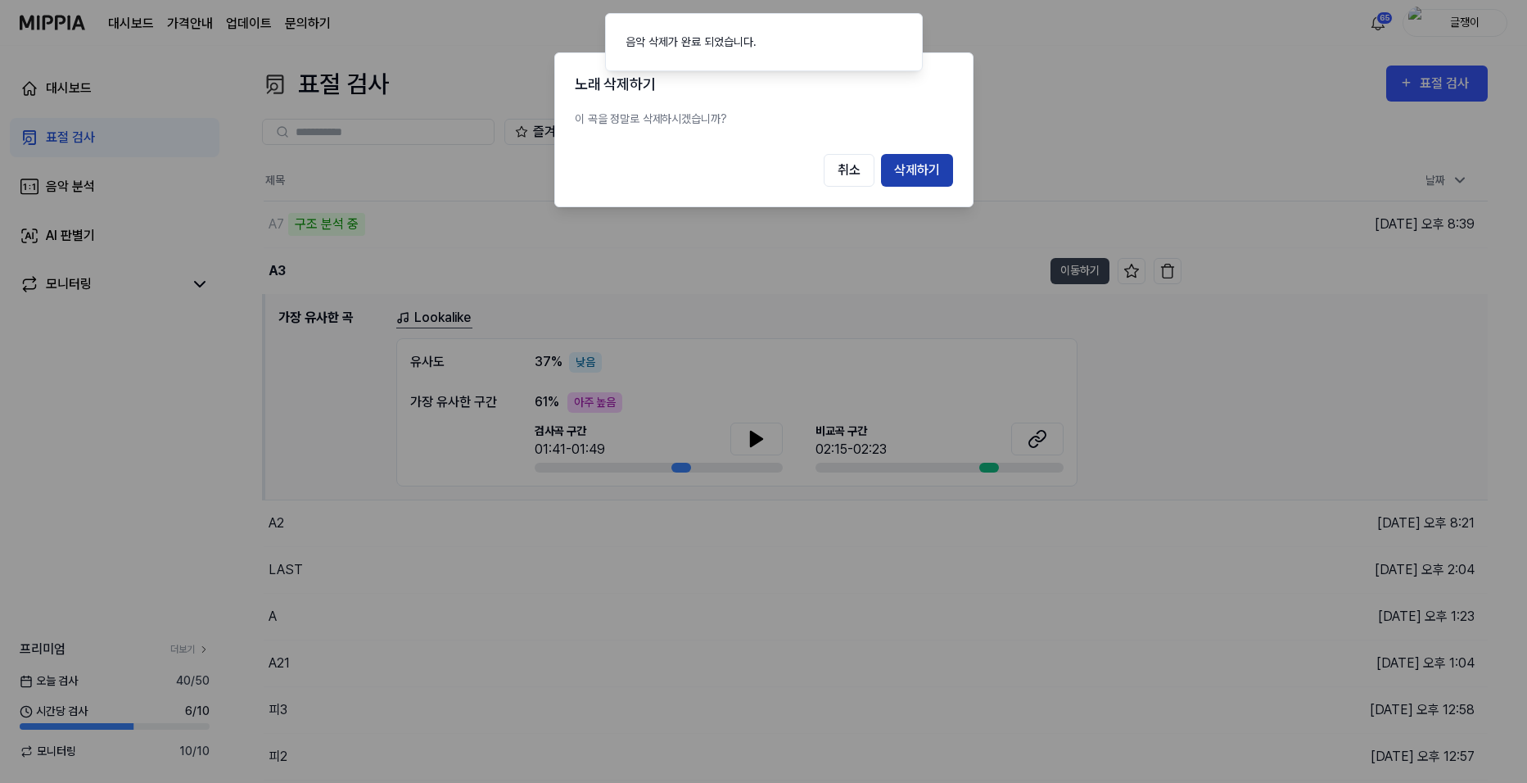
click at [919, 174] on button "삭제하기" at bounding box center [917, 170] width 72 height 33
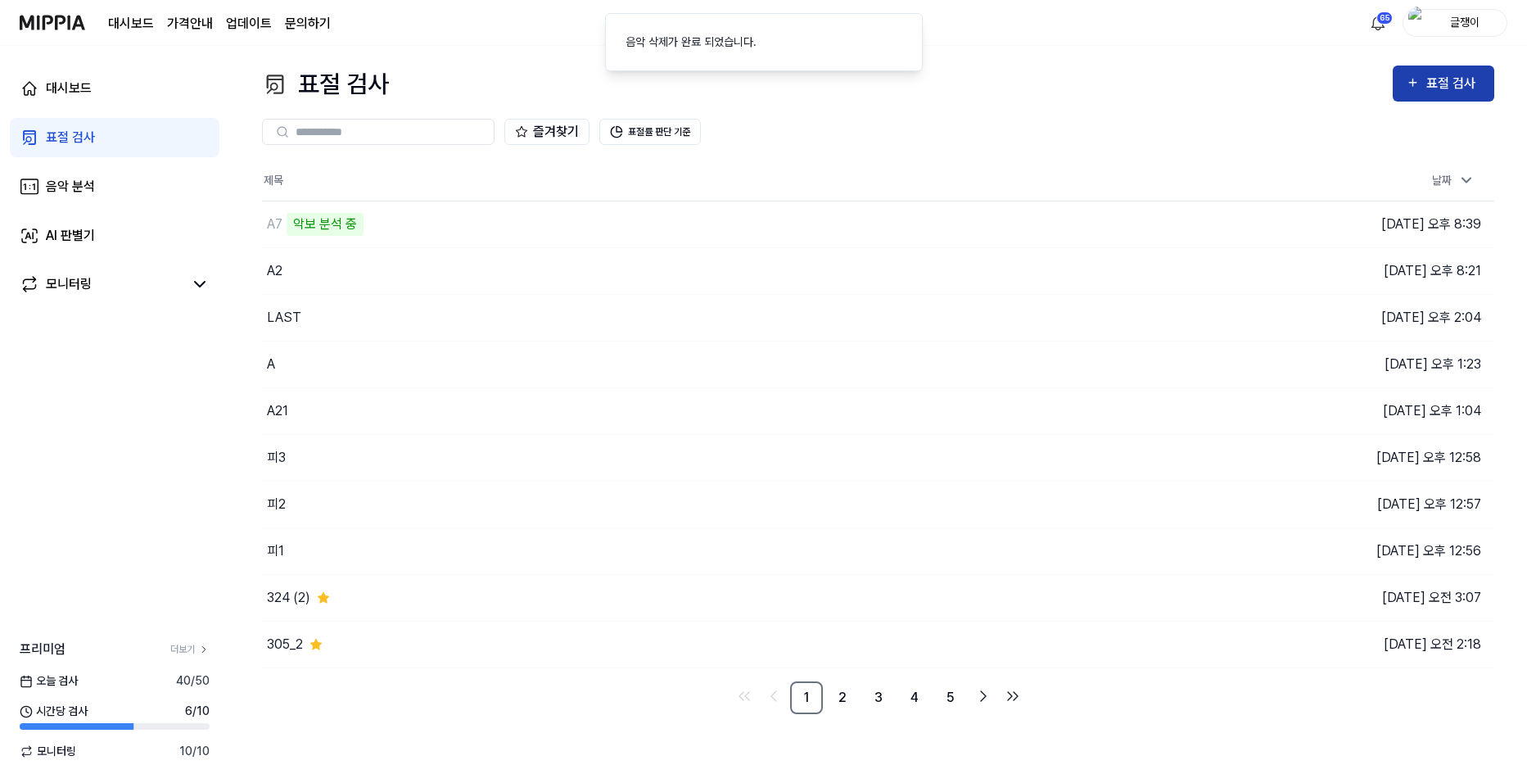
click at [1431, 80] on div "표절 검사" at bounding box center [1454, 83] width 55 height 21
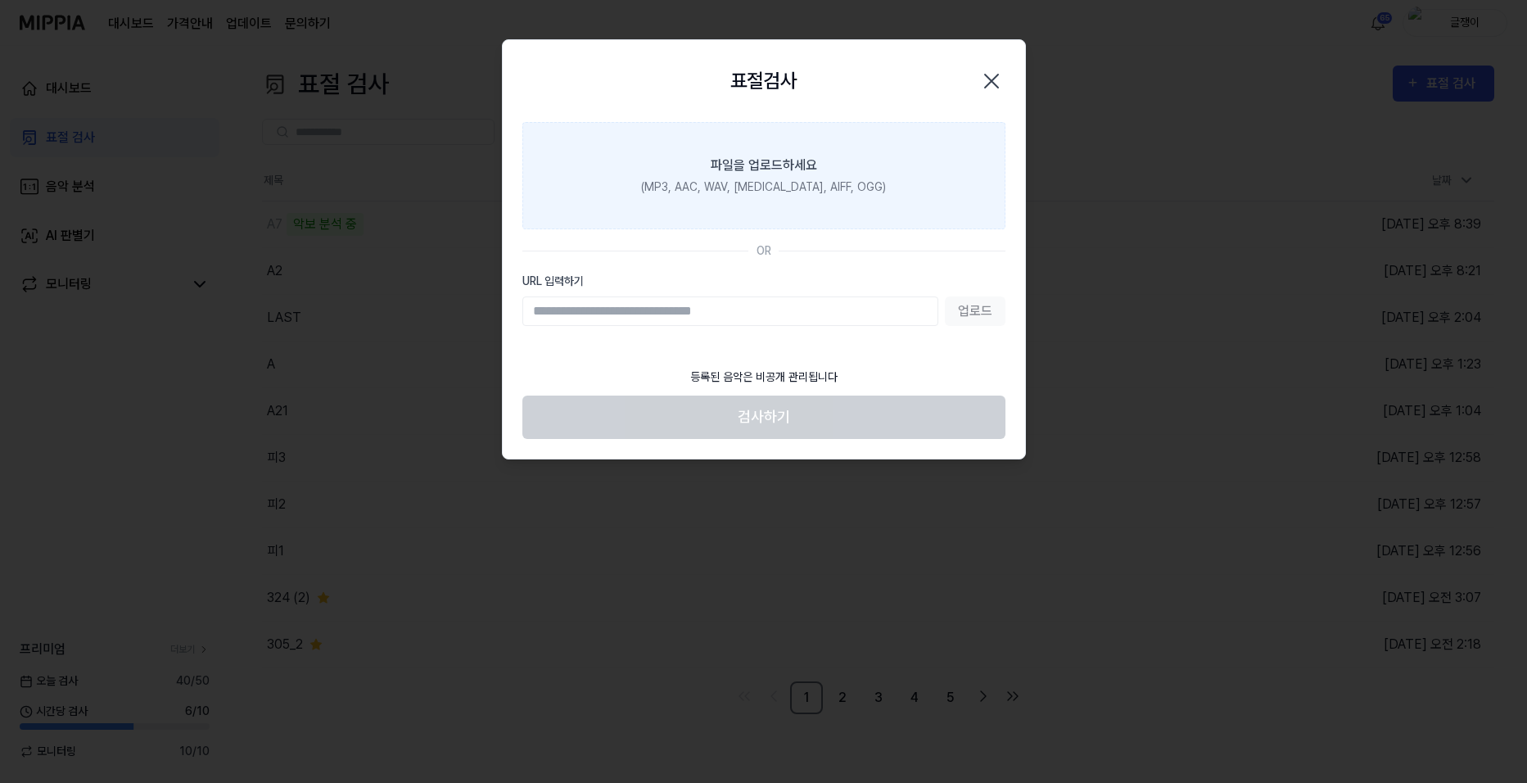
click at [758, 181] on div "(MP3, AAC, WAV, [MEDICAL_DATA], AIFF, OGG)" at bounding box center [763, 187] width 245 height 17
click at [0, 0] on input "파일을 업로드하세요 (MP3, AAC, WAV, [MEDICAL_DATA], AIFF, OGG)" at bounding box center [0, 0] width 0 height 0
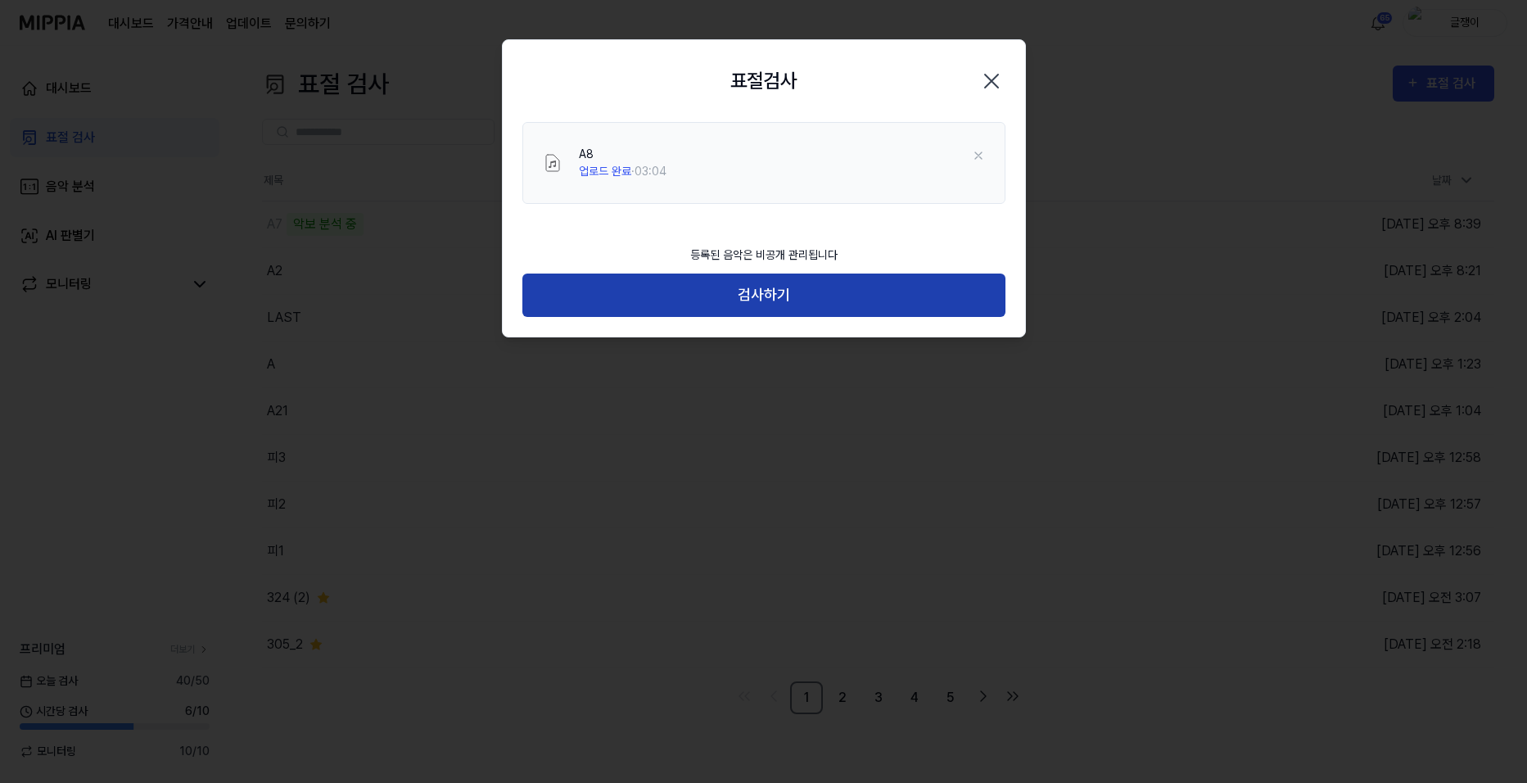
click at [778, 292] on button "검사하기" at bounding box center [763, 295] width 483 height 43
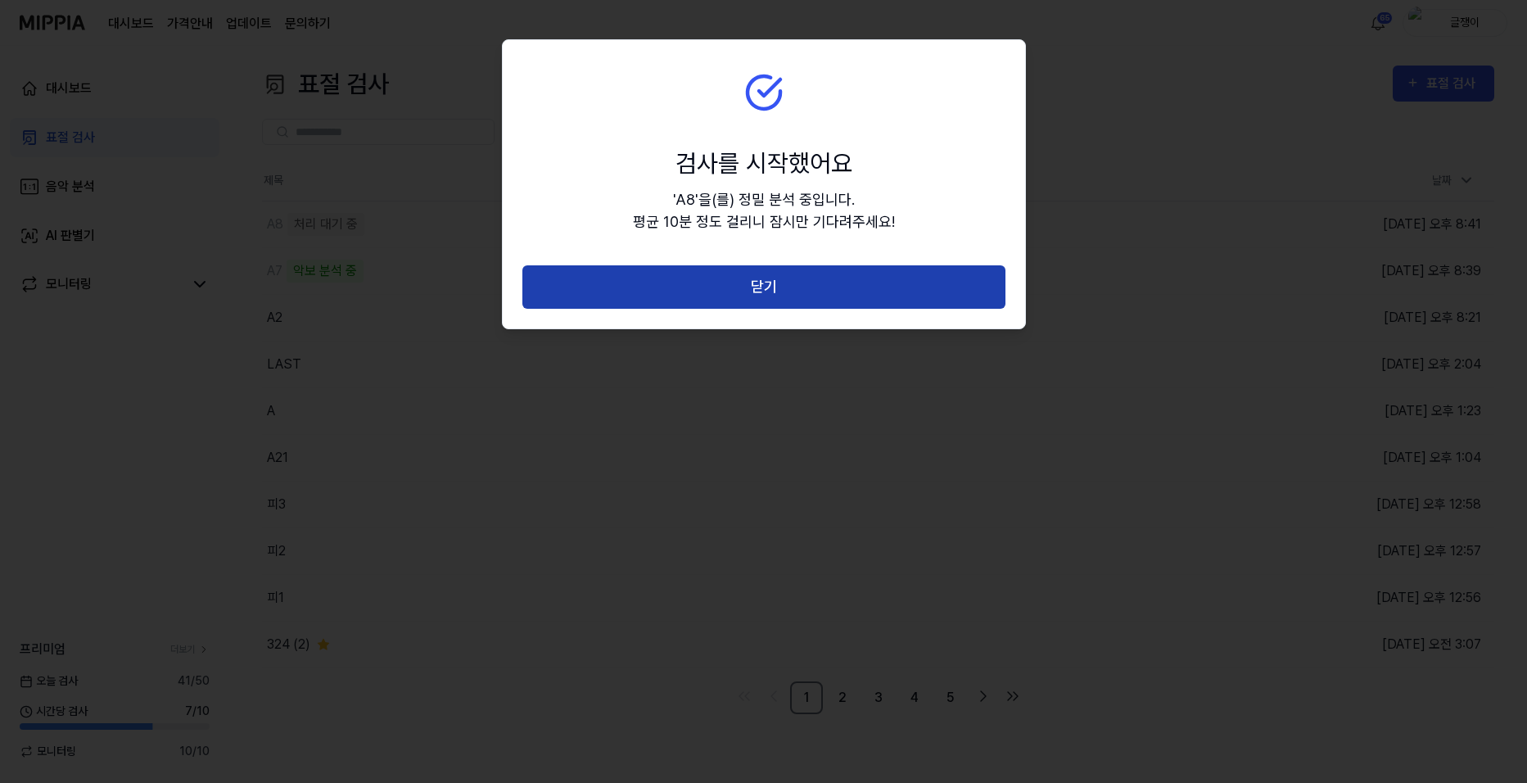
click at [766, 283] on button "닫기" at bounding box center [763, 286] width 483 height 43
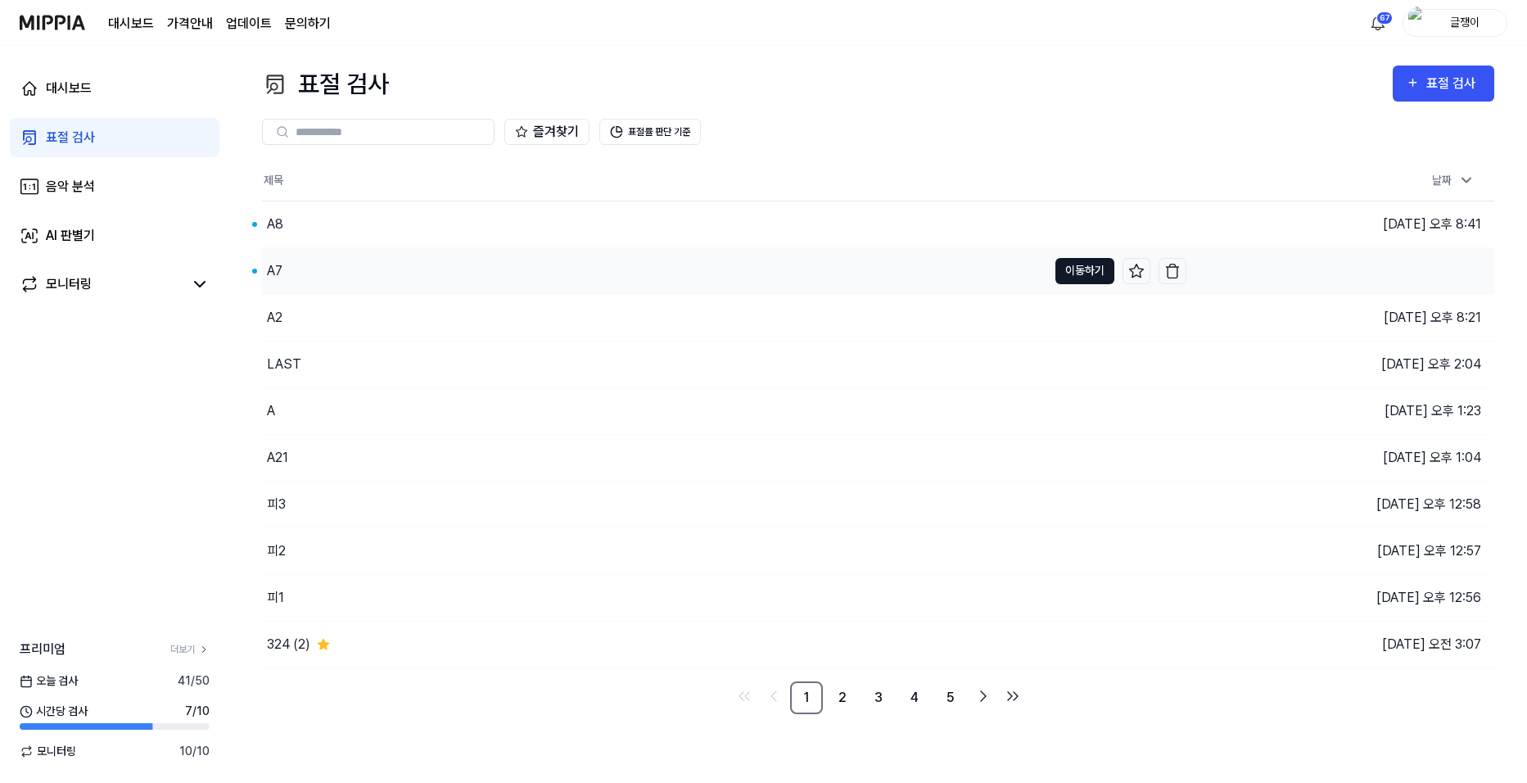
click at [1067, 263] on button "이동하기" at bounding box center [1085, 271] width 59 height 26
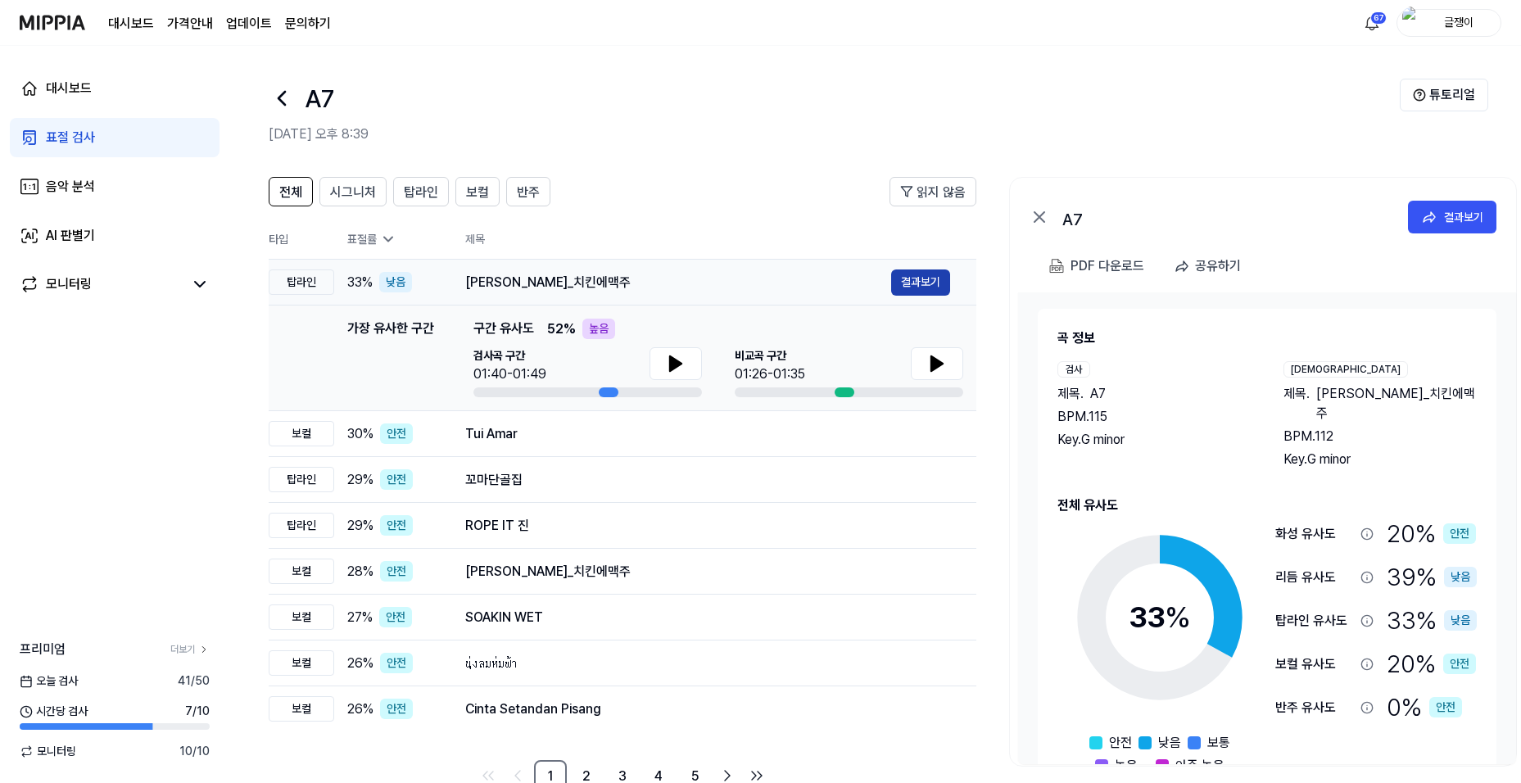
click at [918, 277] on button "결과보기" at bounding box center [920, 282] width 59 height 26
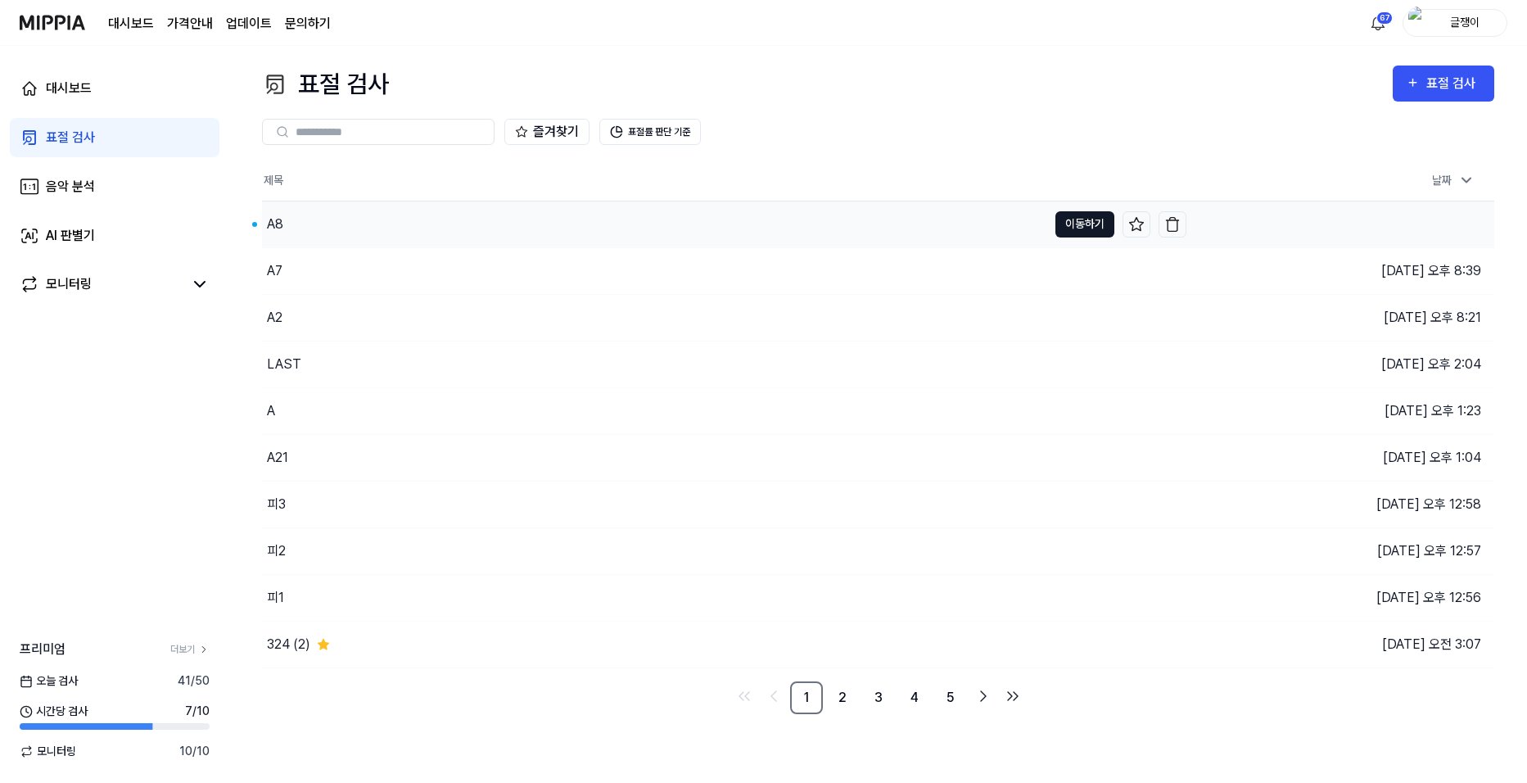
click at [1086, 217] on button "이동하기" at bounding box center [1085, 224] width 59 height 26
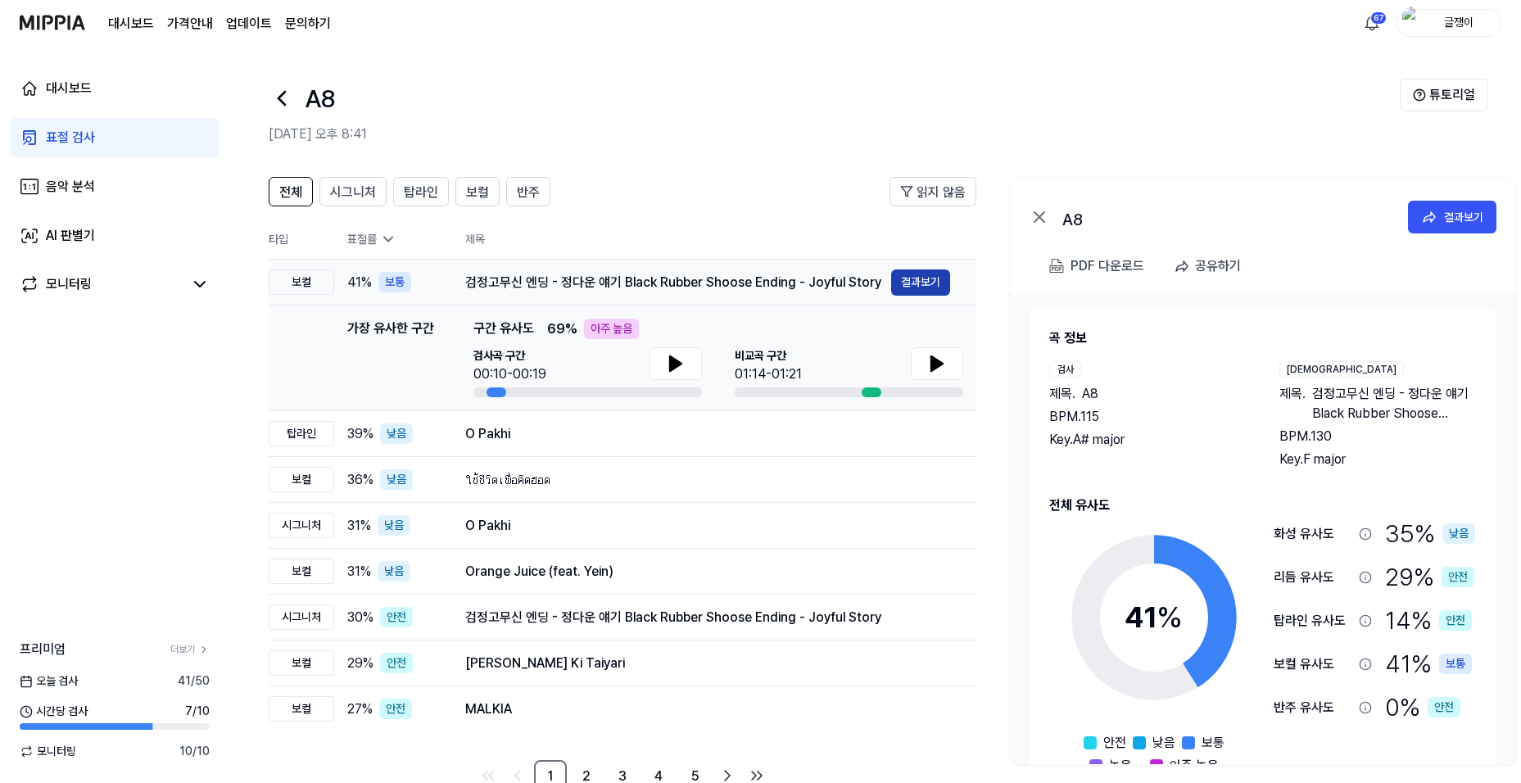
click at [924, 280] on button "결과보기" at bounding box center [920, 282] width 59 height 26
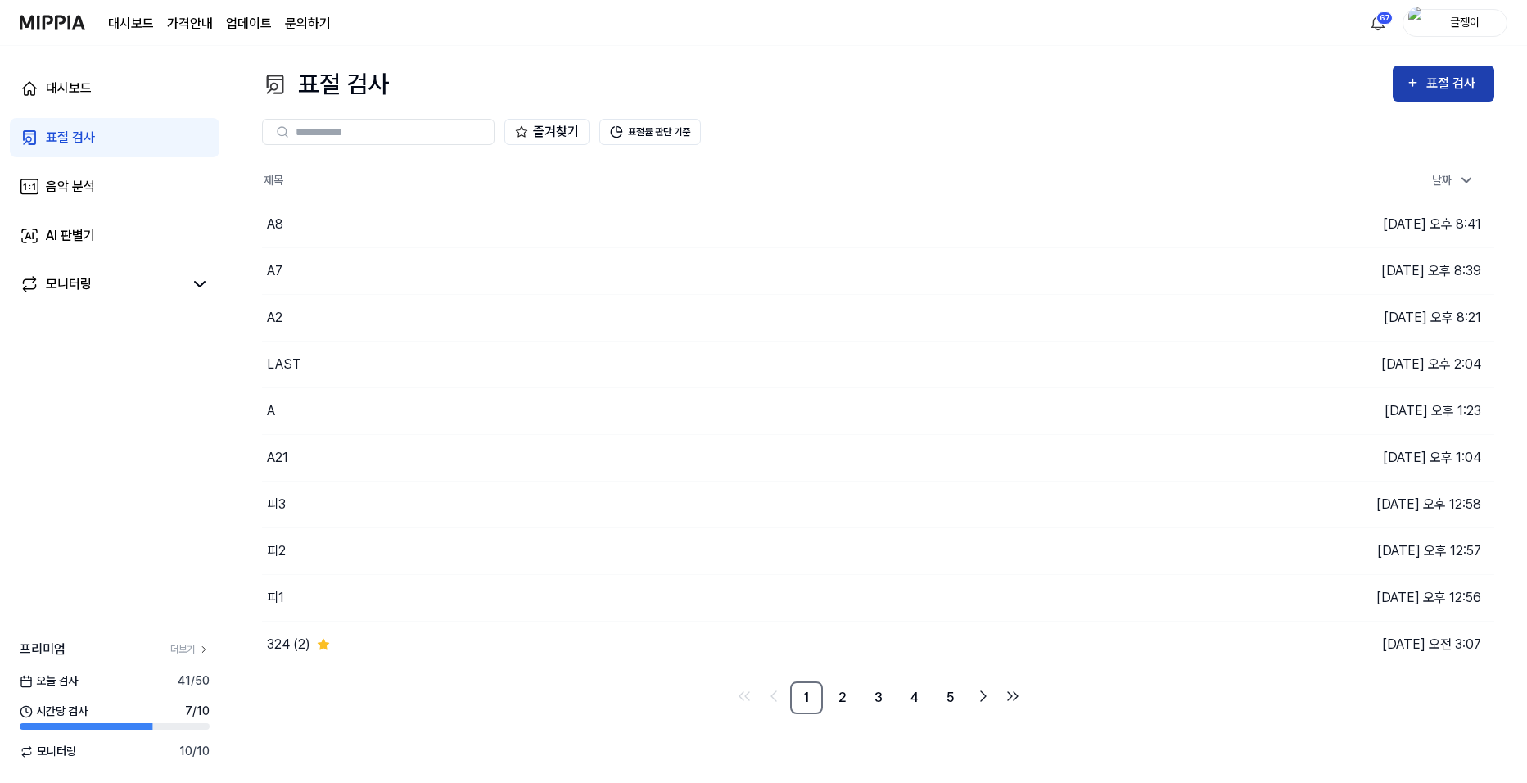
click at [1429, 80] on div "표절 검사" at bounding box center [1454, 83] width 55 height 21
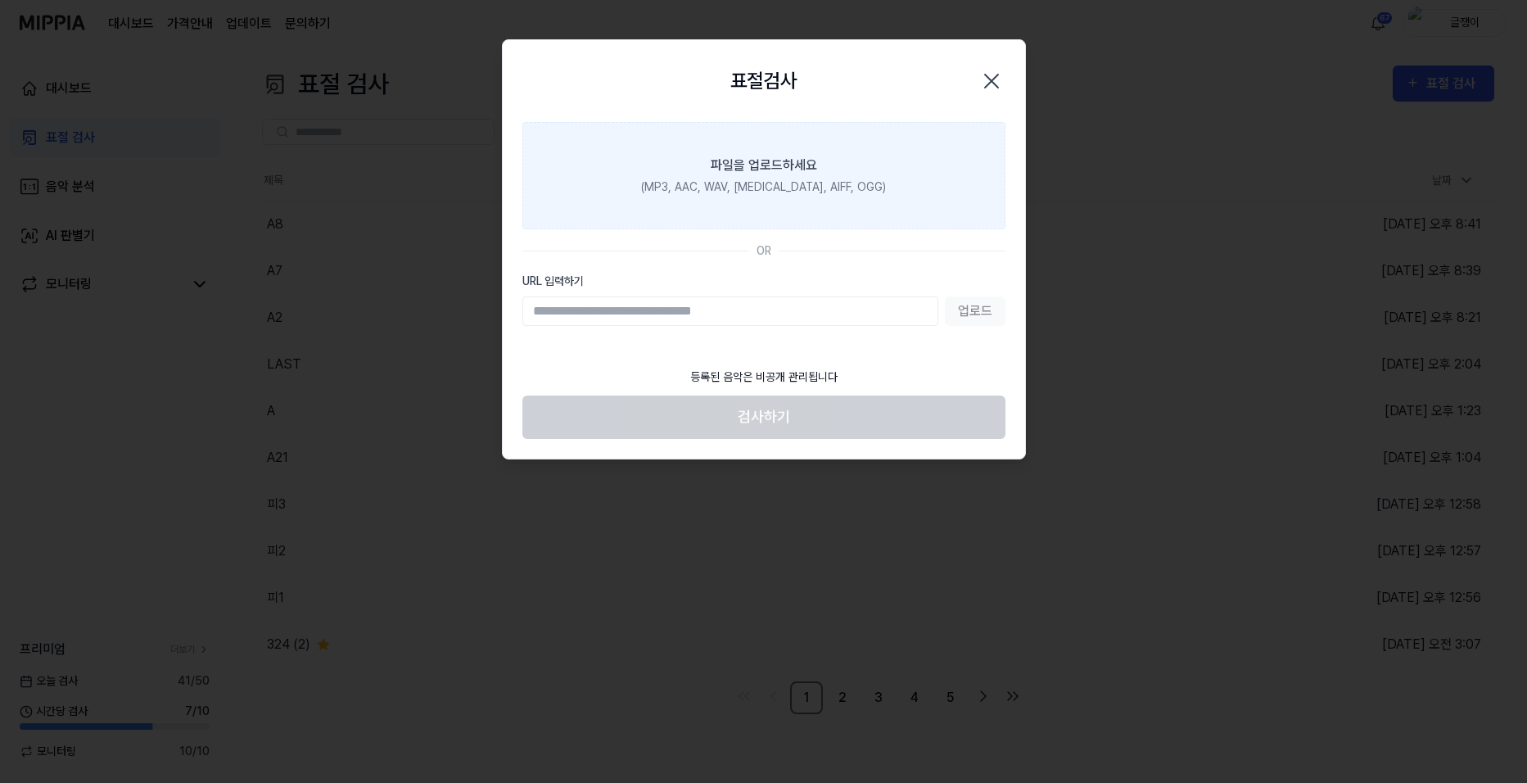
click at [757, 156] on div "파일을 업로드하세요" at bounding box center [764, 166] width 106 height 20
click at [0, 0] on input "파일을 업로드하세요 (MP3, AAC, WAV, [MEDICAL_DATA], AIFF, OGG)" at bounding box center [0, 0] width 0 height 0
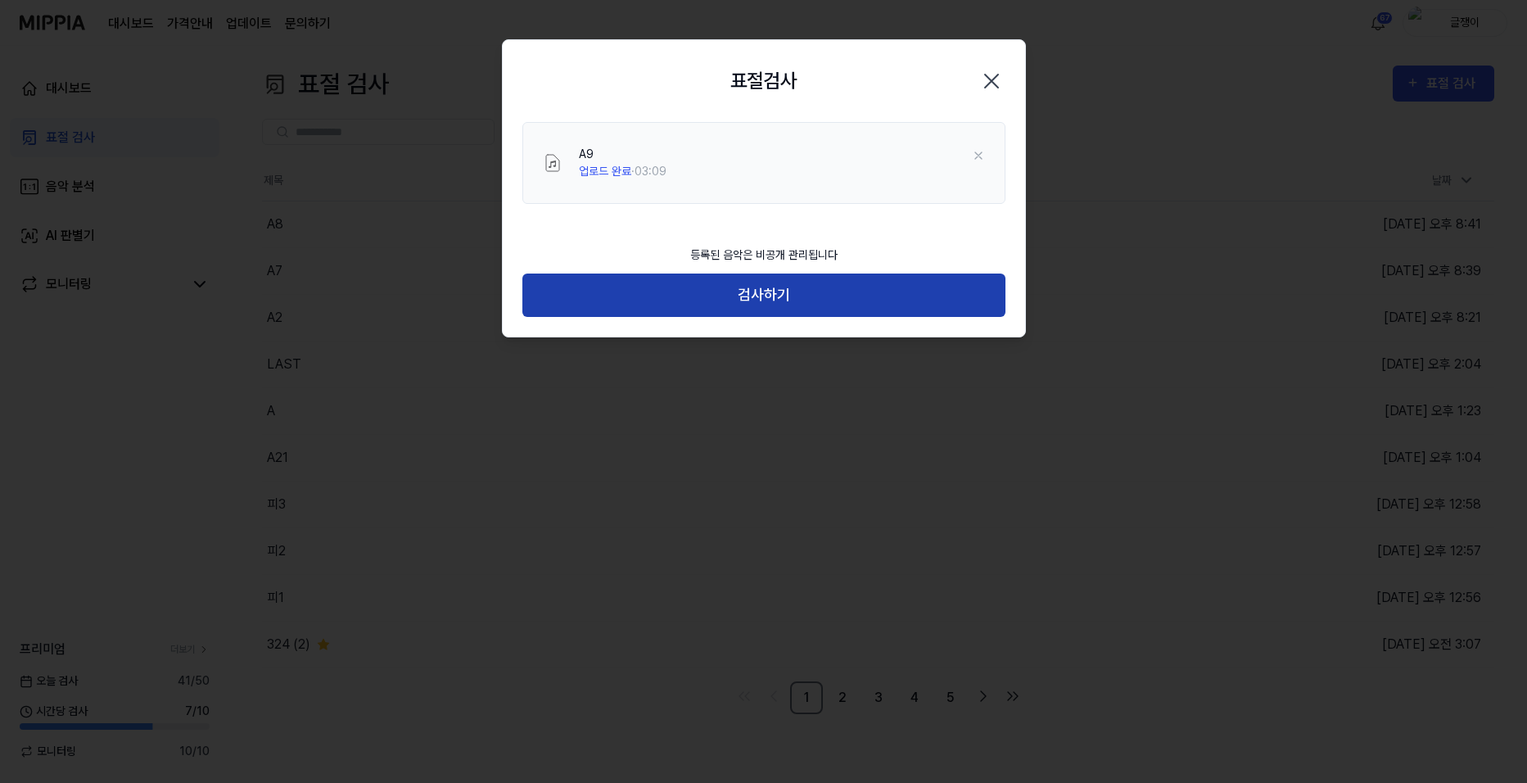
click at [778, 296] on button "검사하기" at bounding box center [763, 295] width 483 height 43
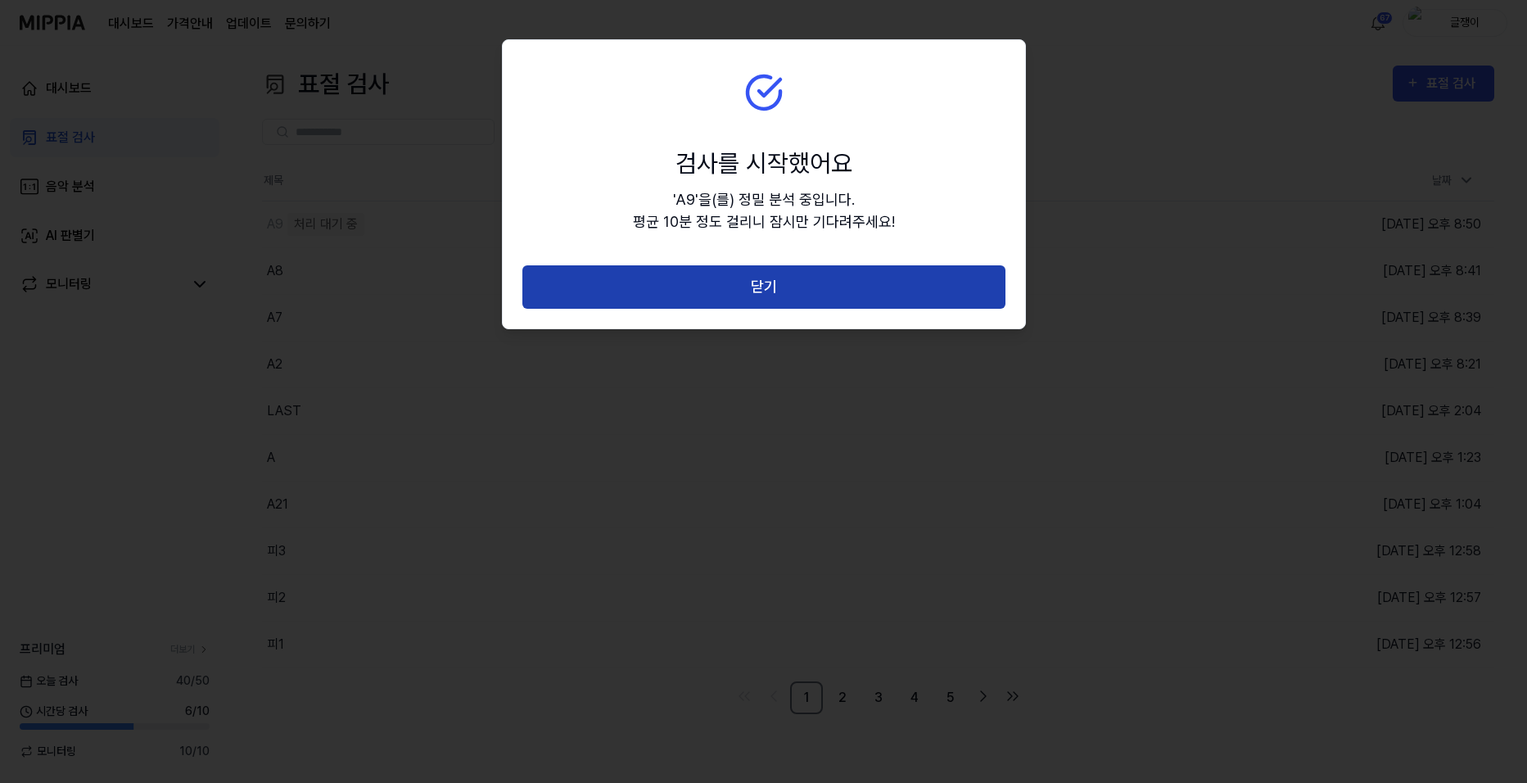
click at [761, 287] on button "닫기" at bounding box center [763, 286] width 483 height 43
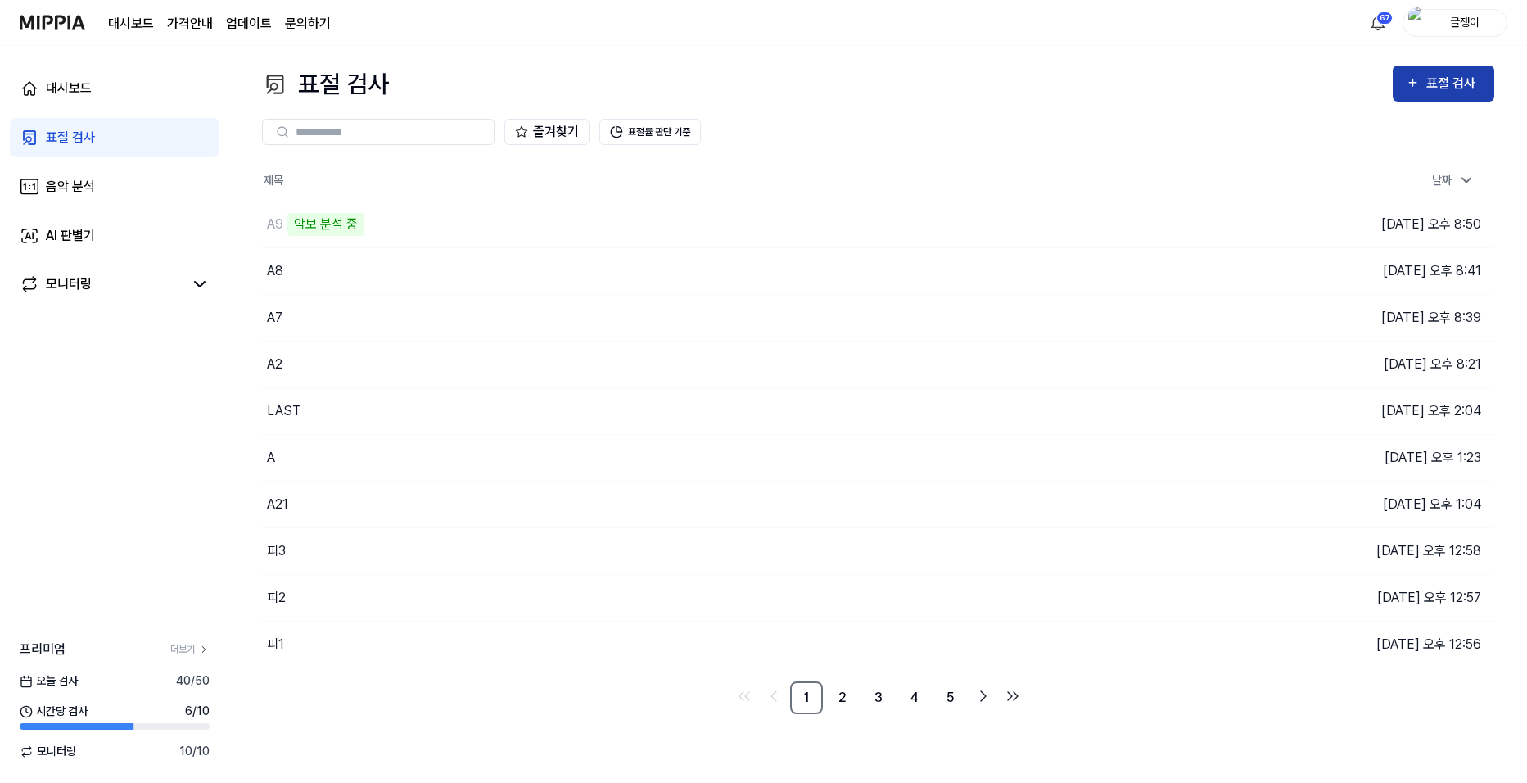
click at [1439, 87] on div "표절 검사" at bounding box center [1454, 83] width 55 height 21
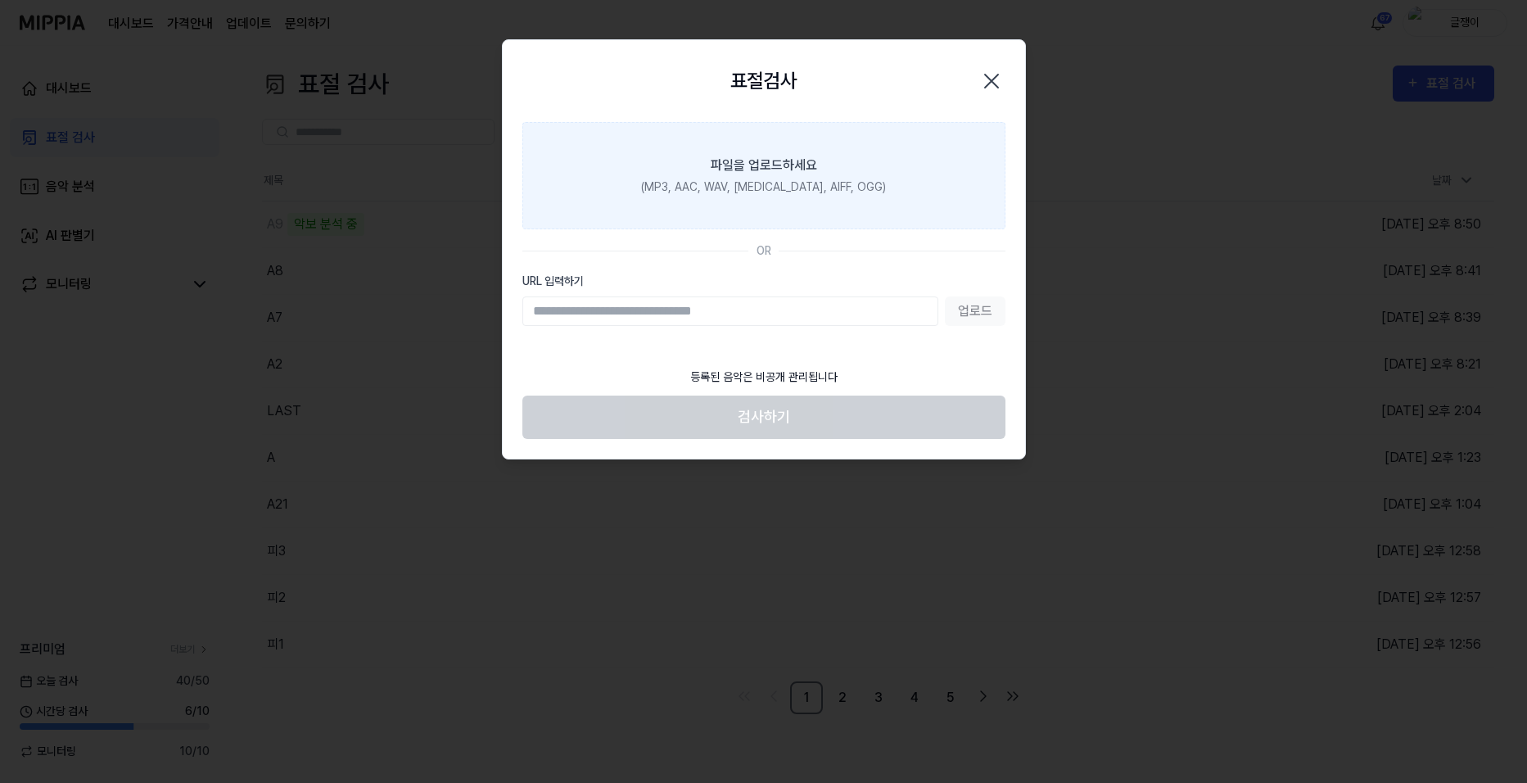
click at [776, 188] on div "(MP3, AAC, WAV, [MEDICAL_DATA], AIFF, OGG)" at bounding box center [763, 187] width 245 height 17
click at [0, 0] on input "파일을 업로드하세요 (MP3, AAC, WAV, [MEDICAL_DATA], AIFF, OGG)" at bounding box center [0, 0] width 0 height 0
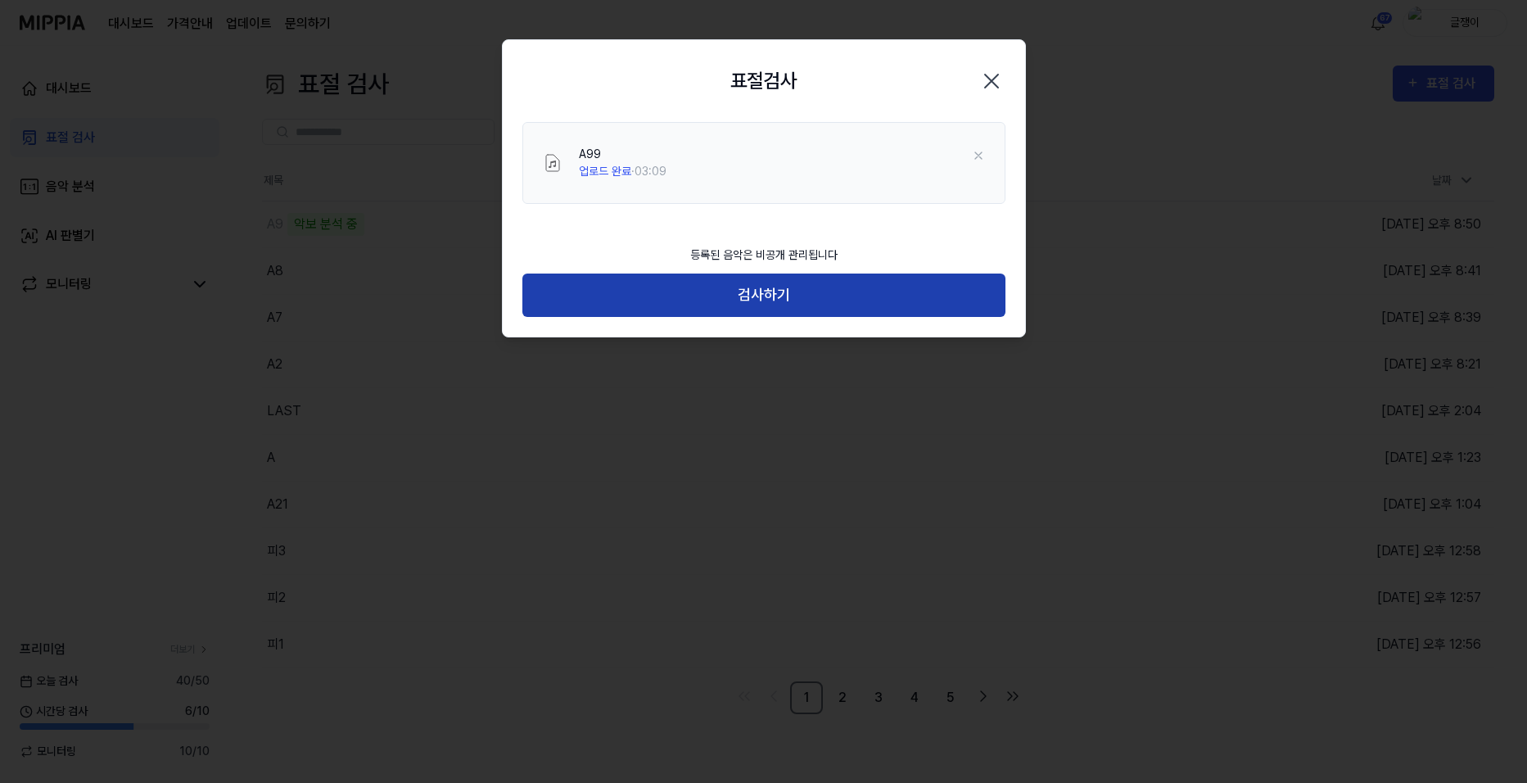
click at [771, 289] on button "검사하기" at bounding box center [763, 295] width 483 height 43
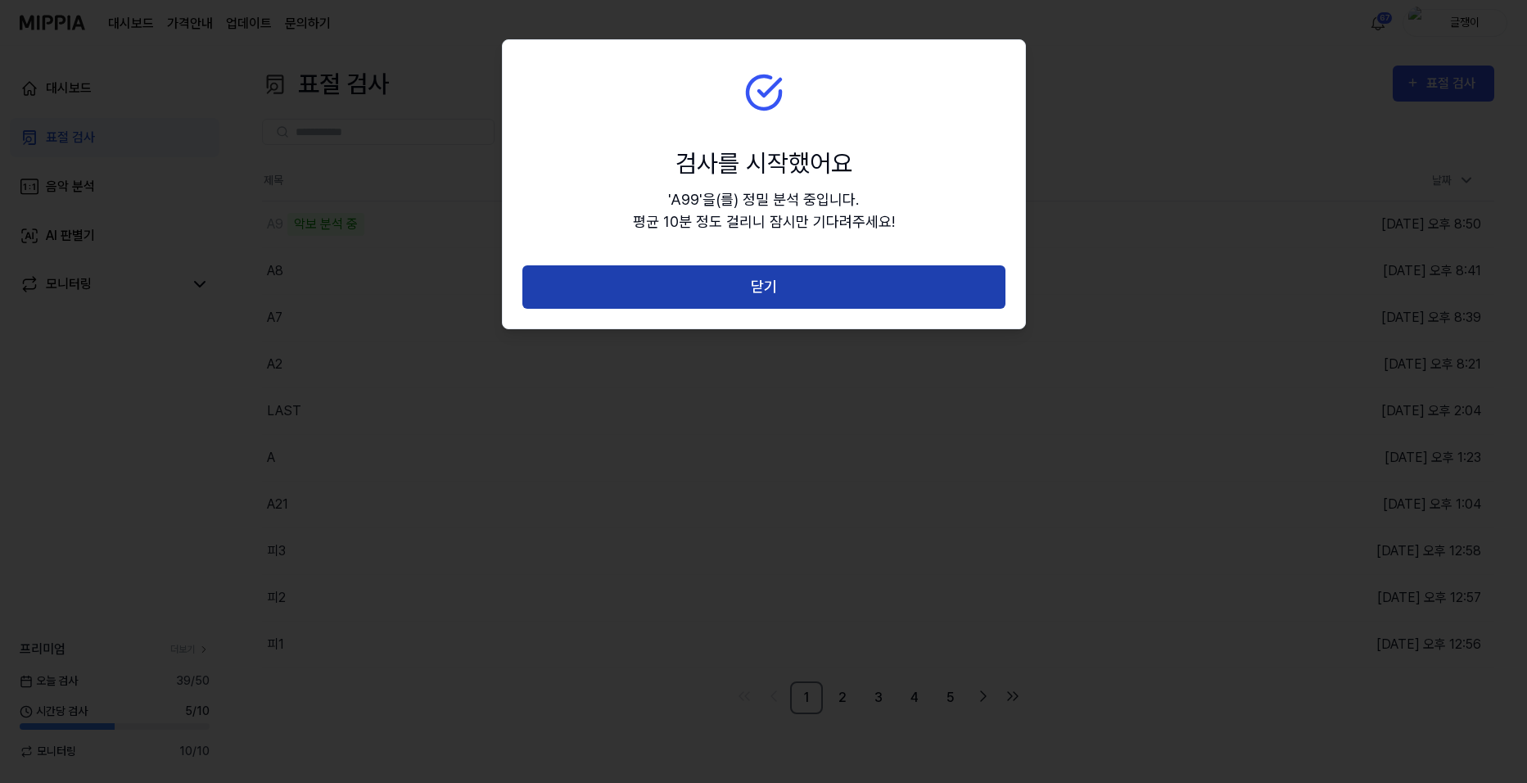
click at [729, 278] on button "닫기" at bounding box center [763, 286] width 483 height 43
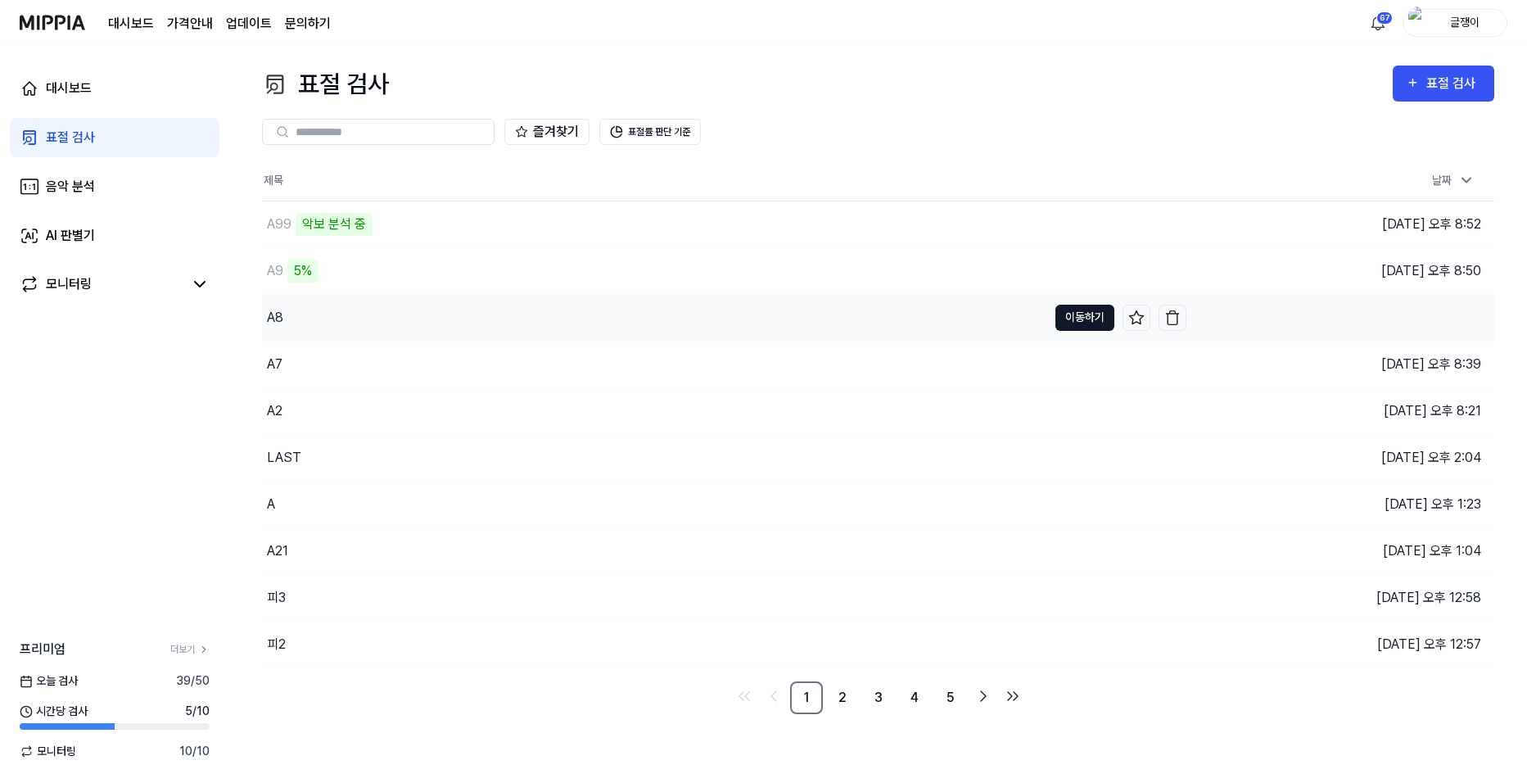
click at [1077, 315] on button "이동하기" at bounding box center [1085, 318] width 59 height 26
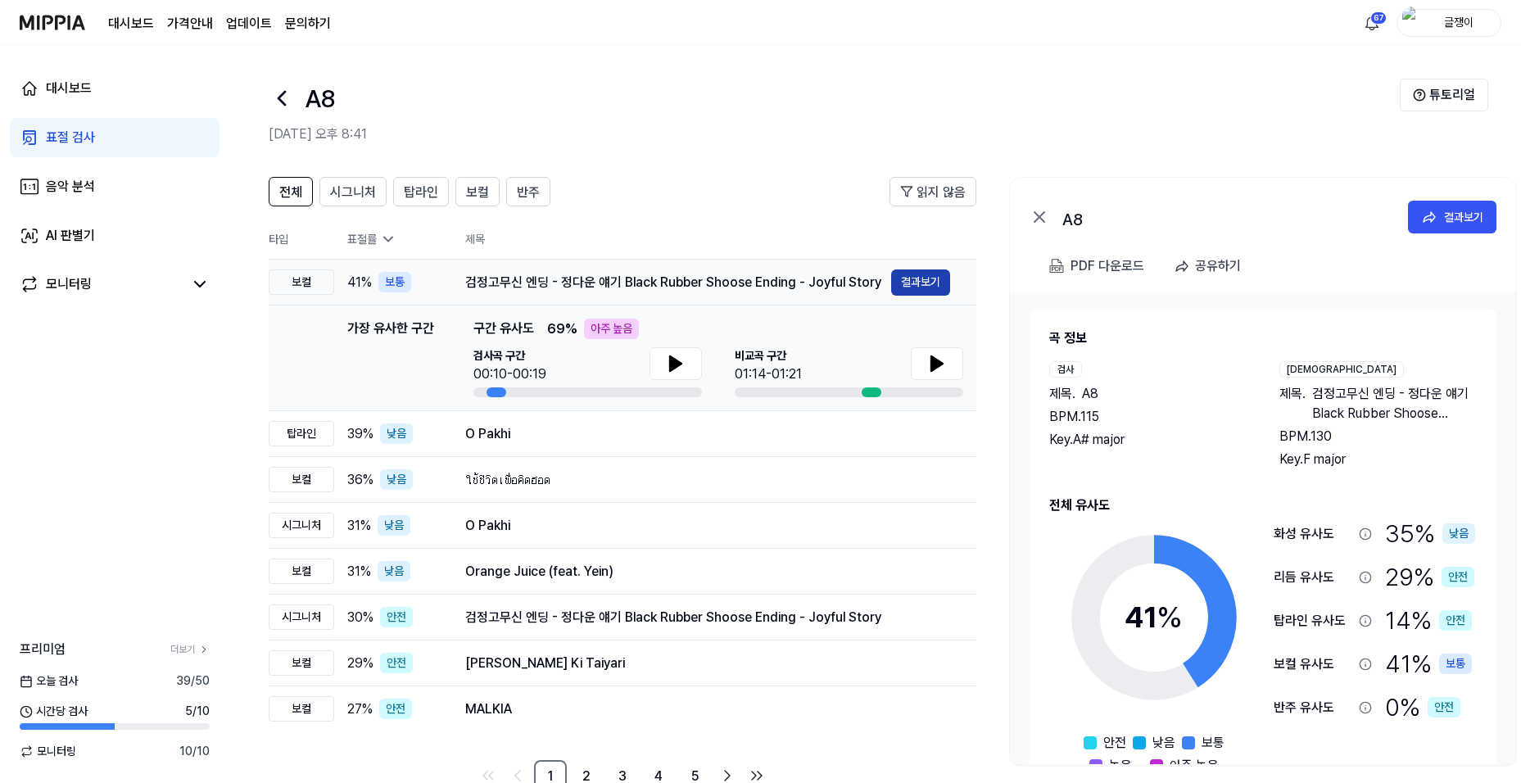
click at [922, 285] on button "결과보기" at bounding box center [920, 282] width 59 height 26
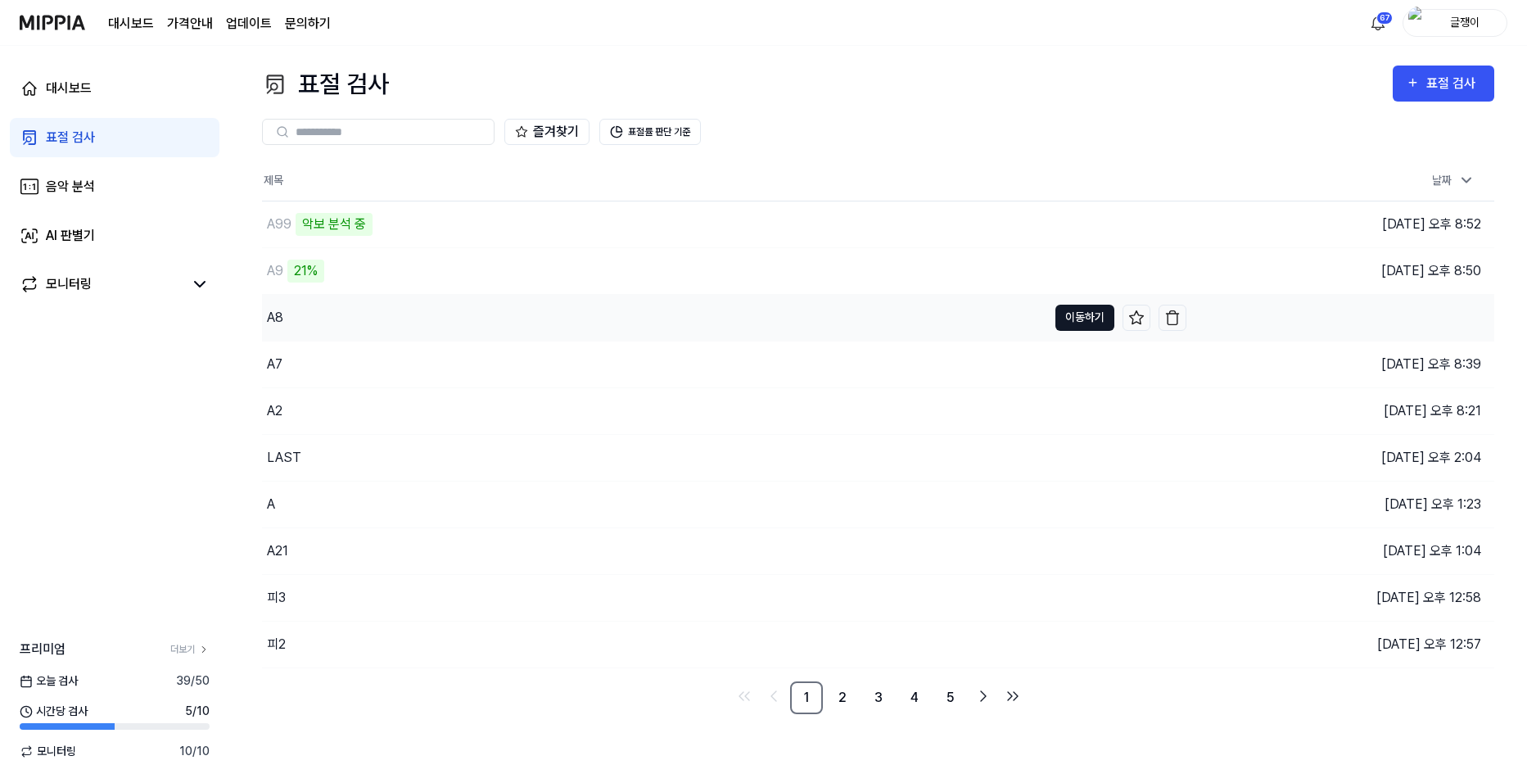
click at [1088, 314] on button "이동하기" at bounding box center [1085, 318] width 59 height 26
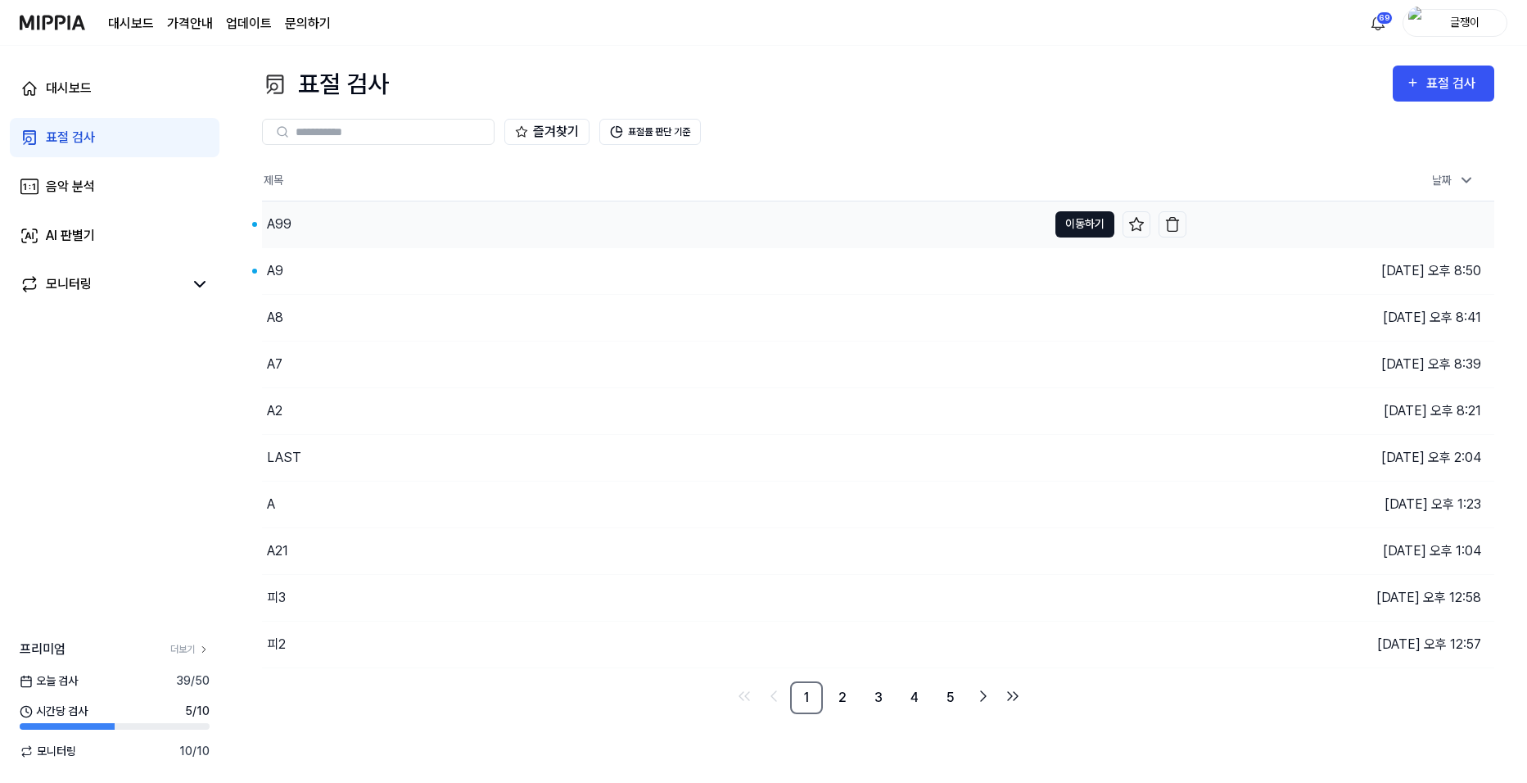
click at [1084, 224] on button "이동하기" at bounding box center [1085, 224] width 59 height 26
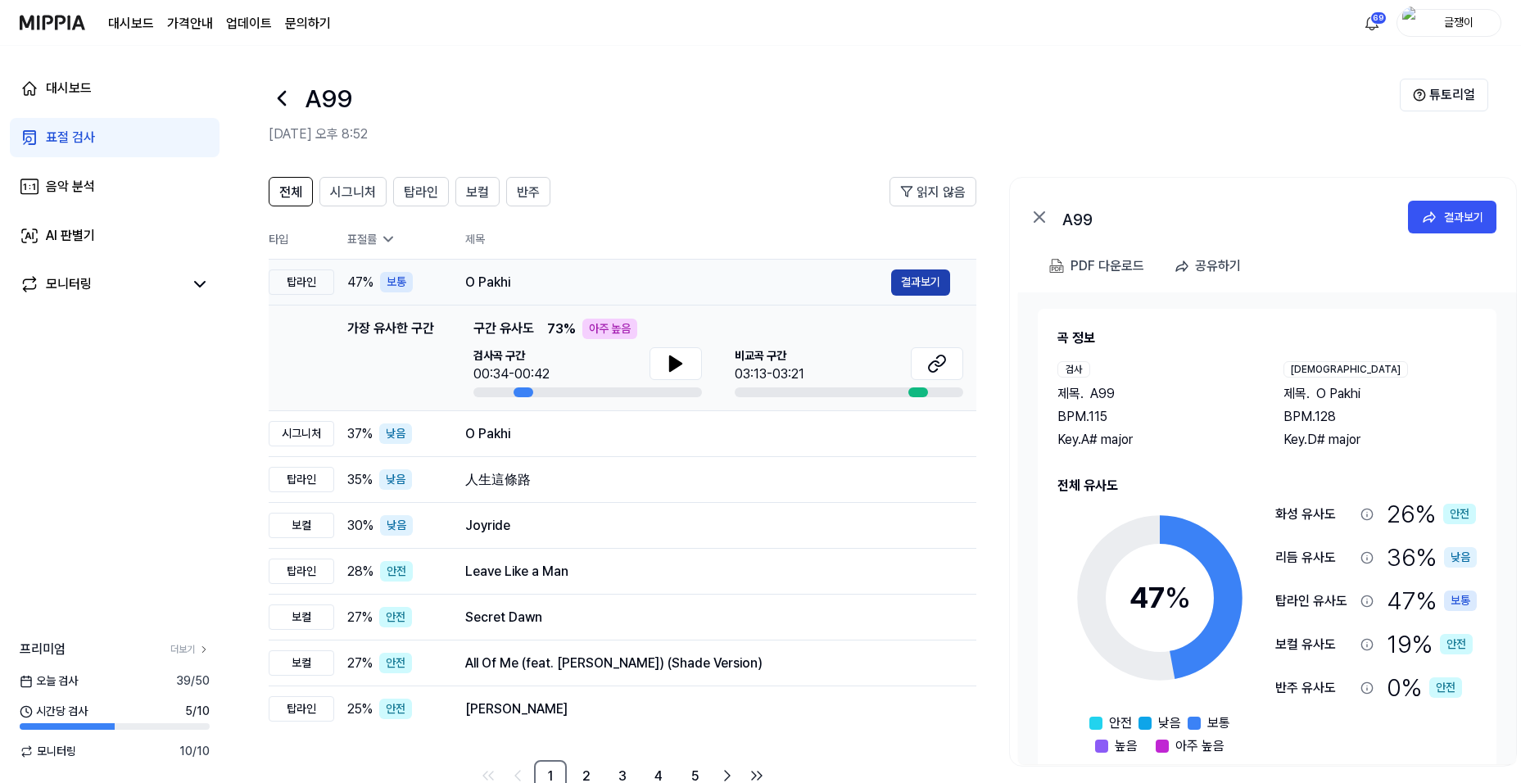
click at [929, 284] on button "결과보기" at bounding box center [920, 282] width 59 height 26
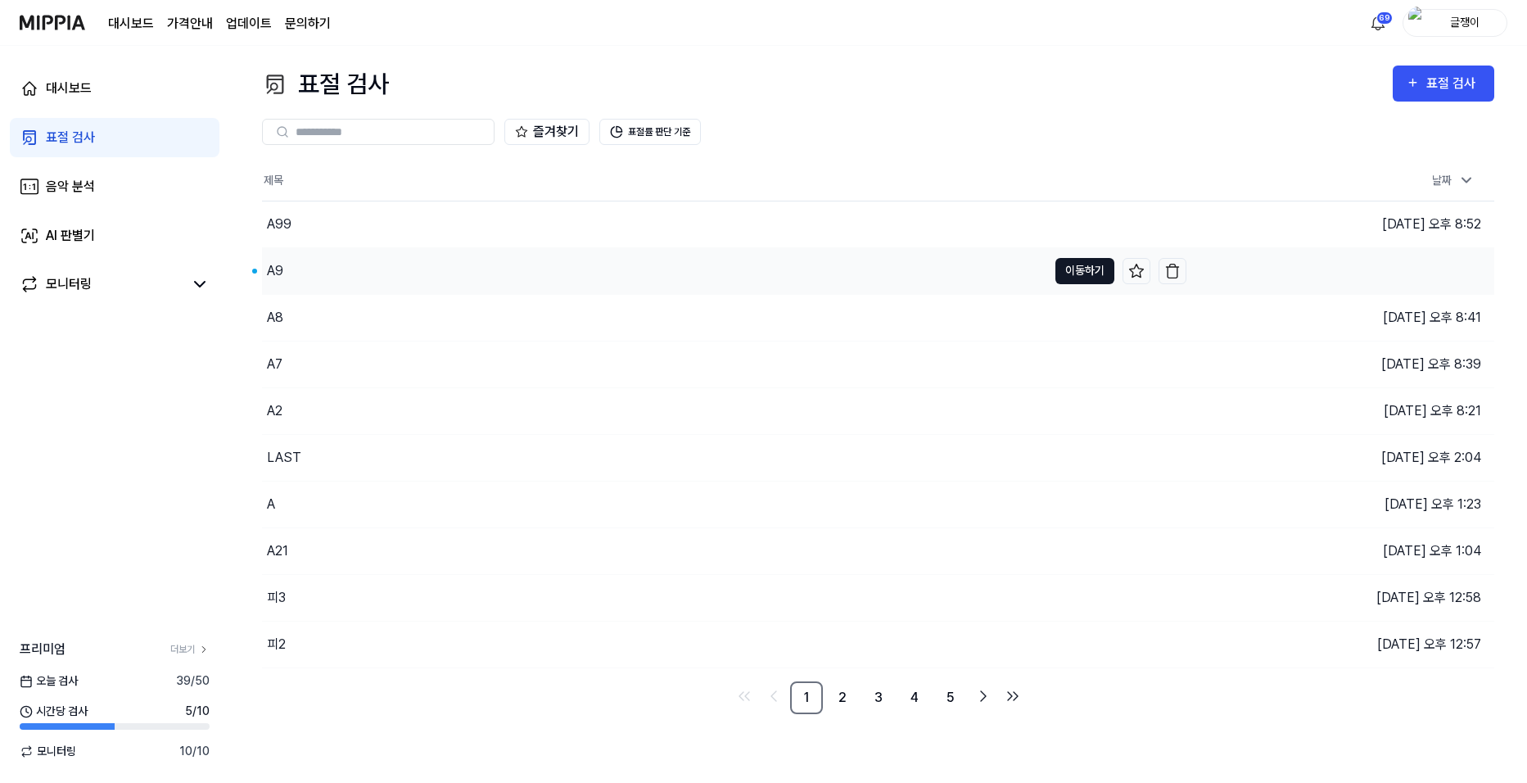
click at [1073, 265] on button "이동하기" at bounding box center [1085, 271] width 59 height 26
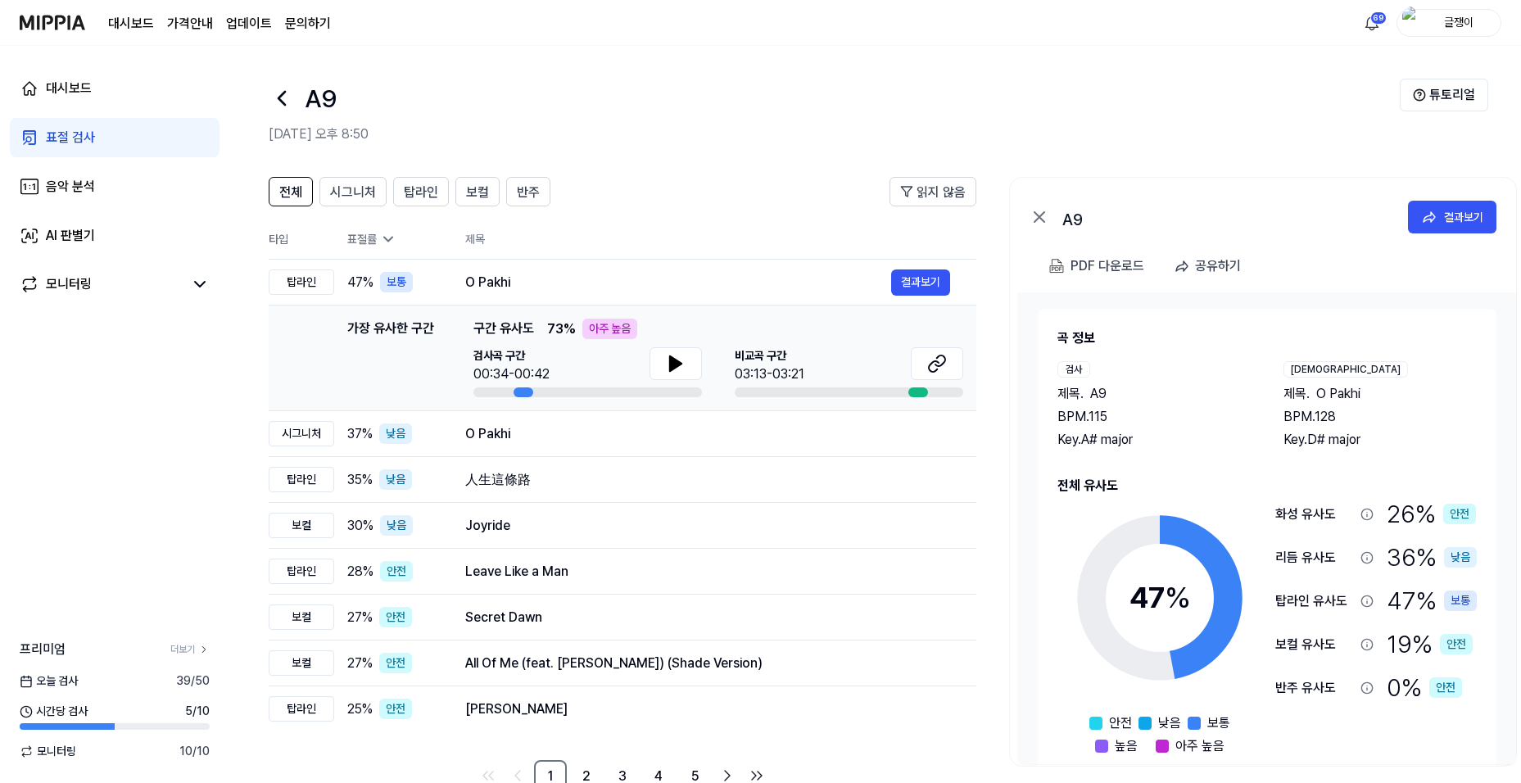
click at [71, 144] on div "표절 검사" at bounding box center [70, 138] width 49 height 20
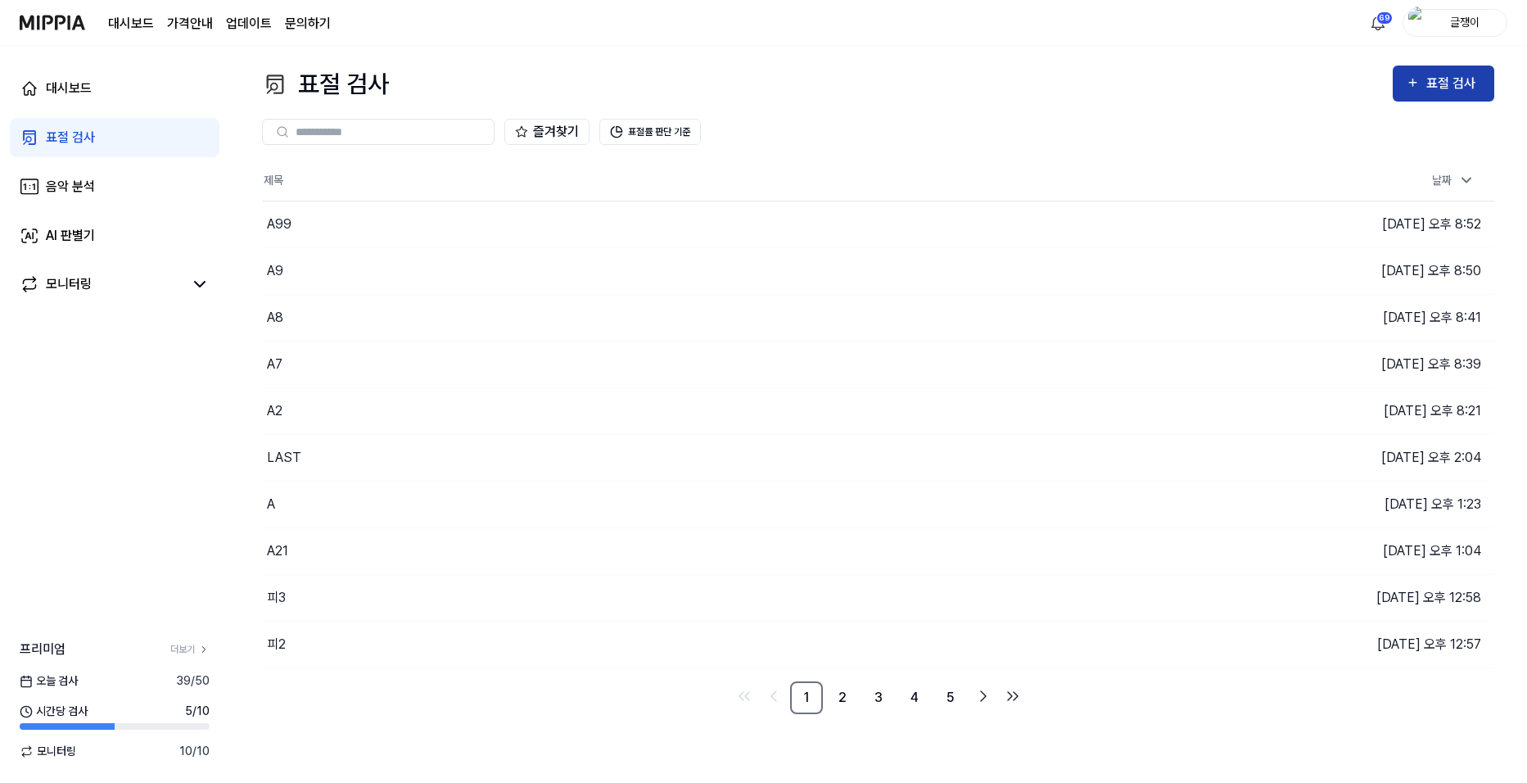
click at [1450, 87] on div "표절 검사" at bounding box center [1454, 83] width 55 height 21
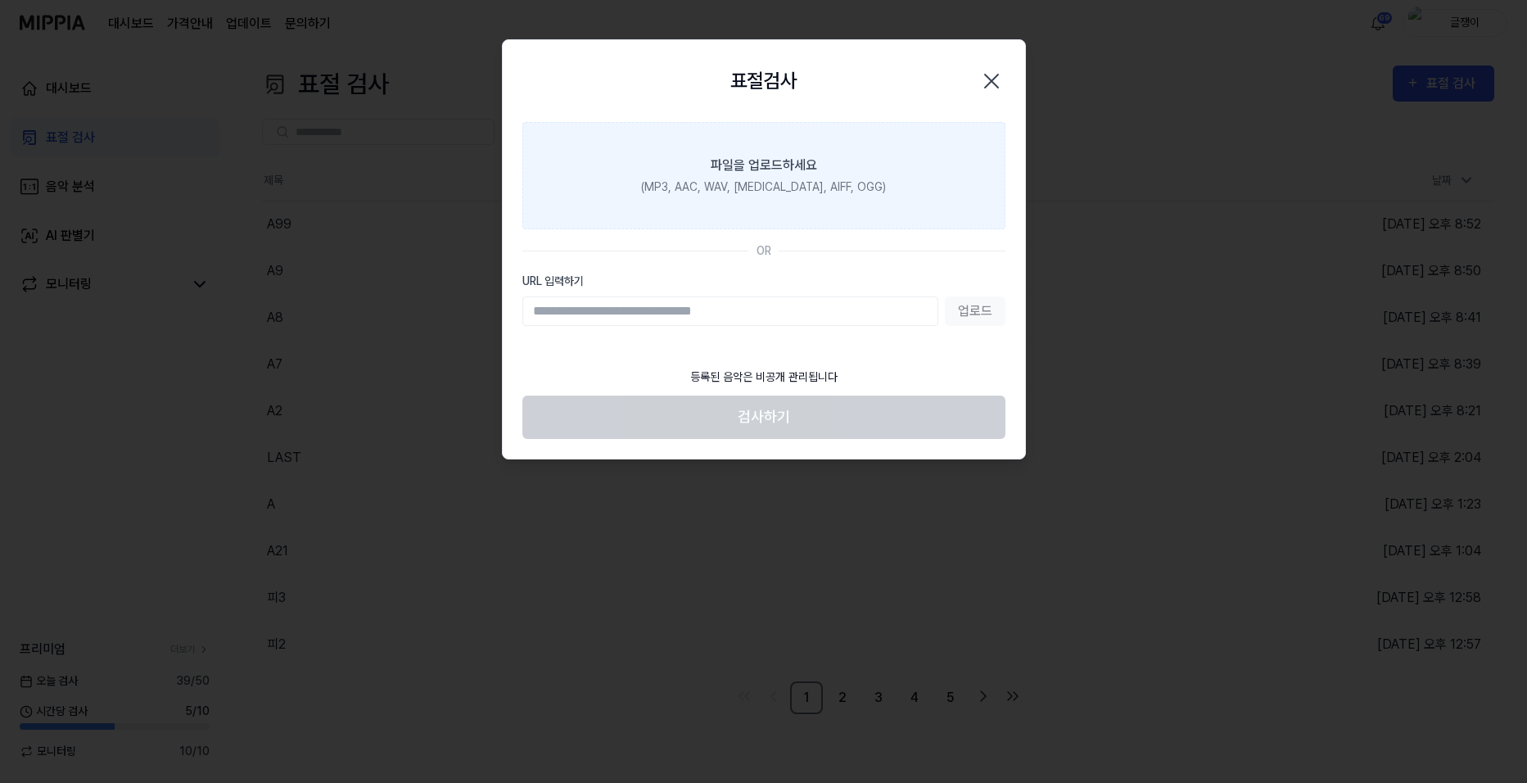
click at [797, 156] on div "파일을 업로드하세요" at bounding box center [764, 166] width 106 height 20
click at [0, 0] on input "파일을 업로드하세요 (MP3, AAC, WAV, [MEDICAL_DATA], AIFF, OGG)" at bounding box center [0, 0] width 0 height 0
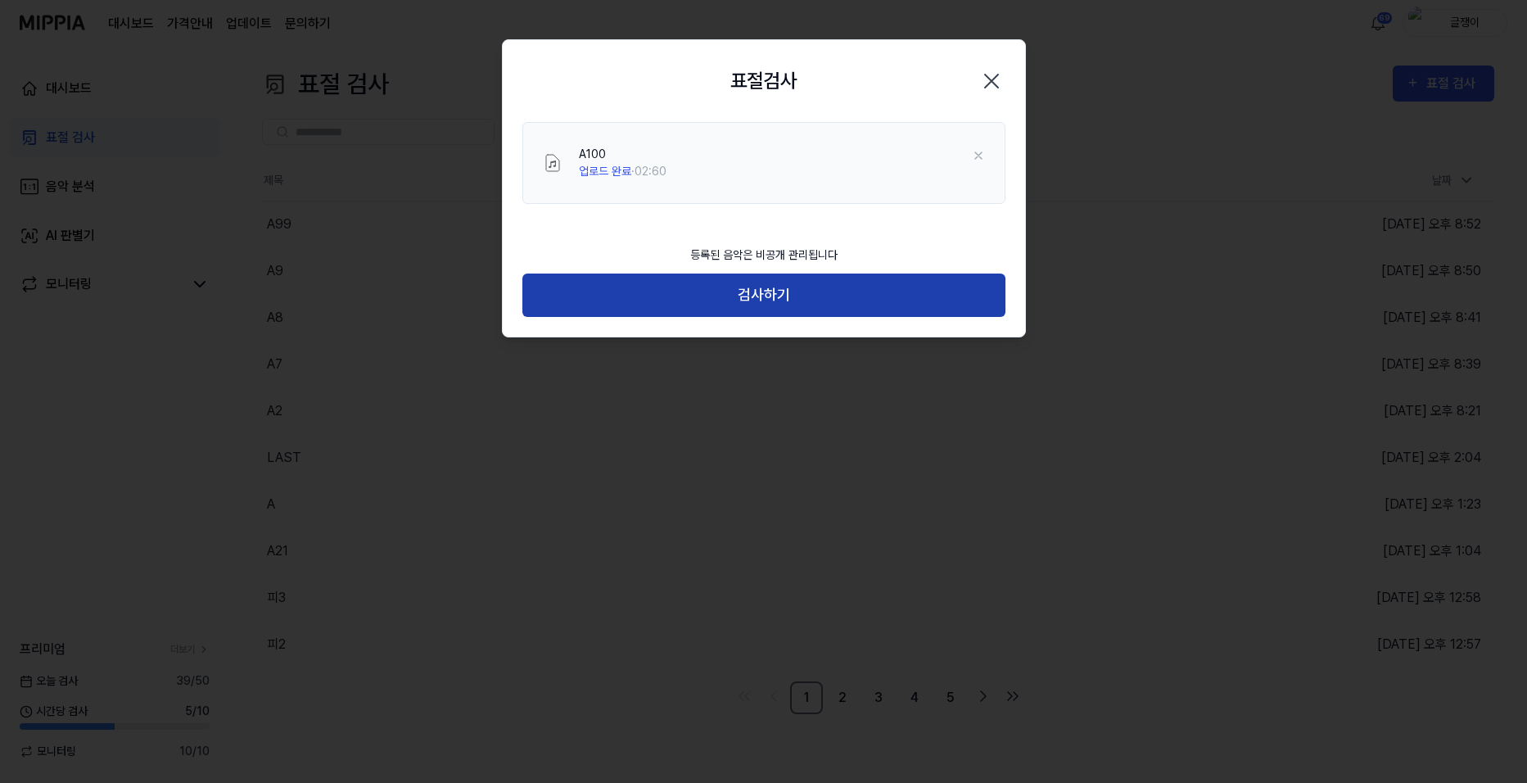
click at [776, 293] on button "검사하기" at bounding box center [763, 295] width 483 height 43
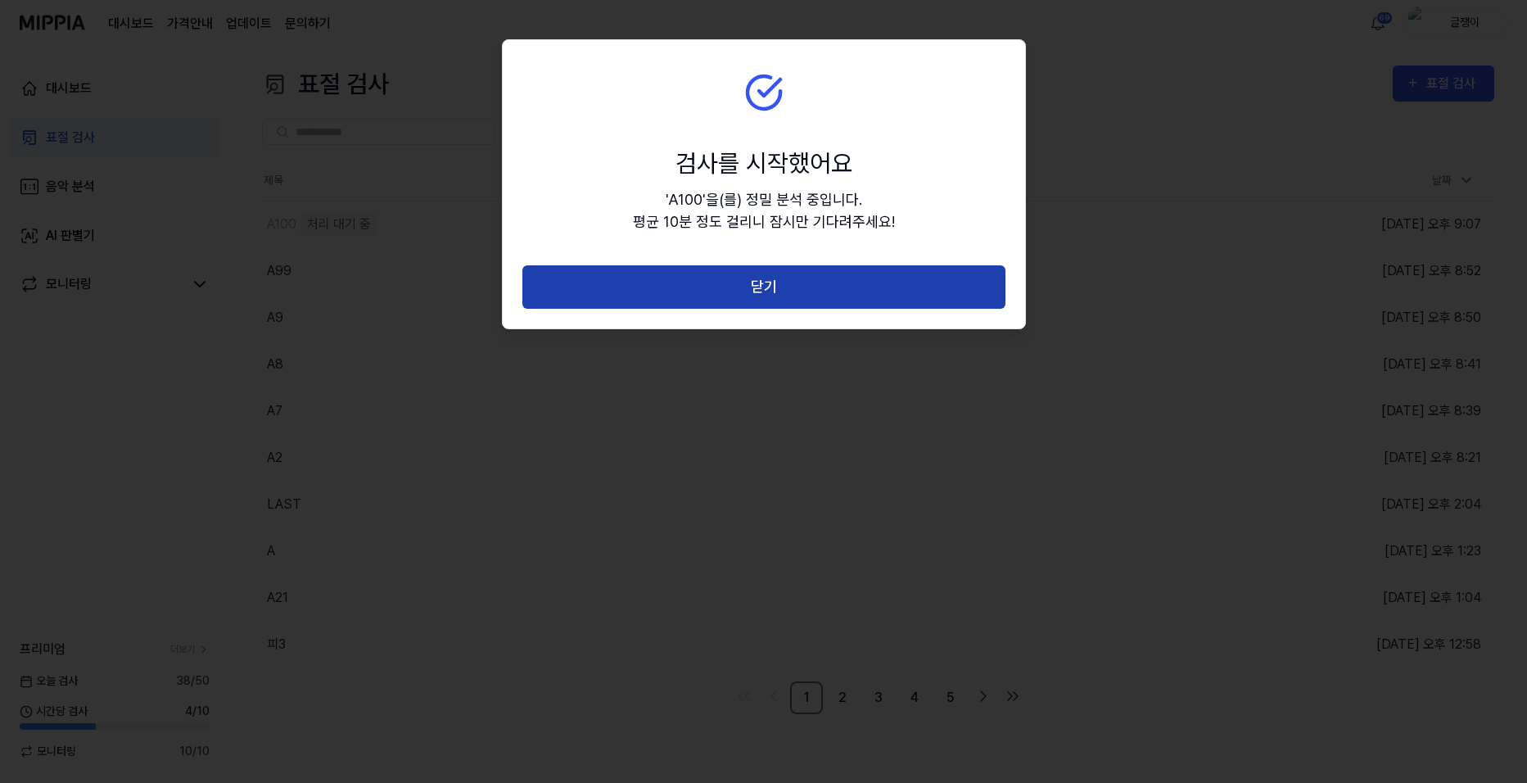
click at [776, 292] on button "닫기" at bounding box center [763, 286] width 483 height 43
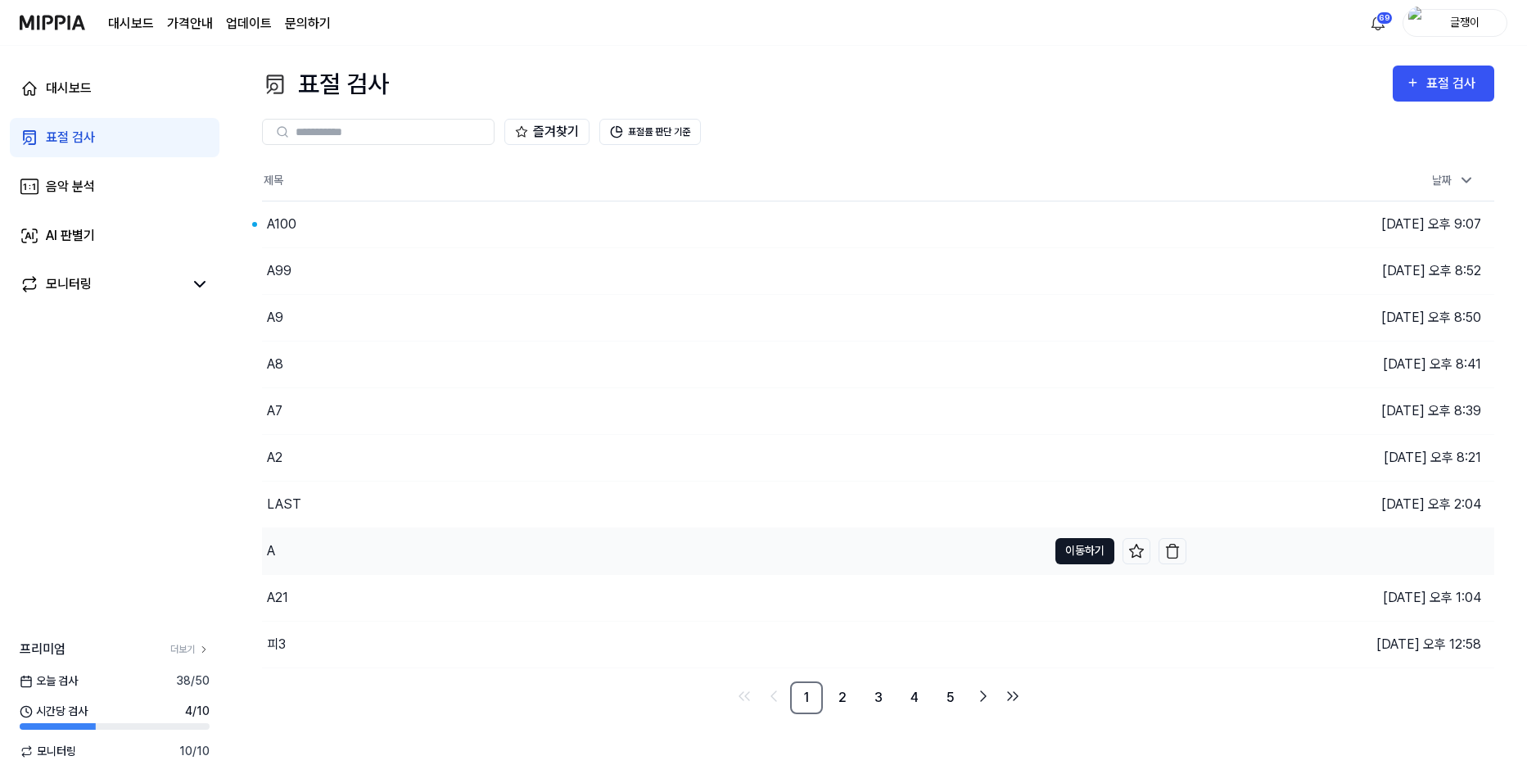
click at [1075, 551] on button "이동하기" at bounding box center [1085, 551] width 59 height 26
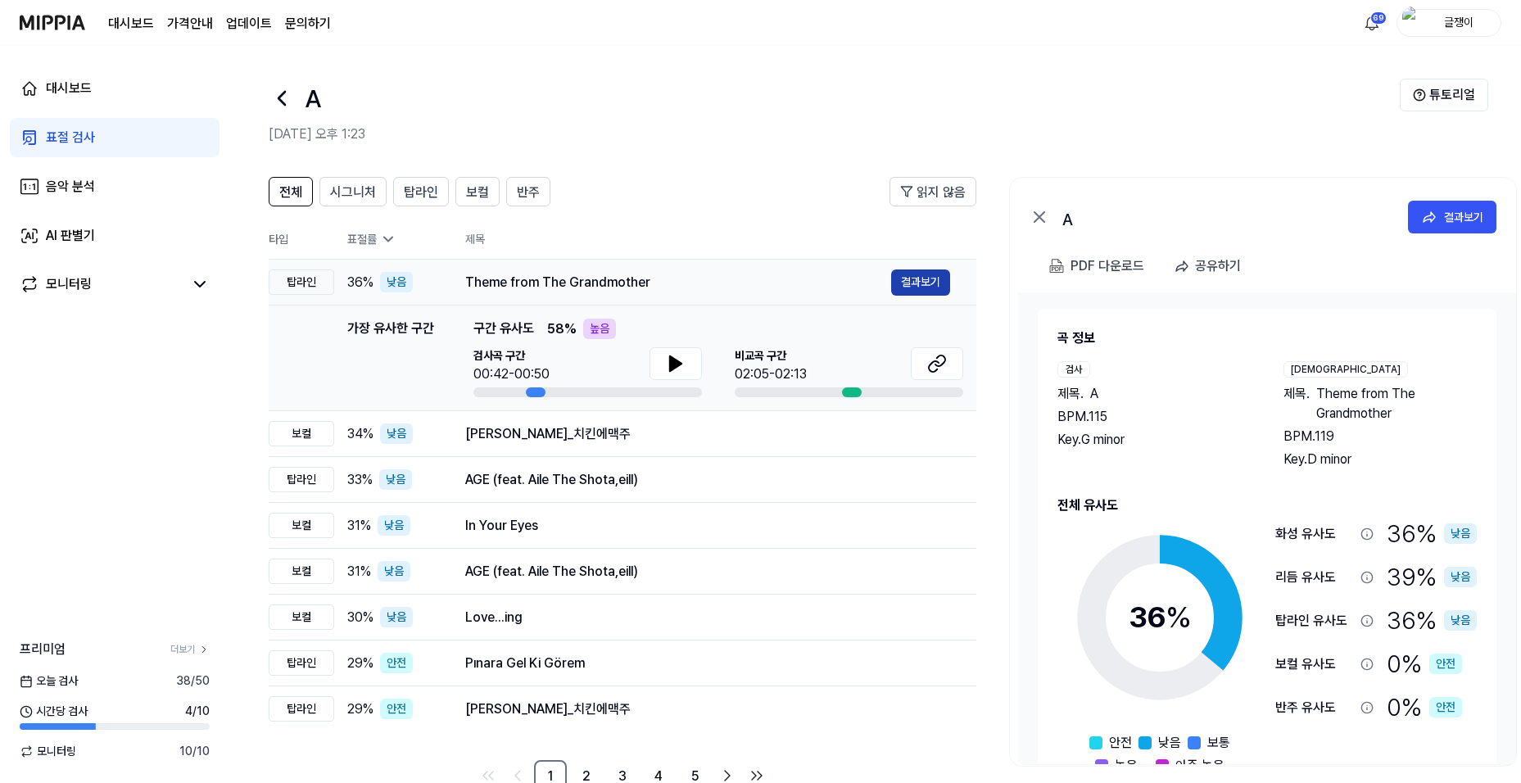
click at [913, 281] on button "결과보기" at bounding box center [920, 282] width 59 height 26
click at [74, 138] on div "표절 검사" at bounding box center [70, 138] width 49 height 20
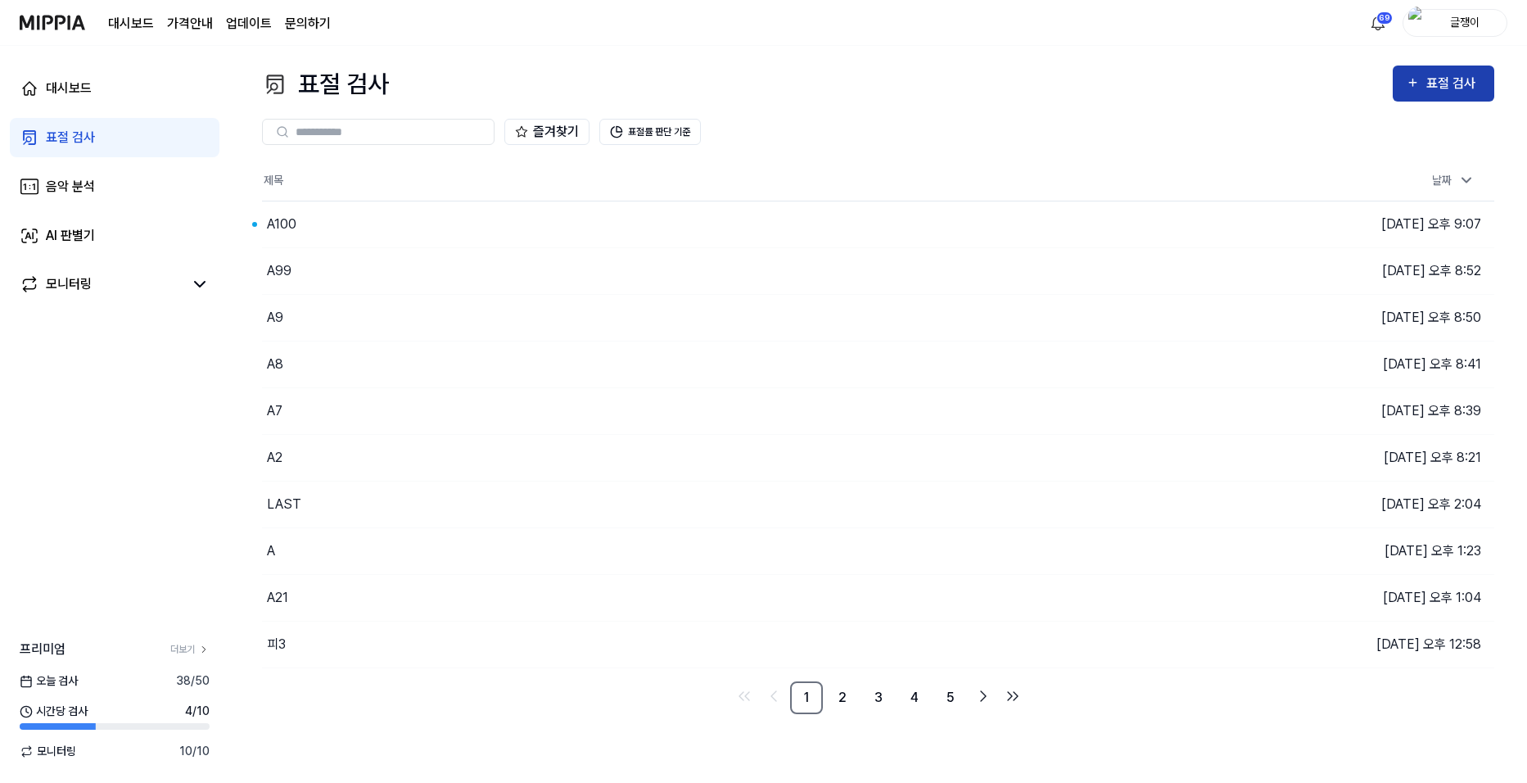
click at [1408, 82] on icon "button" at bounding box center [1413, 83] width 14 height 20
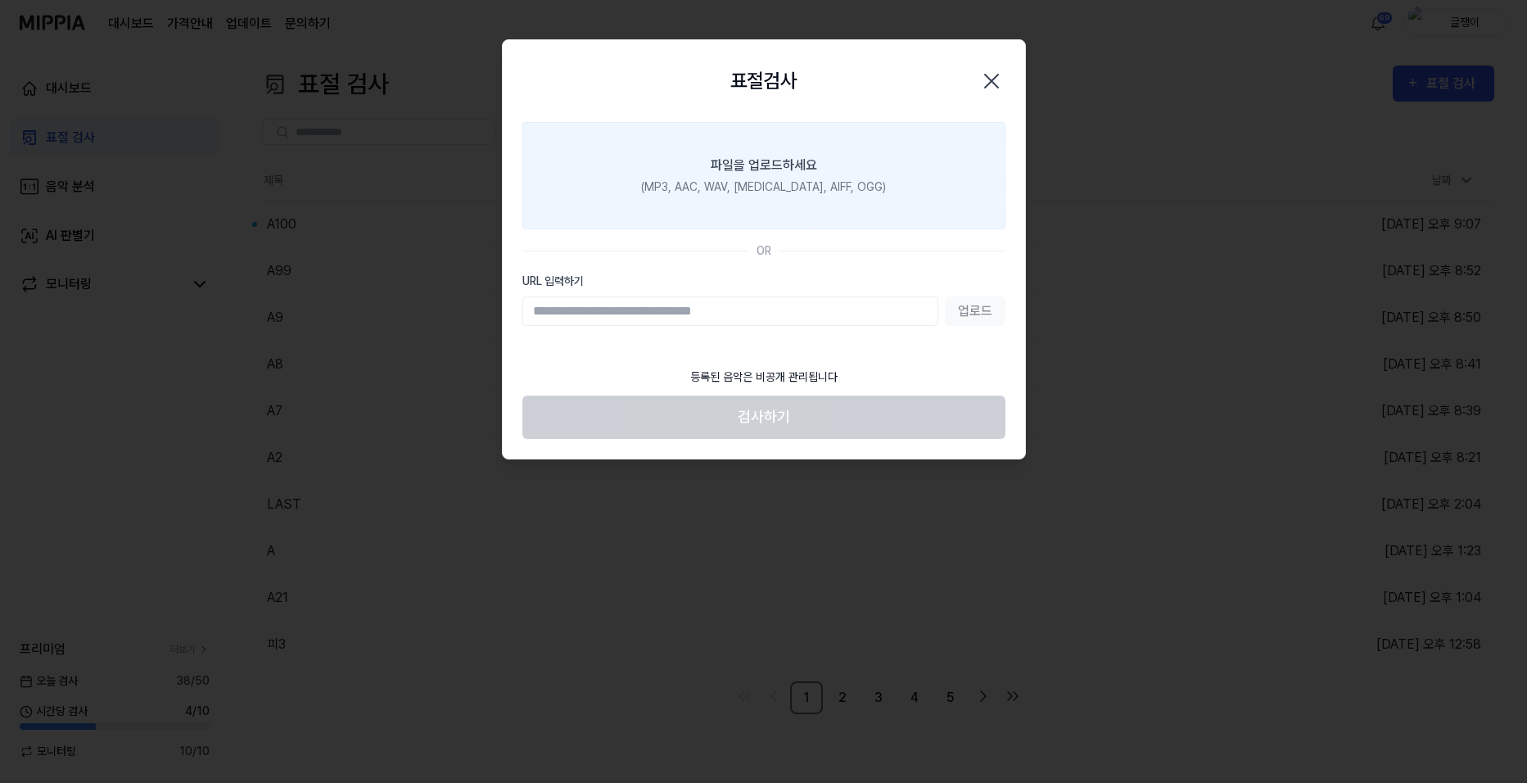
click at [751, 173] on div "파일을 업로드하세요" at bounding box center [764, 166] width 106 height 20
click at [0, 0] on input "파일을 업로드하세요 (MP3, AAC, WAV, [MEDICAL_DATA], AIFF, OGG)" at bounding box center [0, 0] width 0 height 0
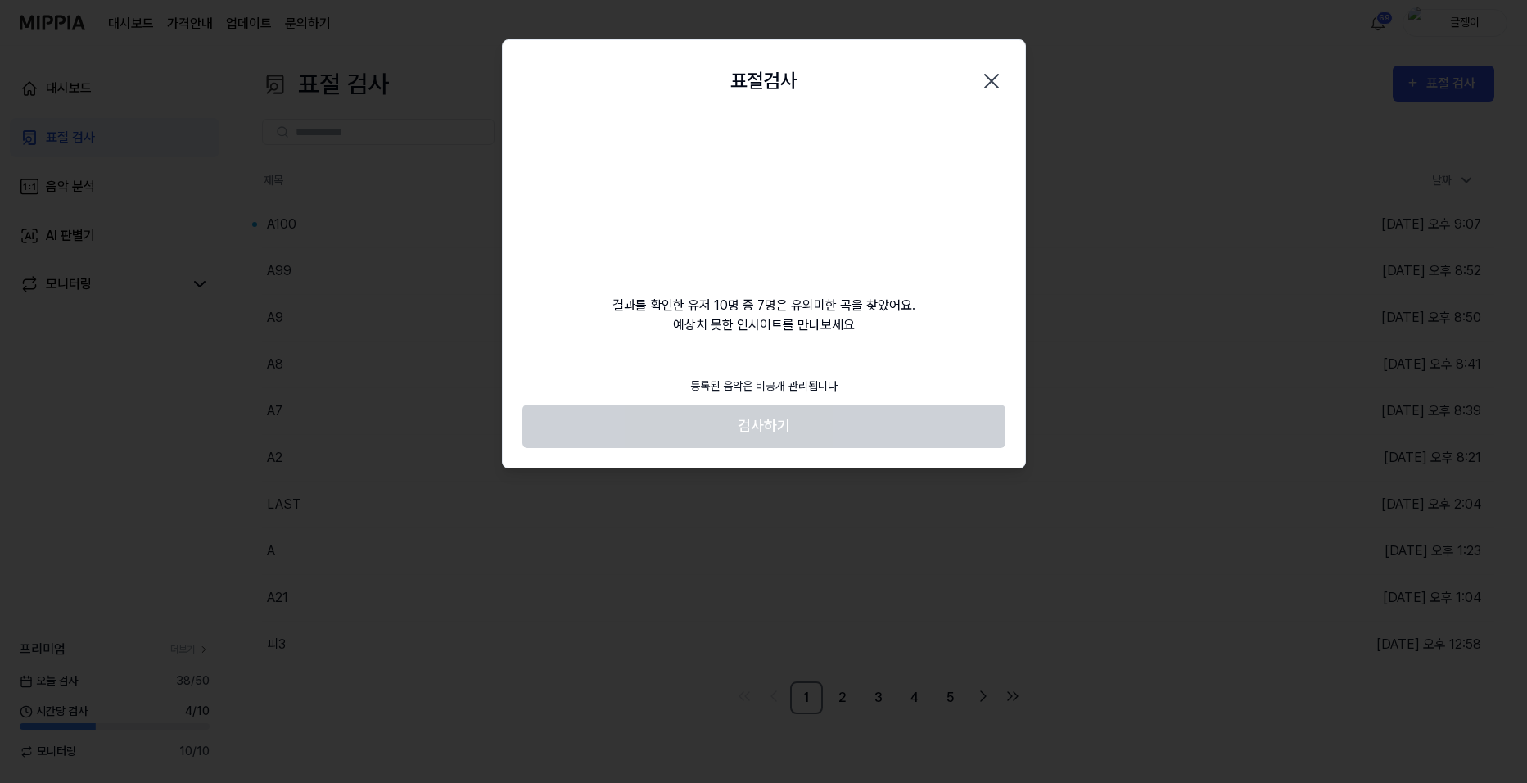
click at [989, 79] on icon "button" at bounding box center [992, 81] width 26 height 26
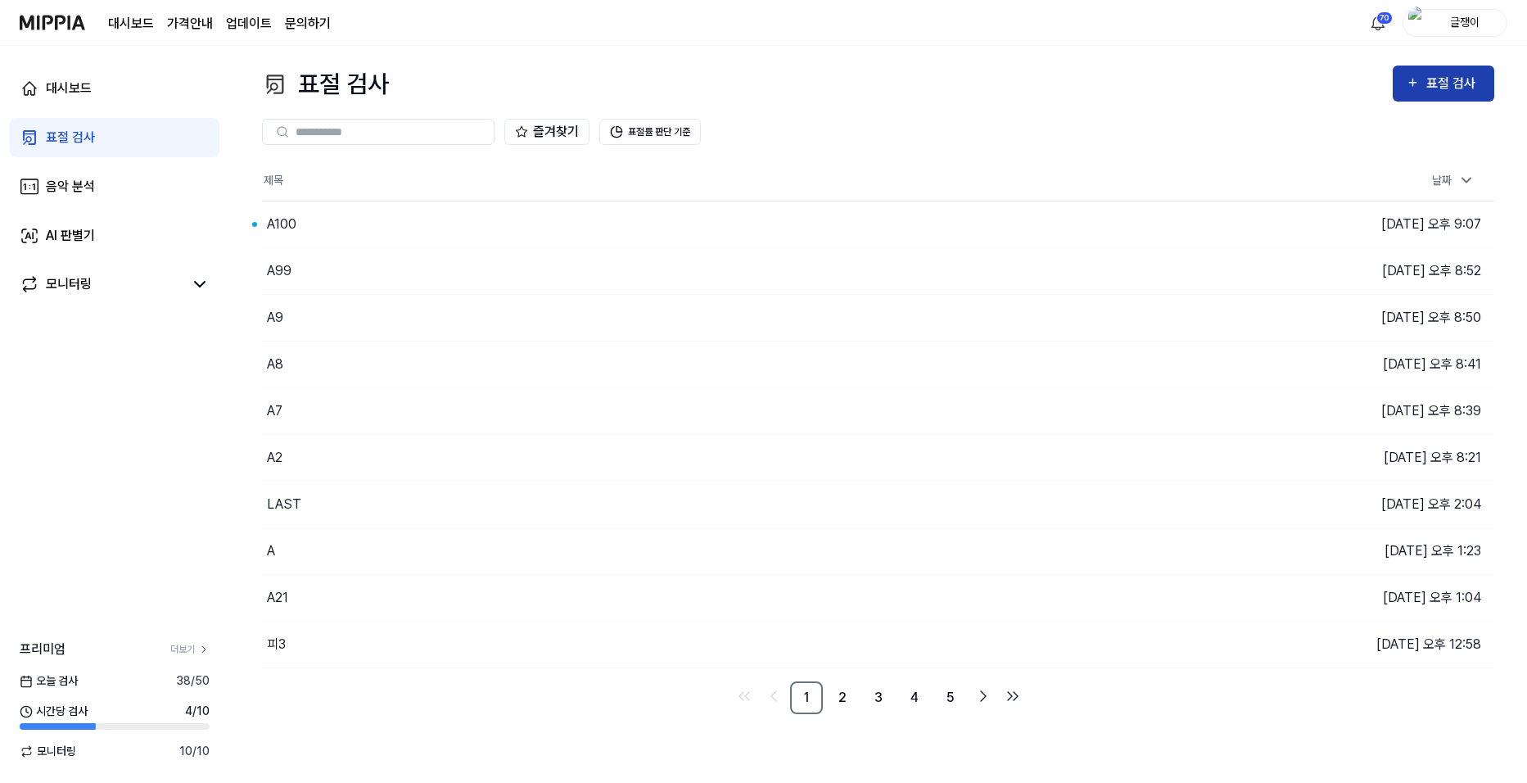
click at [1445, 69] on button "표절 검사" at bounding box center [1444, 84] width 102 height 36
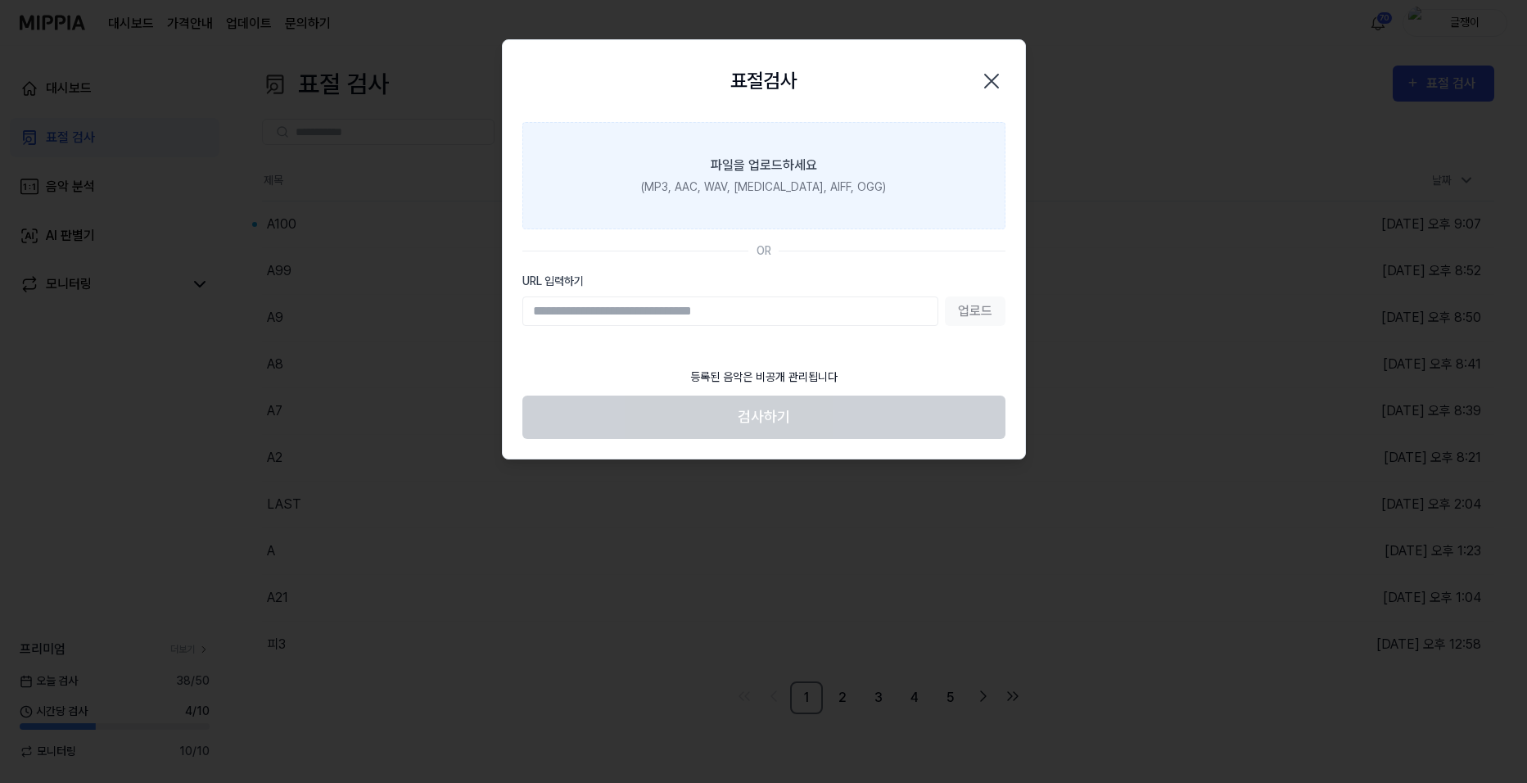
click at [786, 164] on div "파일을 업로드하세요" at bounding box center [764, 166] width 106 height 20
click at [0, 0] on input "파일을 업로드하세요 (MP3, AAC, WAV, [MEDICAL_DATA], AIFF, OGG)" at bounding box center [0, 0] width 0 height 0
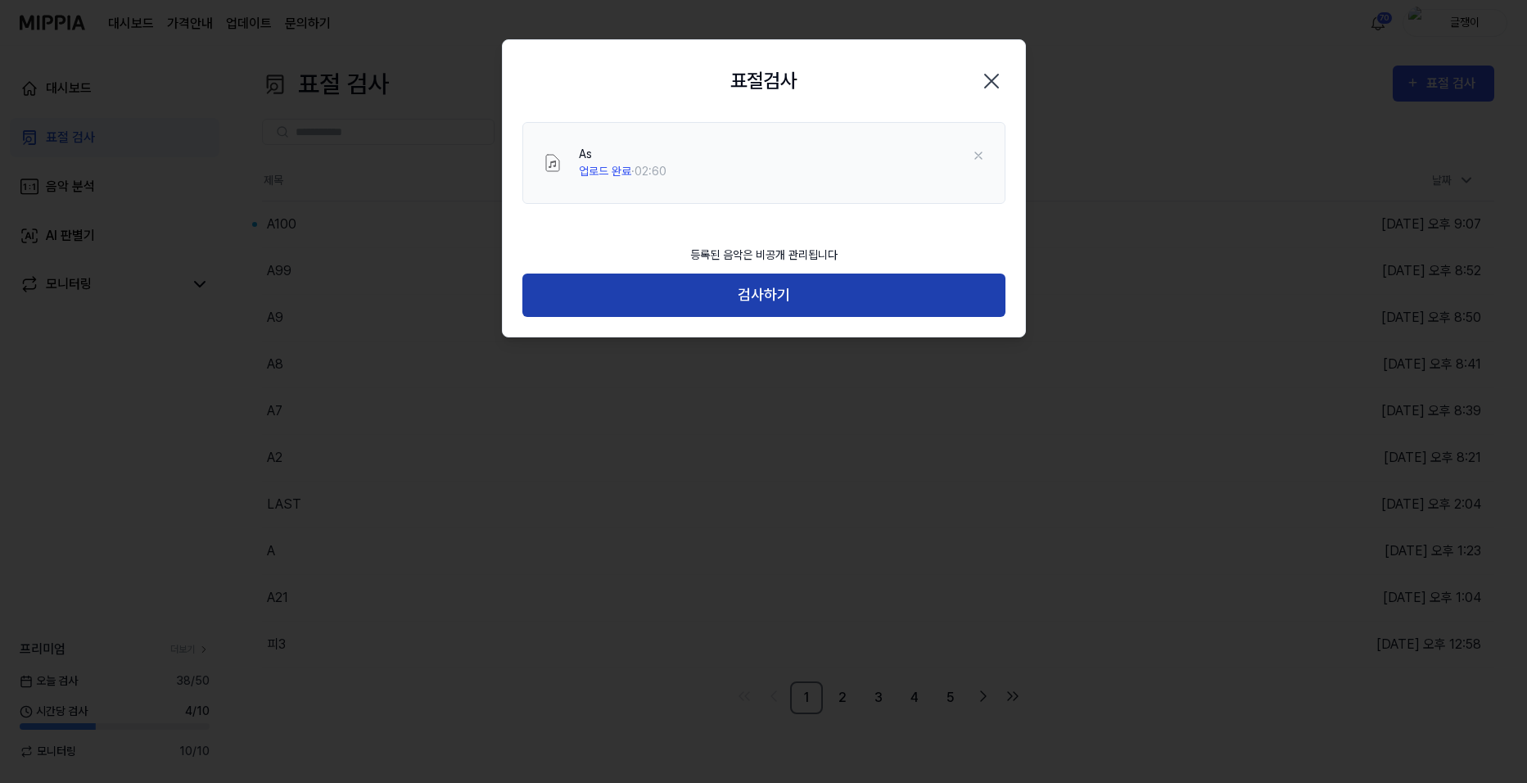
click at [762, 290] on button "검사하기" at bounding box center [763, 295] width 483 height 43
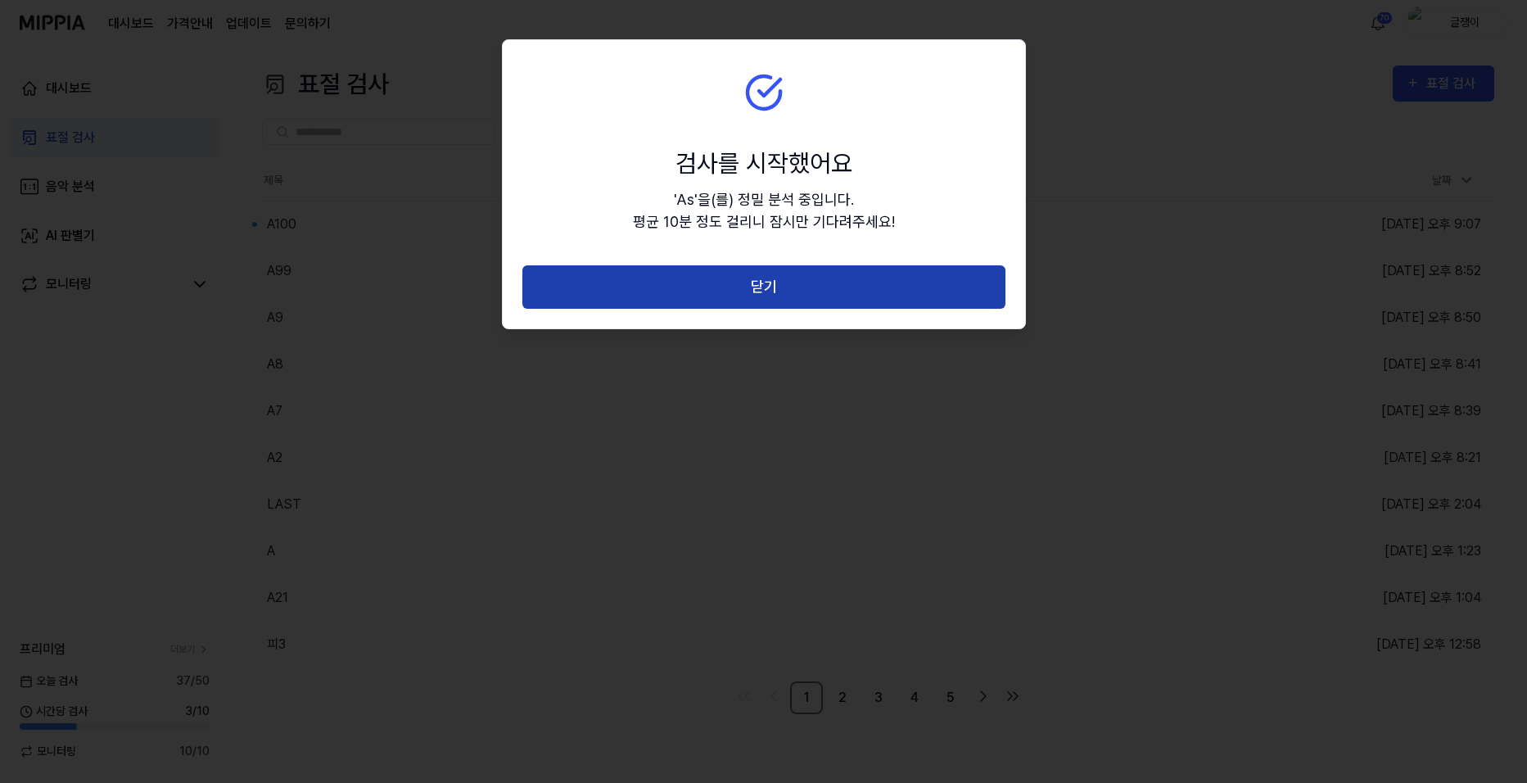
click at [760, 284] on button "닫기" at bounding box center [763, 286] width 483 height 43
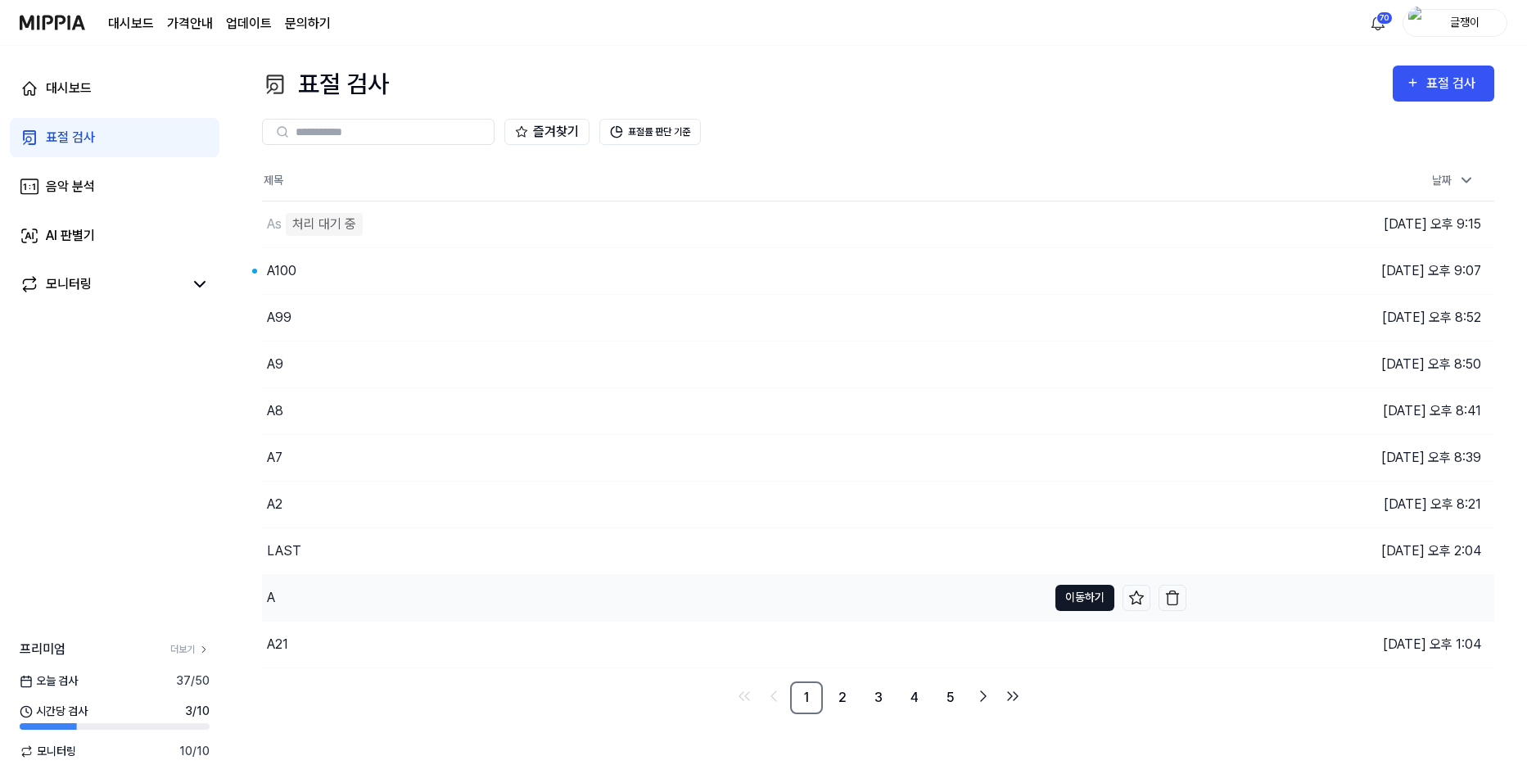
click at [1074, 599] on button "이동하기" at bounding box center [1085, 598] width 59 height 26
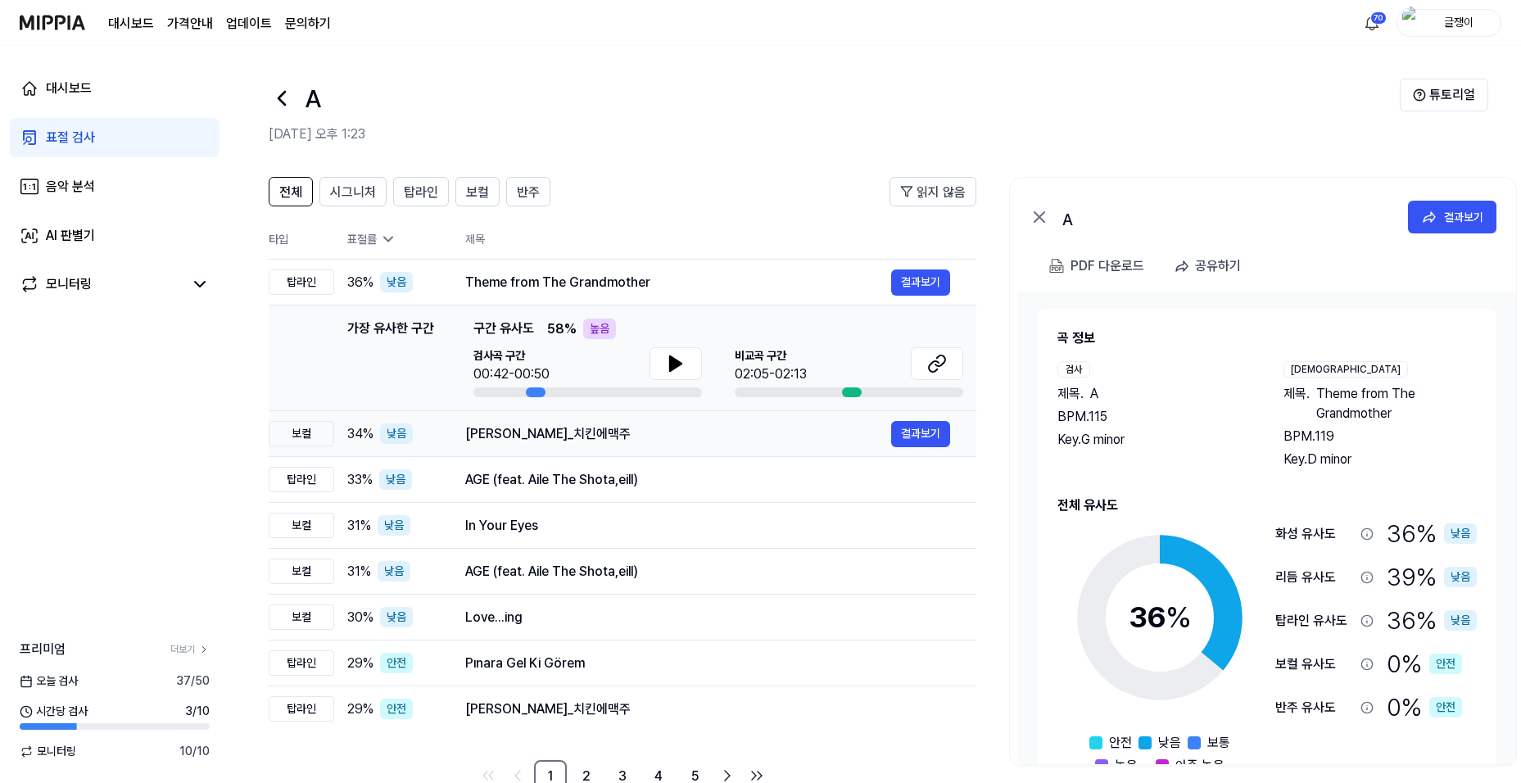
click at [789, 433] on div "[PERSON_NAME]_치킨에맥주" at bounding box center [678, 434] width 426 height 20
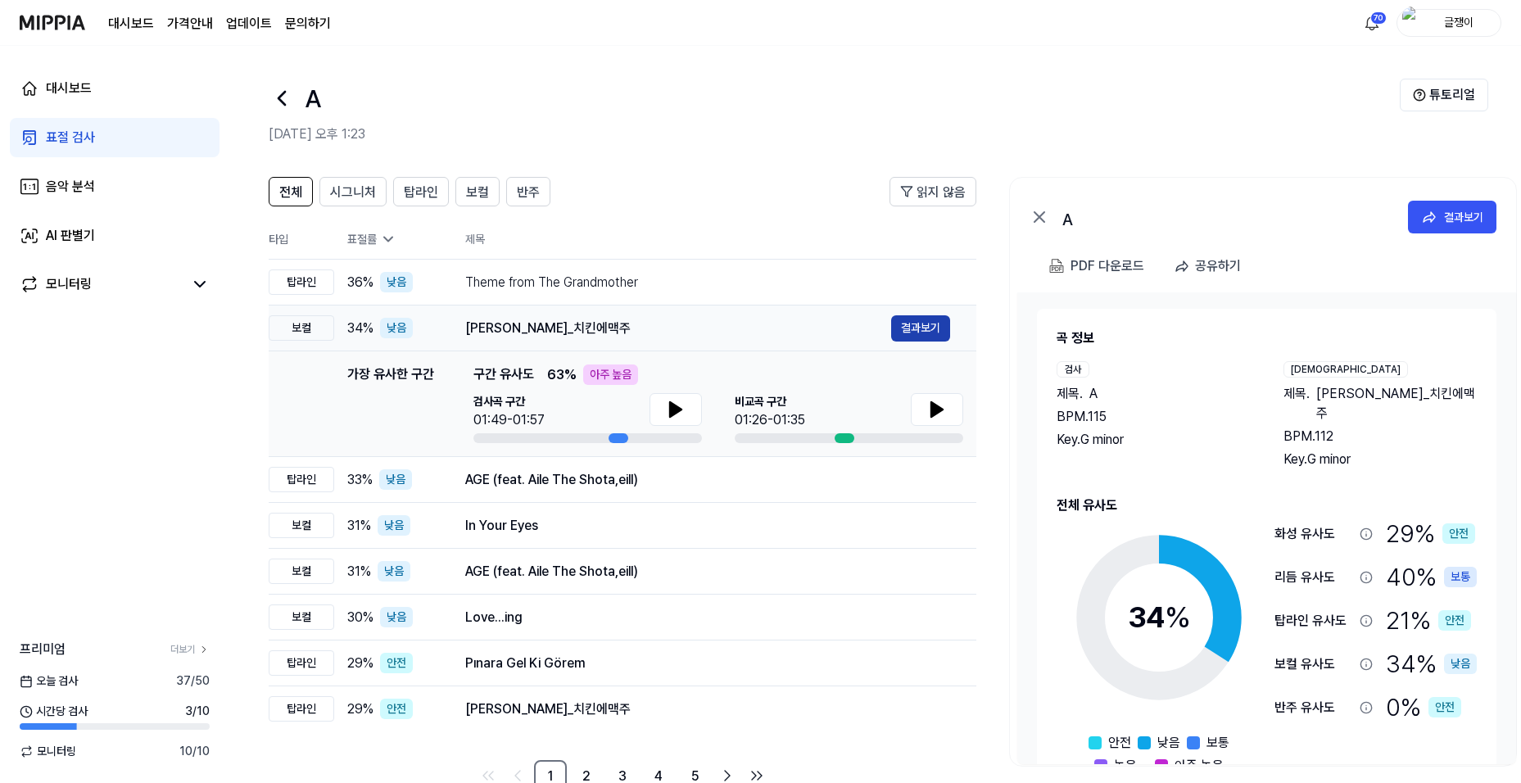
click at [915, 325] on button "결과보기" at bounding box center [920, 328] width 59 height 26
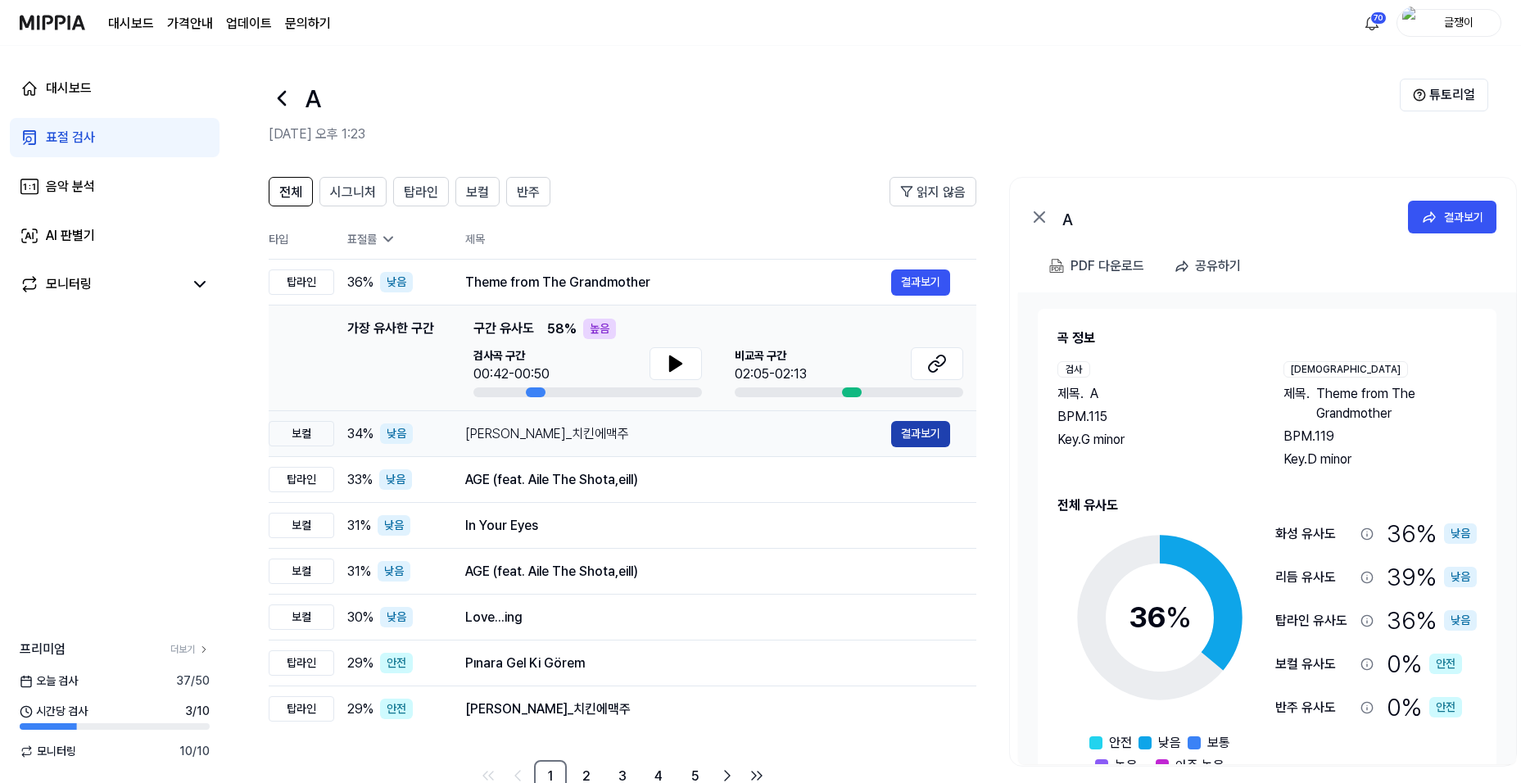
click at [894, 437] on button "결과보기" at bounding box center [920, 434] width 59 height 26
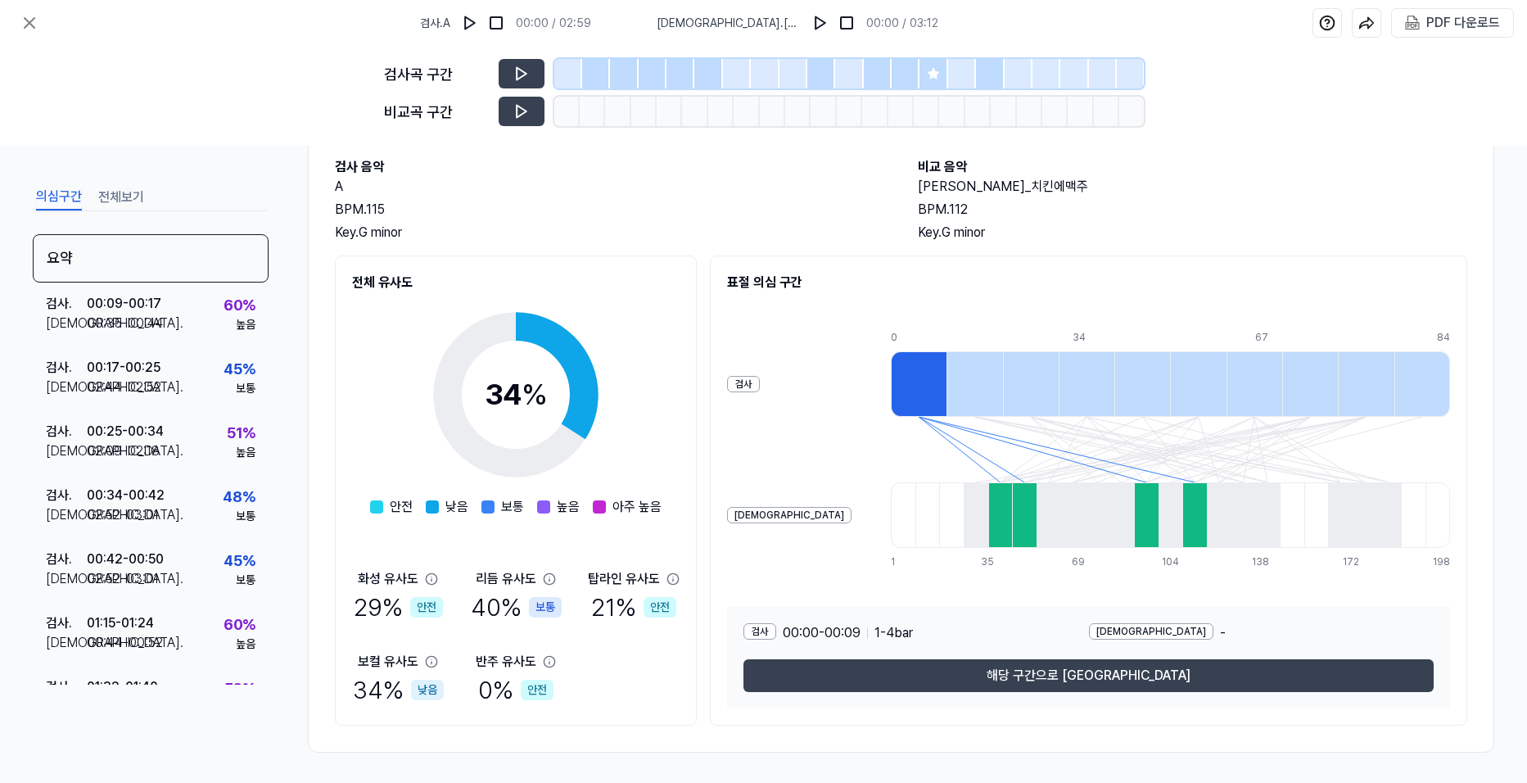
scroll to position [88, 0]
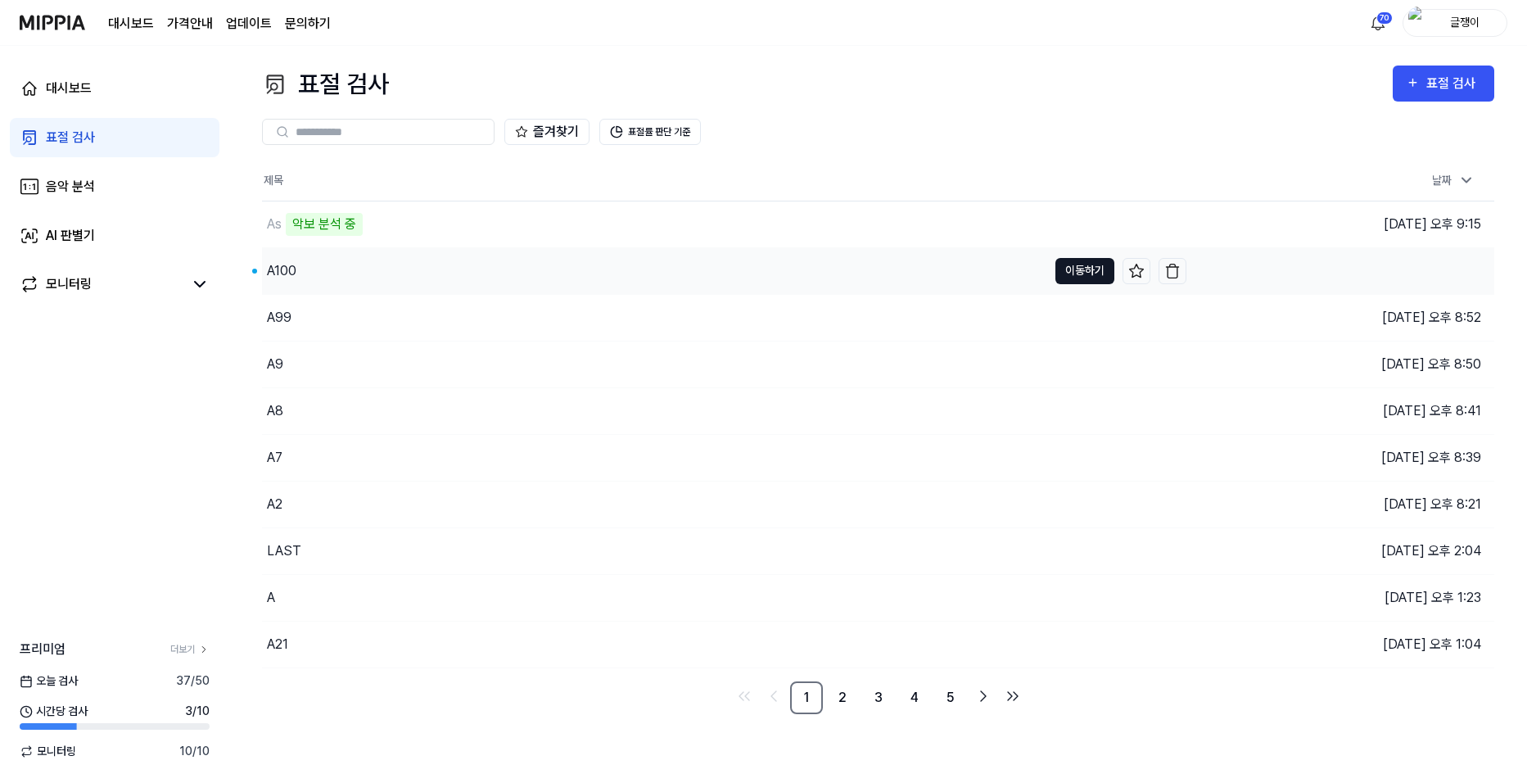
click at [1073, 272] on button "이동하기" at bounding box center [1085, 271] width 59 height 26
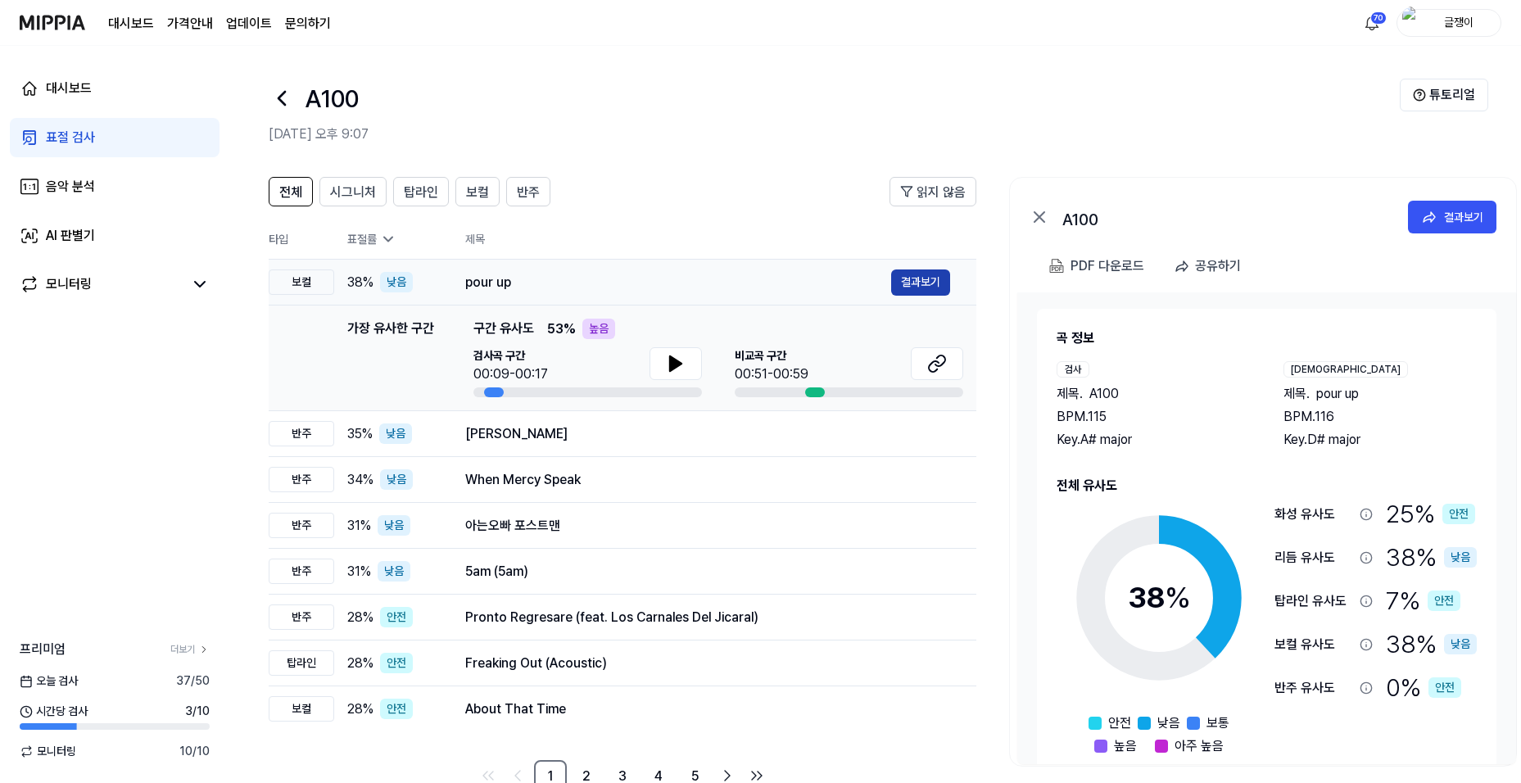
click at [909, 279] on button "결과보기" at bounding box center [920, 282] width 59 height 26
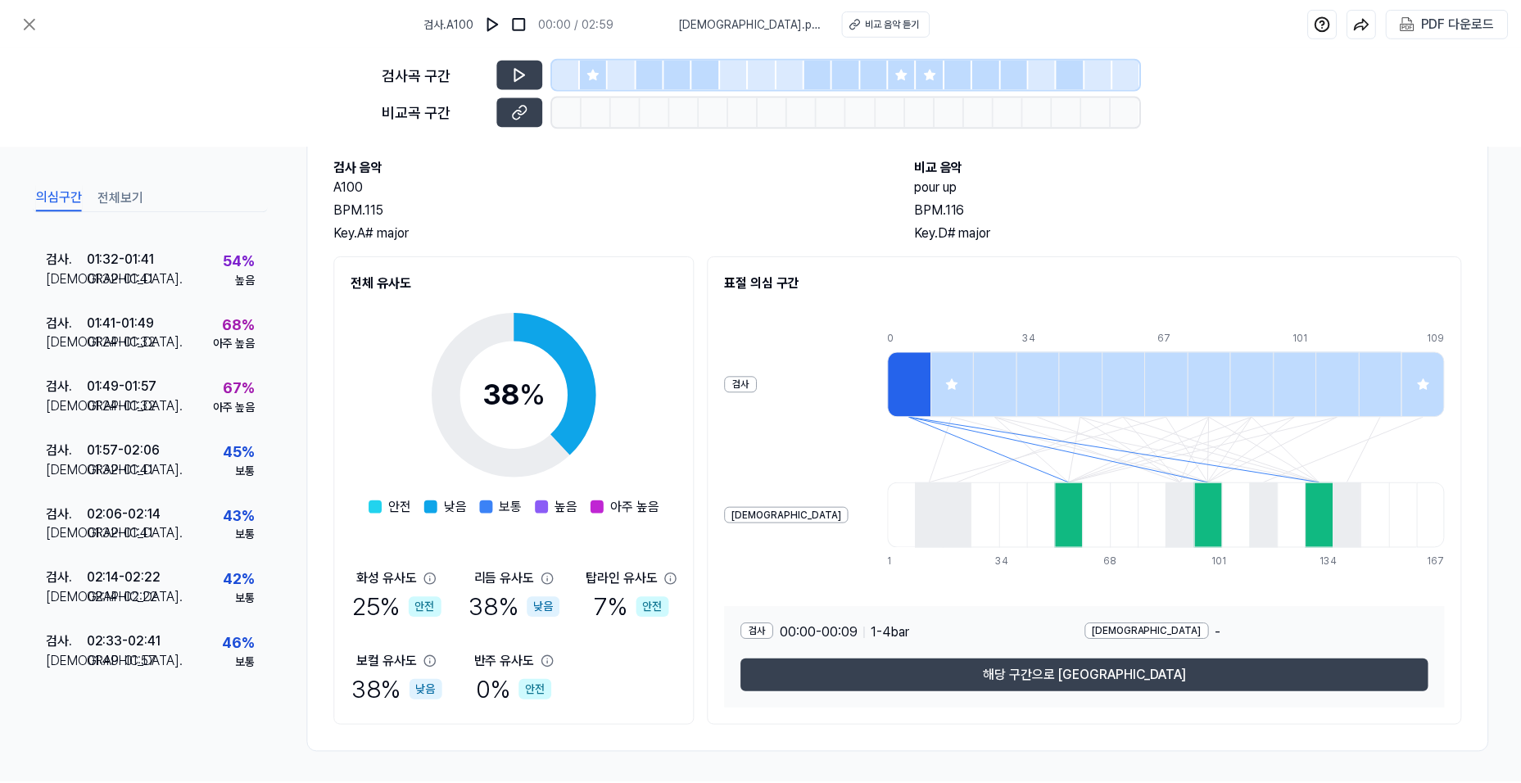
scroll to position [88, 0]
